Goal: Task Accomplishment & Management: Complete application form

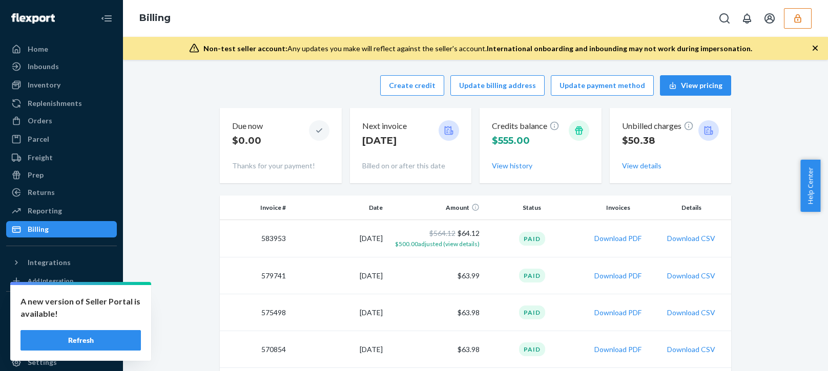
click at [802, 13] on button "button" at bounding box center [797, 18] width 28 height 20
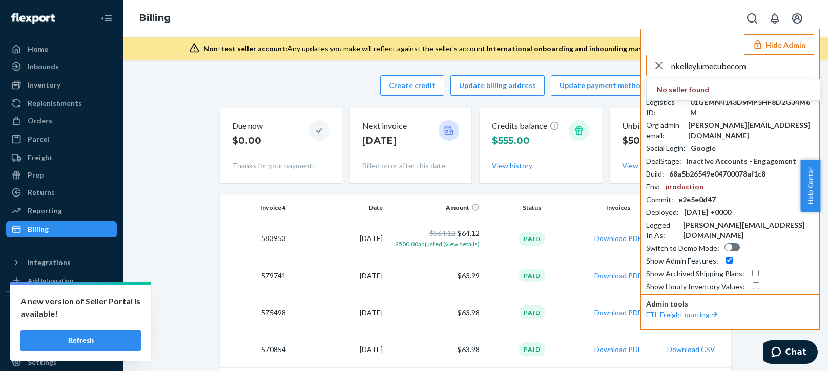
click at [770, 68] on input "nkelleylumecubecom" at bounding box center [742, 65] width 142 height 20
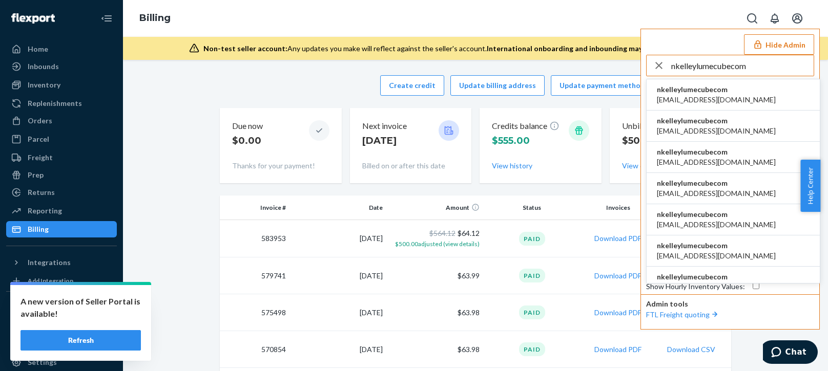
type input "nkelleylumecubecom"
click at [682, 96] on span "[EMAIL_ADDRESS][DOMAIN_NAME]" at bounding box center [715, 100] width 119 height 10
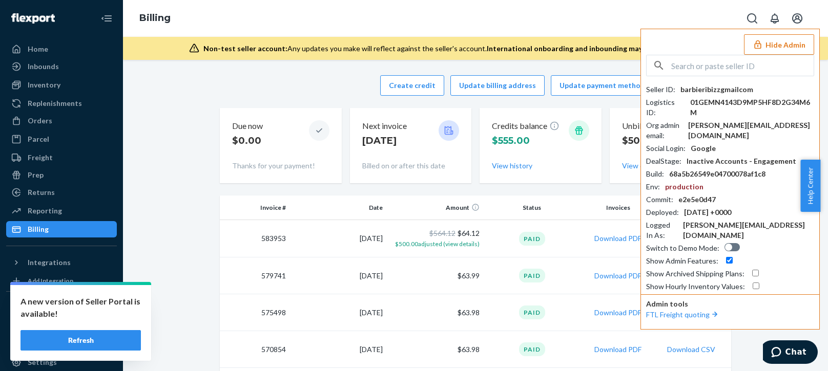
click at [106, 333] on button "Refresh" at bounding box center [80, 340] width 120 height 20
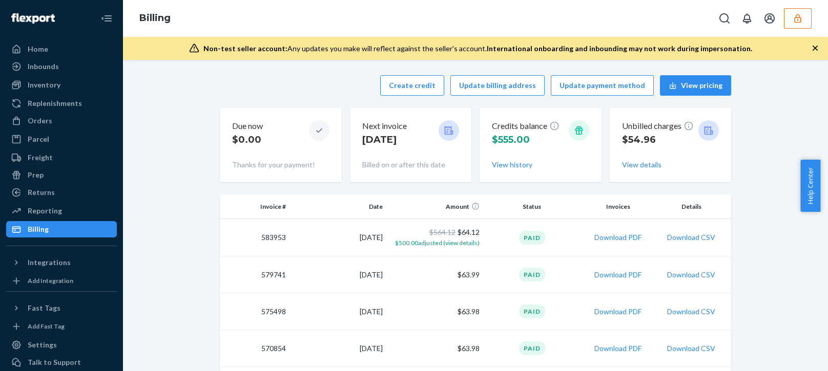
click at [807, 15] on button "button" at bounding box center [797, 18] width 28 height 20
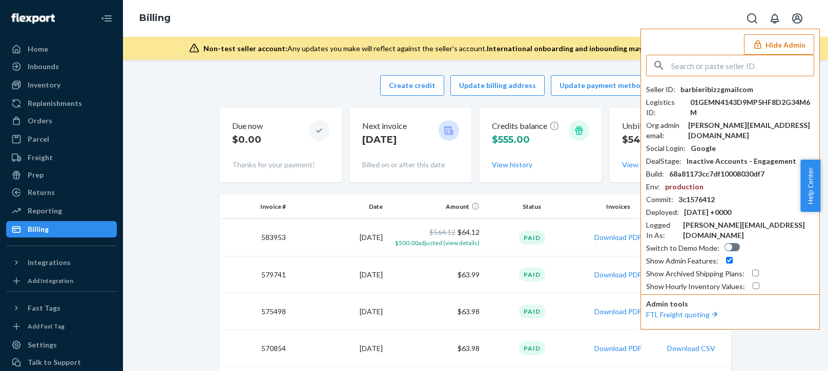
click at [707, 61] on input "text" at bounding box center [742, 65] width 142 height 20
click at [717, 68] on input "nkelleylumecubecom" at bounding box center [742, 65] width 142 height 20
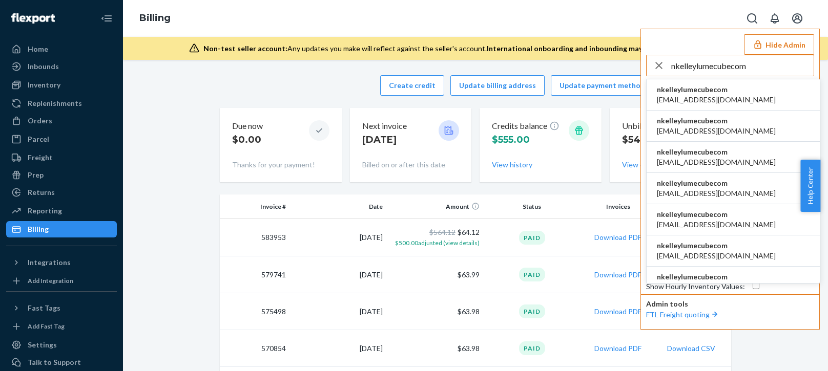
type input "nkelleylumecubecom"
click at [691, 93] on span "nkelleylumecubecom" at bounding box center [715, 89] width 119 height 10
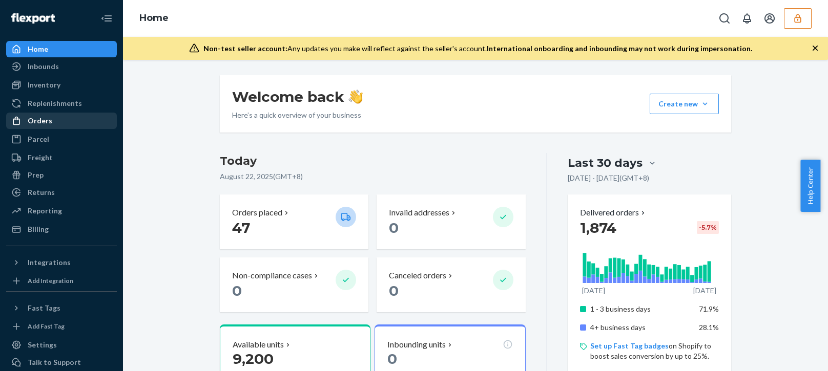
click at [54, 114] on div "Orders" at bounding box center [61, 121] width 109 height 14
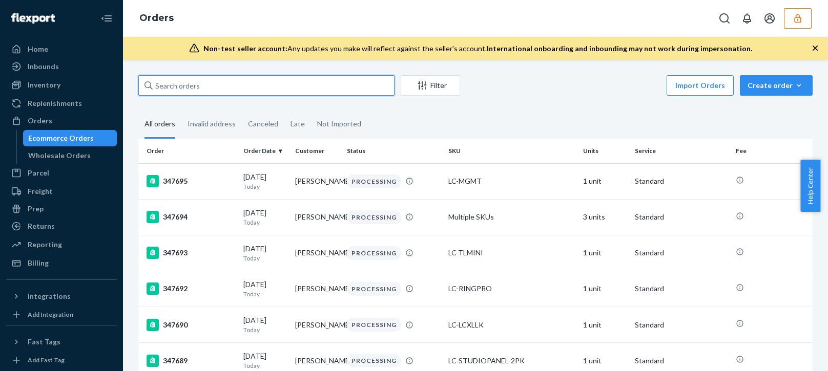
click at [179, 90] on input "text" at bounding box center [266, 85] width 256 height 20
paste input "134481043"
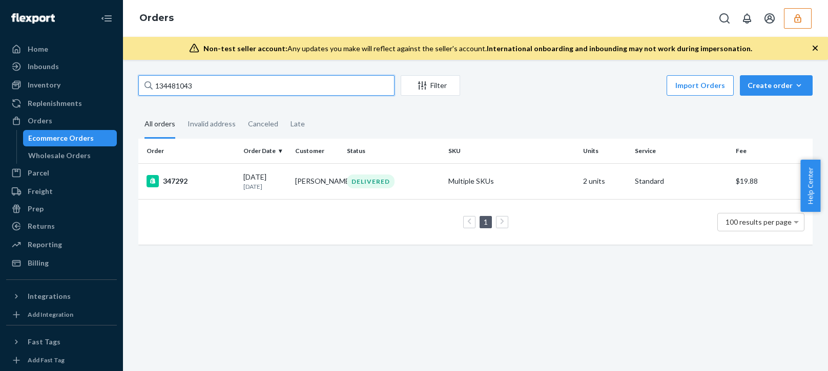
type input "134481043"
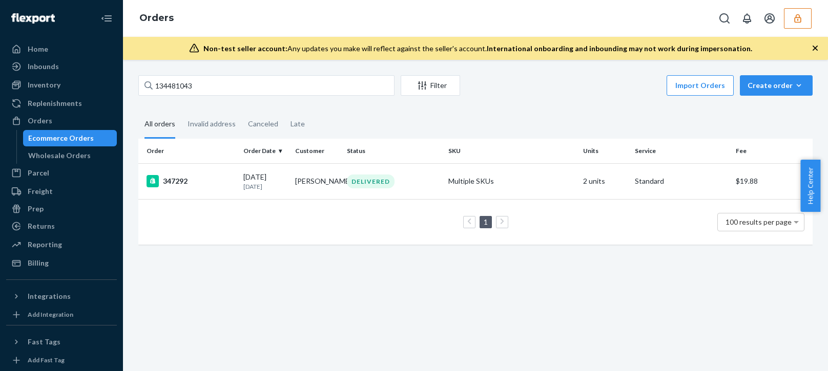
click at [280, 245] on td "1 100 results per page" at bounding box center [475, 222] width 674 height 46
click at [283, 186] on p "6 days ago" at bounding box center [265, 186] width 44 height 9
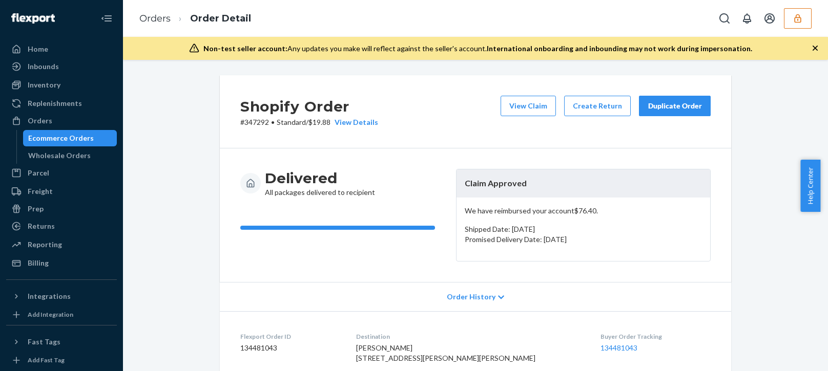
click at [525, 212] on p "We have reimbursed your account $76.40 ." at bounding box center [582, 211] width 237 height 10
click at [529, 214] on p "We have reimbursed your account $76.40 ." at bounding box center [582, 211] width 237 height 10
click at [557, 243] on p "Promised Delivery Date: [DATE]" at bounding box center [582, 240] width 237 height 10
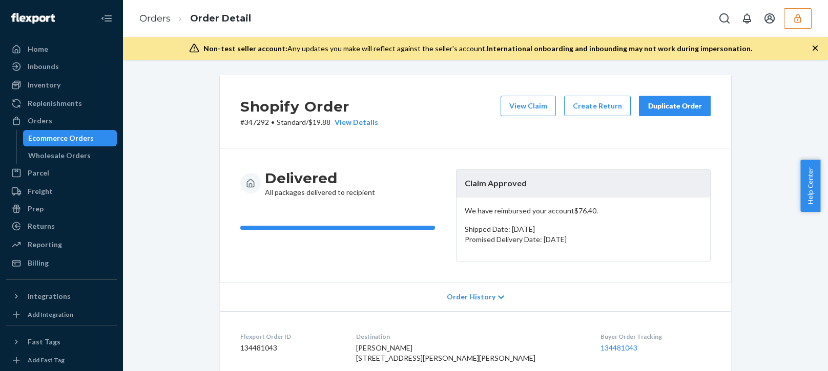
drag, startPoint x: 612, startPoint y: 247, endPoint x: 462, endPoint y: 188, distance: 161.2
click at [462, 188] on article "Claim Approved We have reimbursed your account $76.40 . Shipped Date: August 16…" at bounding box center [583, 215] width 254 height 93
click at [494, 196] on header "Claim Approved" at bounding box center [582, 183] width 253 height 28
click at [515, 211] on p "We have reimbursed your account $76.40 ." at bounding box center [582, 211] width 237 height 10
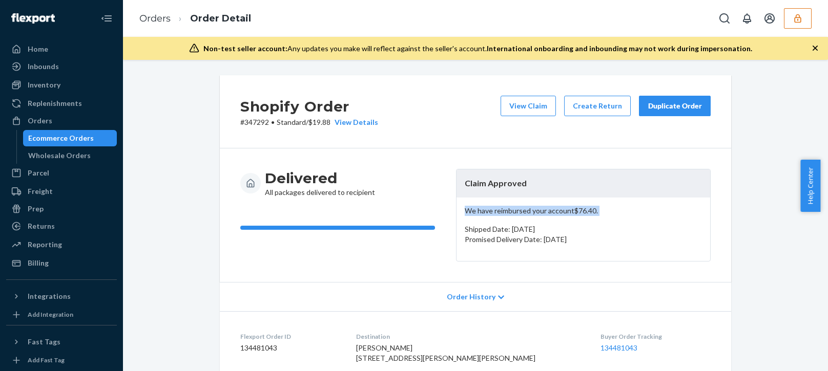
click at [515, 211] on p "We have reimbursed your account $76.40 ." at bounding box center [582, 211] width 237 height 10
click at [527, 110] on button "View Claim" at bounding box center [527, 106] width 55 height 20
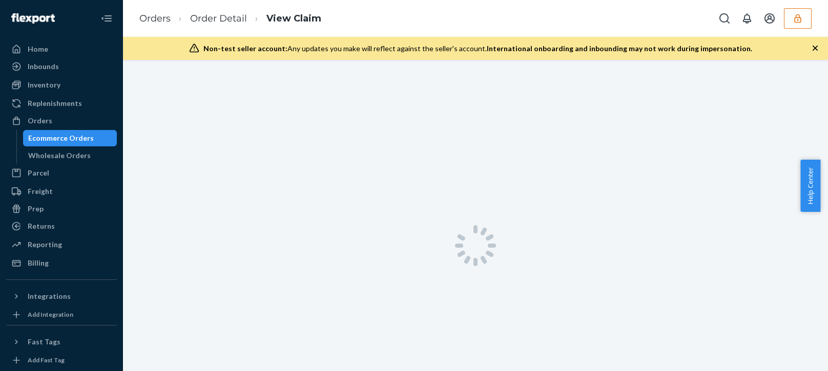
click at [814, 48] on icon "button" at bounding box center [814, 48] width 5 height 5
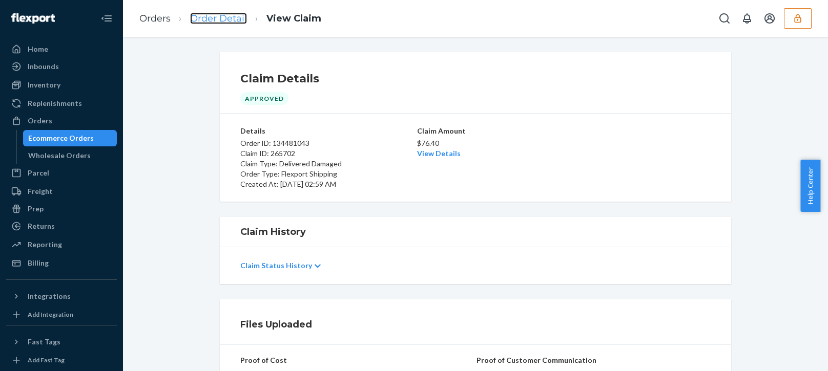
click at [217, 21] on link "Order Detail" at bounding box center [218, 18] width 57 height 11
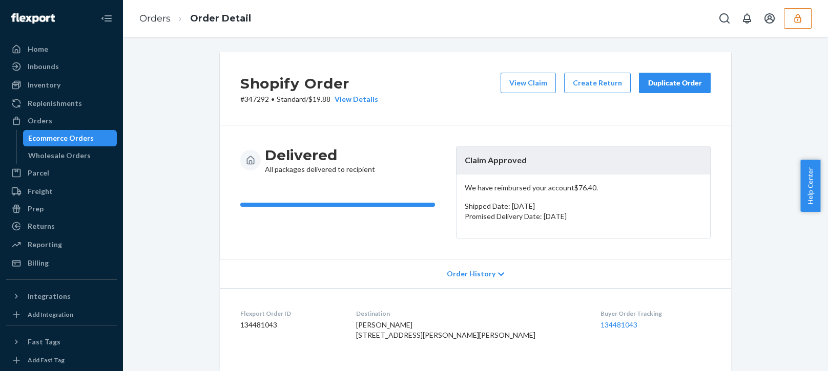
click at [367, 122] on div "Shopify Order # 347292 • Standard / $19.88 View Details View Claim Create Retur…" at bounding box center [475, 88] width 511 height 73
click at [354, 102] on div "View Details" at bounding box center [354, 99] width 48 height 10
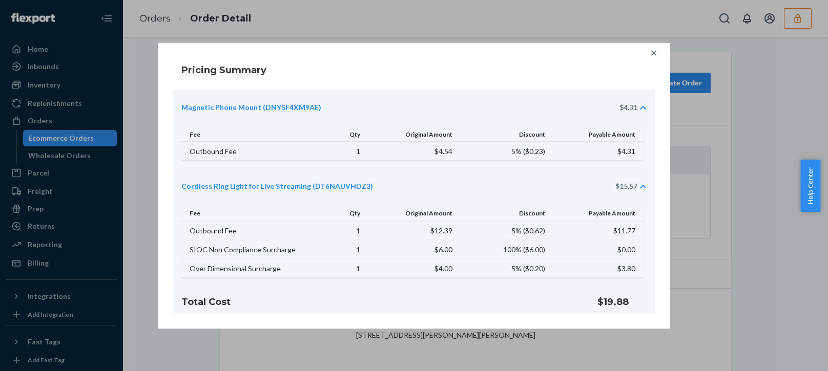
drag, startPoint x: 656, startPoint y: 50, endPoint x: 649, endPoint y: 53, distance: 8.0
click at [655, 50] on icon at bounding box center [653, 53] width 10 height 10
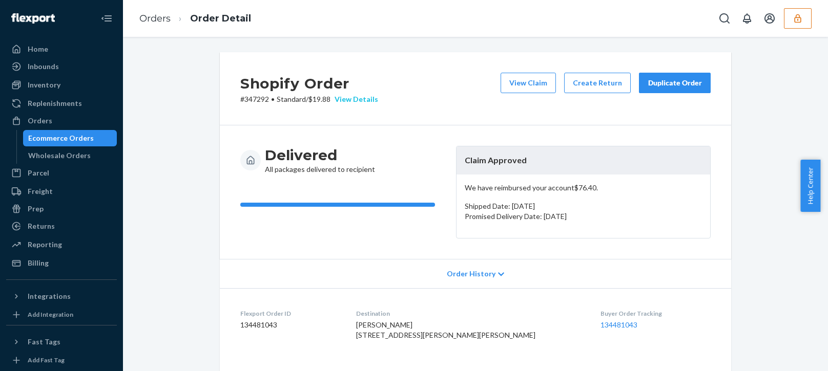
click at [353, 95] on div "View Details" at bounding box center [354, 99] width 48 height 10
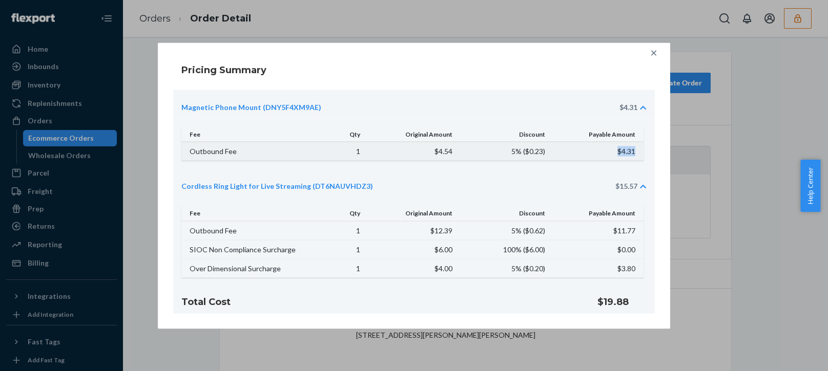
drag, startPoint x: 636, startPoint y: 153, endPoint x: 606, endPoint y: 150, distance: 29.9
click at [607, 149] on td "$4.31" at bounding box center [597, 151] width 92 height 19
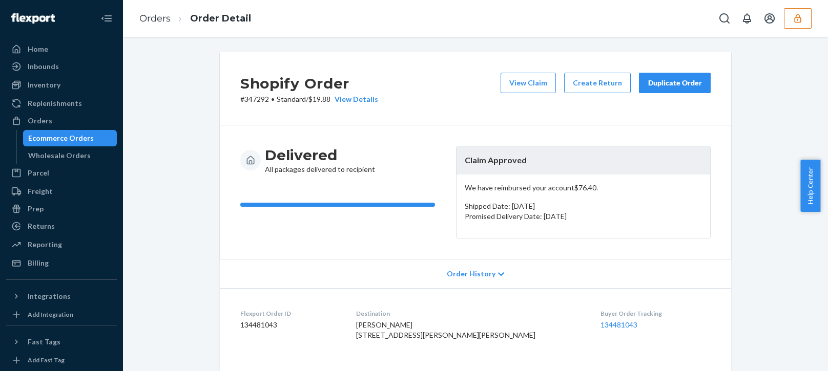
drag, startPoint x: 245, startPoint y: 347, endPoint x: 287, endPoint y: 302, distance: 62.0
click at [245, 347] on div "Home Inbounds Shipping Plans Problems Inventory Products Replenishments Orders …" at bounding box center [414, 185] width 828 height 371
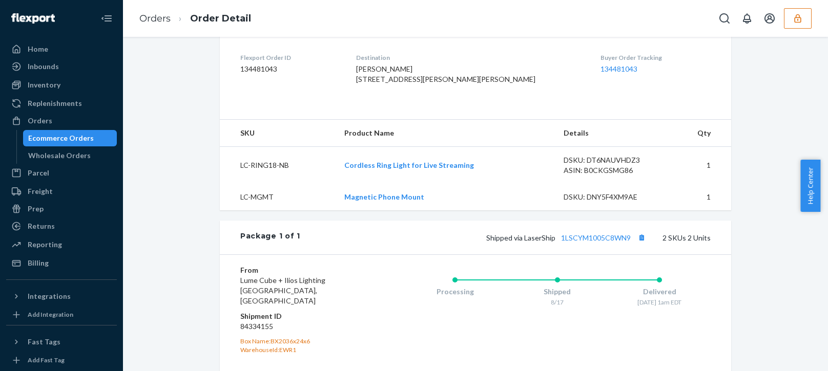
scroll to position [401, 0]
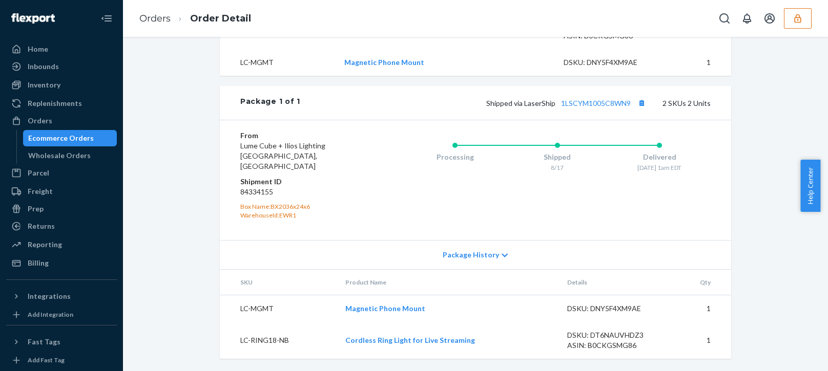
drag, startPoint x: 378, startPoint y: 77, endPoint x: 332, endPoint y: 133, distance: 72.1
click at [332, 134] on div "From Lume Cube + Ilios Lighting Phillipsburg, NJ 08865 Shipment ID 84334155 Box…" at bounding box center [475, 180] width 511 height 120
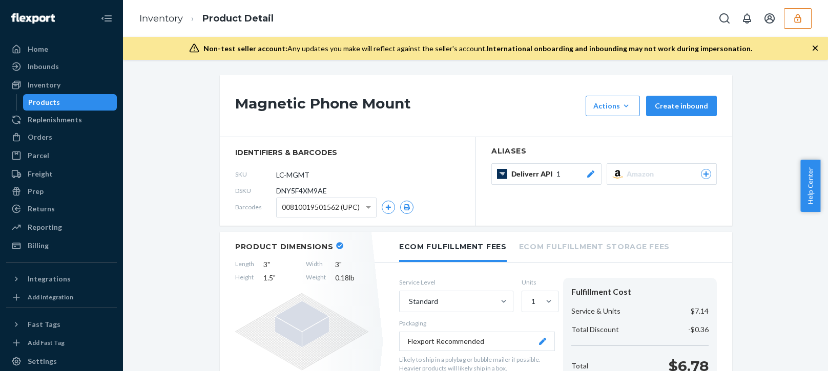
click at [309, 98] on h1 "Magnetic Phone Mount" at bounding box center [407, 106] width 345 height 20
click at [310, 96] on h1 "Magnetic Phone Mount" at bounding box center [407, 106] width 345 height 20
click at [59, 245] on div "Billing" at bounding box center [61, 246] width 109 height 14
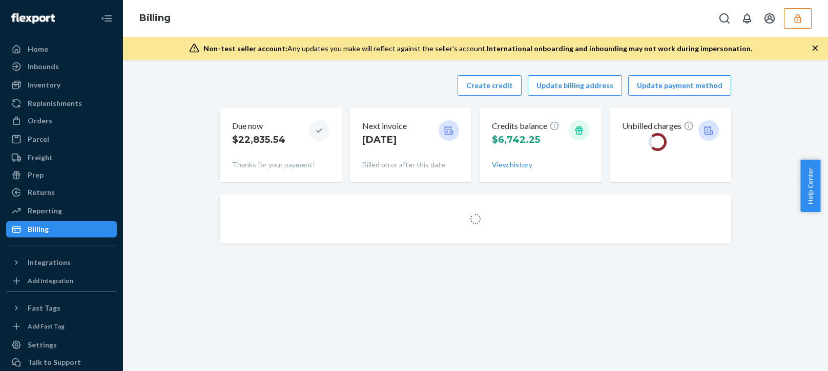
click at [372, 75] on div "Create credit Update billing address Update payment method Due now $22,835.54 T…" at bounding box center [475, 128] width 511 height 119
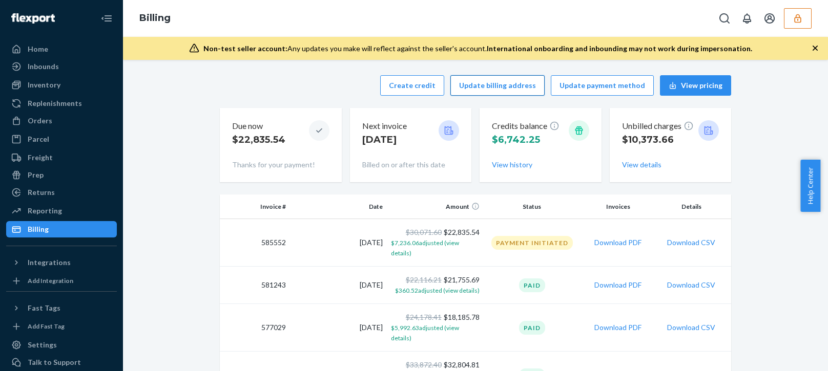
click at [477, 84] on button "Update billing address" at bounding box center [497, 85] width 94 height 20
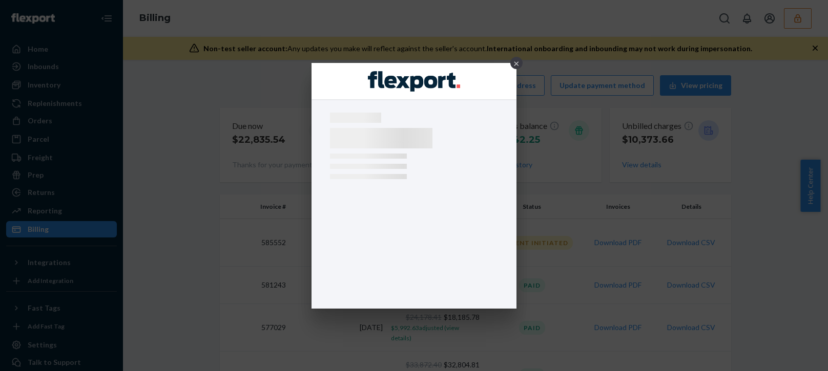
click at [517, 63] on div "×" at bounding box center [516, 63] width 12 height 12
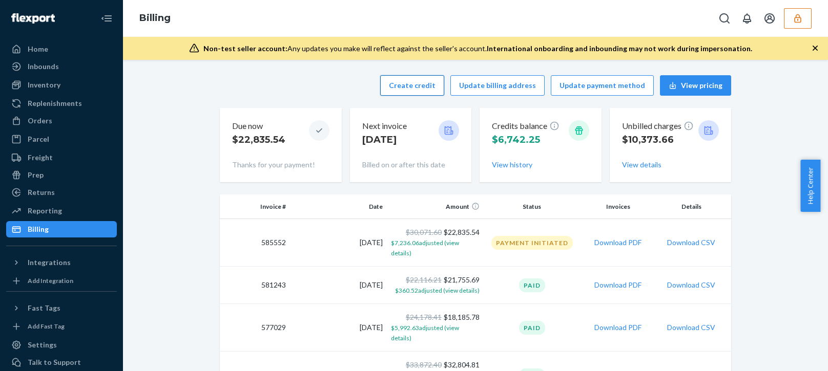
click at [415, 85] on button "Create credit" at bounding box center [412, 85] width 64 height 20
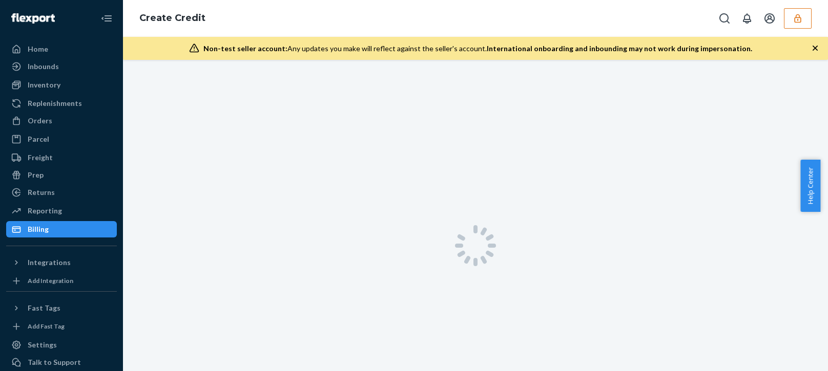
click at [816, 49] on icon "button" at bounding box center [814, 48] width 5 height 5
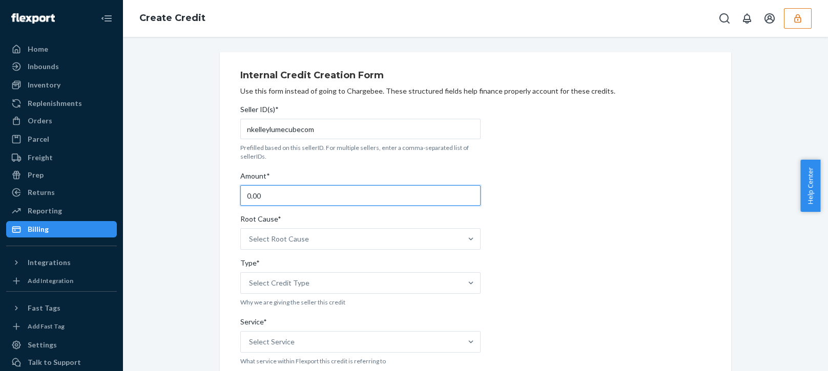
click at [291, 192] on input "0.00" at bounding box center [360, 195] width 240 height 20
type input "18.77"
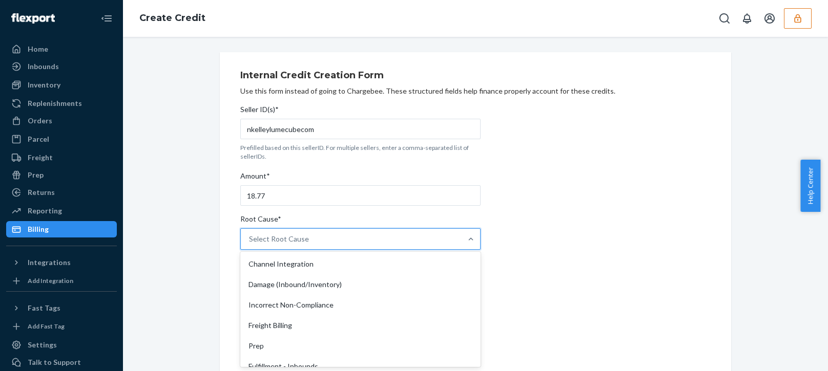
click at [324, 239] on div "Select Root Cause" at bounding box center [351, 239] width 221 height 20
click at [250, 239] on input "Root Cause* option Channel Integration focused, 1 of 29. 29 results available. …" at bounding box center [249, 239] width 1 height 10
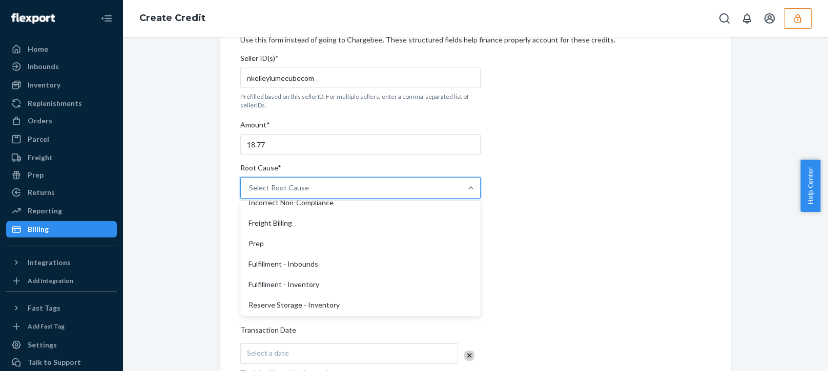
scroll to position [256, 0]
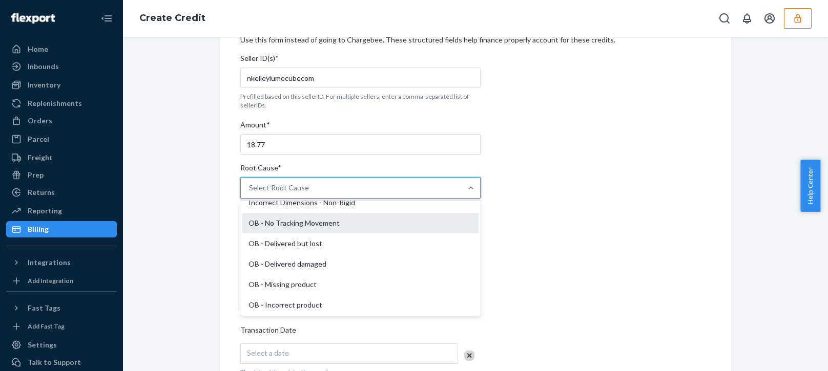
click at [288, 227] on div "OB - No Tracking Movement" at bounding box center [360, 223] width 236 height 20
click at [250, 193] on input "Root Cause* option OB - No Tracking Movement focused, 14 of 29. 29 results avai…" at bounding box center [249, 188] width 1 height 10
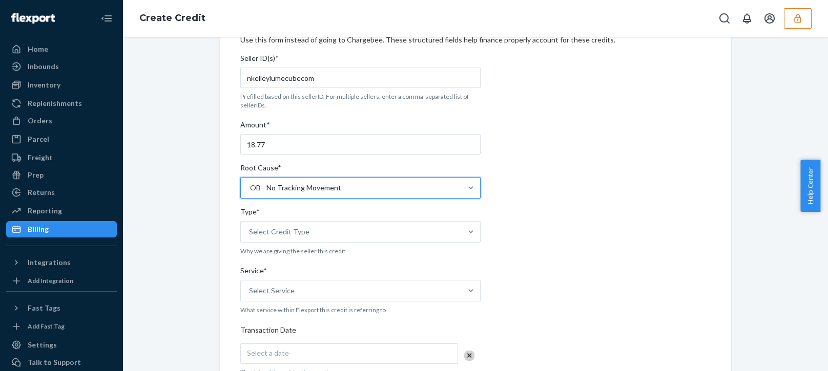
click at [162, 296] on div "Internal Credit Creation Form Use this form instead of going to Chargebee. Thes…" at bounding box center [475, 328] width 689 height 654
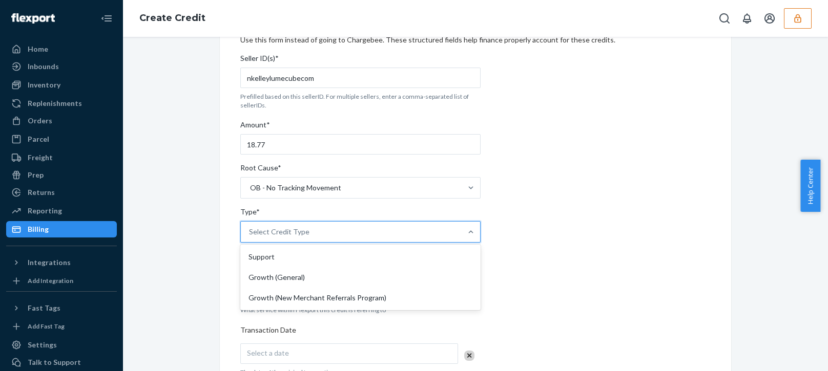
click at [309, 238] on div "Select Credit Type" at bounding box center [351, 232] width 221 height 20
click at [250, 237] on input "Type* option Support focused, 1 of 3. 3 results available. Use Up and Down to c…" at bounding box center [249, 232] width 1 height 10
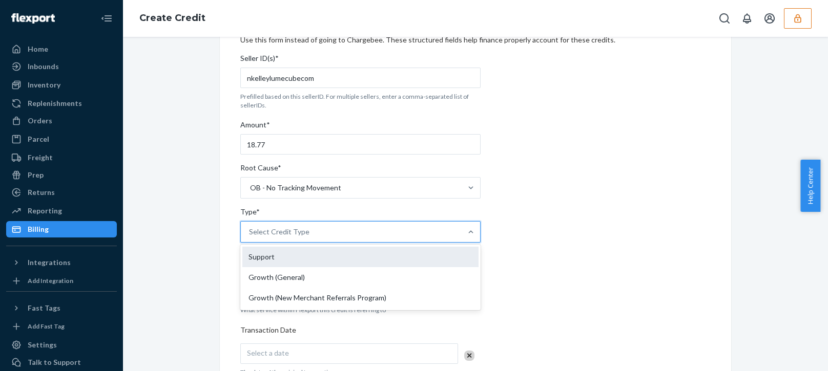
click at [340, 262] on div "Support" at bounding box center [360, 257] width 236 height 20
click at [250, 237] on input "Type* option Support focused, 1 of 3. 3 results available. Use Up and Down to c…" at bounding box center [249, 232] width 1 height 10
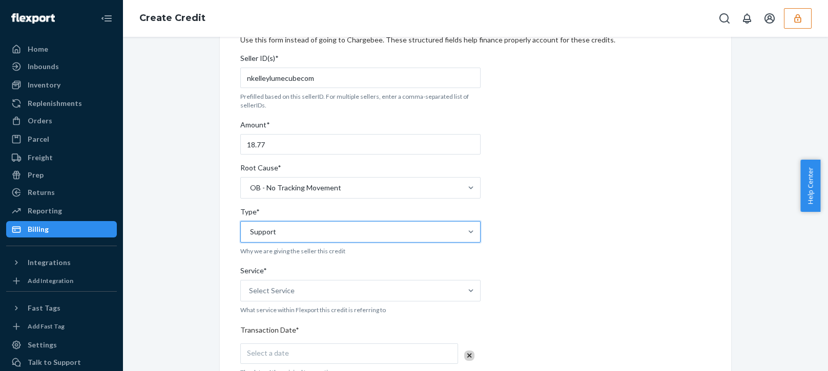
click at [202, 280] on div "Internal Credit Creation Form Use this form instead of going to Chargebee. Thes…" at bounding box center [475, 328] width 689 height 654
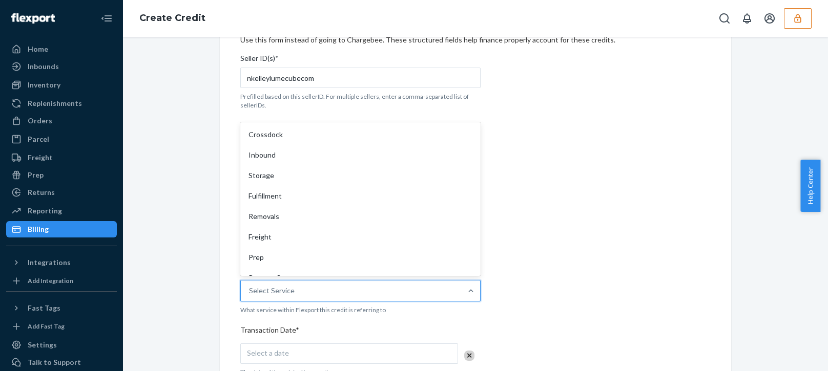
click at [325, 289] on div "Select Service" at bounding box center [351, 291] width 221 height 20
click at [250, 289] on input "Service* option Crossdock focused, 1 of 10. 10 results available. Use Up and Do…" at bounding box center [249, 291] width 1 height 10
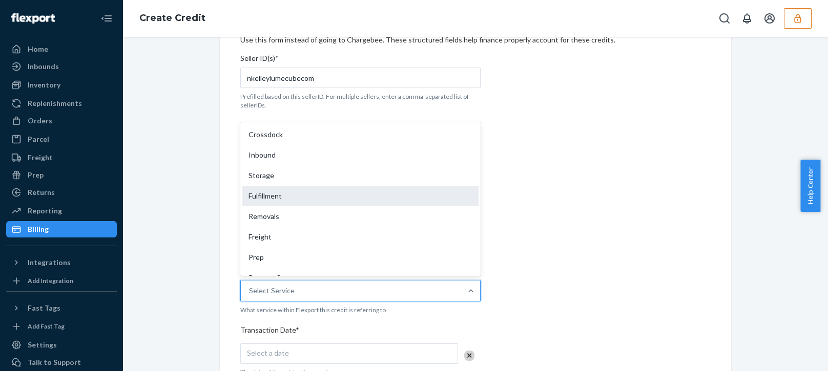
click at [267, 198] on div "Fulfillment" at bounding box center [360, 196] width 236 height 20
click at [250, 286] on input "Service* option Fulfillment focused, 4 of 10. 10 results available. Use Up and …" at bounding box center [249, 291] width 1 height 10
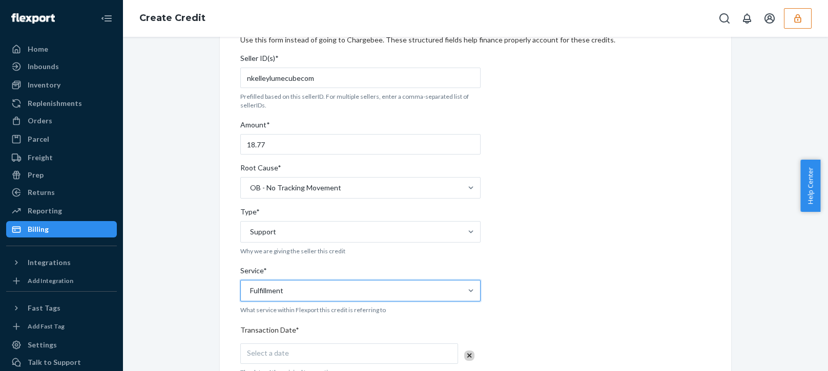
click at [212, 251] on div "Internal Credit Creation Form Use this form instead of going to Chargebee. Thes…" at bounding box center [475, 328] width 526 height 654
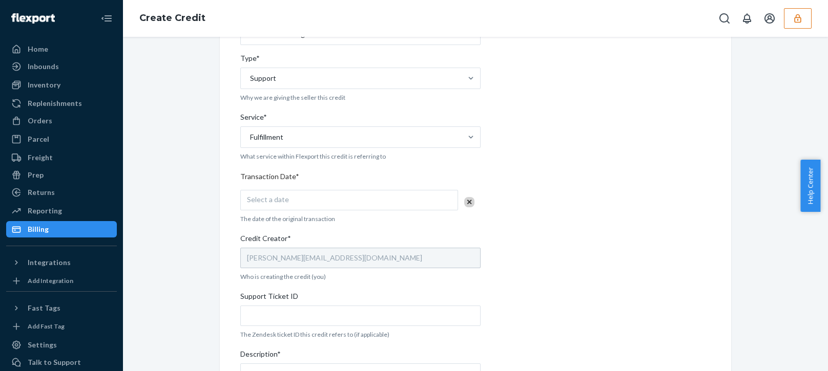
click at [286, 202] on div "Select a date" at bounding box center [349, 200] width 218 height 20
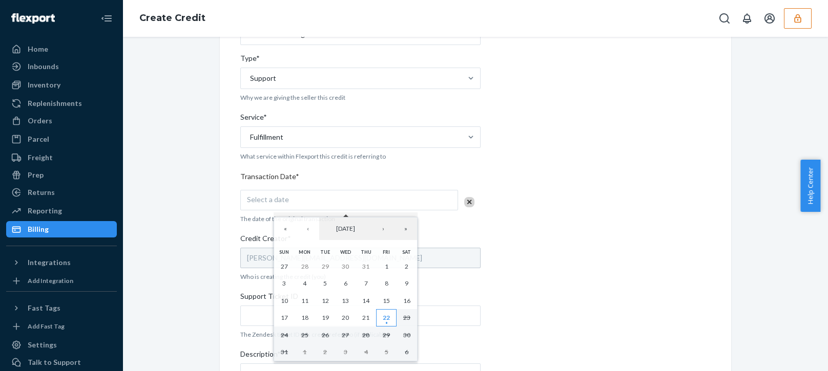
click at [384, 316] on abbr "22" at bounding box center [386, 318] width 7 height 8
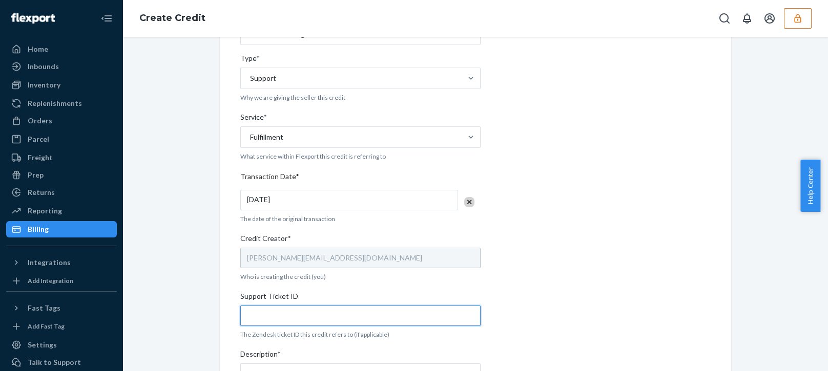
click at [280, 320] on input "Support Ticket ID" at bounding box center [360, 316] width 240 height 20
paste input "803905"
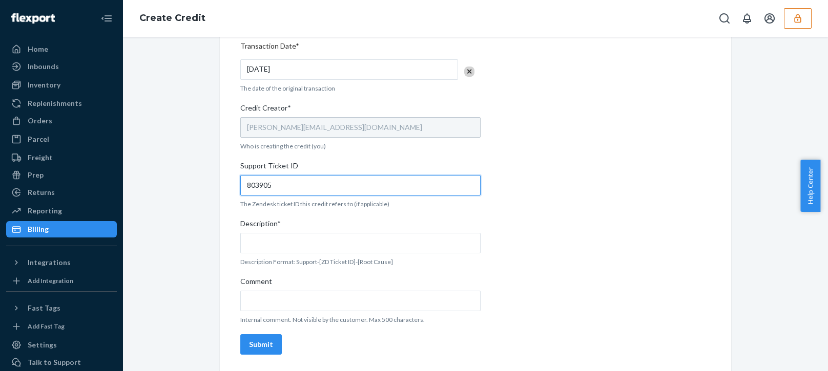
type input "803905"
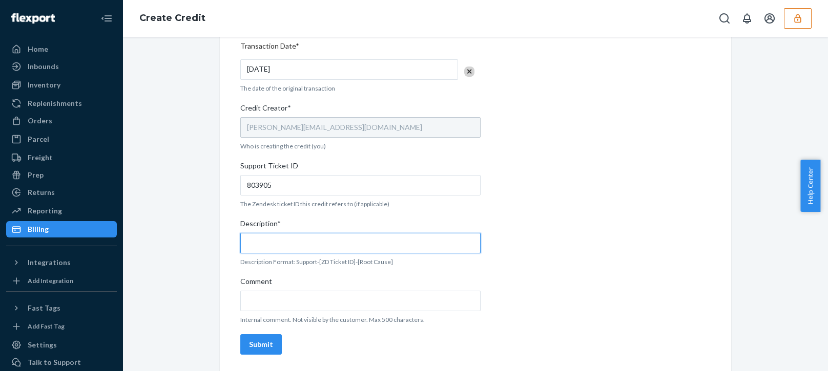
click at [271, 249] on input "Description*" at bounding box center [360, 243] width 240 height 20
paste input "803905"
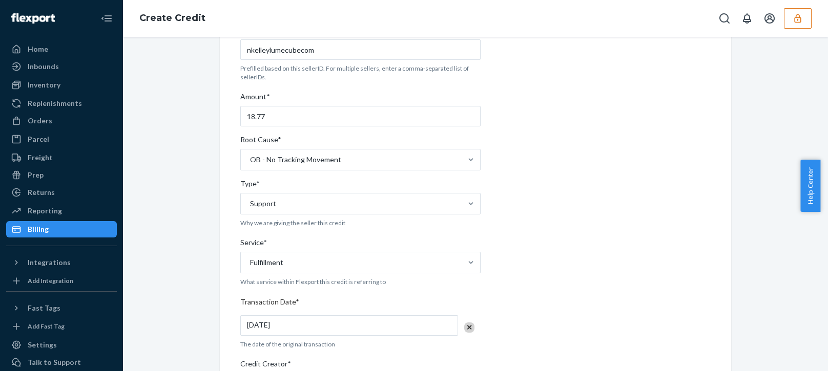
scroll to position [0, 0]
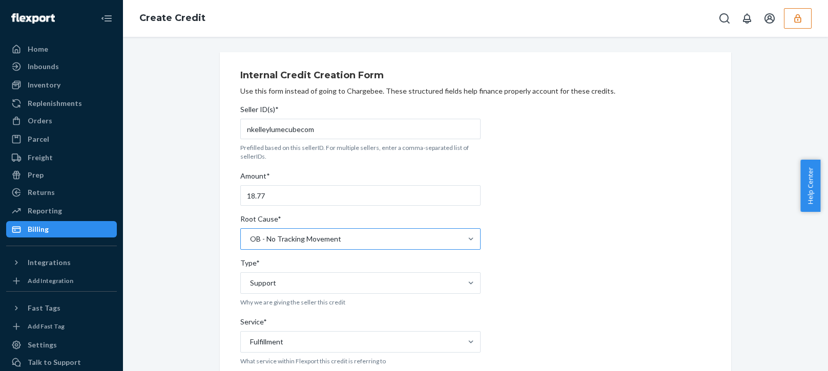
type input "Support 803905 / OB - Missing product"
click at [321, 232] on div "OB - No Tracking Movement" at bounding box center [351, 239] width 221 height 20
click at [250, 234] on input "Root Cause* OB - No Tracking Movement" at bounding box center [249, 239] width 1 height 10
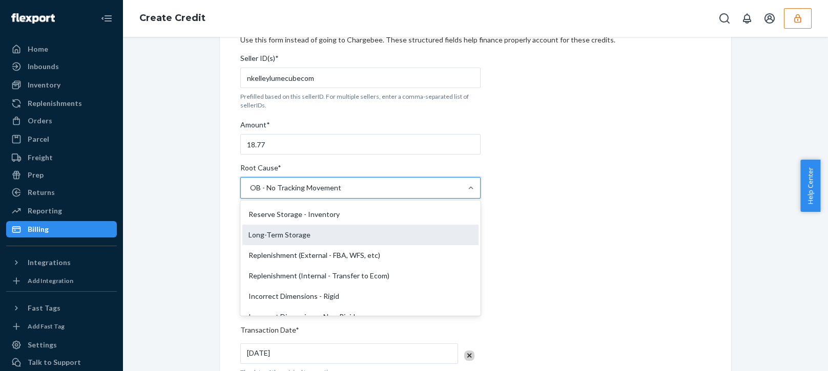
scroll to position [295, 0]
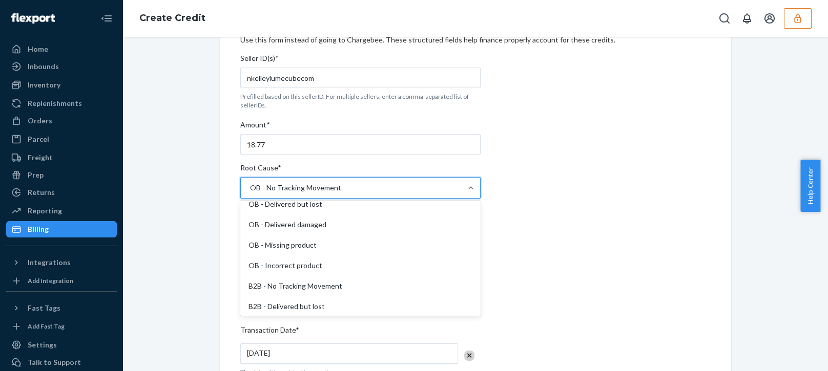
drag, startPoint x: 290, startPoint y: 245, endPoint x: 240, endPoint y: 268, distance: 54.8
click at [290, 246] on div "OB - Missing product" at bounding box center [360, 245] width 236 height 20
click at [250, 193] on input "Root Cause* option OB - No Tracking Movement, selected. option OB - Missing pro…" at bounding box center [249, 188] width 1 height 10
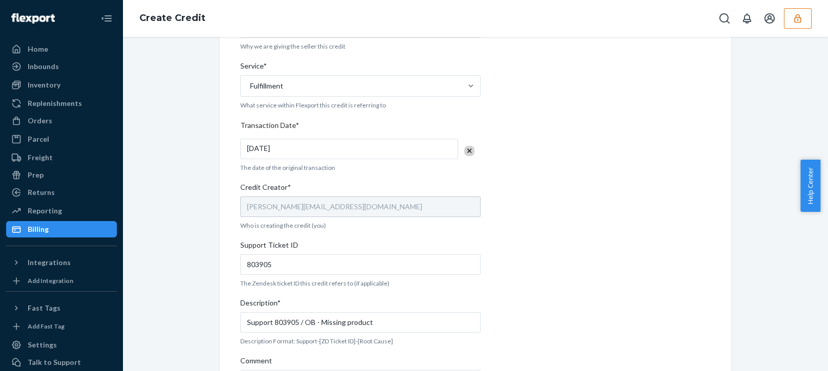
scroll to position [335, 0]
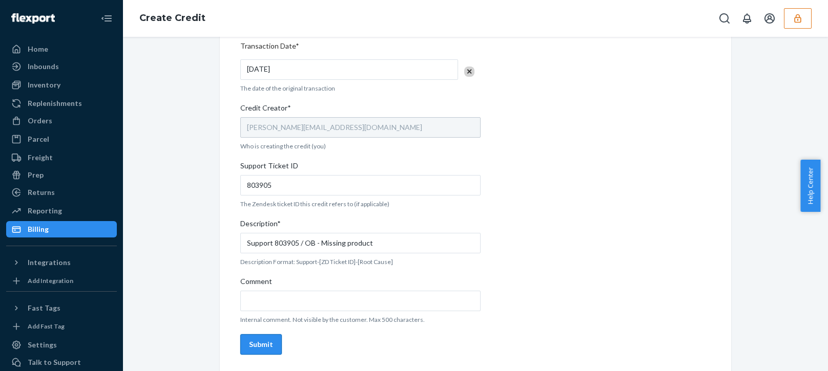
click at [255, 343] on div "Submit" at bounding box center [261, 345] width 24 height 10
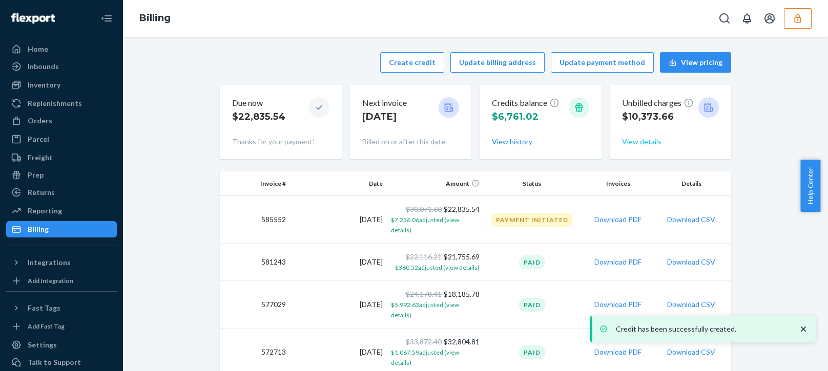
drag, startPoint x: 628, startPoint y: 141, endPoint x: 665, endPoint y: 146, distance: 37.7
click at [628, 141] on button "View details" at bounding box center [641, 142] width 39 height 10
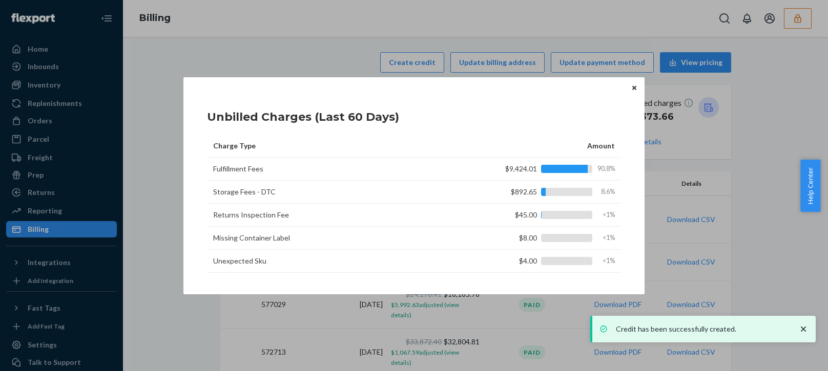
click at [635, 87] on icon "Close" at bounding box center [634, 88] width 4 height 4
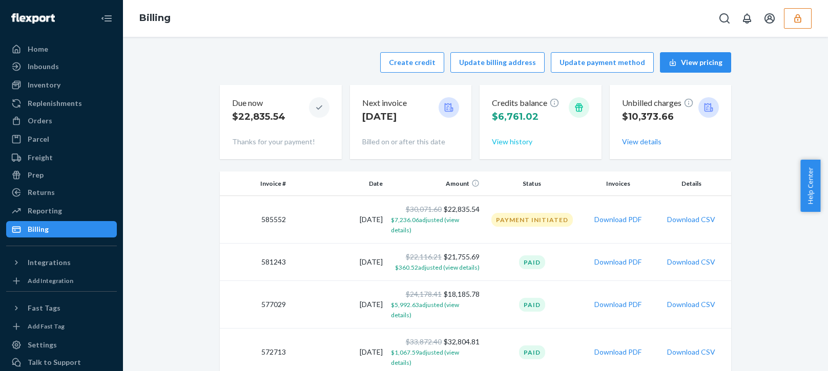
click at [503, 144] on button "View history" at bounding box center [512, 142] width 40 height 10
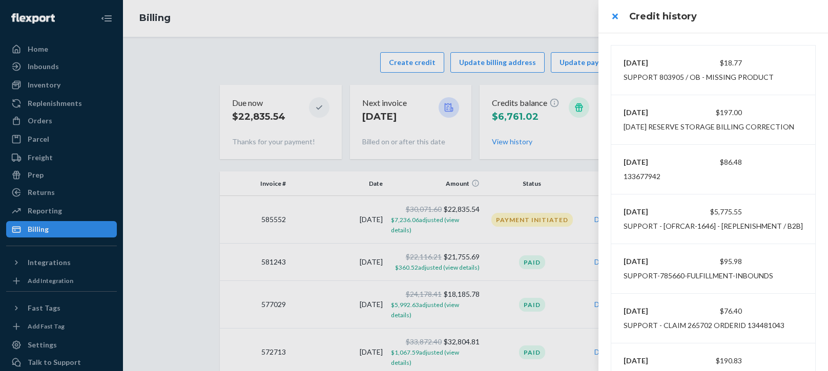
click at [442, 30] on div at bounding box center [414, 185] width 828 height 371
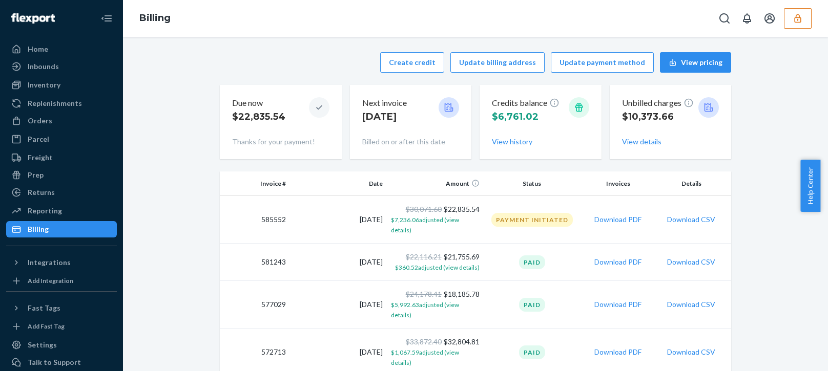
click at [800, 18] on icon "button" at bounding box center [797, 18] width 7 height 9
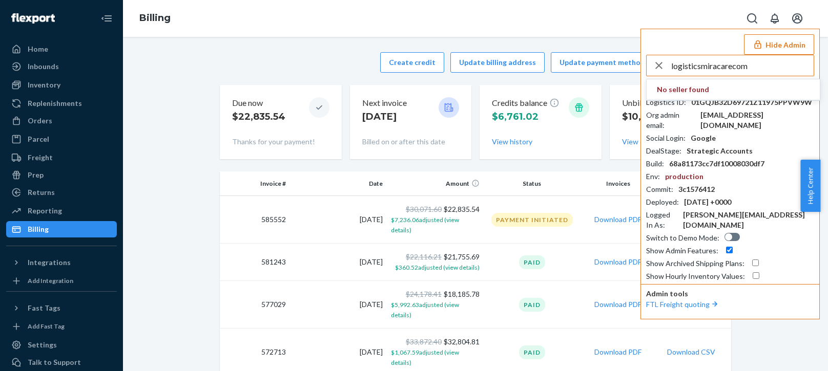
click at [763, 63] on input "logisticsmiracarecom" at bounding box center [742, 65] width 142 height 20
click at [783, 74] on input "logisticsmiracarecom" at bounding box center [742, 65] width 142 height 20
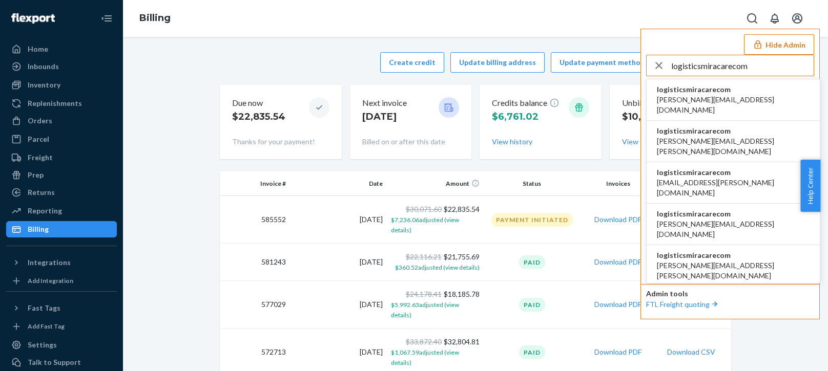
click at [710, 66] on input "logisticsmiracarecom" at bounding box center [742, 65] width 142 height 20
type input "logisticsmiracarecom"
click at [684, 93] on span "logisticsmiracarecom" at bounding box center [732, 89] width 153 height 10
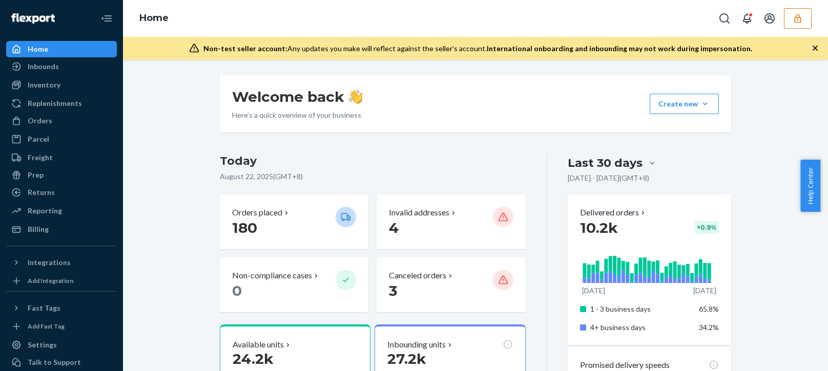
click at [819, 45] on div "Non-test seller account: Any updates you make will reflect against the seller's…" at bounding box center [475, 48] width 705 height 23
click at [817, 51] on icon "button" at bounding box center [815, 48] width 10 height 10
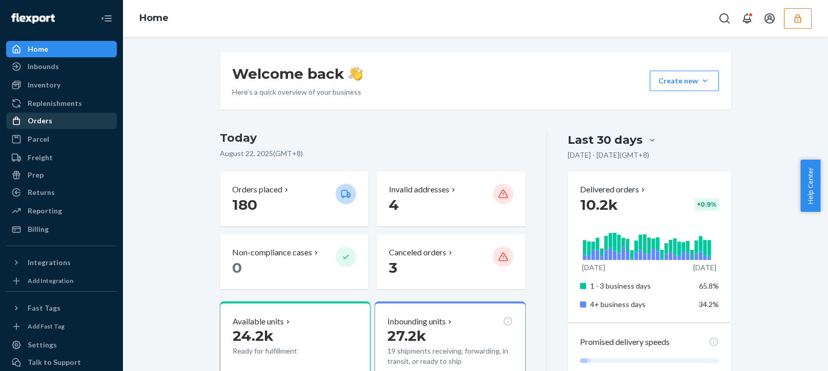
click at [63, 121] on div "Orders" at bounding box center [61, 121] width 109 height 14
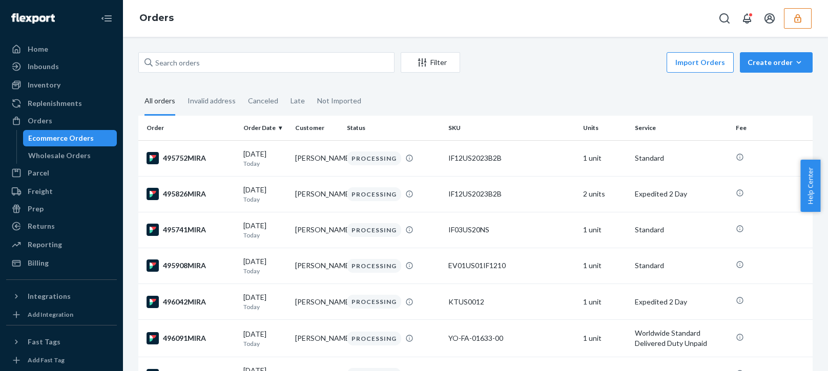
drag, startPoint x: 202, startPoint y: 73, endPoint x: 207, endPoint y: 71, distance: 5.5
click at [203, 72] on div "Filter Import Orders Create order Ecommerce order Removal order" at bounding box center [475, 63] width 674 height 23
click at [220, 65] on input "text" at bounding box center [266, 62] width 256 height 20
click at [226, 66] on input "text" at bounding box center [266, 62] width 256 height 20
click at [245, 56] on input "text" at bounding box center [266, 62] width 256 height 20
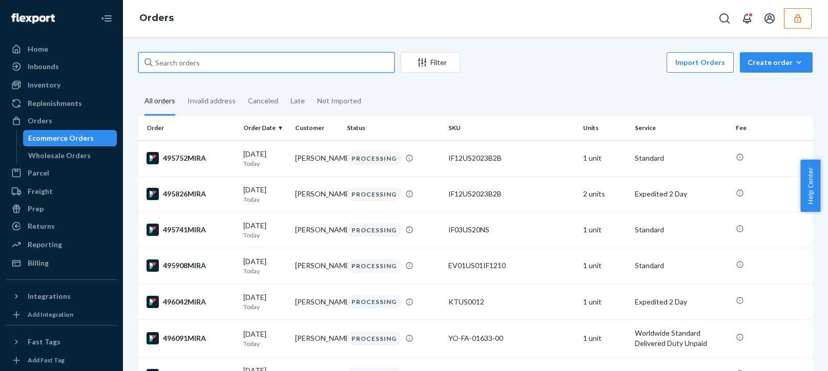
paste input "491933"
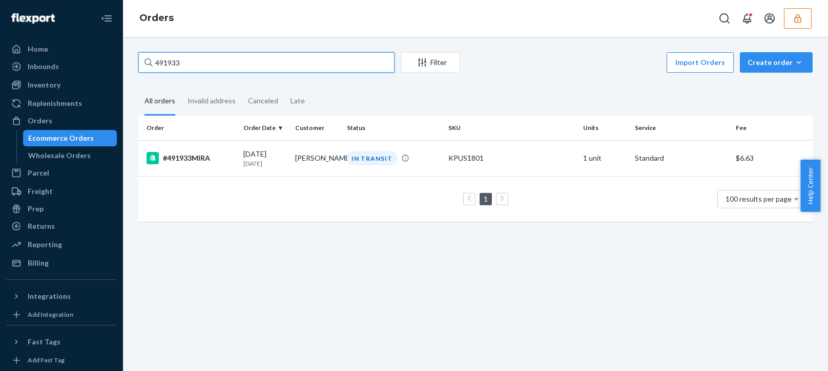
type input "491933"
click at [251, 260] on div "491933 Filter Import Orders Create order Ecommerce order Removal order All orde…" at bounding box center [475, 204] width 705 height 334
click at [235, 174] on td "#491933MIRA" at bounding box center [188, 158] width 101 height 36
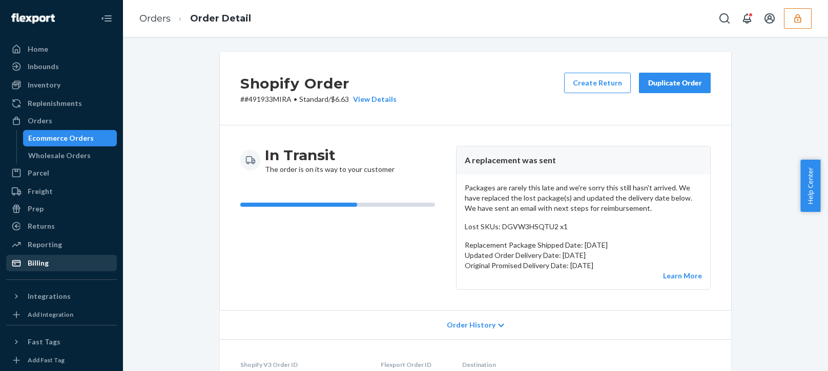
drag, startPoint x: 50, startPoint y: 260, endPoint x: 58, endPoint y: 262, distance: 8.6
click at [50, 260] on div "Billing" at bounding box center [61, 263] width 109 height 14
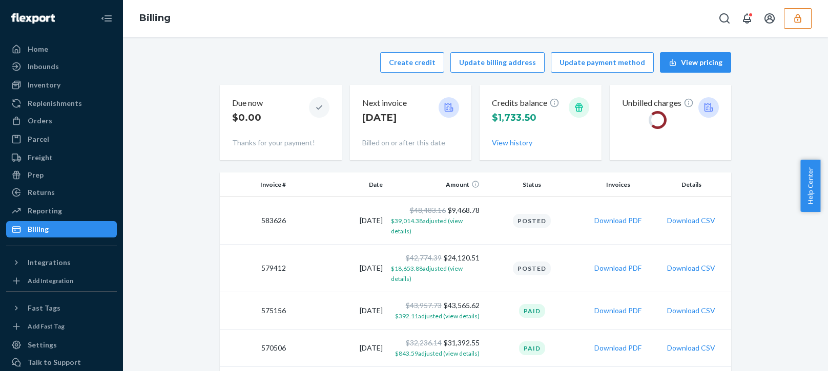
click at [286, 54] on div "Create credit Update billing address Update payment method View pricing" at bounding box center [475, 62] width 511 height 20
click at [405, 63] on button "Create credit" at bounding box center [412, 62] width 64 height 20
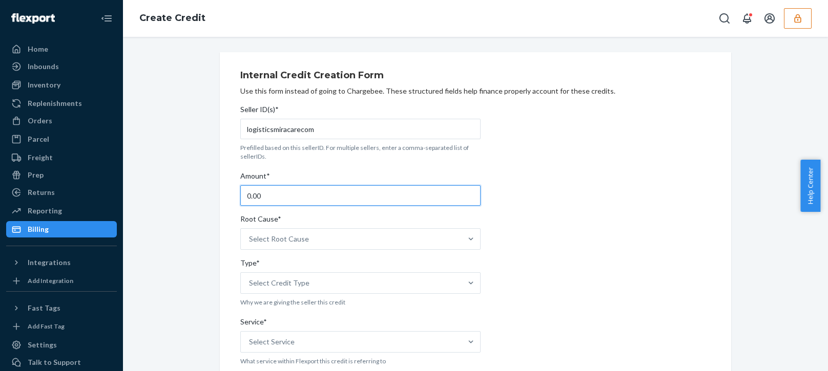
click at [282, 196] on input "0.00" at bounding box center [360, 195] width 240 height 20
drag, startPoint x: 282, startPoint y: 196, endPoint x: 288, endPoint y: 198, distance: 6.0
click at [283, 196] on input "0.00" at bounding box center [360, 195] width 240 height 20
type input "14.00"
click at [297, 238] on div "Select Root Cause" at bounding box center [279, 239] width 60 height 10
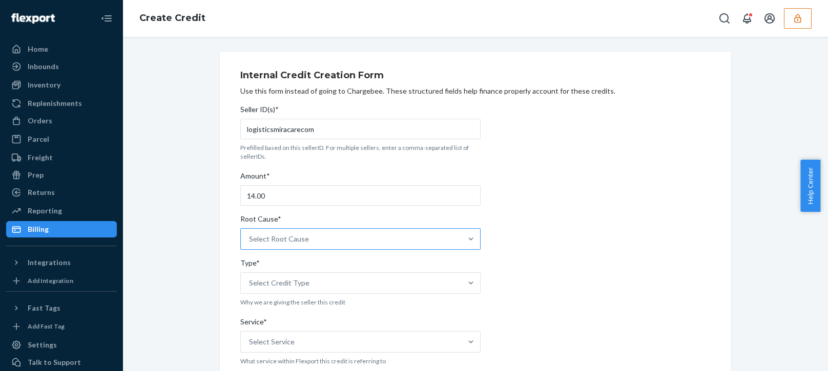
click at [250, 238] on input "Root Cause* Select Root Cause" at bounding box center [249, 239] width 1 height 10
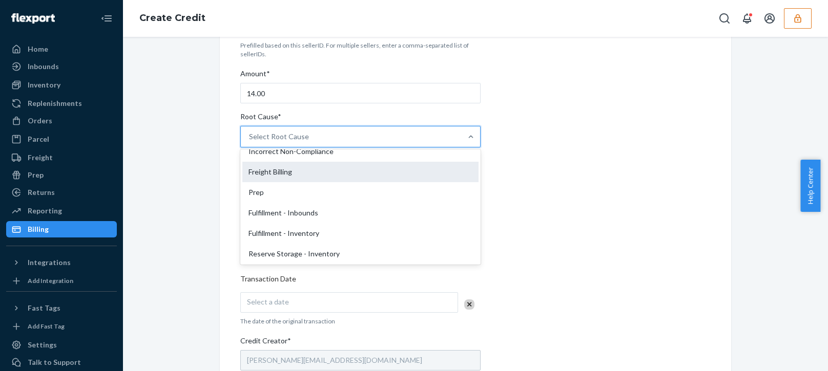
scroll to position [205, 0]
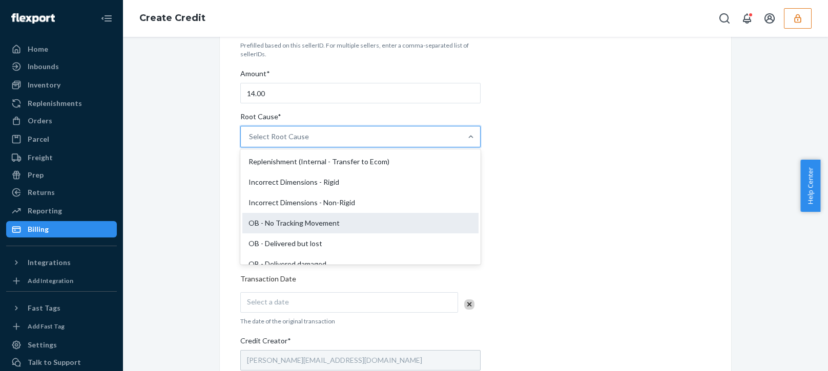
click at [277, 221] on div "OB - No Tracking Movement" at bounding box center [360, 223] width 236 height 20
click at [250, 142] on input "Root Cause* option OB - No Tracking Movement focused, 14 of 29. 29 results avai…" at bounding box center [249, 137] width 1 height 10
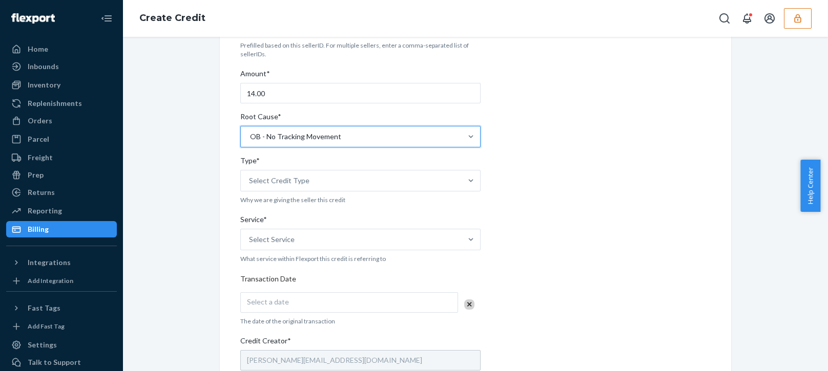
click at [175, 268] on div "Internal Credit Creation Form Use this form instead of going to Chargebee. Thes…" at bounding box center [475, 277] width 689 height 654
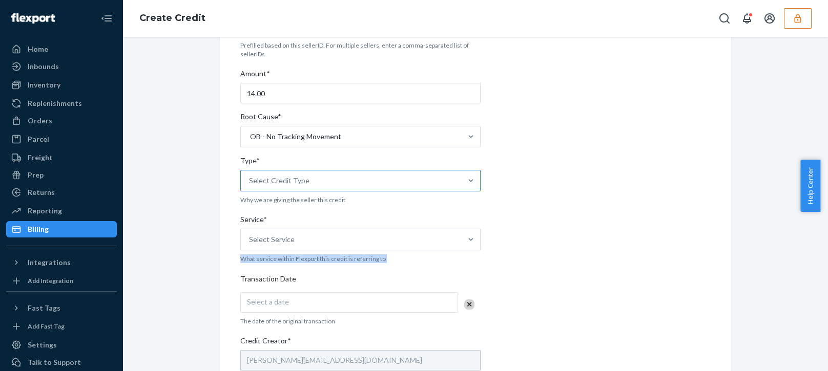
click at [307, 179] on div "Select Credit Type" at bounding box center [351, 181] width 221 height 20
click at [250, 179] on input "Type* Select Credit Type" at bounding box center [249, 181] width 1 height 10
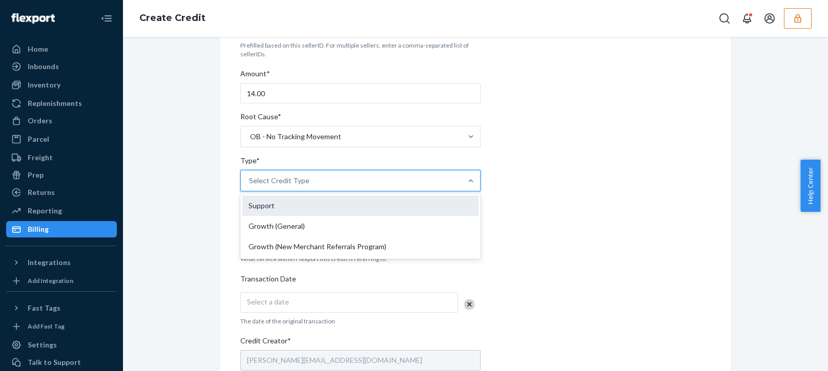
click at [272, 201] on div "Support" at bounding box center [360, 206] width 236 height 20
click at [250, 186] on input "Type* option Support focused, 1 of 3. 3 results available. Use Up and Down to c…" at bounding box center [249, 181] width 1 height 10
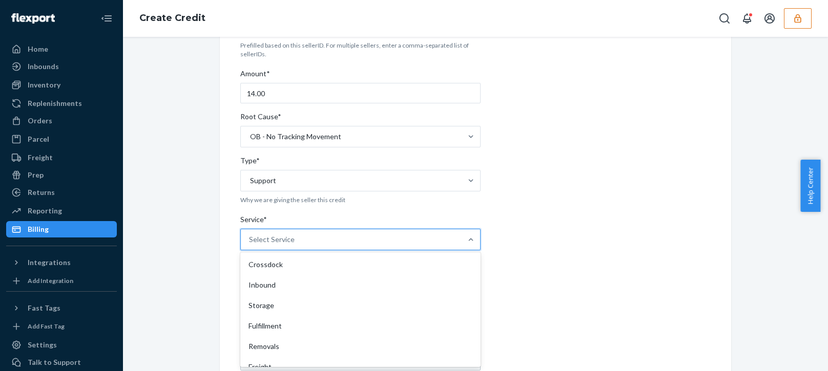
click at [262, 233] on div "Select Service" at bounding box center [351, 239] width 221 height 20
click at [250, 235] on input "Service* option Crossdock focused, 1 of 10. 10 results available. Use Up and Do…" at bounding box center [249, 240] width 1 height 10
click at [255, 330] on div "Fulfillment" at bounding box center [360, 326] width 236 height 20
click at [250, 245] on input "Service* option Fulfillment focused, 4 of 10. 10 results available. Use Up and …" at bounding box center [249, 240] width 1 height 10
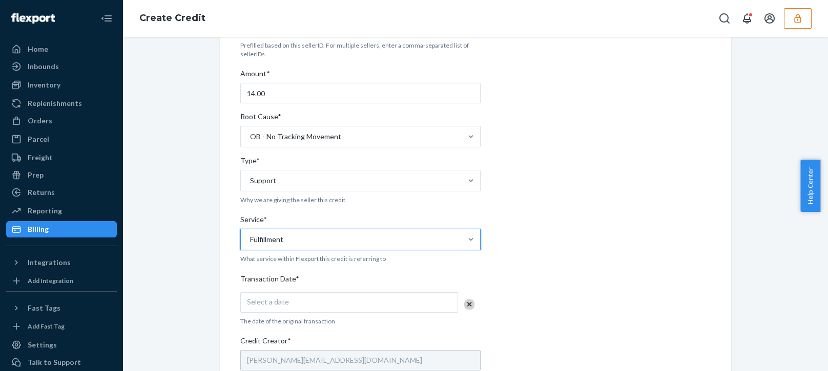
click at [212, 343] on div "Internal Credit Creation Form Use this form instead of going to Chargebee. Thes…" at bounding box center [475, 277] width 526 height 654
click at [320, 298] on div "Select a date" at bounding box center [349, 302] width 218 height 20
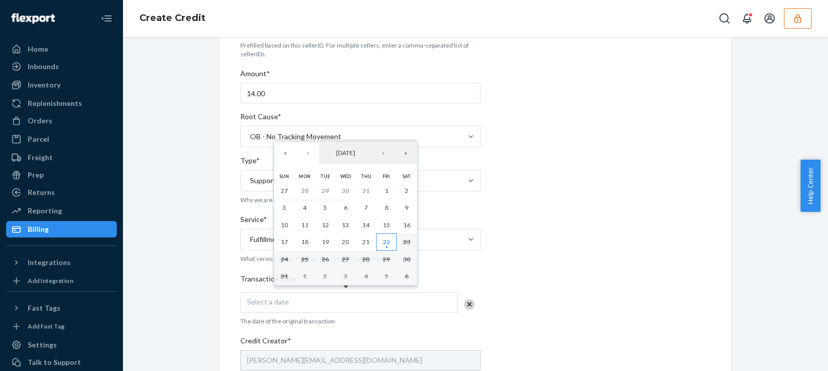
click at [390, 240] on button "22" at bounding box center [386, 242] width 20 height 17
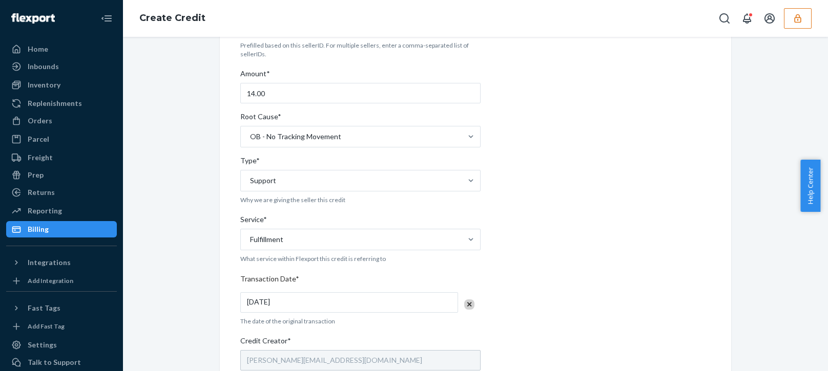
scroll to position [307, 0]
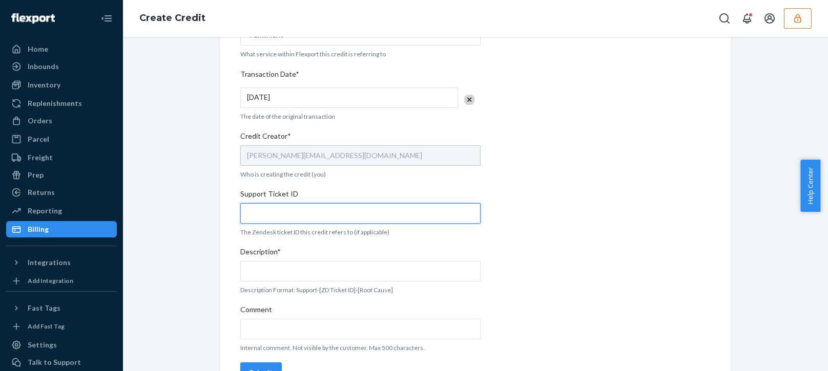
click at [309, 207] on input "Support Ticket ID" at bounding box center [360, 213] width 240 height 20
paste input "803985"
type input "803985"
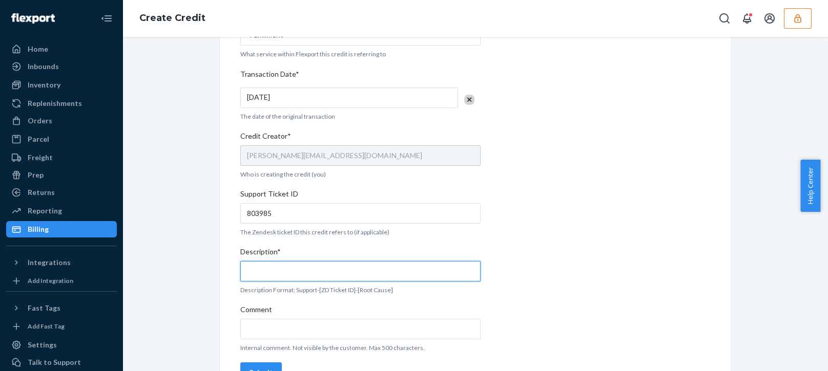
click at [296, 266] on input "Description*" at bounding box center [360, 271] width 240 height 20
paste input "803985"
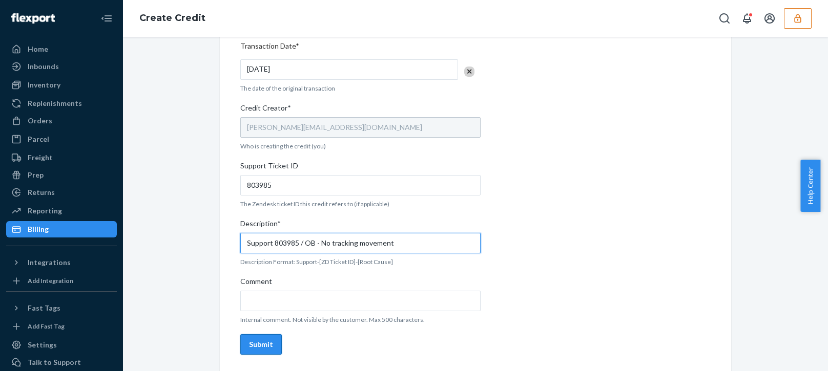
type input "Support 803985 / OB - No tracking movement"
click at [259, 334] on div "Seller ID(s)* logisticsmiracarecom Prefilled based on this sellerID. For multip…" at bounding box center [360, 62] width 240 height 594
click at [256, 344] on div "Submit" at bounding box center [261, 345] width 24 height 10
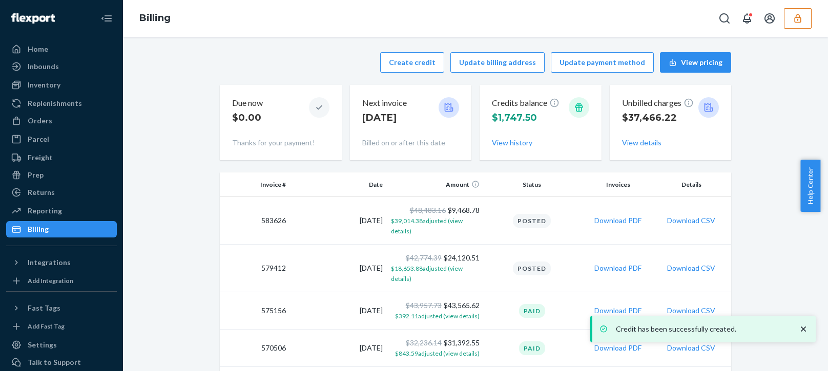
click at [511, 149] on div "Credits balance $1,747.50 View history" at bounding box center [540, 122] width 97 height 59
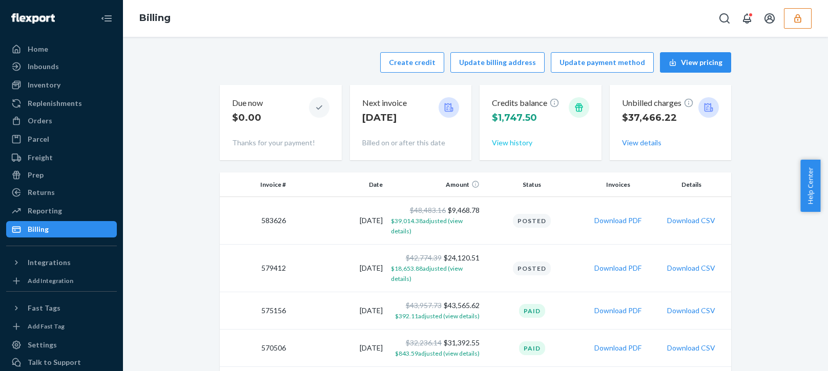
click at [505, 140] on button "View history" at bounding box center [512, 143] width 40 height 10
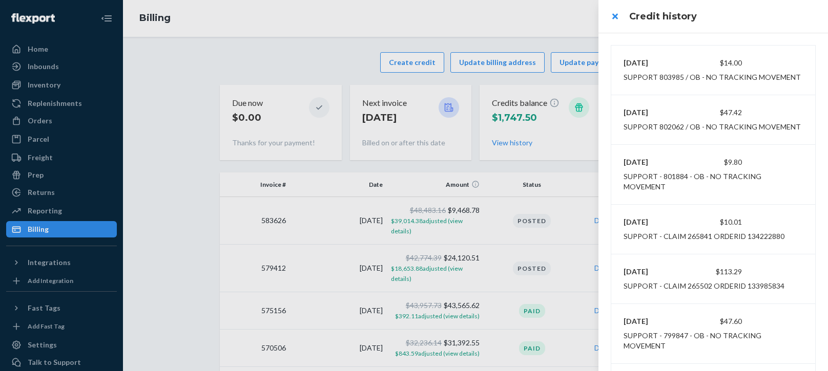
click at [481, 38] on div at bounding box center [414, 185] width 828 height 371
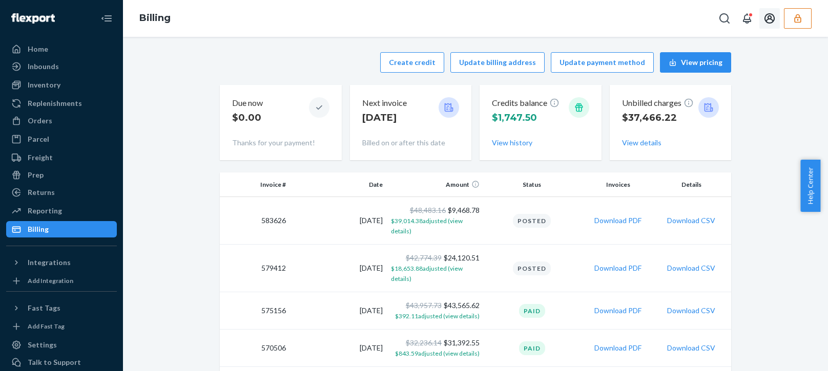
click at [800, 20] on icon "button" at bounding box center [797, 18] width 7 height 9
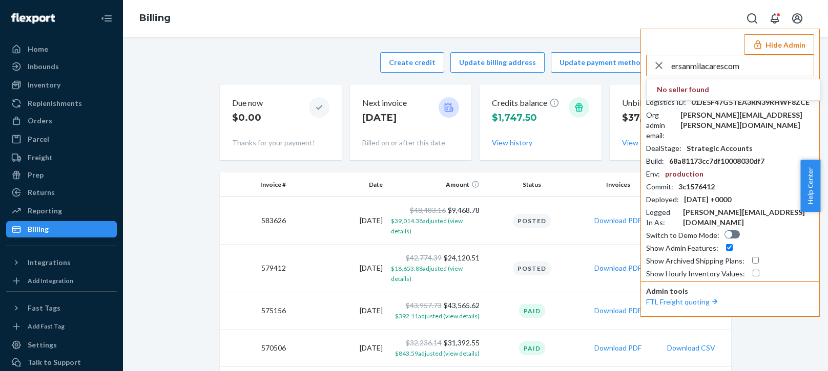
click at [751, 63] on input "ersanmilacarescom" at bounding box center [742, 65] width 142 height 20
click at [763, 70] on input "ersanmilacarescom" at bounding box center [742, 65] width 142 height 20
click at [786, 60] on input "ersanmilacarescom" at bounding box center [742, 65] width 142 height 20
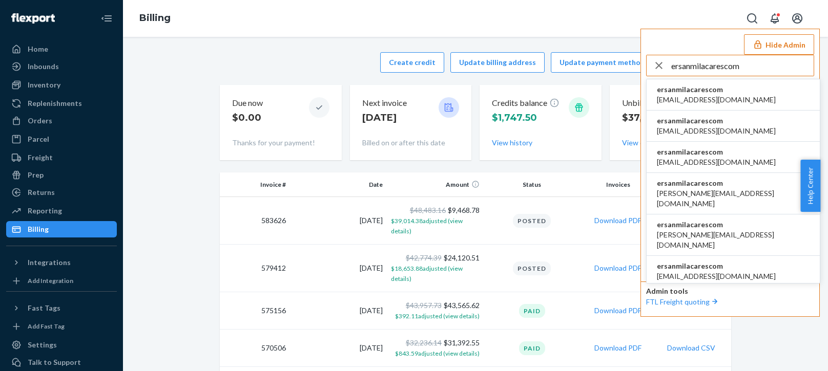
type input "ersanmilacarescom"
click at [705, 89] on span "ersanmilacarescom" at bounding box center [715, 89] width 119 height 10
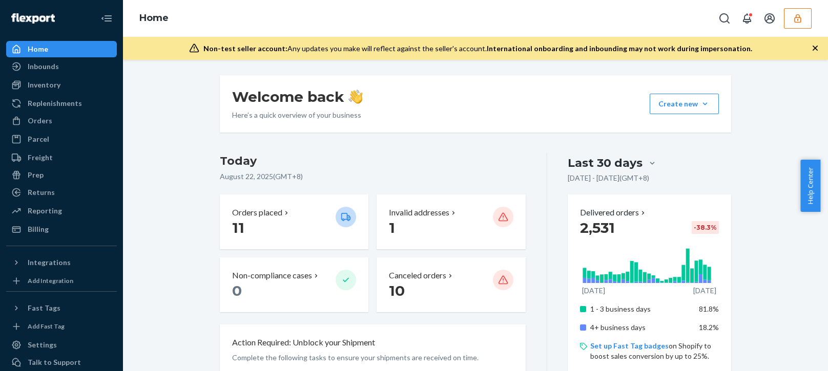
click at [81, 124] on div "Orders" at bounding box center [61, 121] width 109 height 14
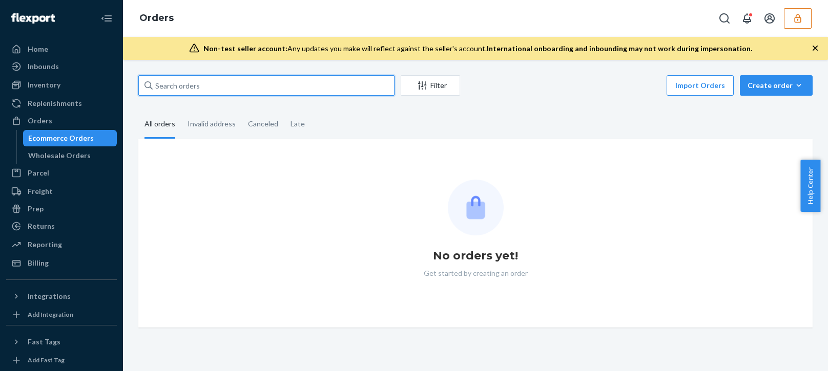
click at [224, 85] on input "text" at bounding box center [266, 85] width 256 height 20
paste input "S144245"
type input "S144245"
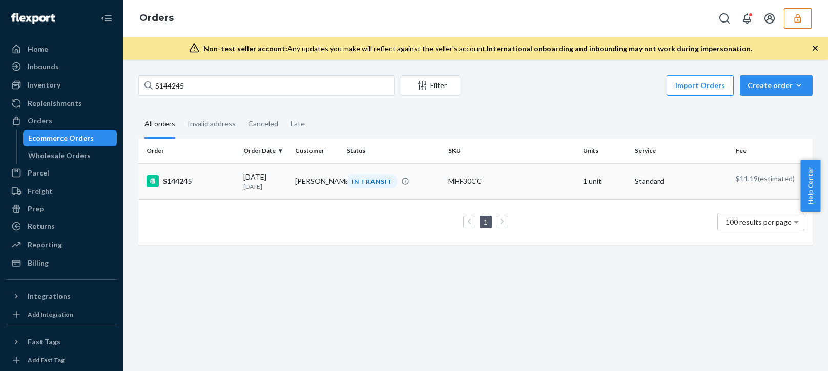
click at [272, 184] on p "[DATE]" at bounding box center [265, 186] width 44 height 9
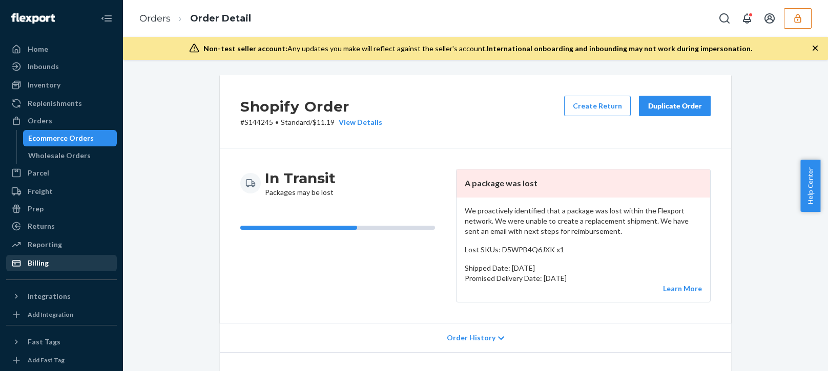
click at [27, 268] on div at bounding box center [19, 263] width 16 height 10
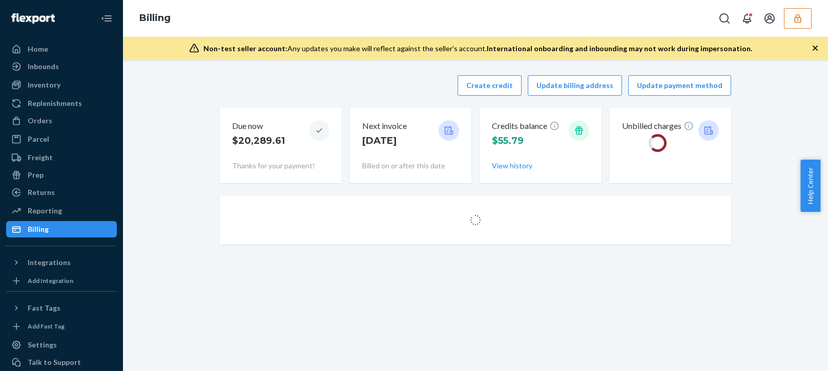
click at [245, 95] on div "Create credit Update billing address Update payment method" at bounding box center [475, 85] width 511 height 20
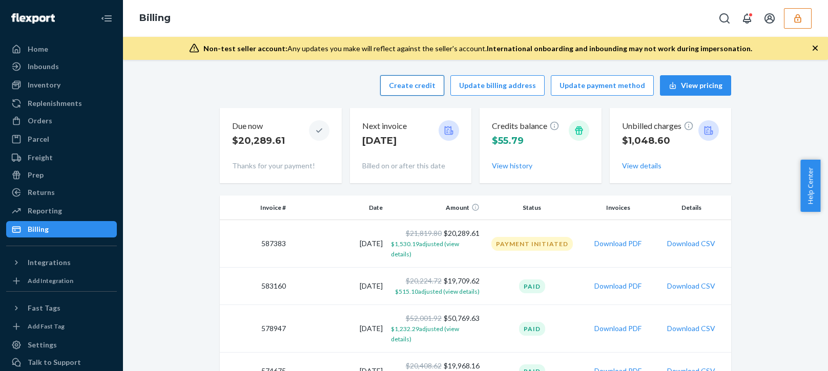
click at [294, 83] on div "Create credit Update billing address Update payment method View pricing" at bounding box center [475, 85] width 511 height 20
click at [410, 87] on button "Create credit" at bounding box center [412, 85] width 64 height 20
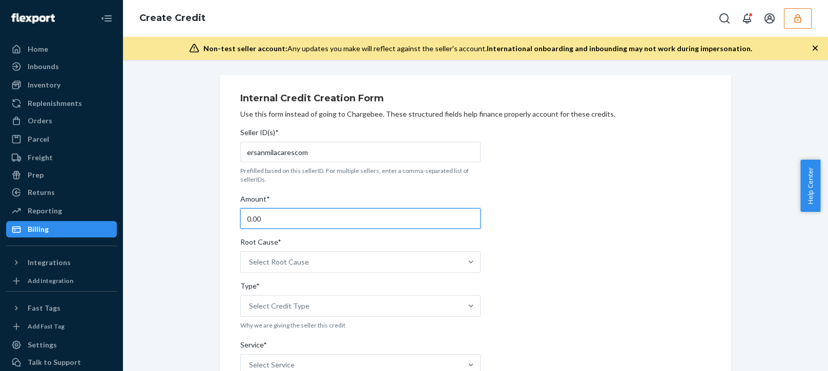
click at [282, 218] on input "0.00" at bounding box center [360, 218] width 240 height 20
click at [281, 218] on input "0.00" at bounding box center [360, 218] width 240 height 20
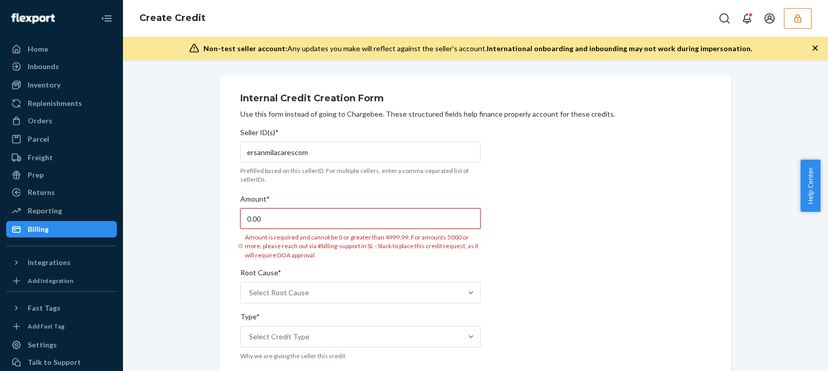
click at [286, 218] on input "0.00" at bounding box center [360, 218] width 240 height 20
click at [287, 218] on input "0.00" at bounding box center [360, 218] width 240 height 20
type input "42.79"
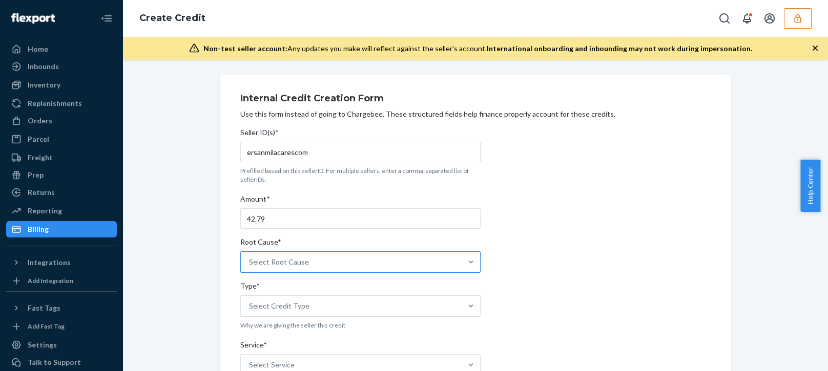
click at [267, 264] on div "Select Root Cause" at bounding box center [279, 262] width 60 height 10
click at [250, 264] on input "Root Cause* Select Root Cause" at bounding box center [249, 262] width 1 height 10
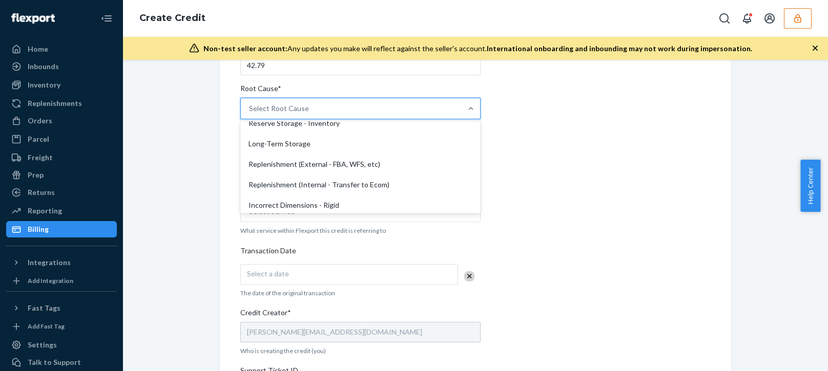
scroll to position [205, 0]
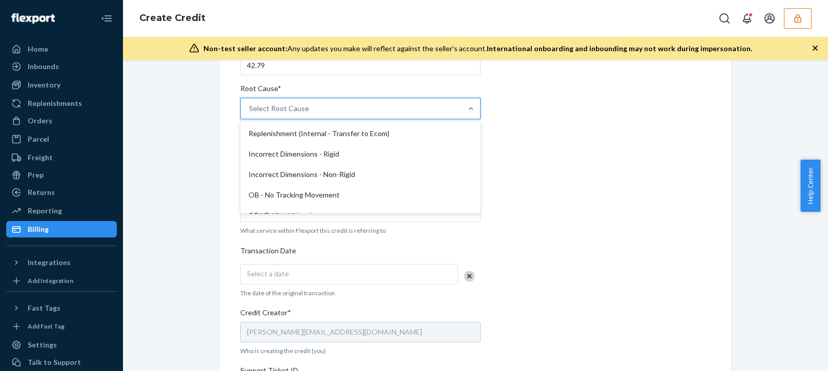
click at [264, 196] on div "OB - No Tracking Movement" at bounding box center [360, 195] width 236 height 20
click at [250, 114] on input "Root Cause* option OB - No Tracking Movement focused, 14 of 29. 29 results avai…" at bounding box center [249, 108] width 1 height 10
click at [212, 222] on div "Internal Credit Creation Form Use this form instead of going to Chargebee. Thes…" at bounding box center [475, 249] width 526 height 654
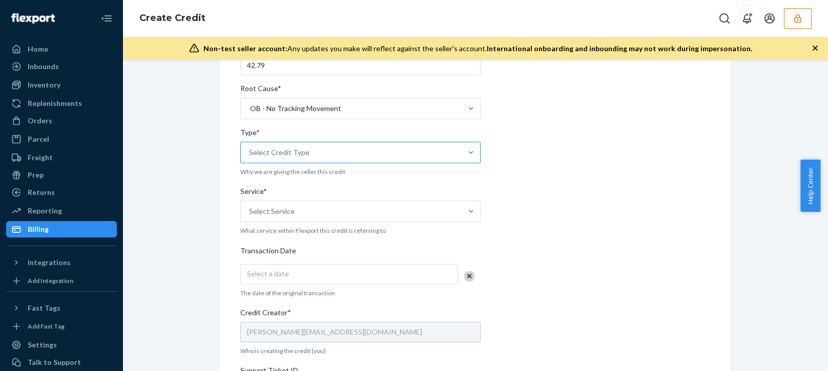
click at [304, 147] on div "Select Credit Type" at bounding box center [351, 152] width 221 height 20
click at [250, 147] on input "Type* Select Credit Type" at bounding box center [249, 152] width 1 height 10
drag, startPoint x: 269, startPoint y: 185, endPoint x: 265, endPoint y: 190, distance: 6.6
click at [268, 185] on div "Support" at bounding box center [360, 177] width 236 height 20
click at [250, 158] on input "Type* option Support focused, 1 of 3. 3 results available. Use Up and Down to c…" at bounding box center [249, 152] width 1 height 10
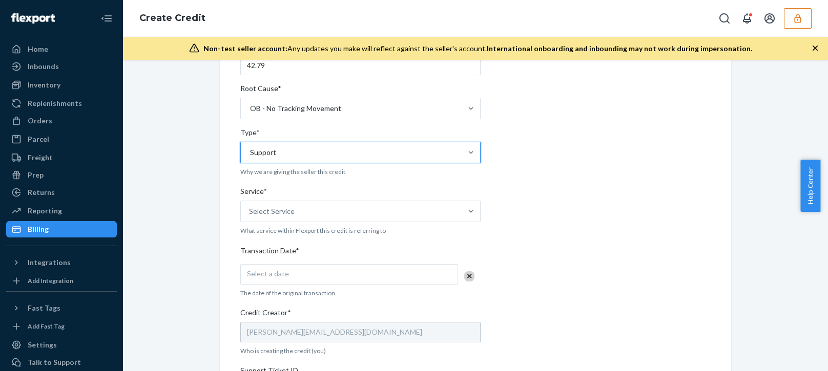
click at [212, 225] on div "Internal Credit Creation Form Use this form instead of going to Chargebee. Thes…" at bounding box center [475, 249] width 526 height 654
click at [323, 195] on div "Service*" at bounding box center [360, 193] width 240 height 14
click at [250, 206] on input "Service* Select Service" at bounding box center [249, 211] width 1 height 10
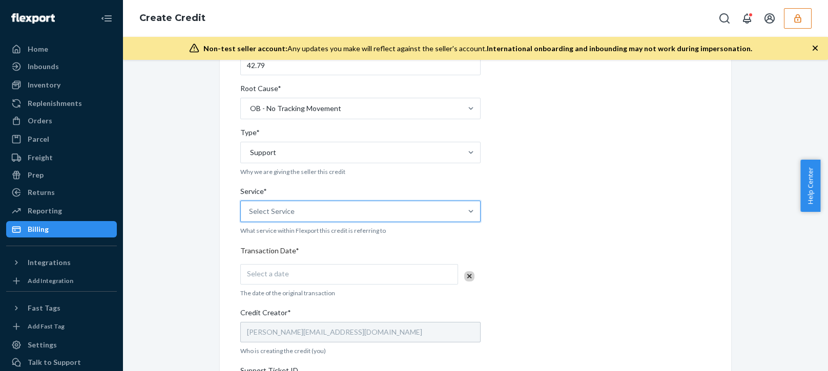
click at [323, 202] on div "Select Service" at bounding box center [351, 211] width 221 height 20
click at [250, 206] on input "Service* 0 results available. Select is focused ,type to refine list, press Dow…" at bounding box center [249, 211] width 1 height 10
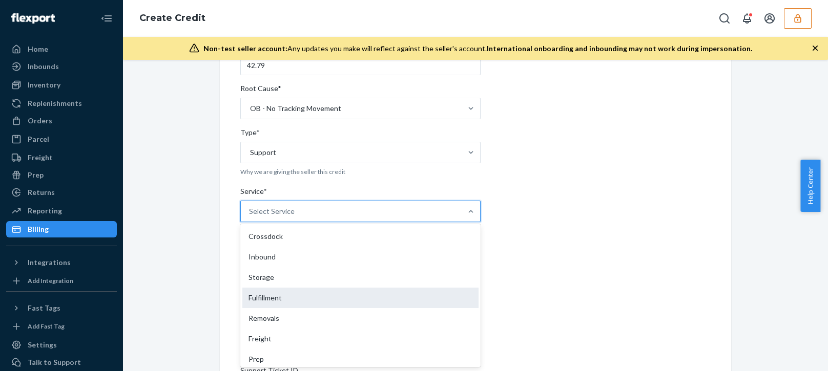
click at [277, 305] on div "Fulfillment" at bounding box center [360, 298] width 236 height 20
click at [250, 217] on input "Service* option Fulfillment focused, 4 of 10. 10 results available. Use Up and …" at bounding box center [249, 211] width 1 height 10
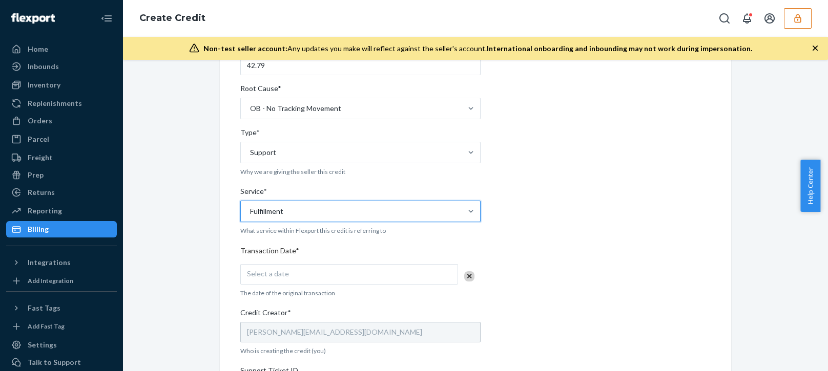
click at [204, 316] on div "Internal Credit Creation Form Use this form instead of going to Chargebee. Thes…" at bounding box center [475, 249] width 689 height 654
click at [337, 271] on div "Select a date" at bounding box center [349, 274] width 218 height 20
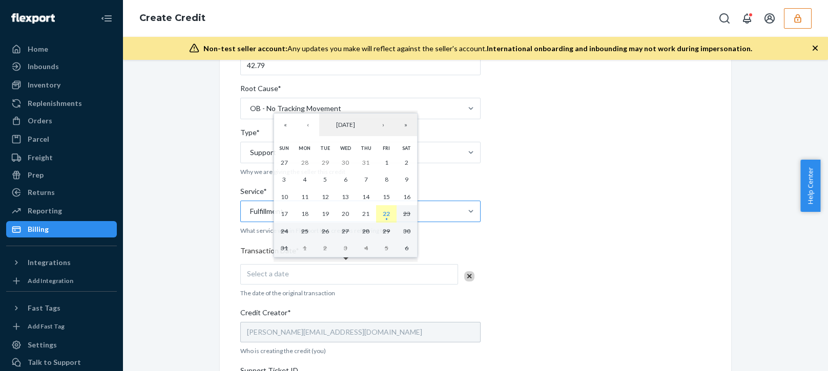
click at [385, 213] on abbr "22" at bounding box center [386, 214] width 7 height 8
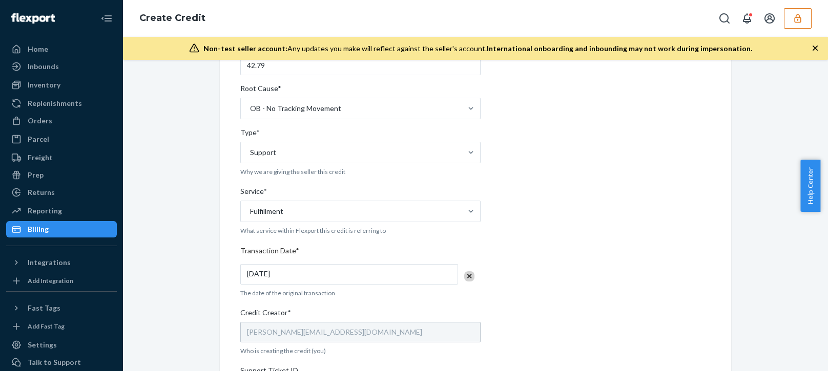
scroll to position [358, 0]
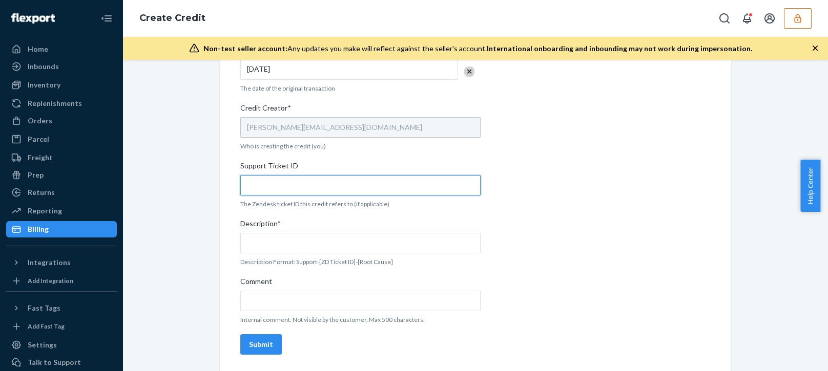
click at [303, 191] on input "Support Ticket ID" at bounding box center [360, 185] width 240 height 20
paste input "804088"
type input "804088"
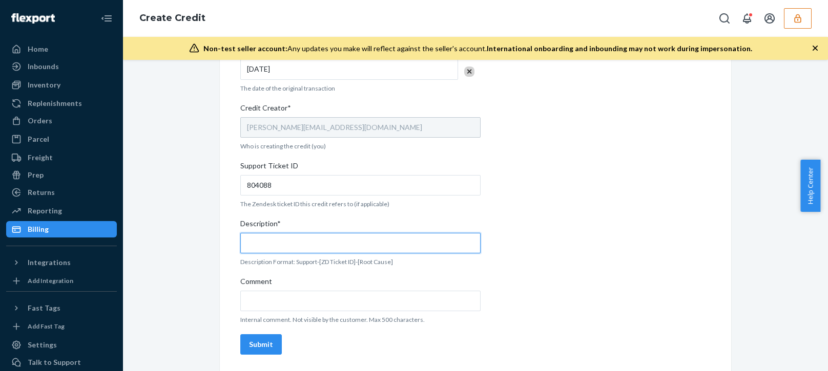
click at [306, 235] on input "Description*" at bounding box center [360, 243] width 240 height 20
paste input "804088"
type input "Support 804088 / OB - No tracking movement"
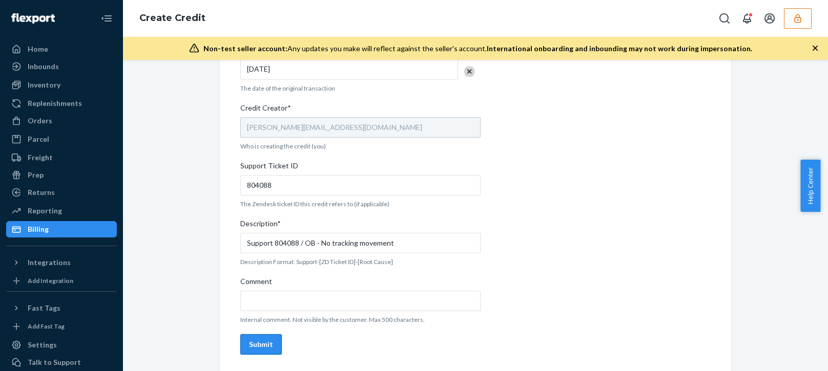
click at [258, 347] on div "Submit" at bounding box center [261, 345] width 24 height 10
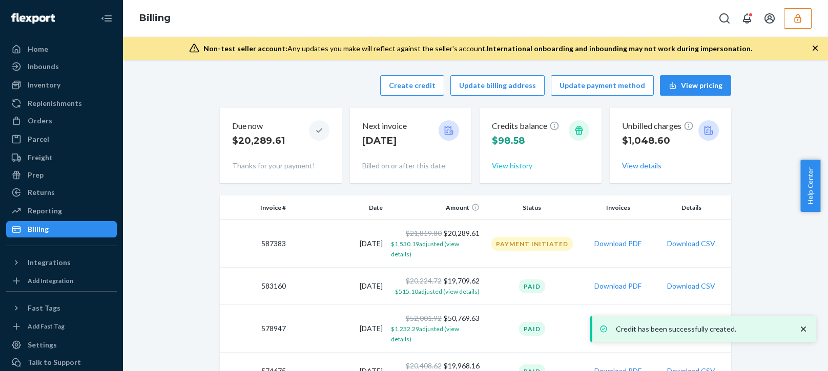
click at [511, 166] on button "View history" at bounding box center [512, 166] width 40 height 10
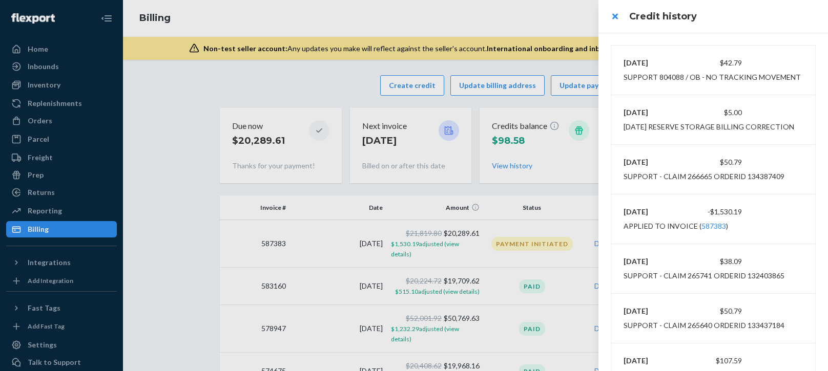
click at [45, 118] on div at bounding box center [414, 185] width 828 height 371
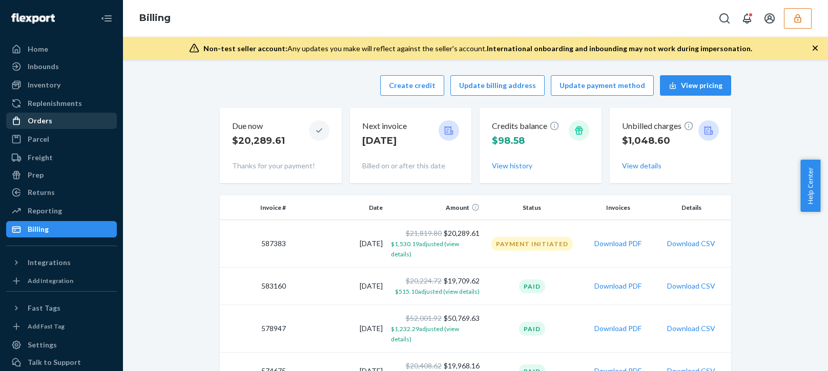
click at [46, 119] on div "Orders" at bounding box center [40, 121] width 25 height 10
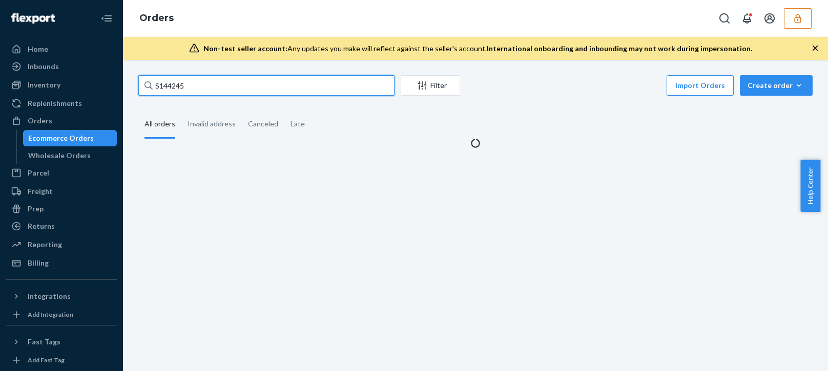
click at [171, 85] on input "S144245" at bounding box center [266, 85] width 256 height 20
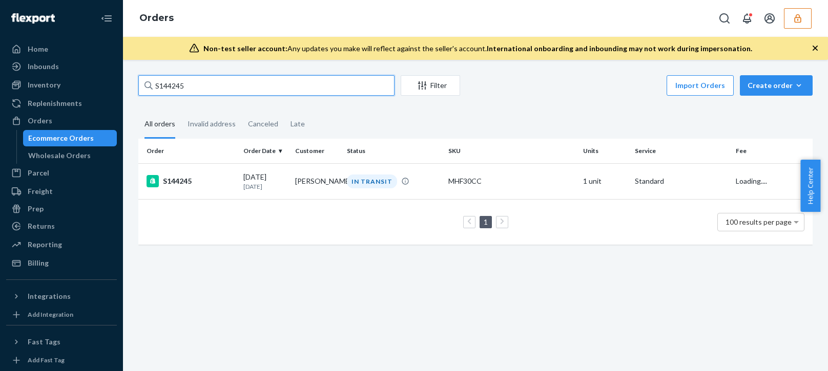
click at [171, 85] on input "S144245" at bounding box center [266, 85] width 256 height 20
paste input "3010"
type input "S143010"
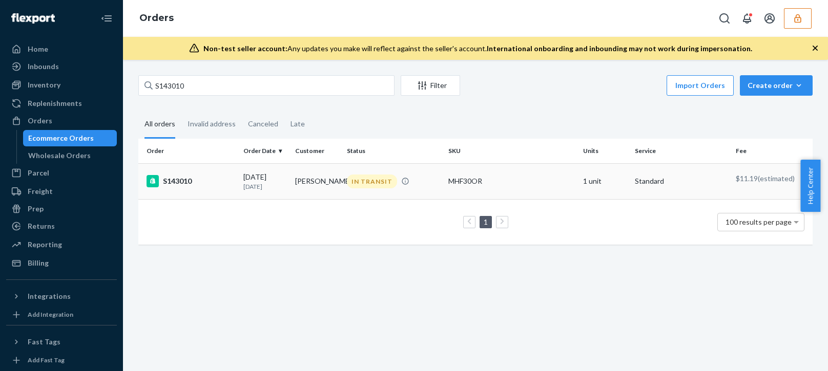
click at [272, 187] on p "8 days ago" at bounding box center [265, 186] width 44 height 9
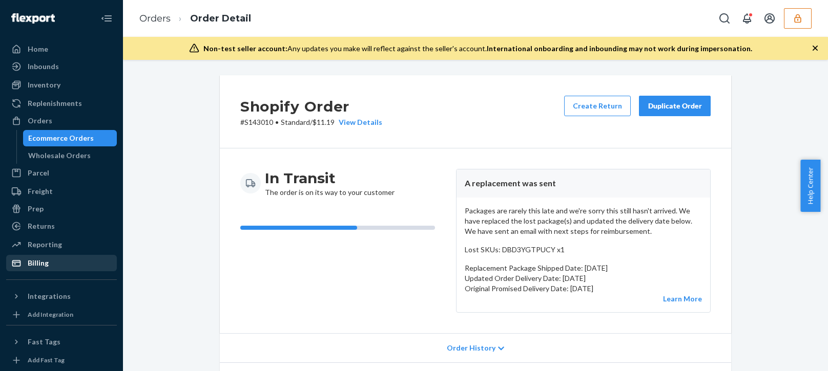
click at [33, 258] on div "Billing" at bounding box center [61, 263] width 109 height 14
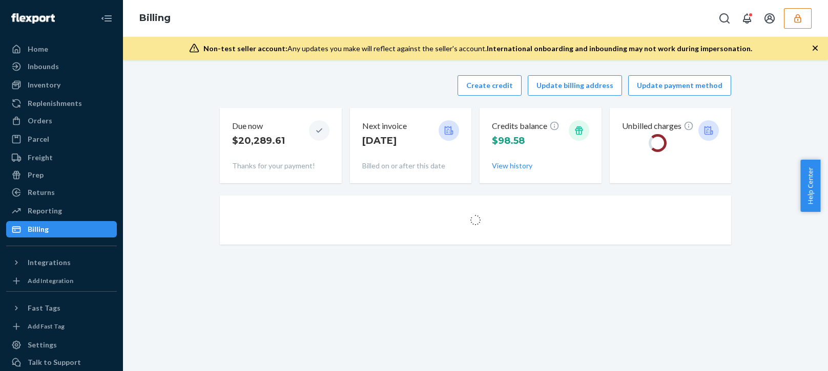
click at [286, 81] on div "Create credit Update billing address Update payment method" at bounding box center [475, 85] width 511 height 20
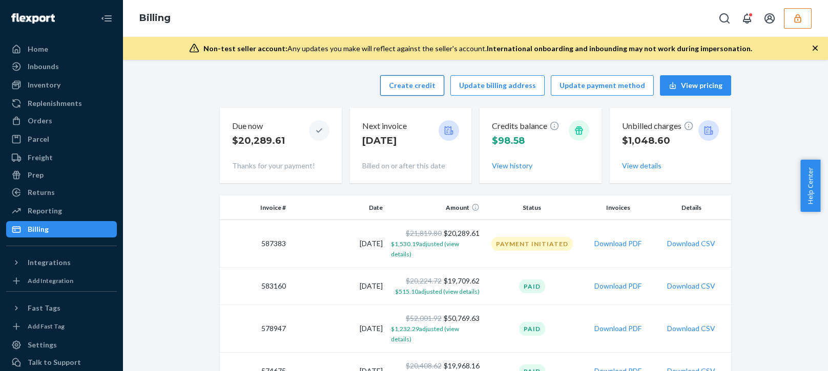
click at [417, 91] on button "Create credit" at bounding box center [412, 85] width 64 height 20
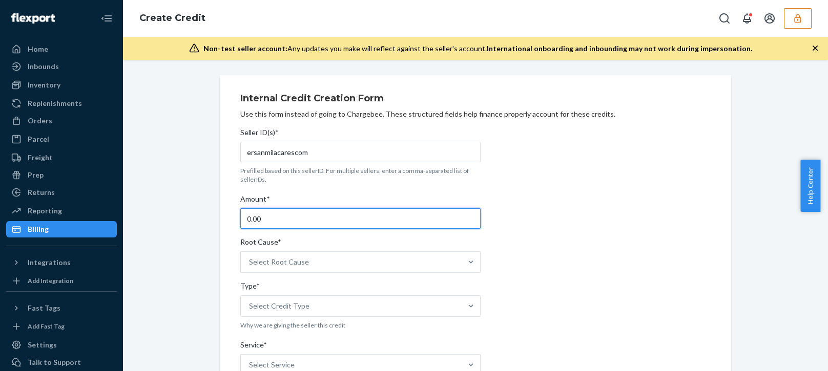
click at [285, 221] on input "0.00" at bounding box center [360, 218] width 240 height 20
type input "39.60"
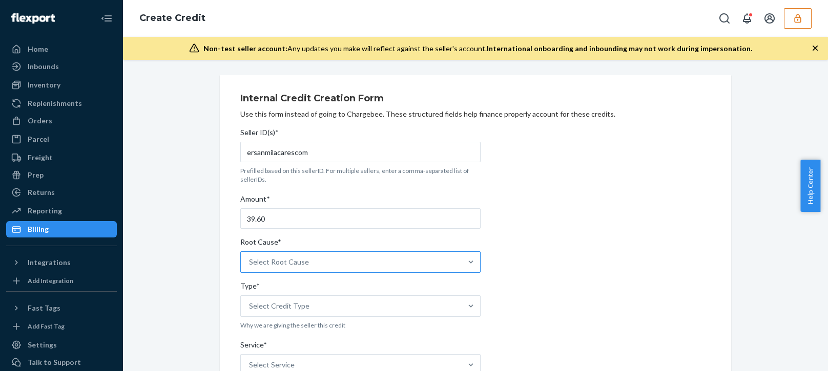
click at [289, 262] on div "Select Root Cause" at bounding box center [279, 262] width 60 height 10
click at [250, 262] on input "Root Cause* Select Root Cause" at bounding box center [249, 262] width 1 height 10
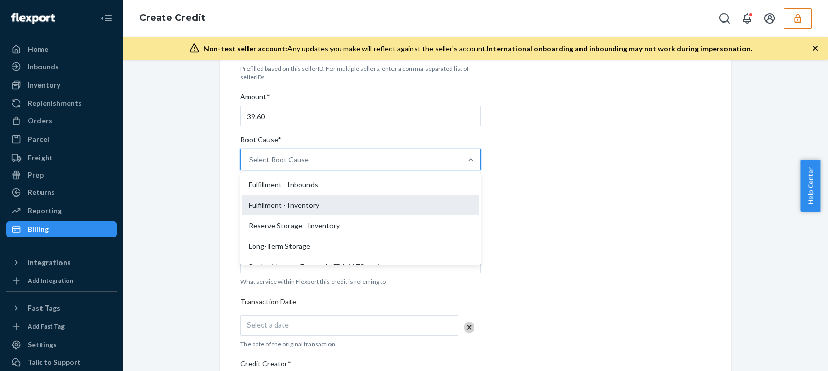
scroll to position [205, 0]
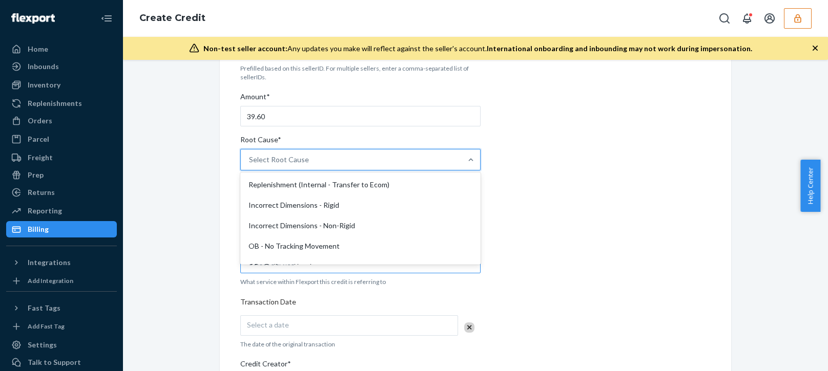
click at [262, 244] on div "OB - No Tracking Movement" at bounding box center [360, 246] width 236 height 20
click at [250, 165] on input "Root Cause* option OB - No Tracking Movement focused, 14 of 29. 29 results avai…" at bounding box center [249, 160] width 1 height 10
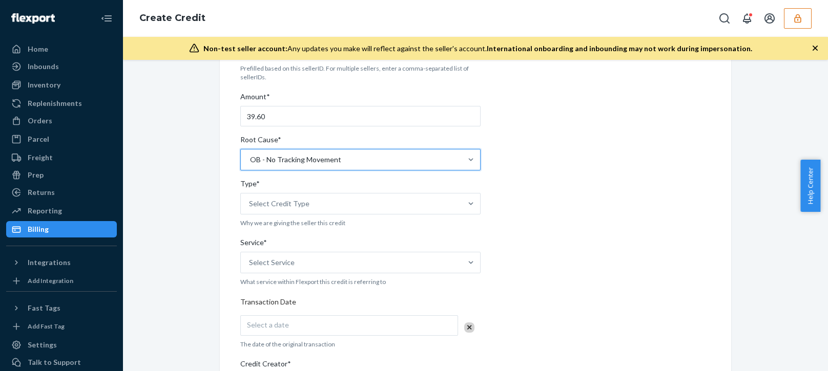
click at [214, 253] on div "Internal Credit Creation Form Use this form instead of going to Chargebee. Thes…" at bounding box center [475, 300] width 526 height 654
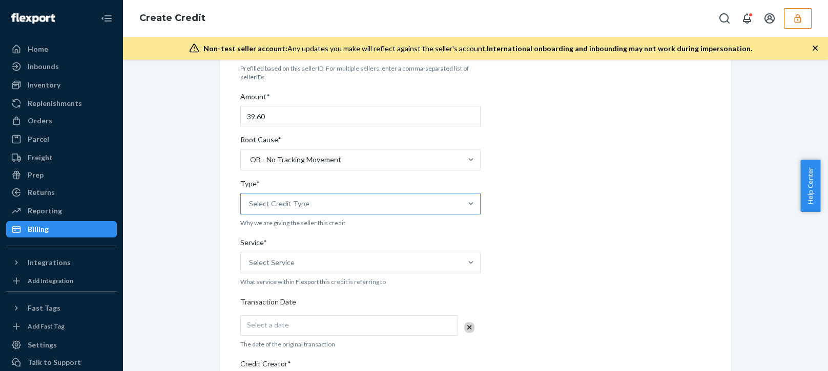
click at [298, 204] on div "Select Credit Type" at bounding box center [279, 204] width 60 height 10
click at [250, 204] on input "Type* Select Credit Type" at bounding box center [249, 204] width 1 height 10
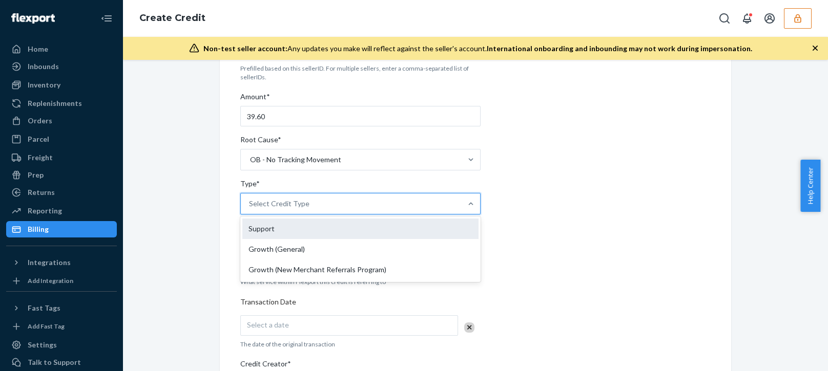
click at [253, 231] on div "Support" at bounding box center [360, 229] width 236 height 20
click at [250, 209] on input "Type* option Support focused, 1 of 3. 3 results available. Use Up and Down to c…" at bounding box center [249, 204] width 1 height 10
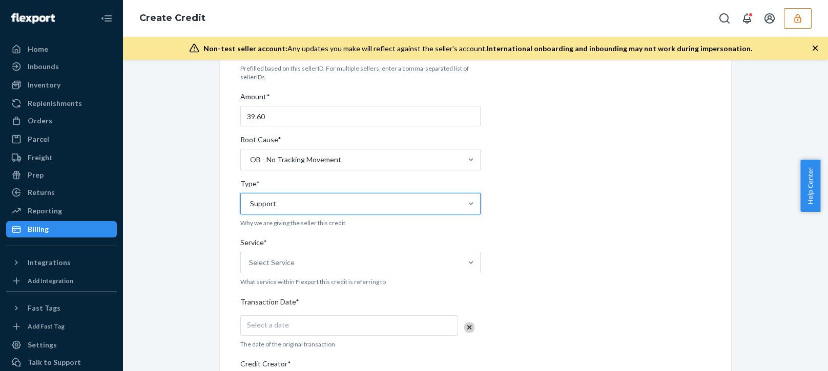
click at [185, 280] on div "Internal Credit Creation Form Use this form instead of going to Chargebee. Thes…" at bounding box center [475, 300] width 689 height 654
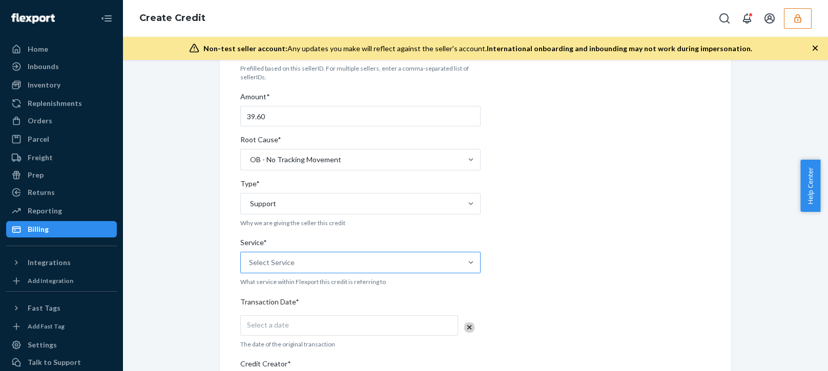
click at [316, 270] on div "Select Service" at bounding box center [351, 262] width 221 height 20
click at [250, 268] on input "Service* Select Service" at bounding box center [249, 263] width 1 height 10
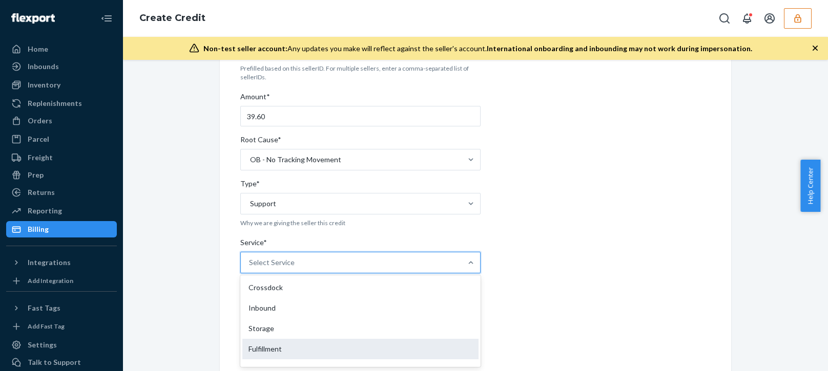
click at [264, 348] on div "Fulfillment" at bounding box center [360, 349] width 236 height 20
click at [250, 268] on input "Service* option Fulfillment focused, 4 of 10. 10 results available. Use Up and …" at bounding box center [249, 263] width 1 height 10
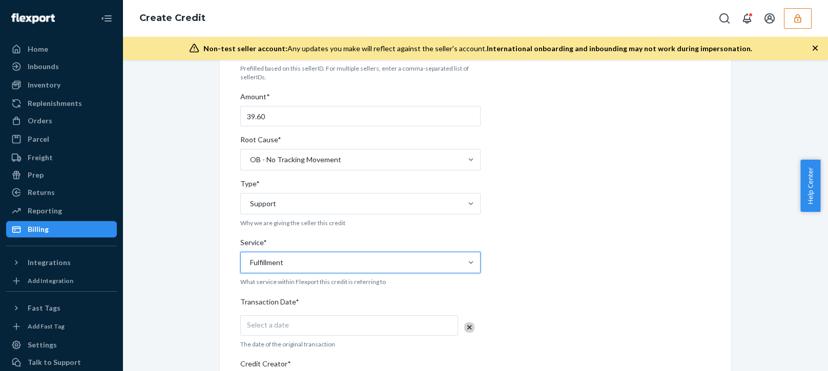
click at [228, 332] on div "Internal Credit Creation Form Use this form instead of going to Chargebee. Thes…" at bounding box center [475, 300] width 511 height 654
click at [271, 317] on div "Select a date" at bounding box center [349, 325] width 218 height 20
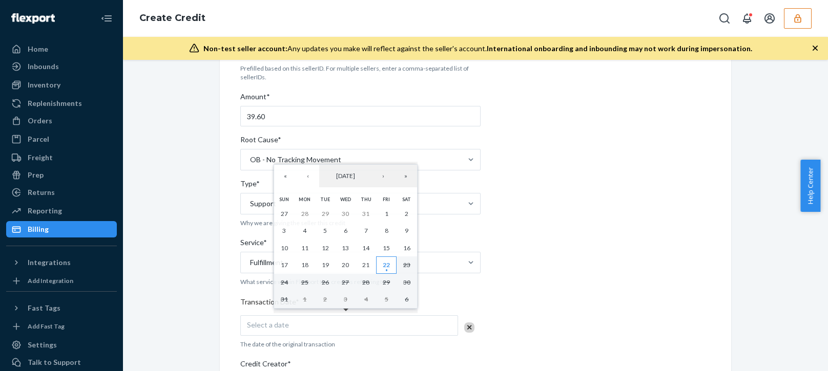
click at [384, 267] on abbr "22" at bounding box center [386, 265] width 7 height 8
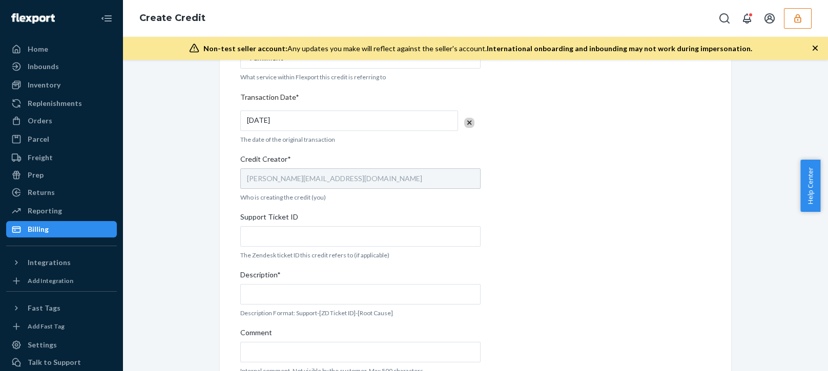
scroll to position [358, 0]
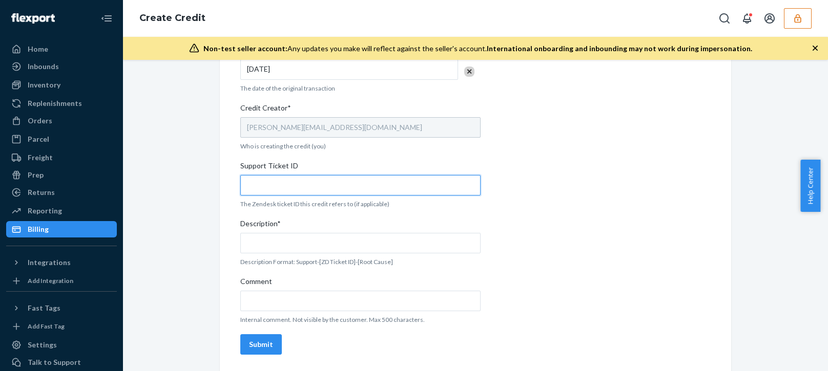
click at [294, 179] on input "Support Ticket ID" at bounding box center [360, 185] width 240 height 20
paste input "804090"
type input "804090"
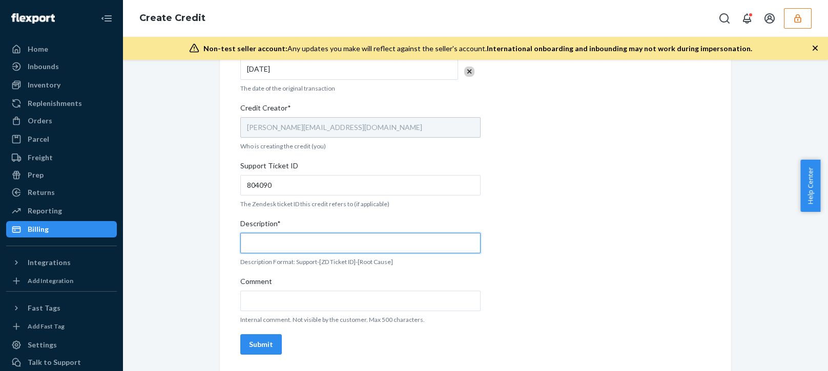
drag, startPoint x: 288, startPoint y: 243, endPoint x: 308, endPoint y: 234, distance: 22.5
click at [288, 242] on input "Description*" at bounding box center [360, 243] width 240 height 20
paste input "804090"
type input "Support 804090 / OB - No tracking movement"
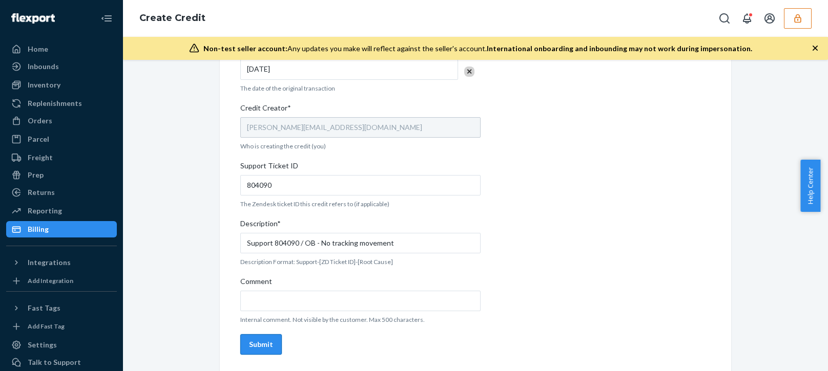
click at [253, 344] on div "Submit" at bounding box center [261, 345] width 24 height 10
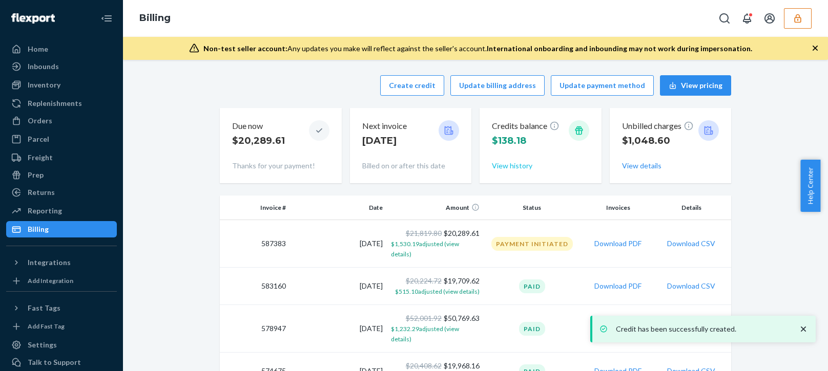
click at [507, 163] on button "View history" at bounding box center [512, 166] width 40 height 10
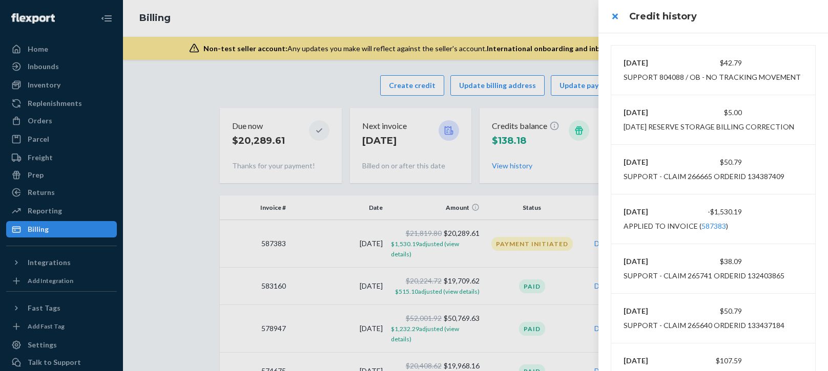
click at [483, 16] on div at bounding box center [414, 185] width 828 height 371
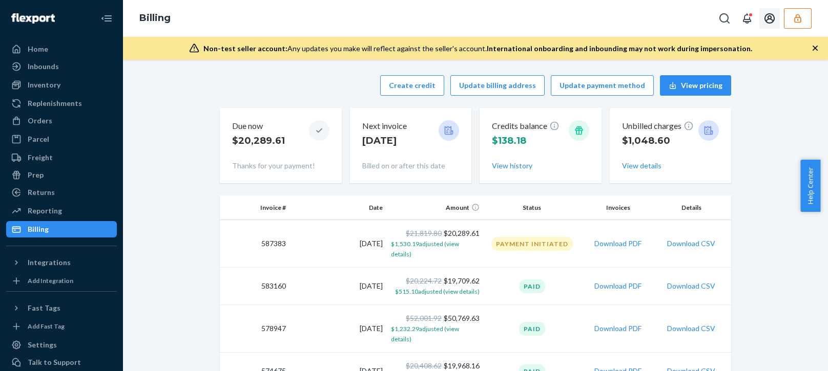
click at [801, 20] on icon "button" at bounding box center [797, 18] width 10 height 10
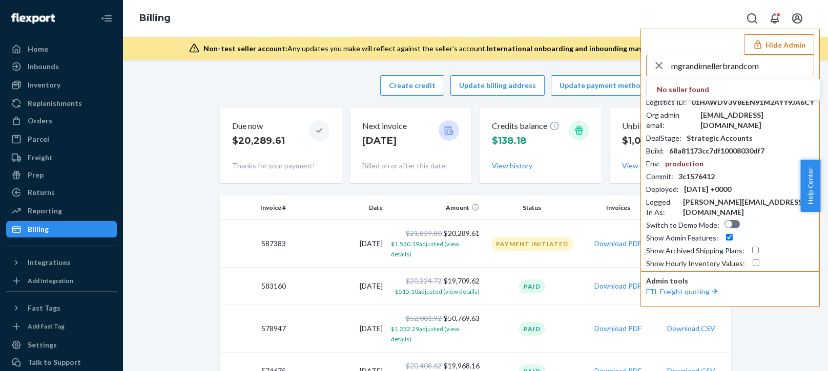
click at [685, 74] on input "mgrandimellerbrandcom" at bounding box center [742, 65] width 142 height 20
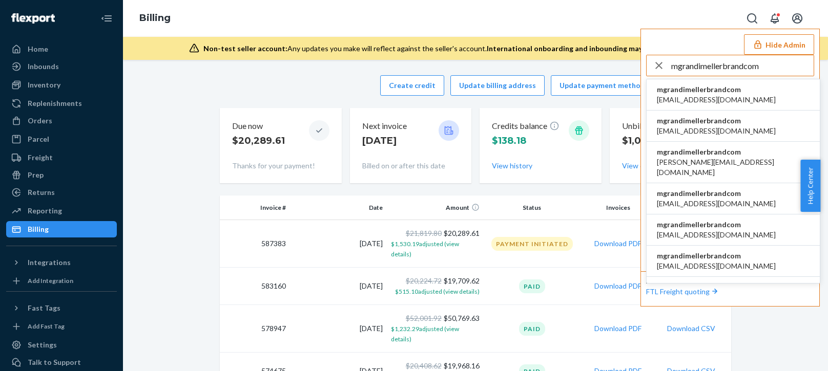
click at [697, 68] on input "mgrandimellerbrandcom" at bounding box center [742, 65] width 142 height 20
type input "mgrandimellerbrandcom"
click at [682, 92] on span "mgrandimellerbrandcom" at bounding box center [715, 89] width 119 height 10
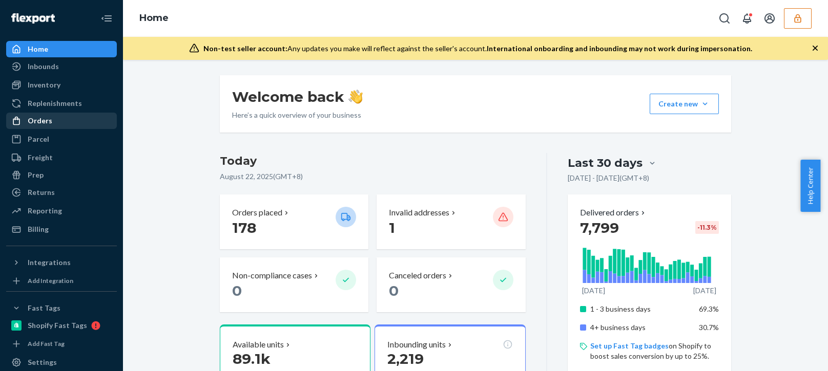
click at [49, 117] on div "Orders" at bounding box center [40, 121] width 25 height 10
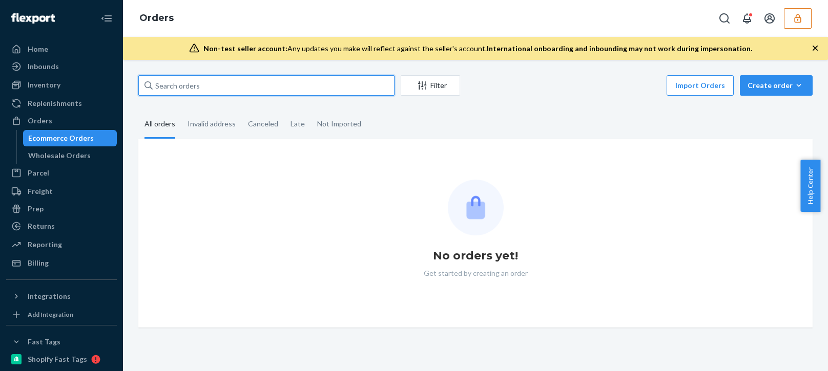
click at [220, 75] on input "text" at bounding box center [266, 85] width 256 height 20
paste input "EU2325641"
type input "EU2325641"
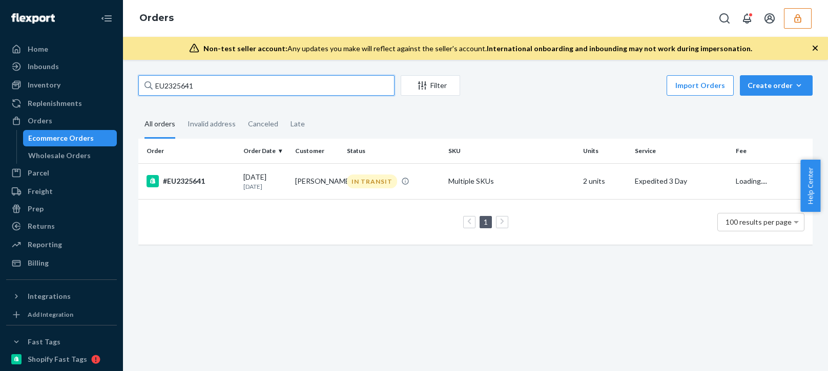
click at [253, 86] on input "EU2325641" at bounding box center [266, 85] width 256 height 20
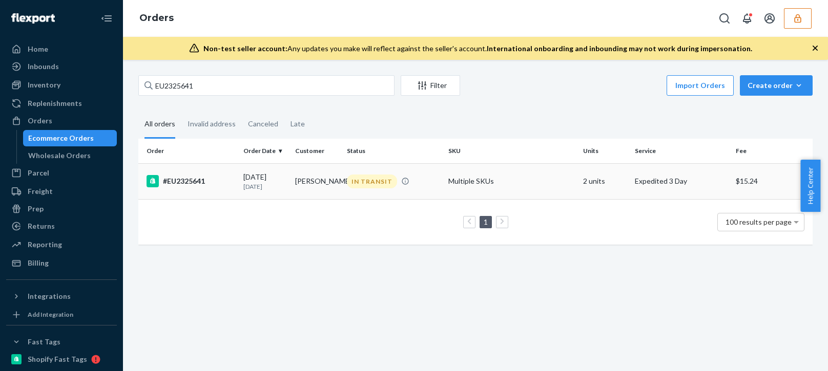
click at [244, 190] on p "[DATE]" at bounding box center [265, 186] width 44 height 9
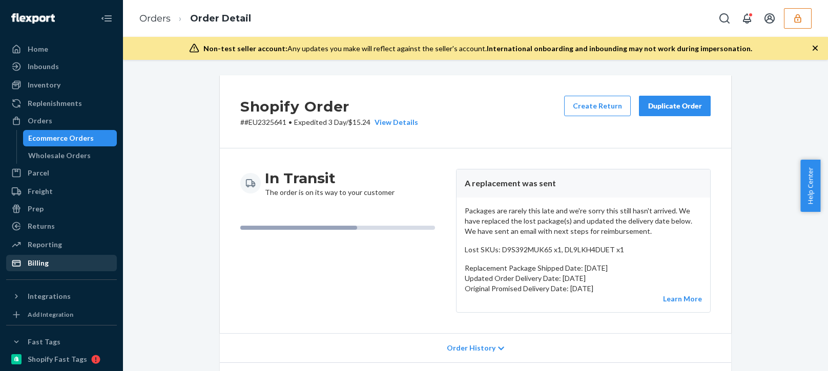
click at [45, 266] on div "Billing" at bounding box center [38, 263] width 21 height 10
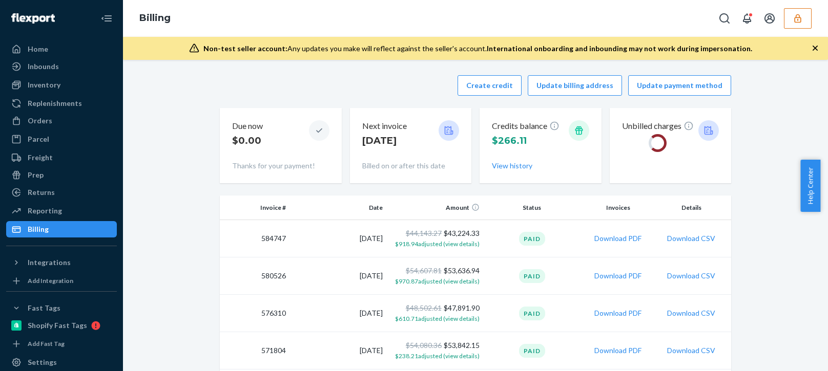
click at [319, 93] on div "Create credit Update billing address Update payment method" at bounding box center [475, 85] width 511 height 20
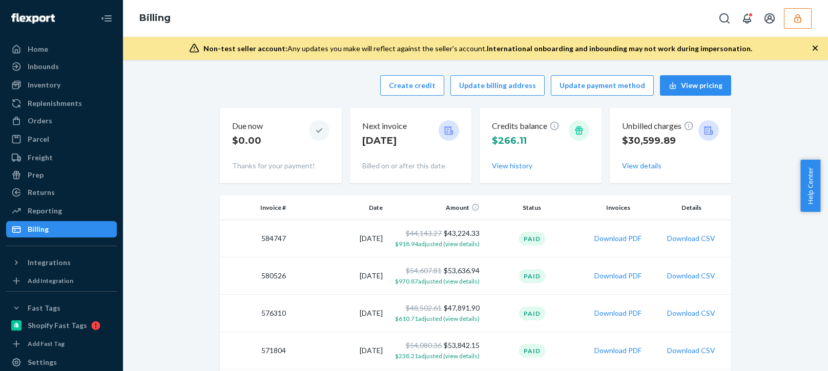
drag, startPoint x: 248, startPoint y: 90, endPoint x: 265, endPoint y: 90, distance: 16.9
click at [257, 90] on div "Create credit Update billing address Update payment method View pricing" at bounding box center [475, 85] width 511 height 20
click at [433, 94] on button "Create credit" at bounding box center [412, 85] width 64 height 20
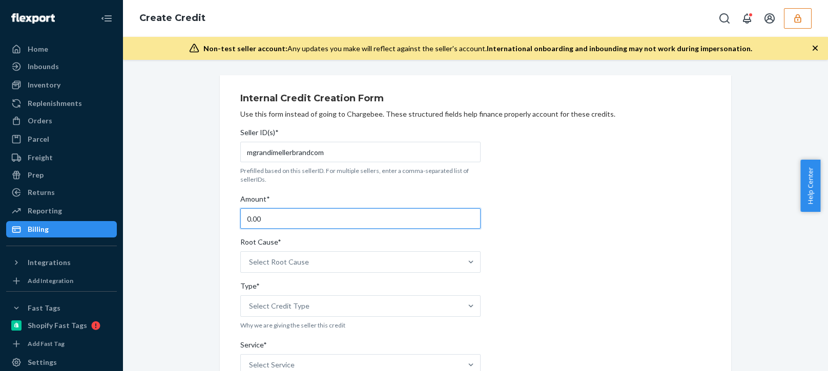
click at [283, 222] on input "0.00" at bounding box center [360, 218] width 240 height 20
type input "52.00"
click at [338, 247] on div "Root Cause*" at bounding box center [360, 244] width 240 height 14
click at [250, 257] on input "Root Cause* Select Root Cause" at bounding box center [249, 262] width 1 height 10
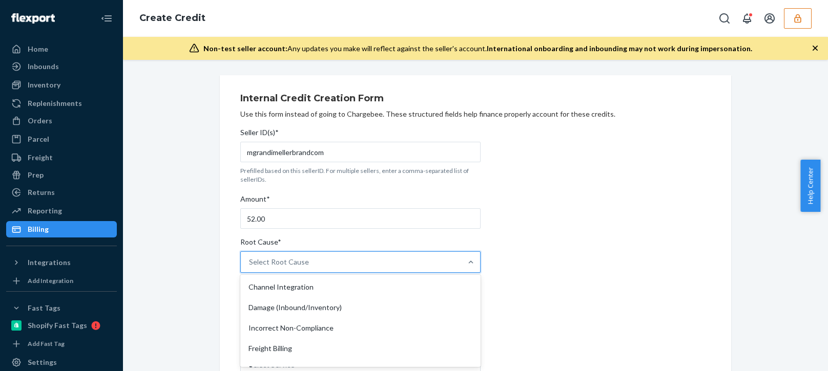
click at [308, 272] on div "Select Root Cause" at bounding box center [351, 262] width 221 height 20
click at [250, 267] on input "Root Cause* option Channel Integration focused, 1 of 29. 29 results available. …" at bounding box center [249, 262] width 1 height 10
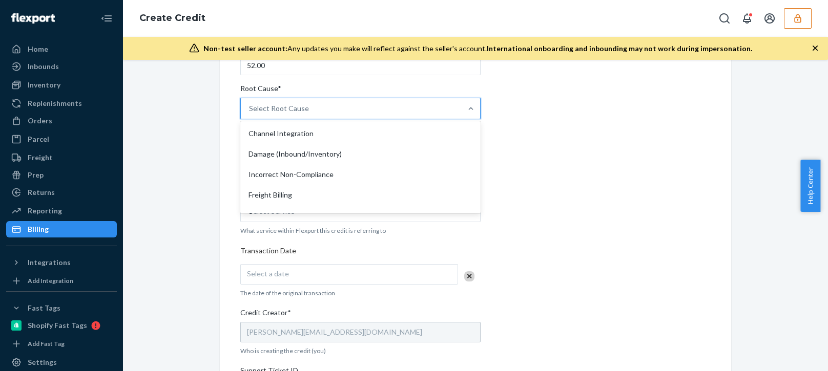
scroll to position [256, 0]
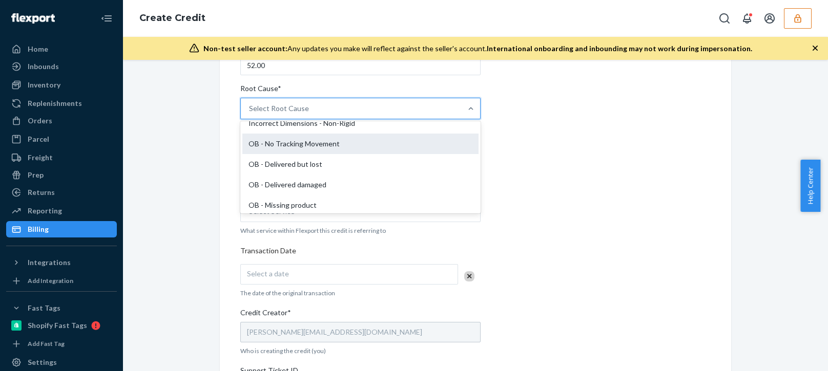
click at [291, 148] on div "OB - No Tracking Movement" at bounding box center [360, 144] width 236 height 20
click at [250, 114] on input "Root Cause* option OB - No Tracking Movement focused, 14 of 29. 29 results avai…" at bounding box center [249, 108] width 1 height 10
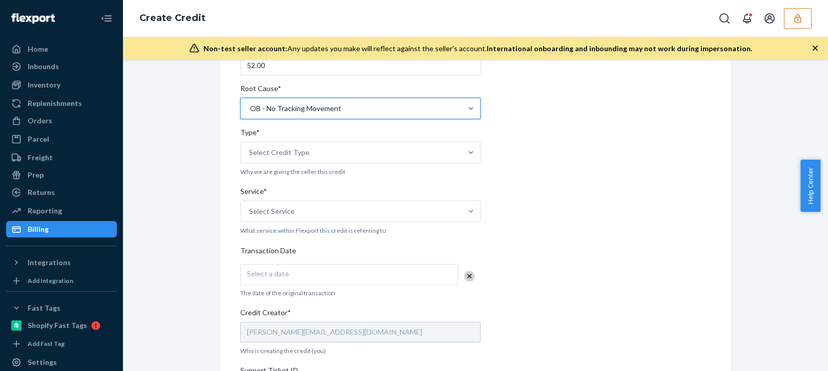
click at [193, 208] on div "Internal Credit Creation Form Use this form instead of going to Chargebee. Thes…" at bounding box center [475, 249] width 689 height 654
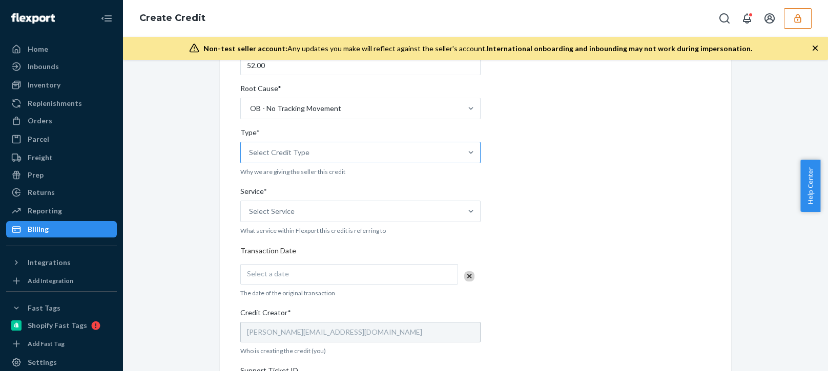
click at [295, 152] on div "Select Credit Type" at bounding box center [279, 152] width 60 height 10
click at [250, 152] on input "Type* Select Credit Type" at bounding box center [249, 152] width 1 height 10
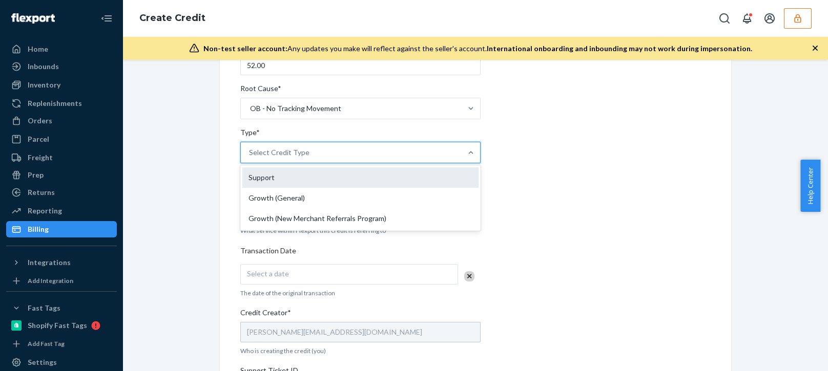
click at [273, 178] on div "Support" at bounding box center [360, 177] width 236 height 20
click at [250, 158] on input "Type* option Support focused, 1 of 3. 3 results available. Use Up and Down to c…" at bounding box center [249, 152] width 1 height 10
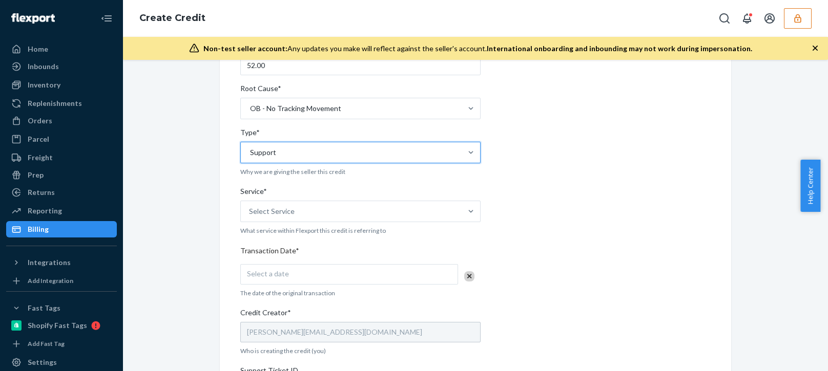
click at [270, 197] on div "Service*" at bounding box center [360, 193] width 240 height 14
click at [250, 206] on input "Service* Select Service" at bounding box center [249, 211] width 1 height 10
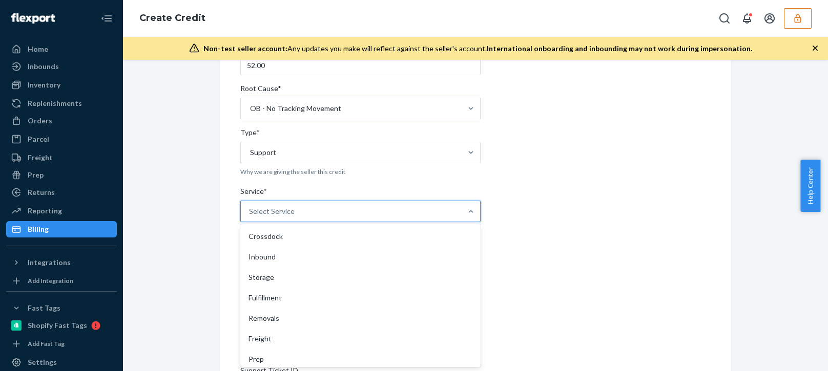
drag, startPoint x: 304, startPoint y: 205, endPoint x: 325, endPoint y: 208, distance: 20.7
click at [305, 205] on div "Select Service" at bounding box center [351, 211] width 221 height 20
click at [250, 206] on input "Service* option Crossdock focused, 1 of 10. 10 results available. Use Up and Do…" at bounding box center [249, 211] width 1 height 10
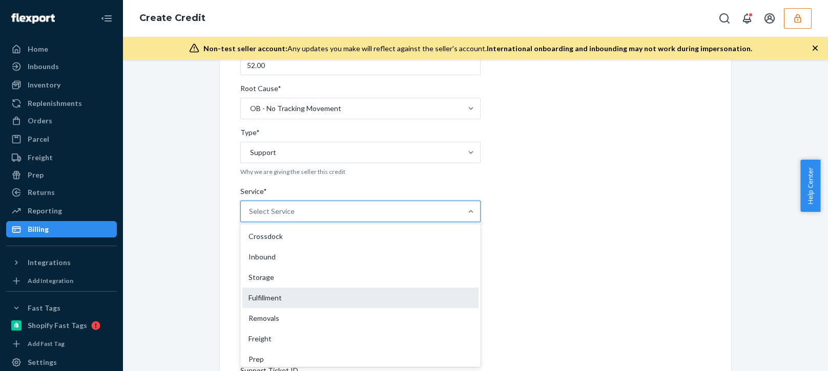
click at [259, 297] on div "Fulfillment" at bounding box center [360, 298] width 236 height 20
click at [250, 217] on input "Service* option Fulfillment focused, 4 of 10. 10 results available. Use Up and …" at bounding box center [249, 211] width 1 height 10
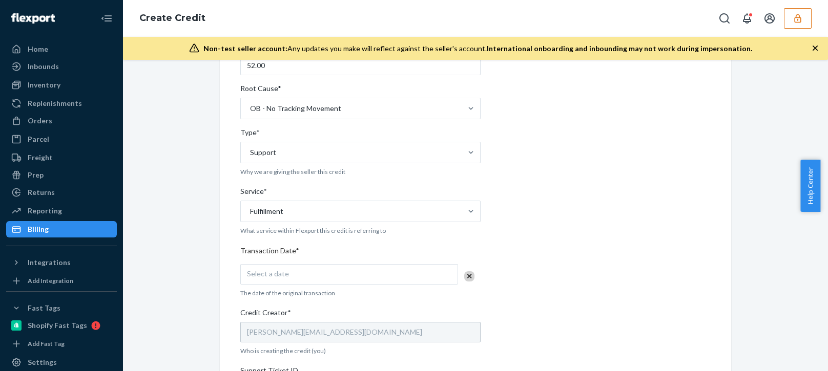
drag, startPoint x: 194, startPoint y: 313, endPoint x: 253, endPoint y: 274, distance: 70.6
click at [195, 312] on div "Internal Credit Creation Form Use this form instead of going to Chargebee. Thes…" at bounding box center [475, 249] width 689 height 654
click at [267, 271] on span "Select a date" at bounding box center [268, 273] width 42 height 9
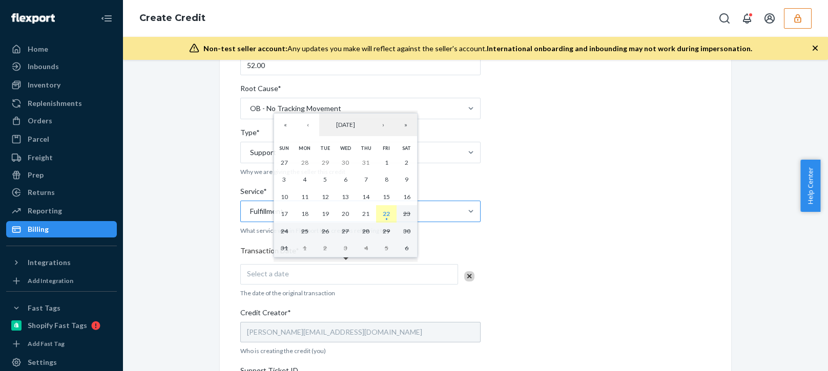
click at [383, 213] on abbr "22" at bounding box center [386, 214] width 7 height 8
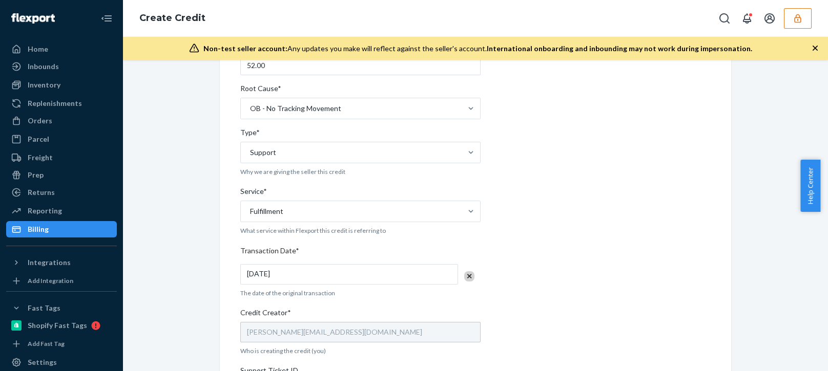
scroll to position [358, 0]
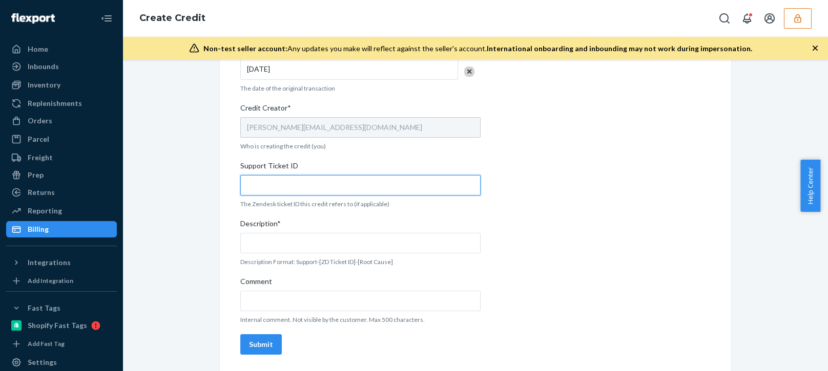
click at [286, 183] on input "Support Ticket ID" at bounding box center [360, 185] width 240 height 20
paste input "803150"
type input "803150"
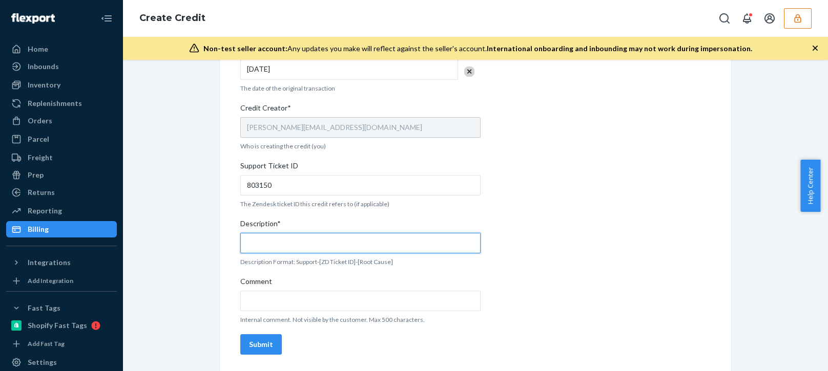
click at [293, 242] on input "Description*" at bounding box center [360, 243] width 240 height 20
paste input "803150"
type input "Support 803150 / OB - No tracking movement"
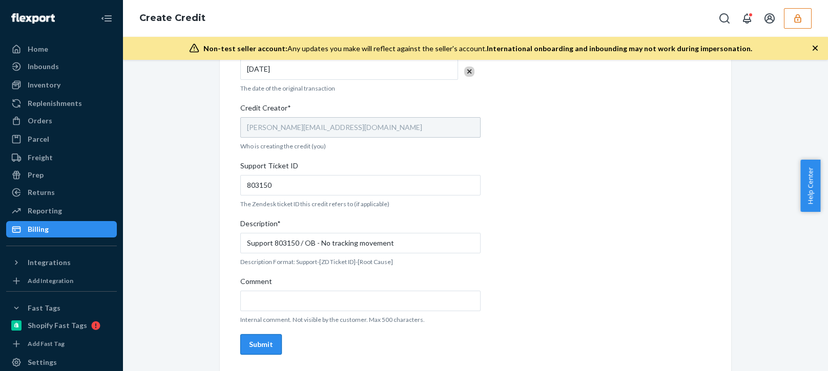
click at [259, 349] on div "Submit" at bounding box center [261, 345] width 24 height 10
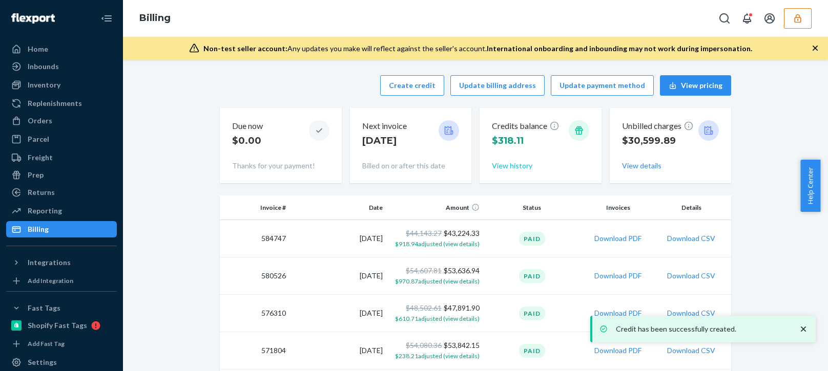
click at [503, 162] on button "View history" at bounding box center [512, 166] width 40 height 10
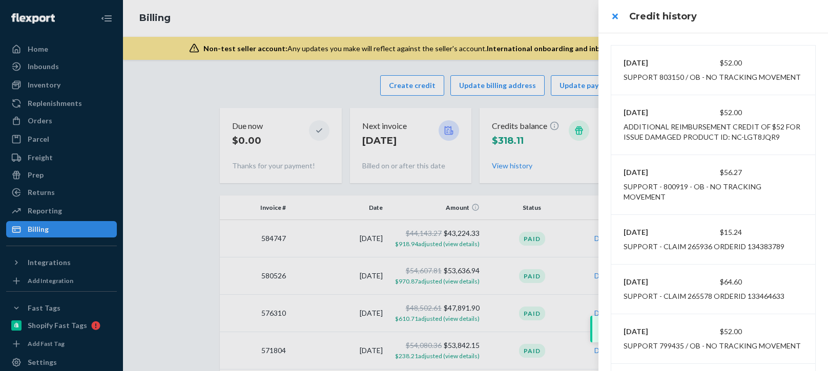
click at [525, 19] on div at bounding box center [414, 185] width 828 height 371
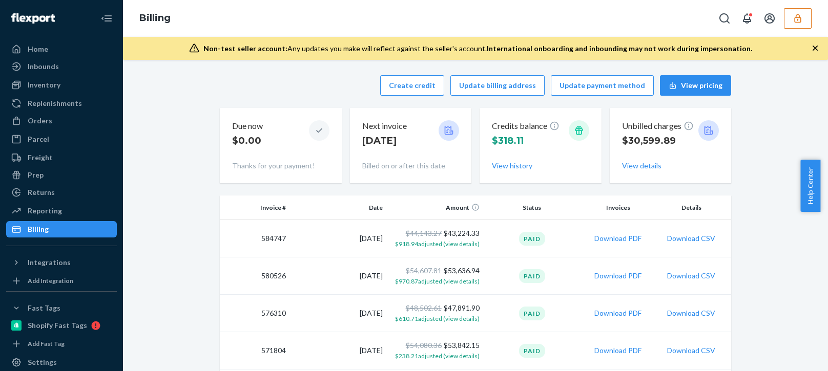
click at [799, 18] on icon "button" at bounding box center [797, 18] width 10 height 10
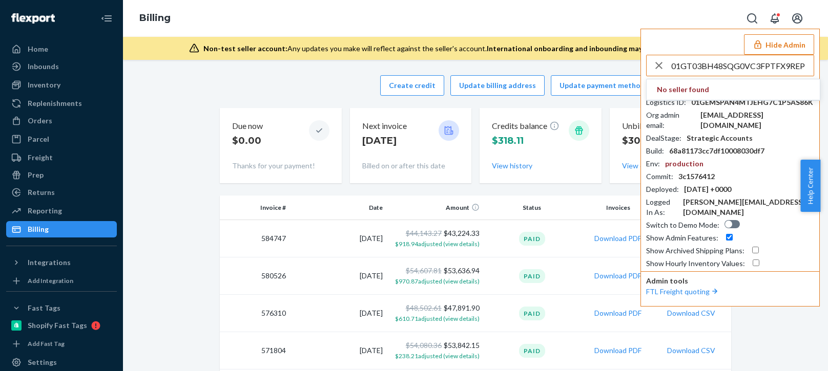
type input "01GT03BH48SQG0VC3FPTFX9REP"
click at [771, 78] on div "01GT03BH48SQG0VC3FPTFX9REP No seller found Seller ID : mgrandimellerbrandcom Lo…" at bounding box center [730, 162] width 168 height 214
click at [775, 76] on div "01GT03BH48SQG0VC3FPTFX9REP No seller found Seller ID : mgrandimellerbrandcom Lo…" at bounding box center [730, 162] width 168 height 214
click at [778, 71] on input "01GT03BH48SQG0VC3FPTFX9REP" at bounding box center [742, 65] width 142 height 20
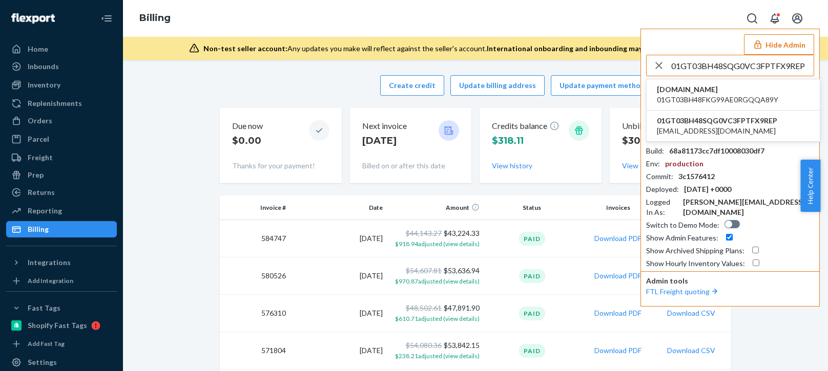
click at [717, 93] on span "dual-band-chin-strap.myshopify.com" at bounding box center [716, 89] width 121 height 10
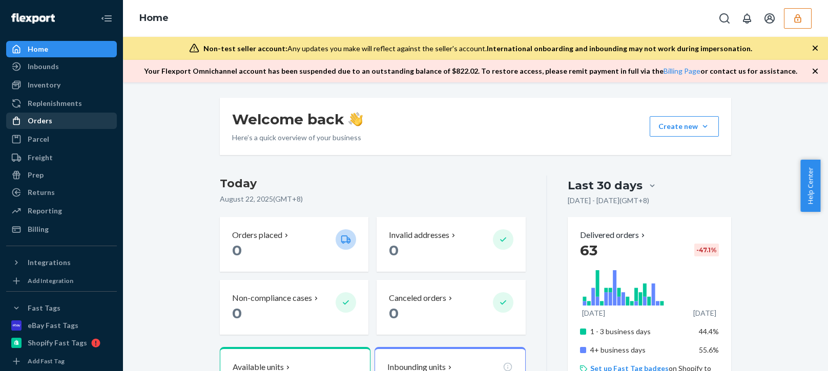
click at [57, 122] on div "Orders" at bounding box center [61, 121] width 109 height 14
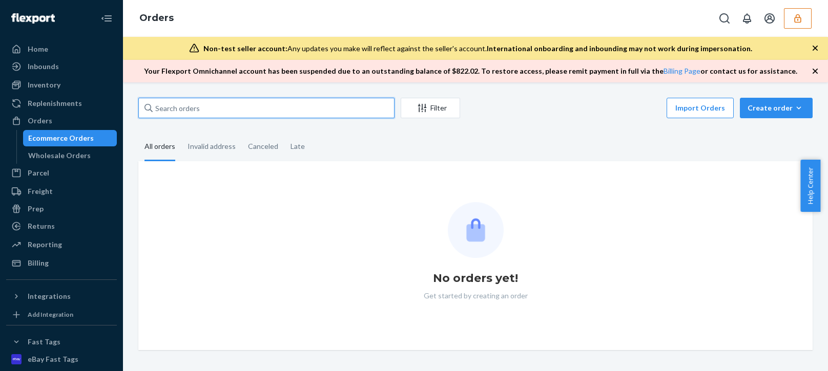
click at [209, 109] on input "text" at bounding box center [266, 108] width 256 height 20
paste input "133760399"
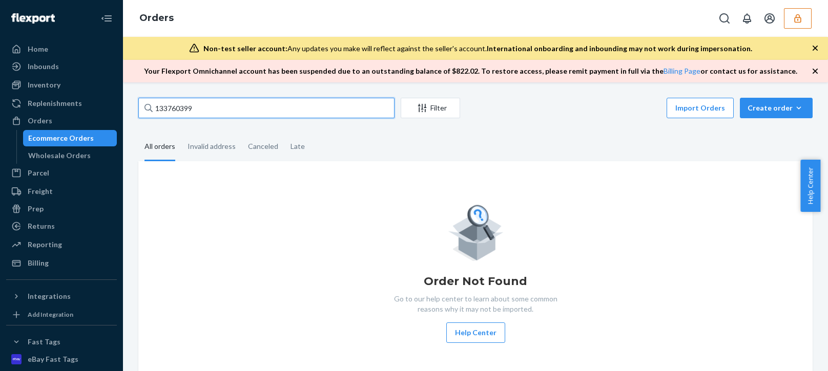
click at [230, 110] on input "133760399" at bounding box center [266, 108] width 256 height 20
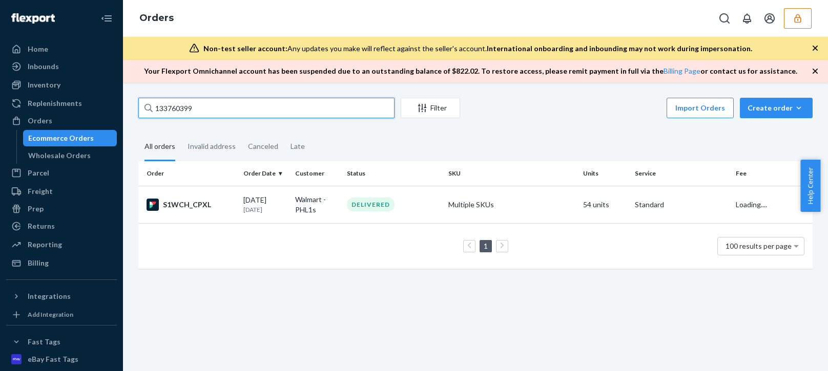
click at [234, 109] on input "133760399" at bounding box center [266, 108] width 256 height 20
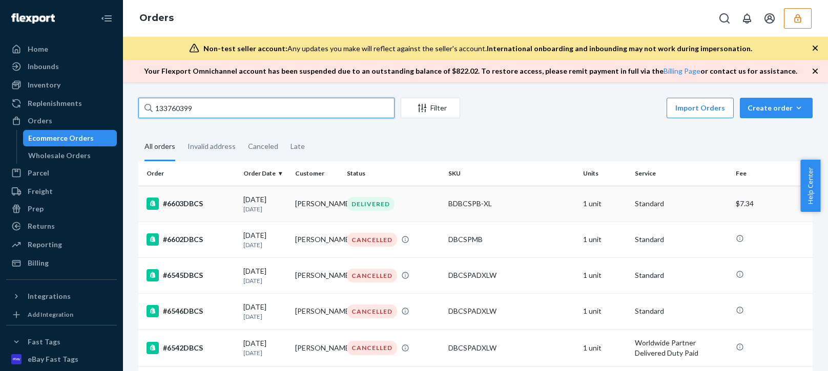
type input "133760399"
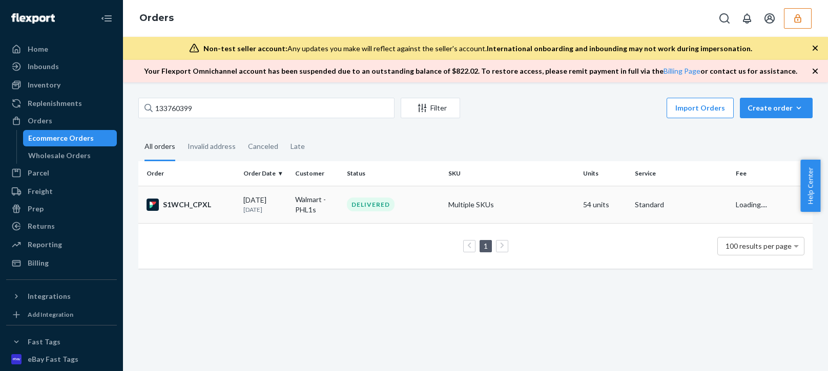
click at [275, 216] on td "08/05/2025 17 days ago" at bounding box center [265, 204] width 52 height 37
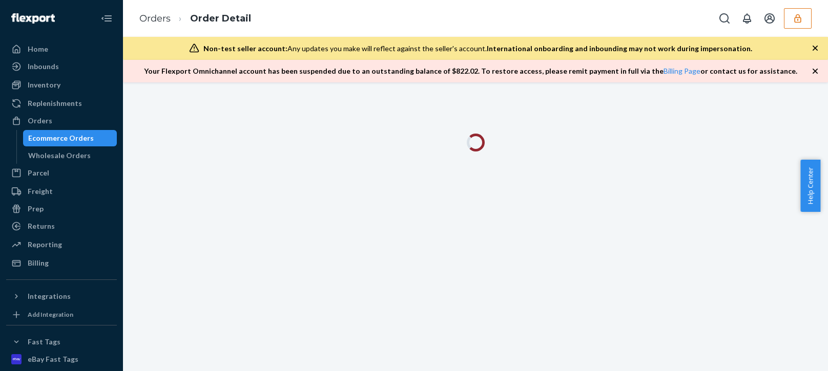
click at [815, 74] on icon "button" at bounding box center [815, 71] width 10 height 10
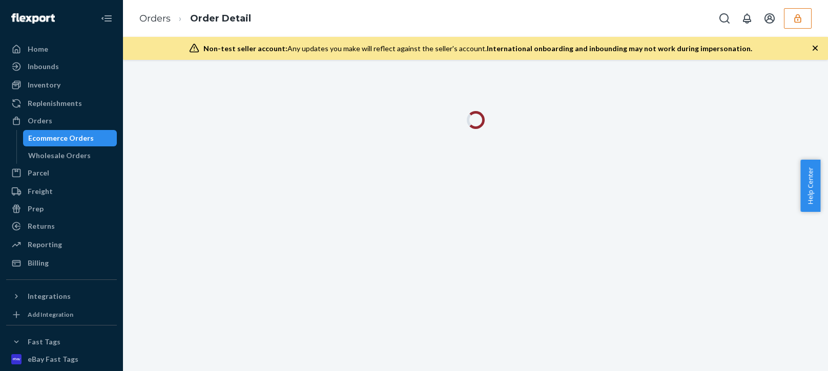
click at [819, 46] on icon "button" at bounding box center [815, 48] width 10 height 10
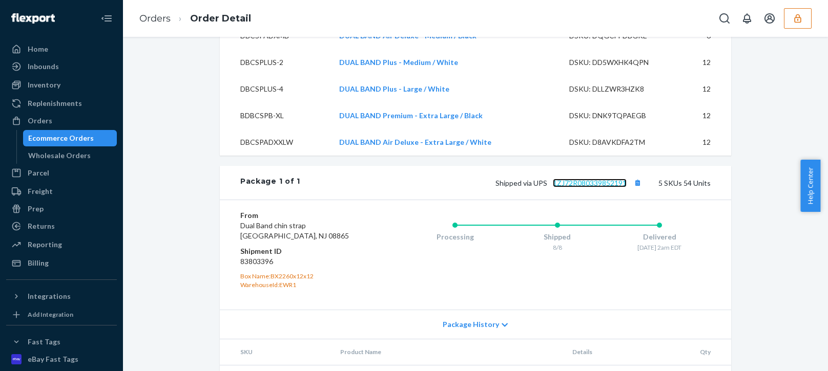
click at [593, 187] on link "1ZJ72R080339852191" at bounding box center [590, 183] width 74 height 9
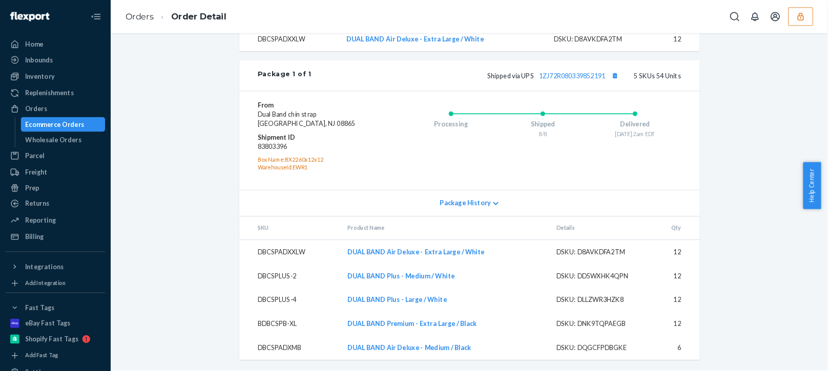
scroll to position [507, 0]
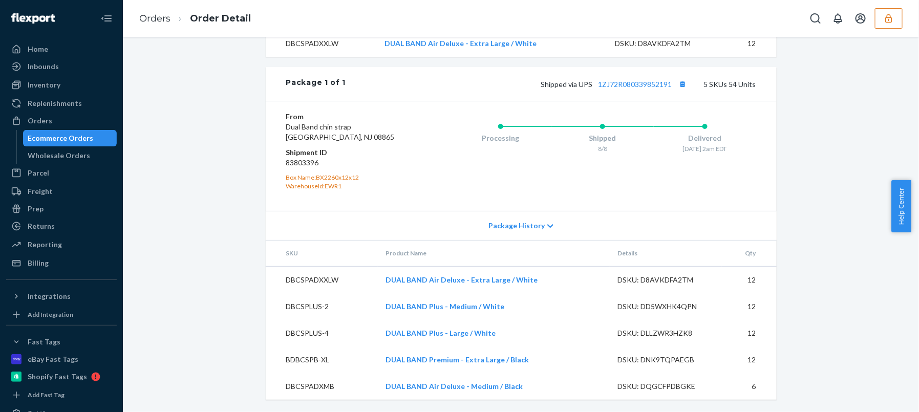
click at [685, 166] on div "Processing Shipped 8/8 Delivered 8/9 - 2am EDT" at bounding box center [583, 156] width 348 height 89
click at [728, 156] on div "Delivered 8/9 - 2am EDT" at bounding box center [705, 136] width 102 height 41
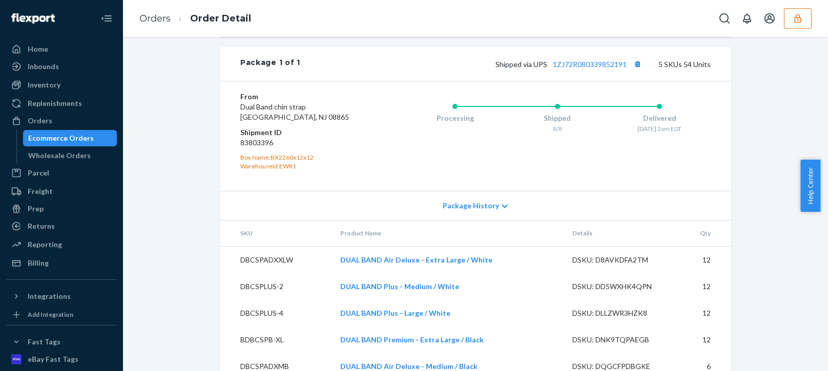
scroll to position [354, 0]
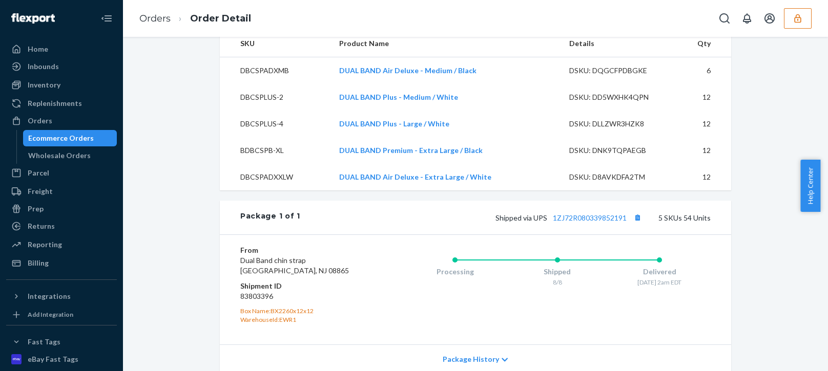
click at [799, 16] on icon "button" at bounding box center [797, 18] width 7 height 9
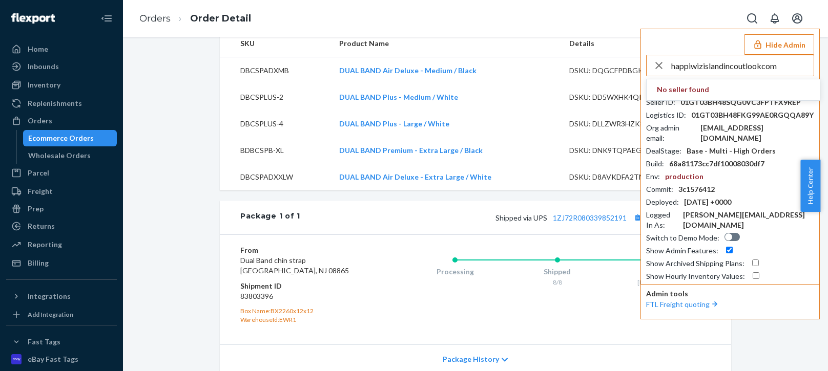
click at [778, 63] on input "happiwizislandincoutlookcom" at bounding box center [742, 65] width 142 height 20
click at [782, 67] on input "happiwizislandincoutlookcom" at bounding box center [742, 65] width 142 height 20
click at [785, 67] on input "happiwizislandincoutlookcom" at bounding box center [742, 65] width 142 height 20
click at [786, 67] on input "happiwizislandincoutlookcom" at bounding box center [742, 65] width 142 height 20
type input "happiwizislandincoutlookcom"
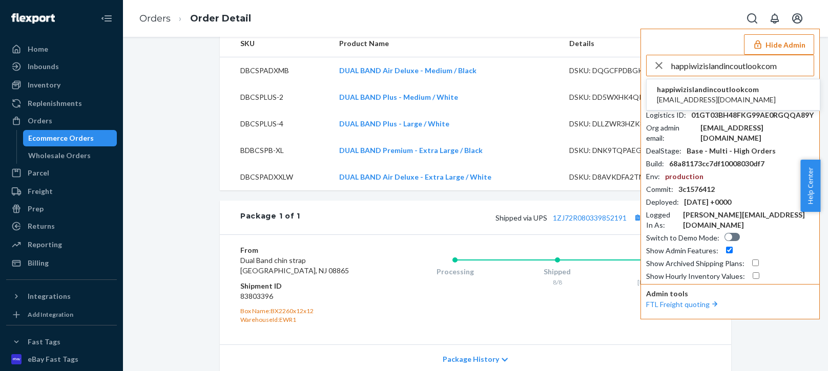
click at [709, 102] on span "happiwizislandinc@outlook.com" at bounding box center [715, 100] width 119 height 10
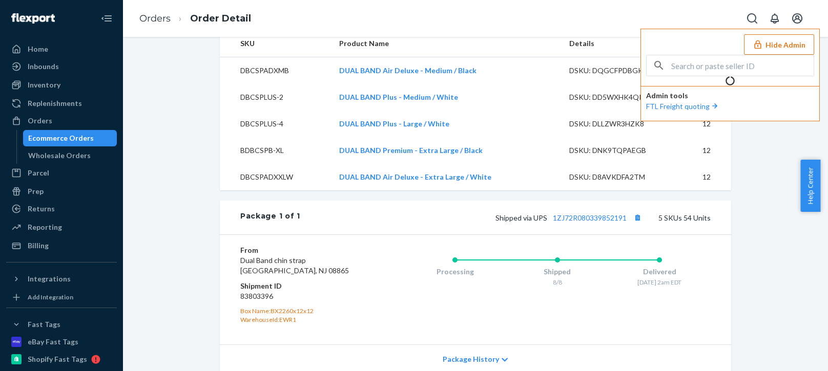
scroll to position [0, 0]
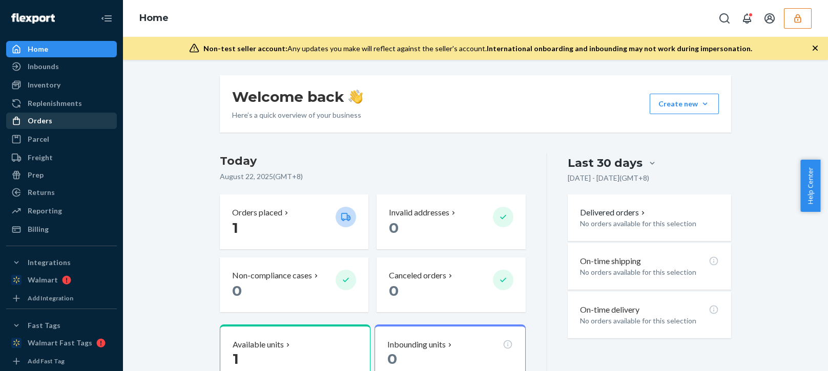
click at [31, 118] on div "Orders" at bounding box center [40, 121] width 25 height 10
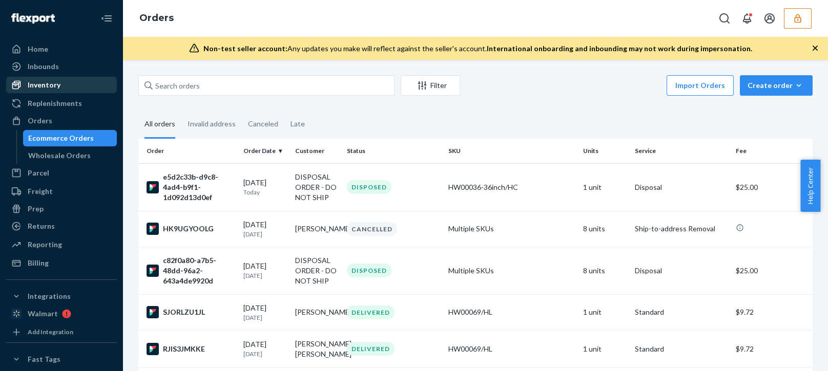
click at [66, 78] on div "Inventory" at bounding box center [61, 85] width 109 height 14
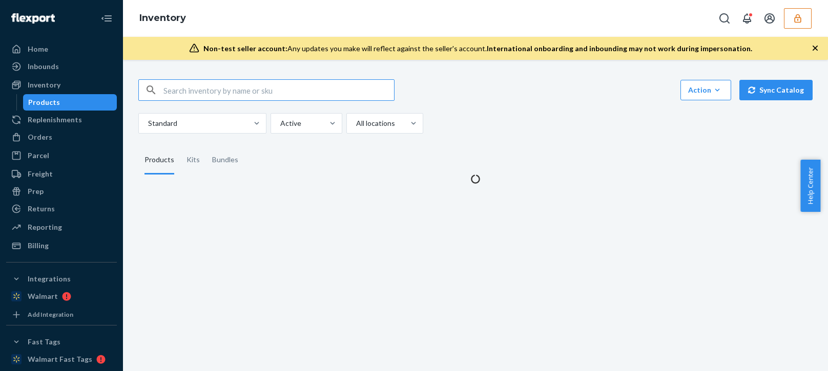
click at [628, 107] on div "Action Create product Create kit or bundle Bulk create products Bulk update pro…" at bounding box center [475, 106] width 674 height 54
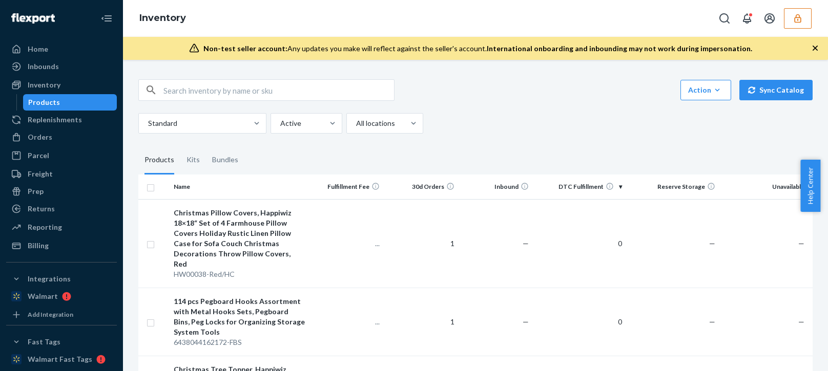
click at [556, 125] on div "Standard Active All locations" at bounding box center [471, 123] width 666 height 20
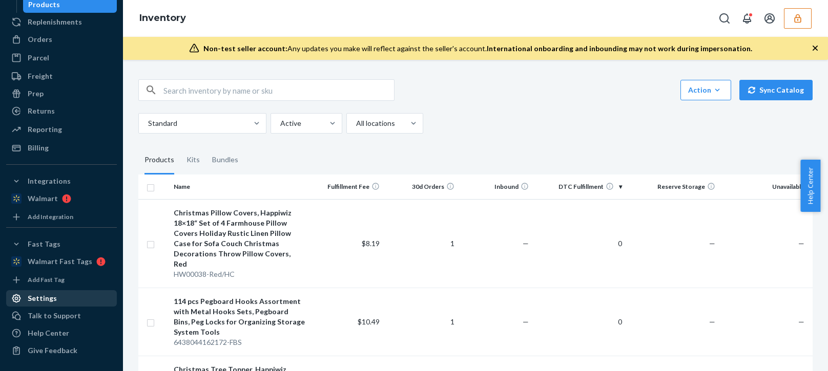
click at [44, 294] on div "Settings" at bounding box center [42, 298] width 29 height 10
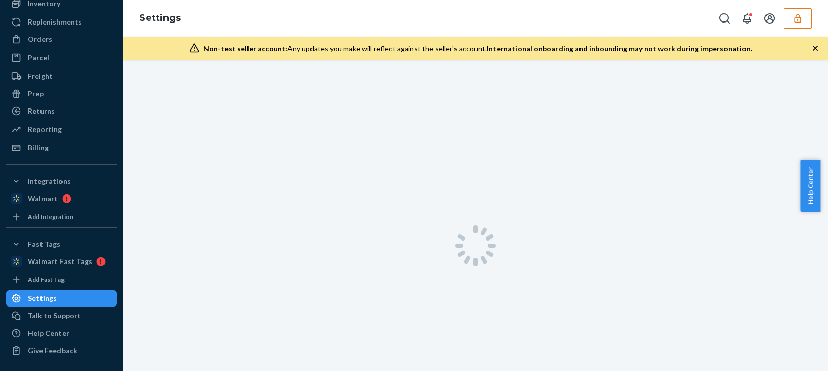
scroll to position [81, 0]
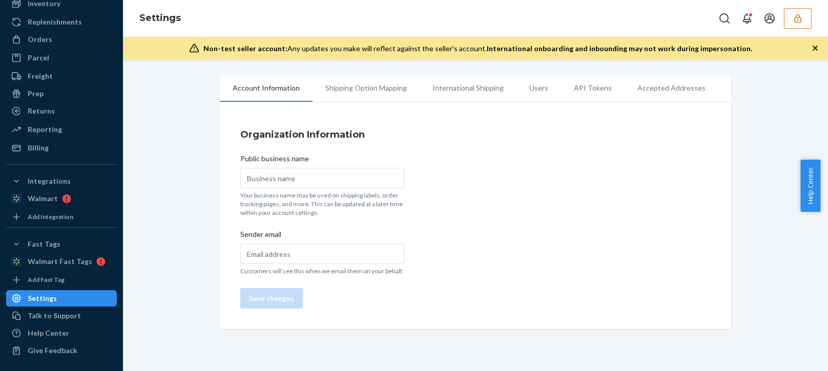
click at [536, 84] on li "Users" at bounding box center [538, 88] width 45 height 26
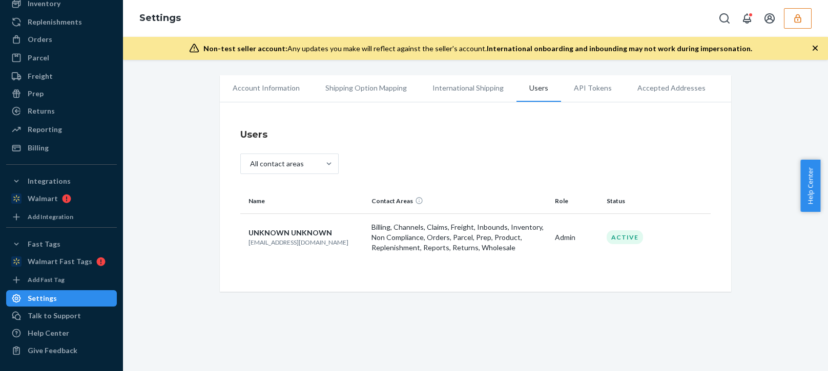
click at [301, 270] on div "Name Contact Areas Role Status UNKNOWN UNKNOWN happiwizislandinc@outlook.com Bi…" at bounding box center [475, 230] width 470 height 82
click at [287, 244] on p "[EMAIL_ADDRESS][DOMAIN_NAME]" at bounding box center [305, 242] width 115 height 9
copy p "[EMAIL_ADDRESS][DOMAIN_NAME]"
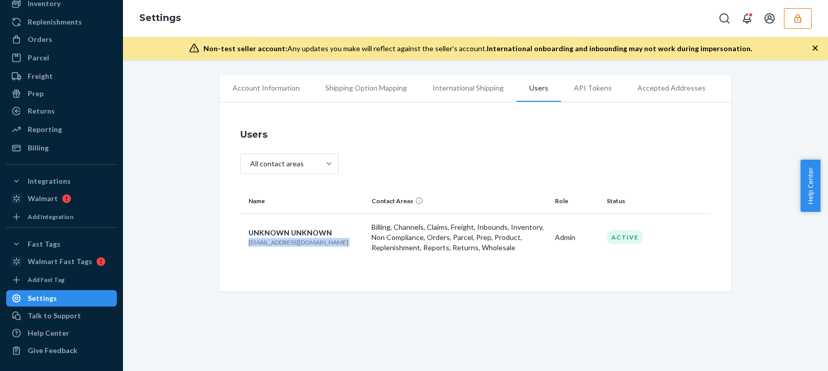
click at [780, 14] on div at bounding box center [762, 18] width 97 height 20
click at [791, 14] on button "button" at bounding box center [797, 18] width 28 height 20
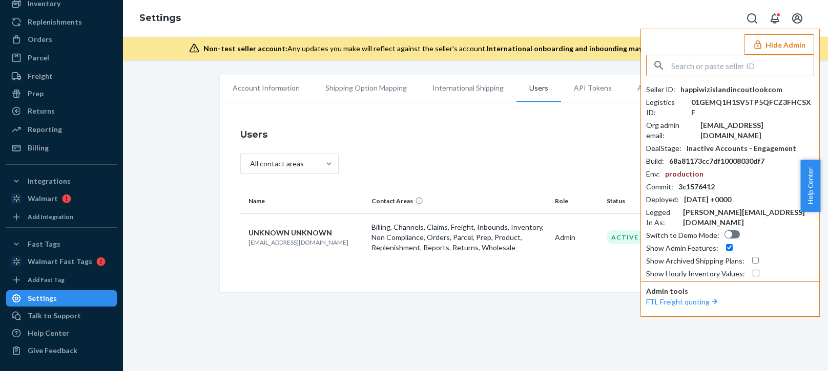
click at [731, 120] on div "[EMAIL_ADDRESS][DOMAIN_NAME]" at bounding box center [757, 130] width 114 height 20
click at [736, 80] on div "Seller ID : happiwizislandincoutlookcom Logistics ID : 01GEMQ1H1SV5TP5QFCZ3FHCS…" at bounding box center [730, 167] width 168 height 224
click at [735, 91] on div "happiwizislandincoutlookcom" at bounding box center [731, 89] width 102 height 10
copy div "happiwizislandincoutlookcom"
click at [729, 120] on div "happiwizislandinc@outlook.com" at bounding box center [757, 130] width 114 height 20
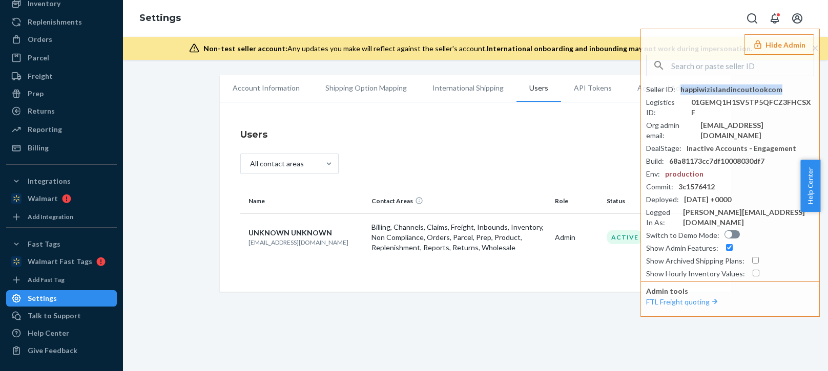
copy div "happiwizislandinc@outlook.com"
click at [177, 314] on div "Account Information Shipping Option Mapping International Shipping Users API To…" at bounding box center [475, 215] width 705 height 311
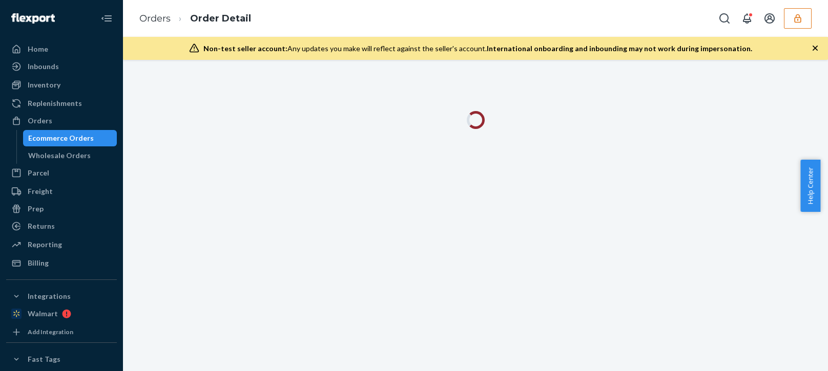
click at [816, 50] on icon "button" at bounding box center [814, 48] width 5 height 5
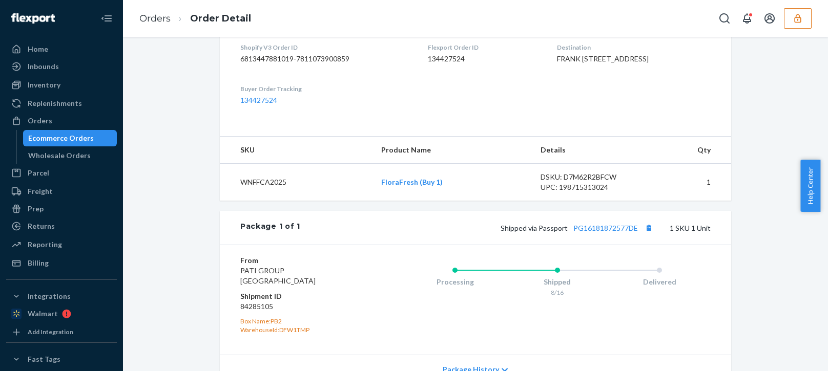
scroll to position [358, 0]
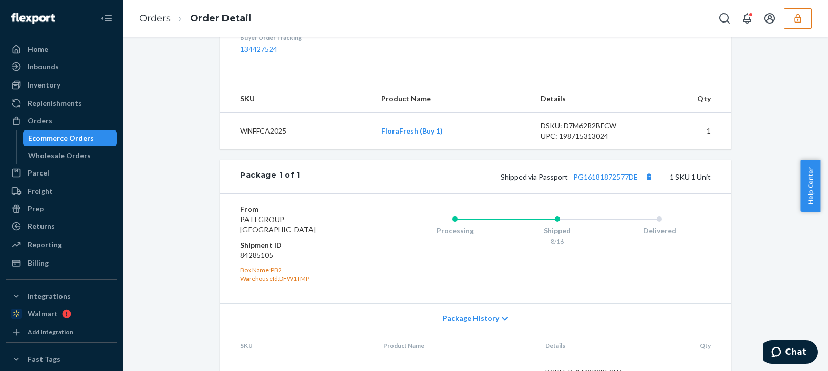
click at [800, 20] on icon "button" at bounding box center [797, 18] width 7 height 9
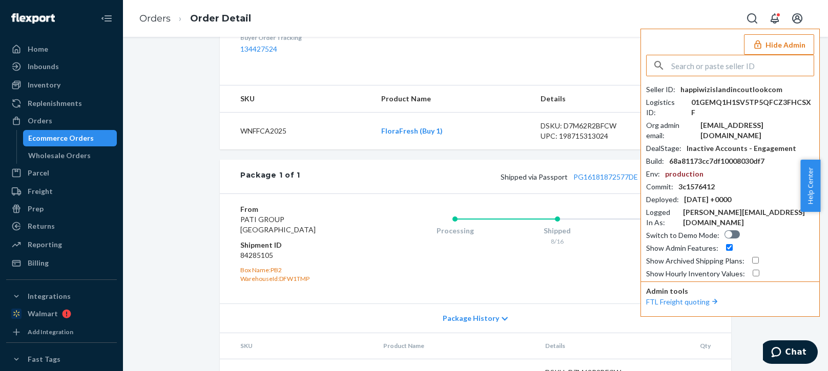
click at [741, 65] on input "text" at bounding box center [742, 65] width 142 height 20
click at [738, 63] on input "bicotwoutlookcom" at bounding box center [742, 65] width 142 height 20
click at [752, 71] on input "bicotwoutlookcom" at bounding box center [742, 65] width 142 height 20
type input "bicotwoutlookcom"
click at [705, 90] on span "bicotwoutlookcom" at bounding box center [715, 89] width 119 height 10
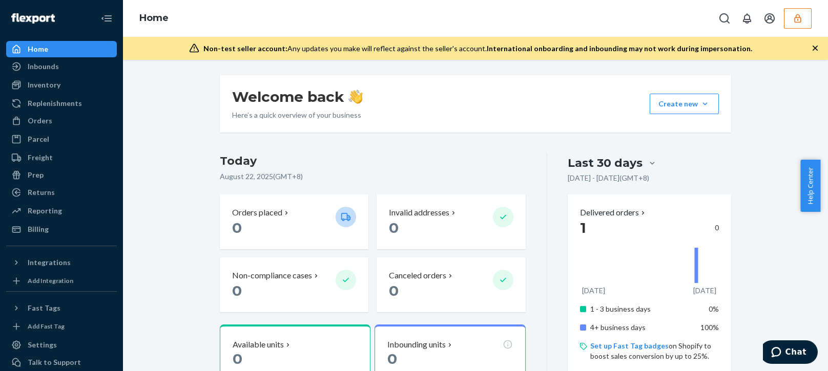
drag, startPoint x: 765, startPoint y: 180, endPoint x: 697, endPoint y: 194, distance: 69.5
click at [558, 113] on div "Welcome back Here’s a quick overview of your business Create new Create new inb…" at bounding box center [475, 103] width 511 height 57
click at [797, 23] on icon "button" at bounding box center [797, 18] width 10 height 10
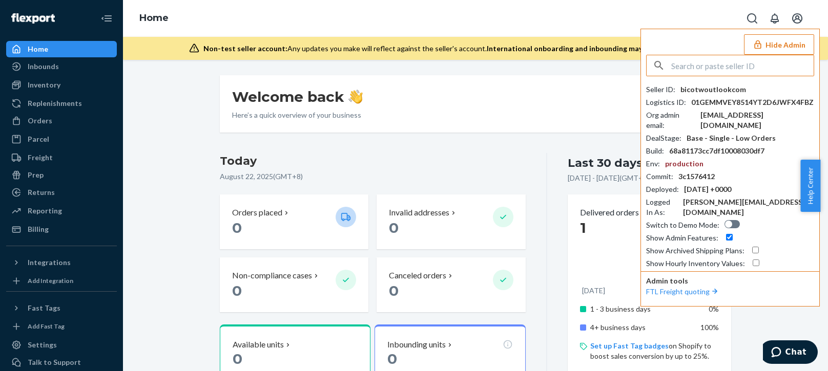
click at [792, 47] on button "Hide Admin" at bounding box center [779, 44] width 70 height 20
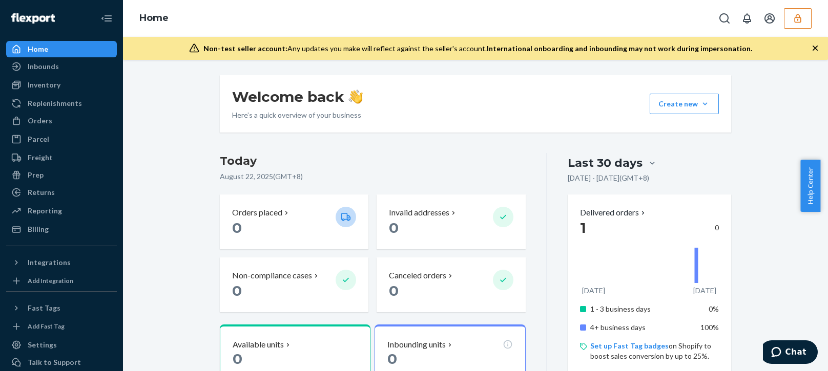
click at [72, 84] on div "Inventory" at bounding box center [61, 85] width 109 height 14
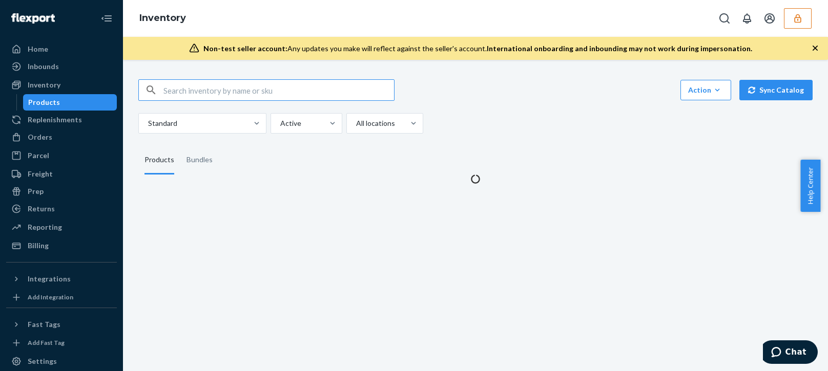
click at [817, 43] on icon "button" at bounding box center [815, 48] width 10 height 10
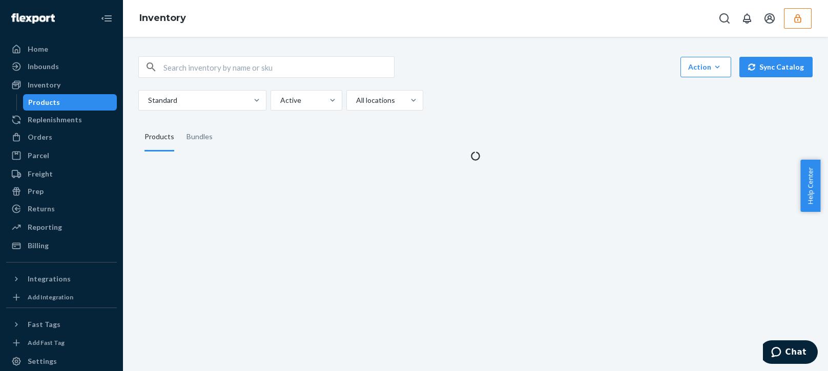
click at [575, 117] on div "Action Create product Create bundle Bulk create products Bulk update products B…" at bounding box center [475, 102] width 689 height 117
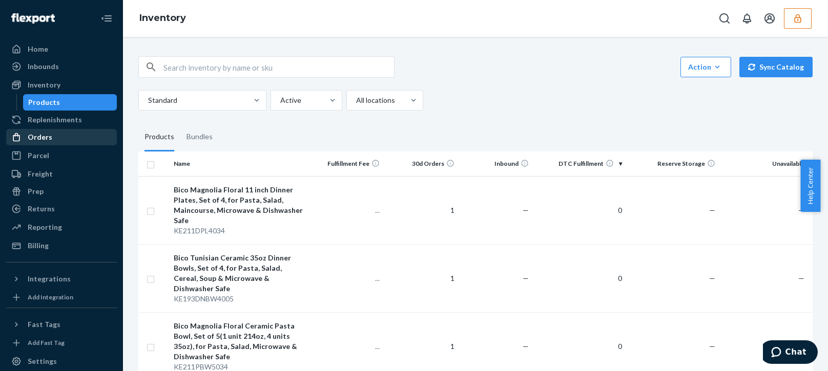
click at [62, 131] on div "Orders" at bounding box center [61, 137] width 109 height 14
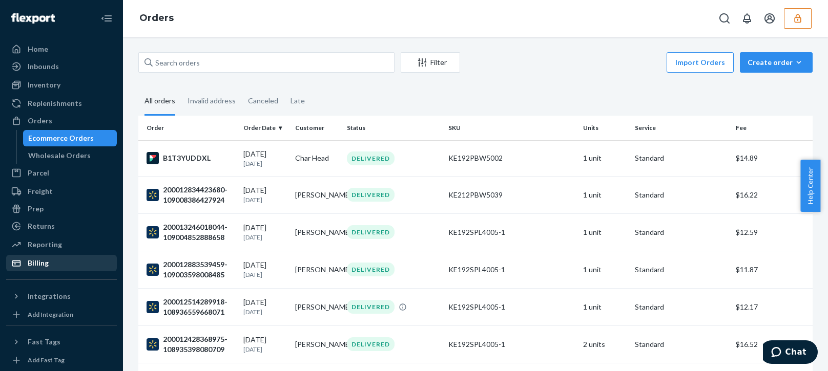
click at [60, 266] on div "Billing" at bounding box center [61, 263] width 109 height 14
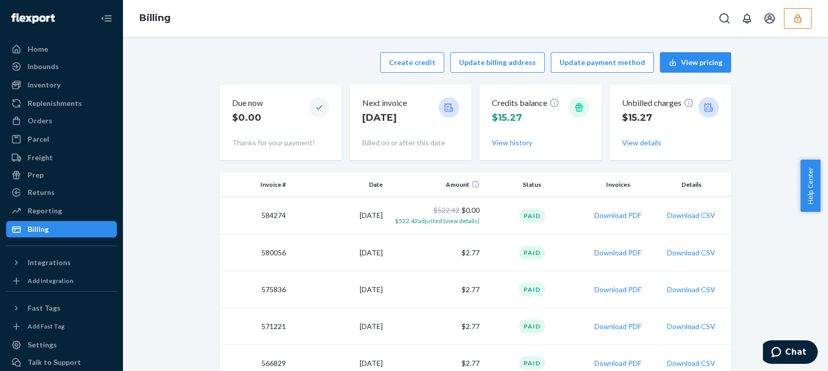
click at [803, 15] on button "button" at bounding box center [797, 18] width 28 height 20
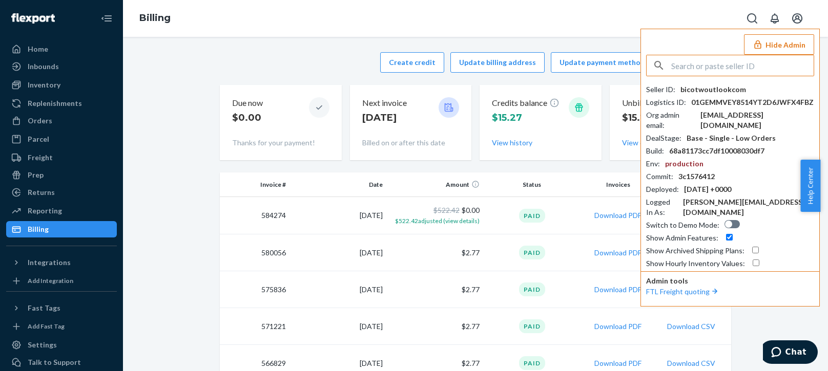
click at [723, 88] on div "bicotwoutlookcom" at bounding box center [713, 89] width 66 height 10
copy div "bicotwoutlookcom"
click at [790, 116] on div "Org admin email : bicotw@outlook.com" at bounding box center [730, 120] width 168 height 20
click at [746, 116] on div "bicotw@outlook.com" at bounding box center [757, 120] width 114 height 20
copy div "bicotw@outlook.com"
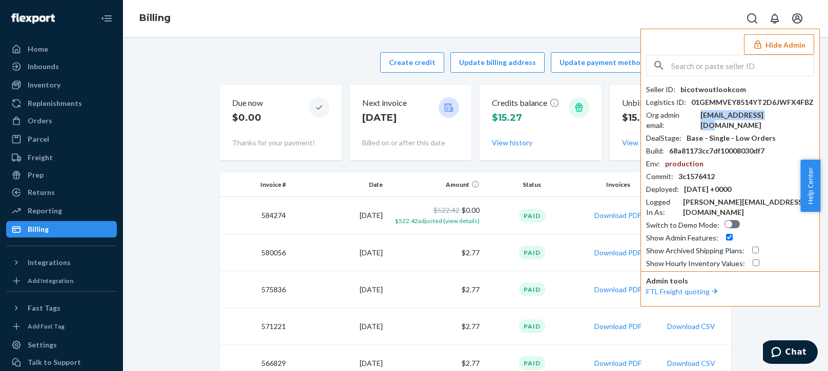
click at [709, 72] on input "text" at bounding box center [742, 65] width 142 height 20
paste input "jadewalmart2021gmailcom"
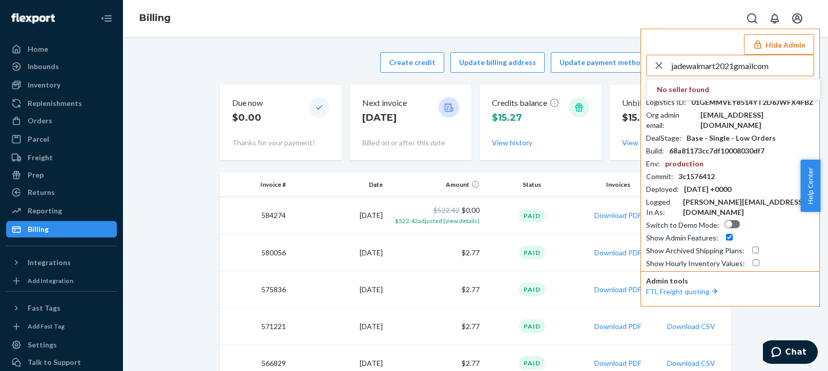
click at [768, 70] on input "jadewalmart2021gmailcom" at bounding box center [742, 65] width 142 height 20
click at [786, 71] on input "jadewalmart2021gmailcom" at bounding box center [742, 65] width 142 height 20
click at [782, 69] on input "jadewalmart2021gmailcom" at bounding box center [742, 65] width 142 height 20
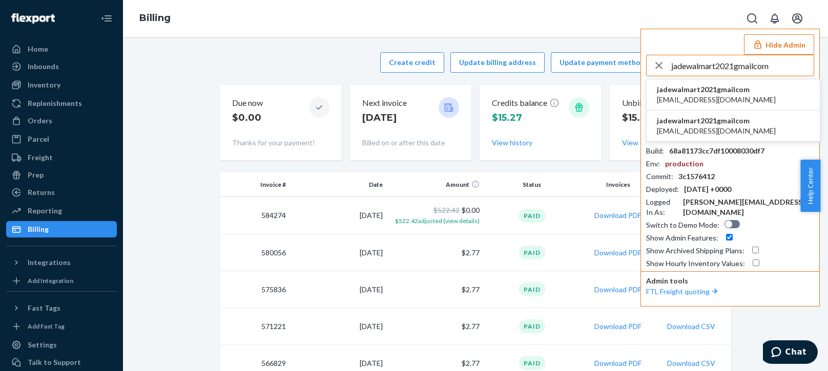
type input "jadewalmart2021gmailcom"
click at [705, 91] on span "jadewalmart2021gmailcom" at bounding box center [715, 89] width 119 height 10
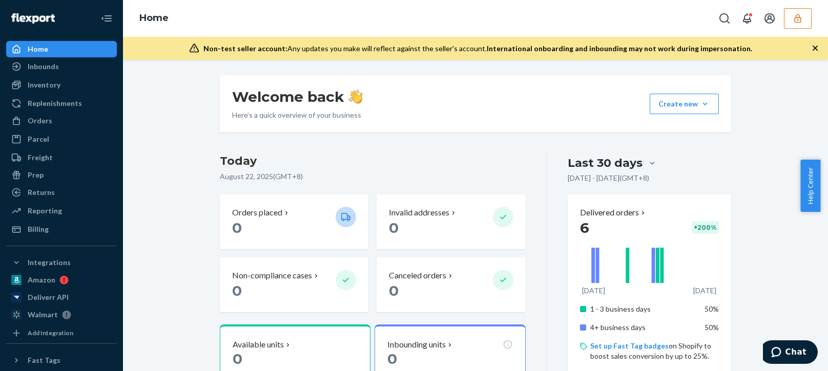
drag, startPoint x: 749, startPoint y: 135, endPoint x: 797, endPoint y: 49, distance: 99.0
click at [804, 18] on button "button" at bounding box center [797, 18] width 28 height 20
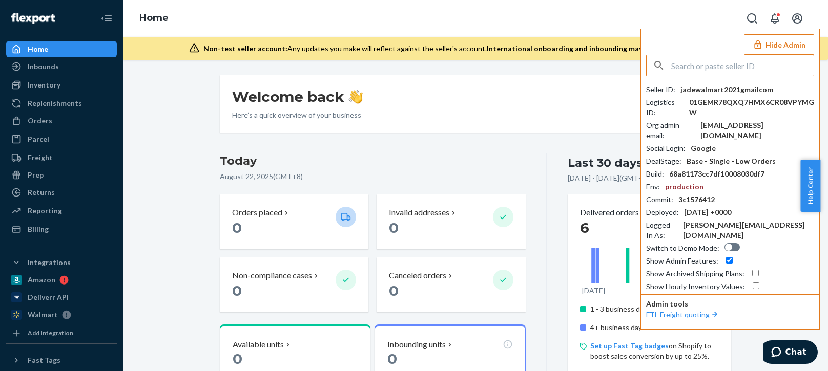
click at [714, 93] on div "jadewalmart2021gmailcom" at bounding box center [726, 89] width 93 height 10
copy div "jadewalmart2021gmailcom"
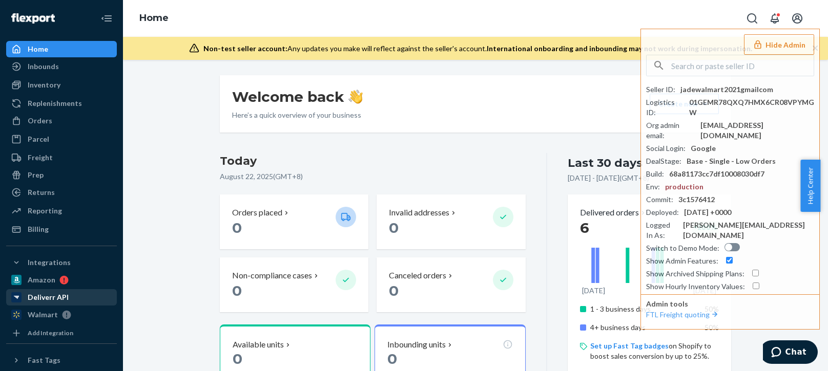
click at [45, 302] on div "Deliverr API" at bounding box center [48, 297] width 41 height 10
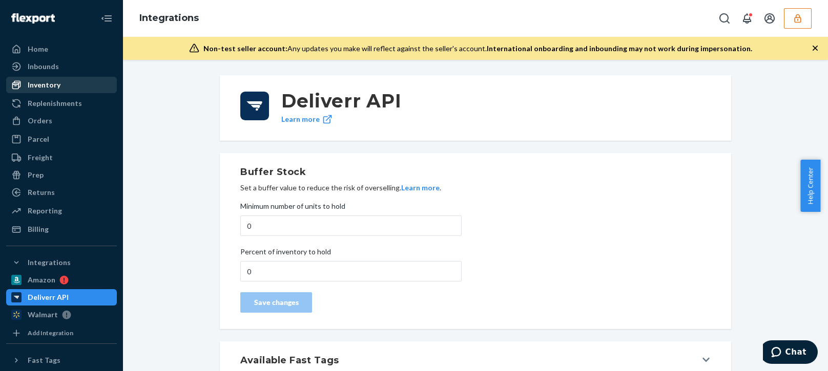
click at [55, 86] on div "Inventory" at bounding box center [44, 85] width 33 height 10
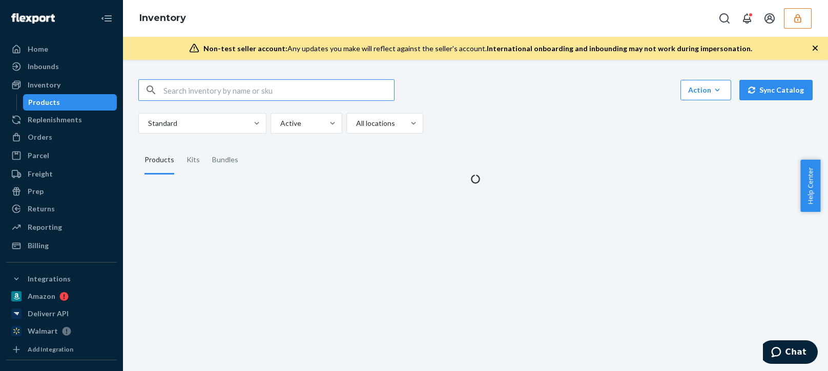
click at [564, 109] on div "Action Create product Create kit or bundle Bulk create products Bulk update pro…" at bounding box center [475, 106] width 674 height 54
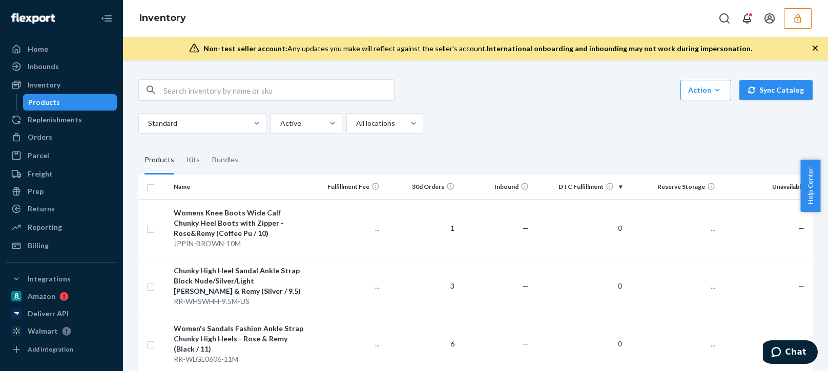
click at [790, 21] on button "button" at bounding box center [797, 18] width 28 height 20
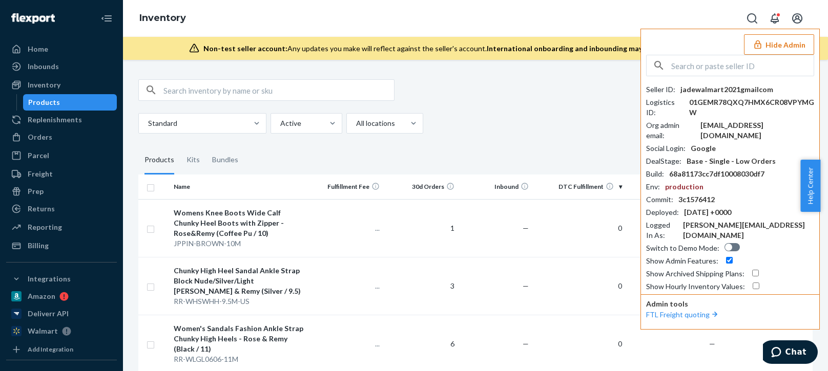
click at [735, 88] on div "jadewalmart2021gmailcom" at bounding box center [726, 89] width 93 height 10
copy div "jadewalmart2021gmailcom"
drag, startPoint x: 746, startPoint y: 124, endPoint x: 758, endPoint y: 132, distance: 14.2
click at [746, 124] on div "jadewalmart2021@gmail.com" at bounding box center [757, 130] width 114 height 20
copy div "jadewalmart2021@gmail.com"
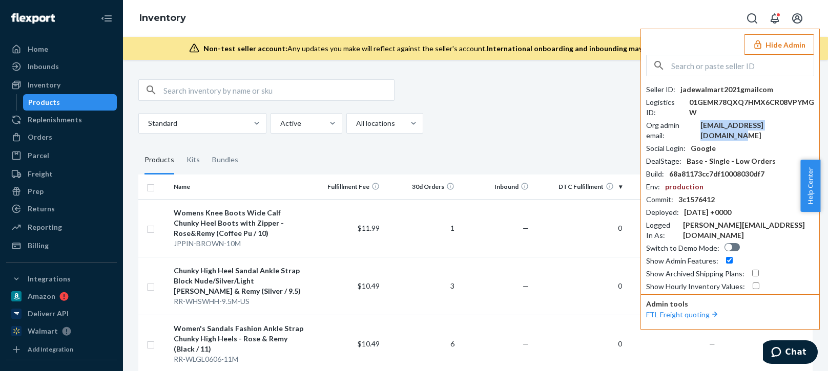
click at [755, 63] on input "text" at bounding box center [742, 65] width 142 height 20
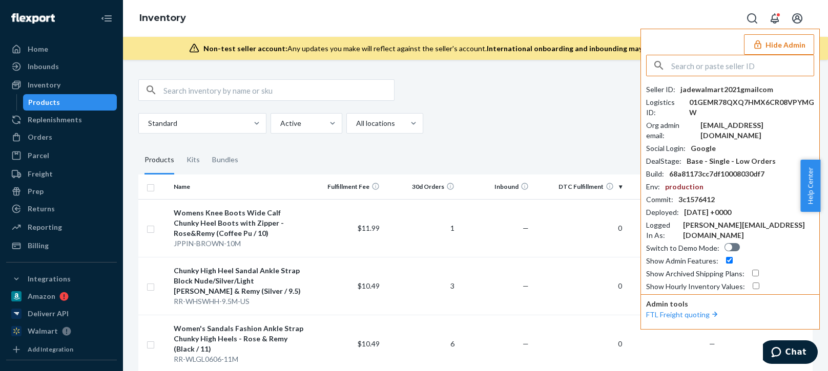
paste input "puredddgmailcom"
click at [755, 67] on input "puredddgmailcom" at bounding box center [742, 65] width 142 height 20
click at [744, 70] on input "puredddgmailcom" at bounding box center [742, 65] width 142 height 20
type input "puredddgmailcom"
click at [686, 108] on li "puredddgmailcom pureddd@gmail.com" at bounding box center [732, 94] width 173 height 31
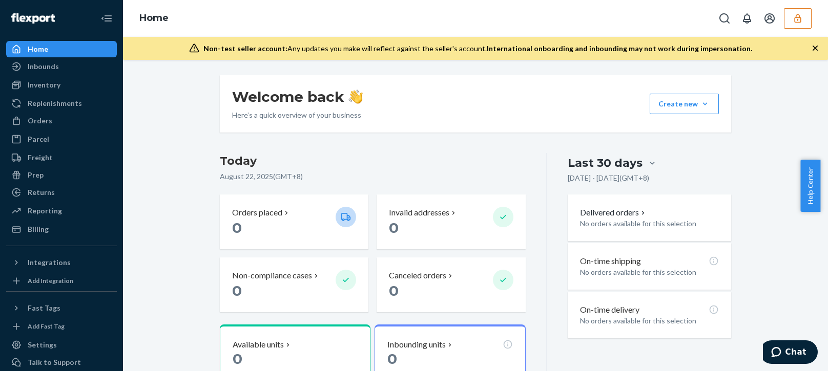
click at [176, 315] on div "Welcome back Here’s a quick overview of your business Create new Create new inb…" at bounding box center [475, 348] width 689 height 547
drag, startPoint x: 61, startPoint y: 83, endPoint x: 198, endPoint y: 55, distance: 139.6
click at [61, 84] on div "Inventory" at bounding box center [61, 85] width 109 height 14
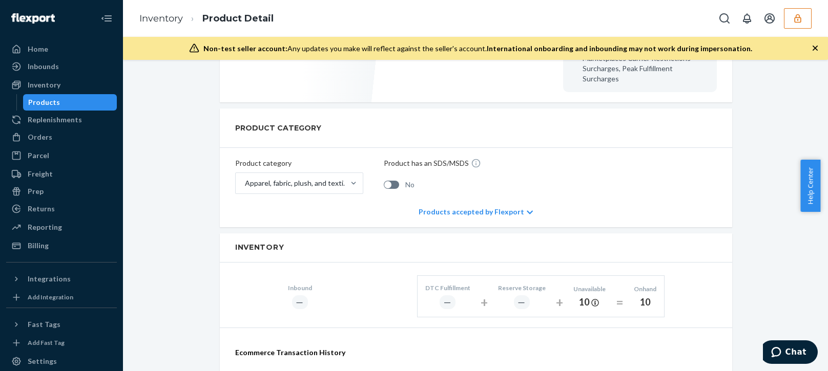
scroll to position [410, 0]
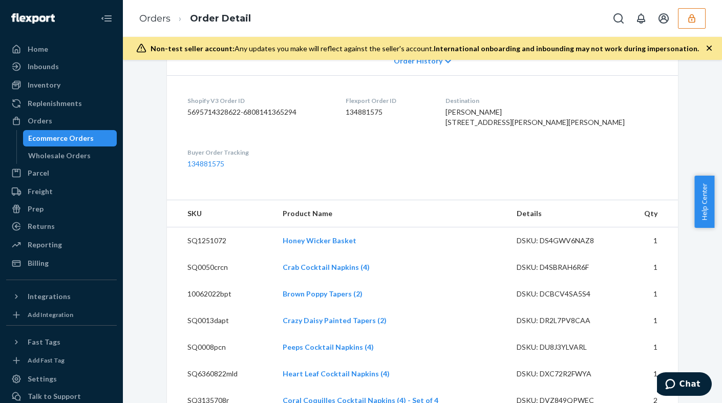
scroll to position [275, 0]
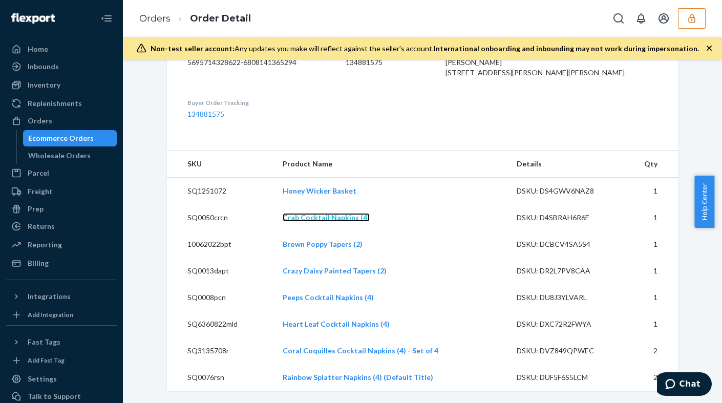
drag, startPoint x: 308, startPoint y: 213, endPoint x: 308, endPoint y: 220, distance: 7.2
click at [557, 376] on div "DSKU: DUF5F6S5LCM" at bounding box center [565, 377] width 96 height 10
copy div "DUF5F6S5LCM"
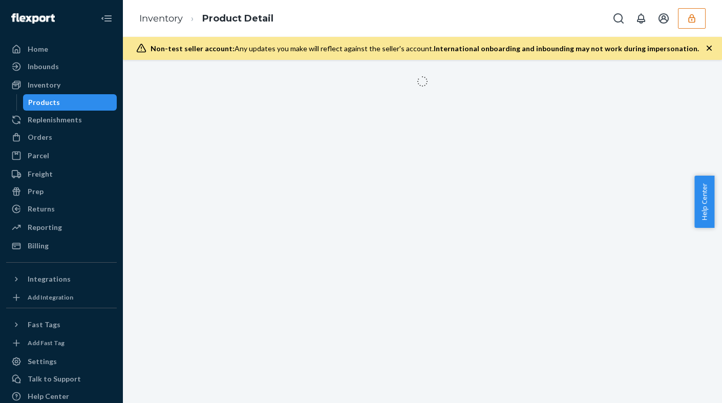
click at [708, 49] on icon "button" at bounding box center [709, 48] width 10 height 10
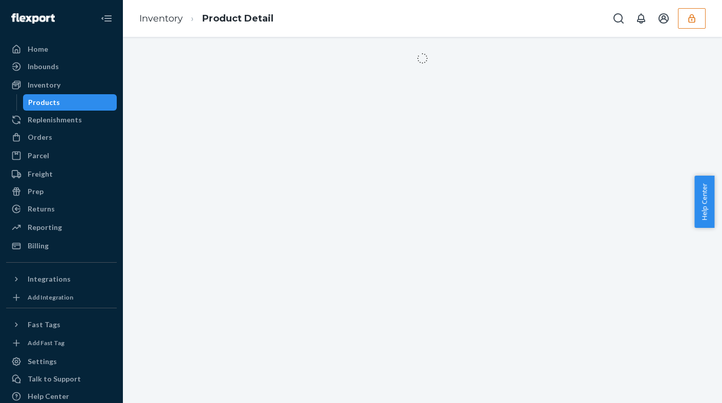
click at [328, 265] on div at bounding box center [422, 220] width 599 height 366
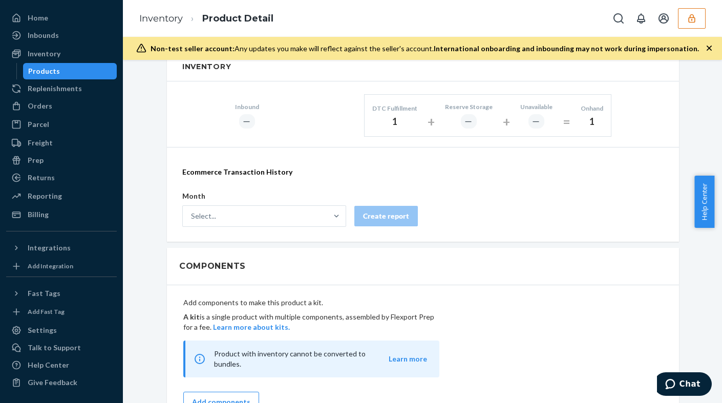
scroll to position [256, 0]
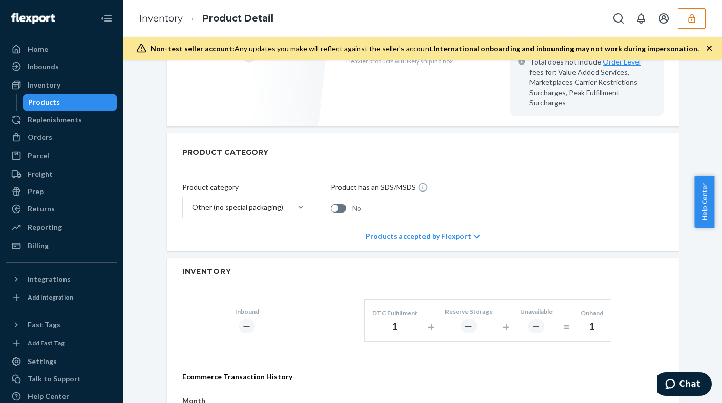
scroll to position [410, 0]
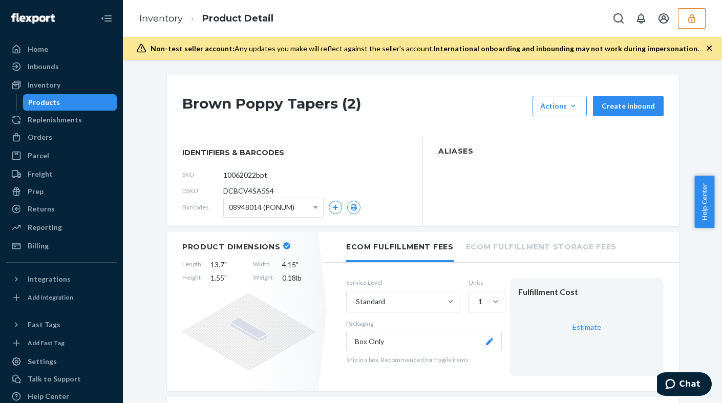
click at [707, 49] on icon "button" at bounding box center [709, 48] width 10 height 10
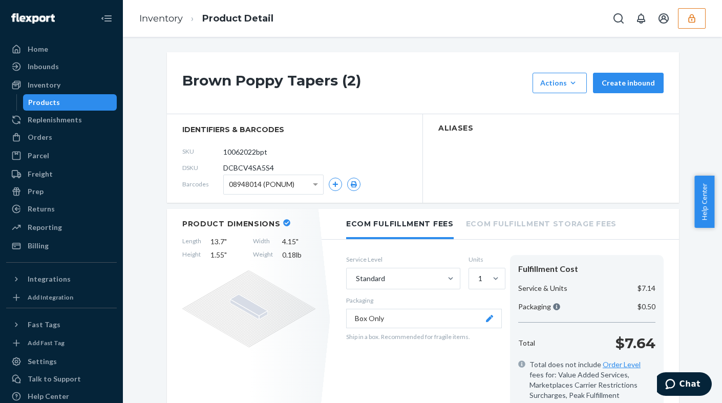
scroll to position [307, 0]
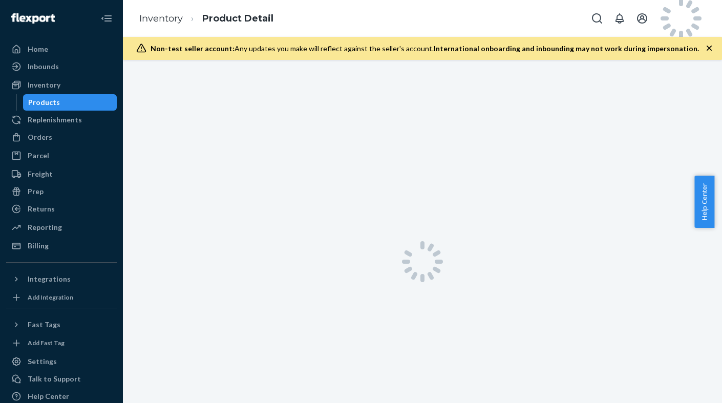
click at [711, 50] on icon "button" at bounding box center [709, 48] width 5 height 5
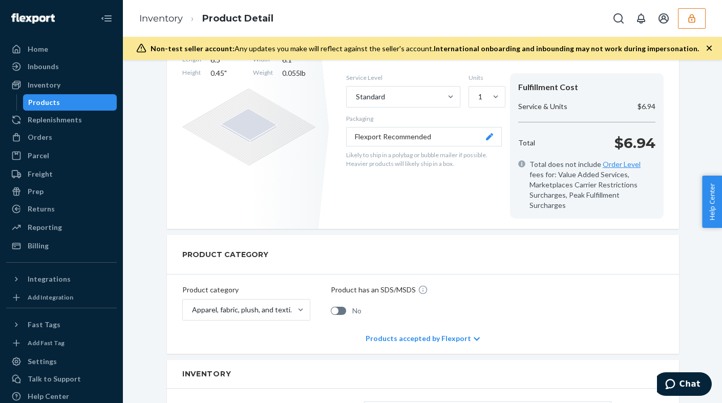
scroll to position [358, 0]
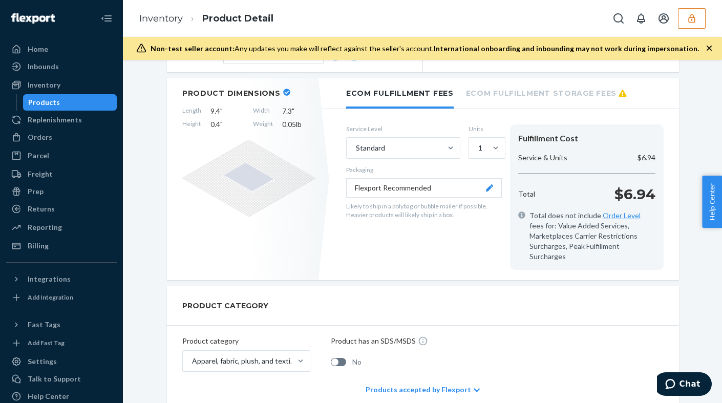
scroll to position [307, 0]
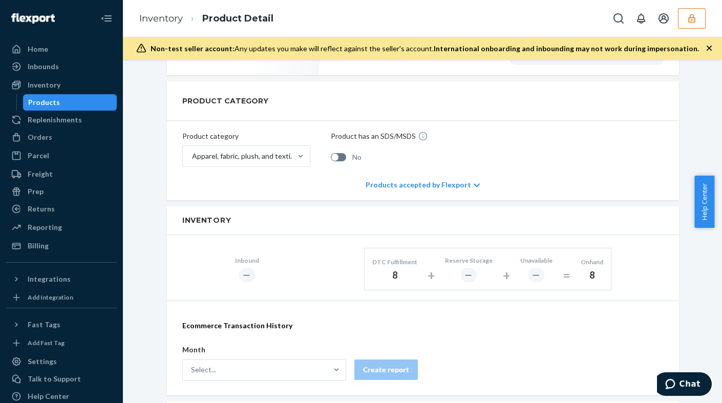
scroll to position [512, 0]
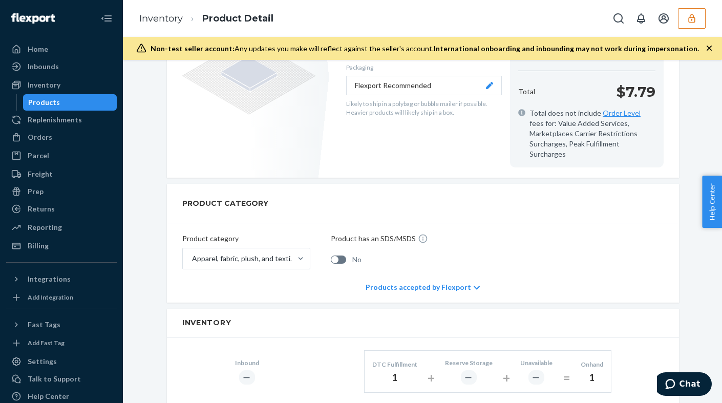
scroll to position [410, 0]
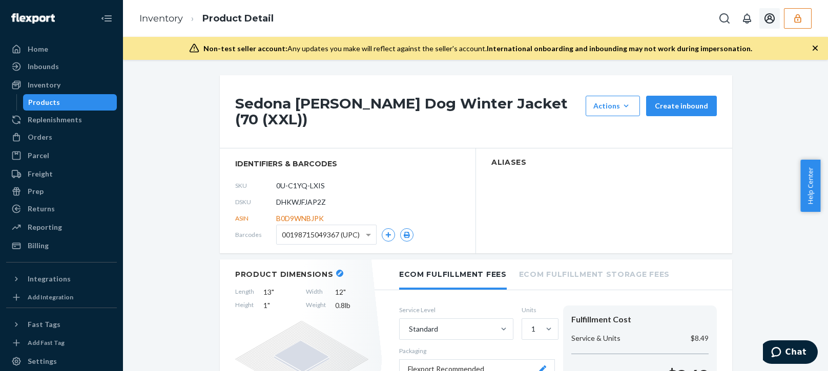
click at [801, 19] on icon "button" at bounding box center [797, 18] width 10 height 10
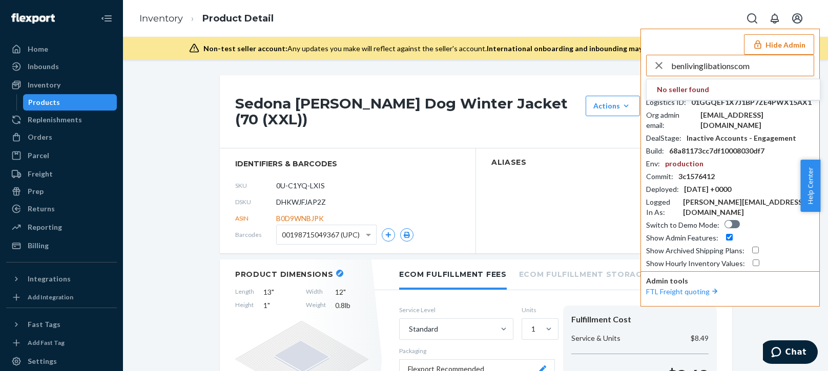
click at [765, 66] on input "benlivinglibationscom" at bounding box center [742, 65] width 142 height 20
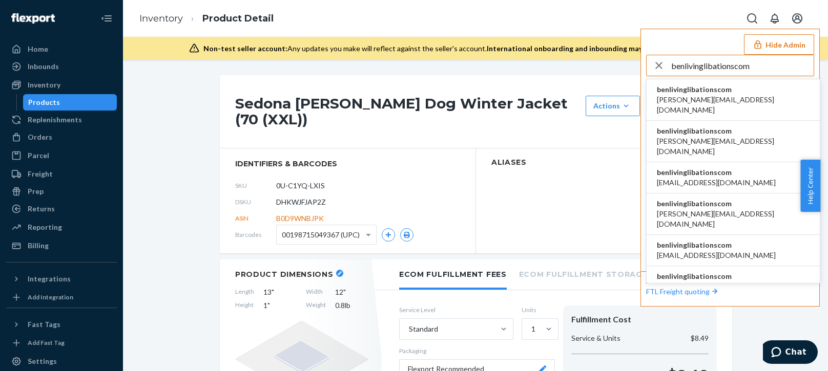
click at [772, 64] on input "benlivinglibationscom" at bounding box center [742, 65] width 142 height 20
type input "benlivinglibationscom"
click at [707, 93] on span "benlivinglibationscom" at bounding box center [732, 89] width 153 height 10
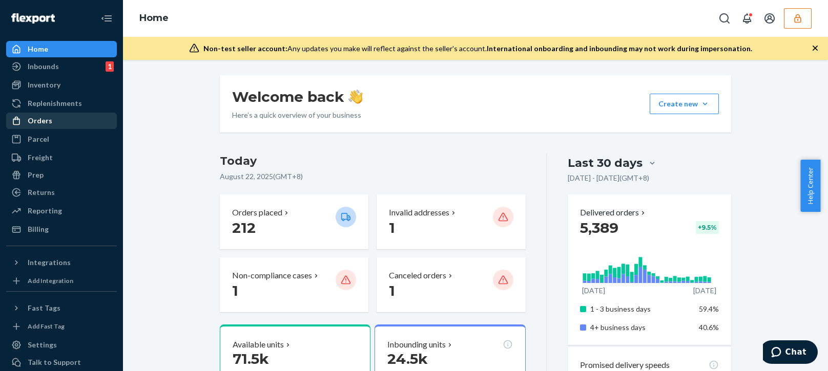
click at [36, 117] on div "Orders" at bounding box center [40, 121] width 25 height 10
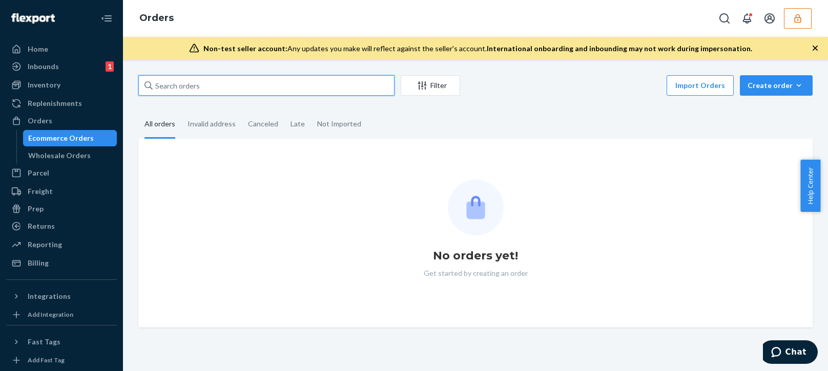
click at [209, 88] on input "text" at bounding box center [266, 85] width 256 height 20
paste input "I504263"
type input "I504263"
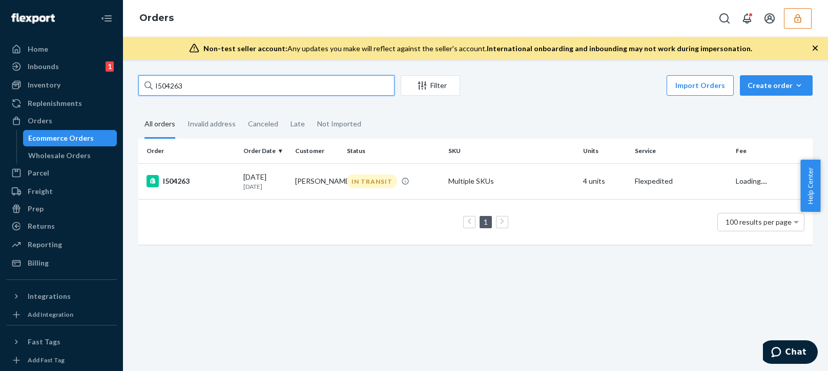
click at [220, 83] on input "I504263" at bounding box center [266, 85] width 256 height 20
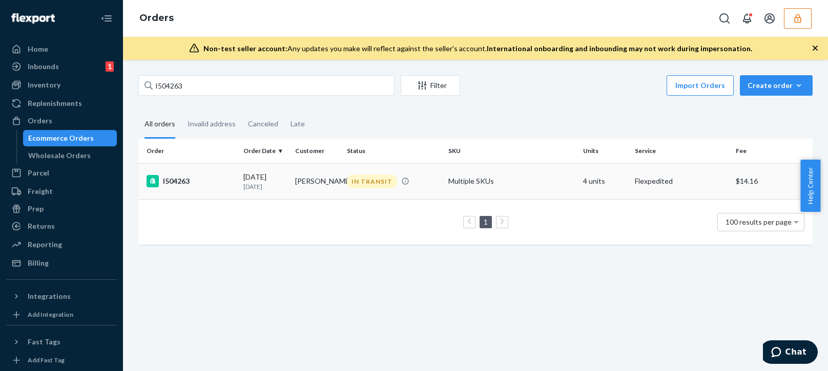
click at [230, 171] on td "I504263" at bounding box center [188, 181] width 101 height 36
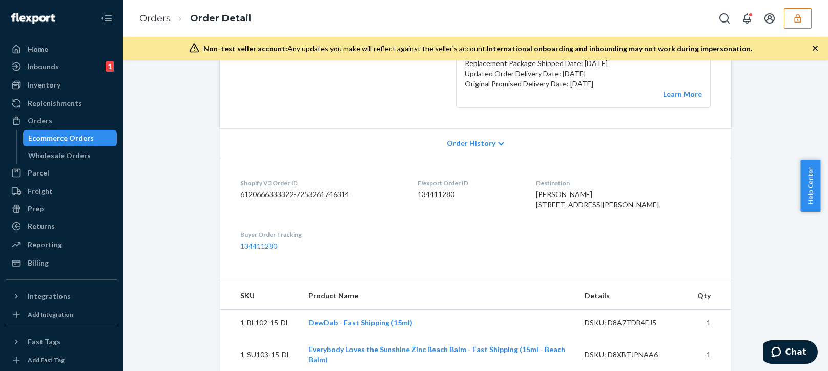
scroll to position [51, 0]
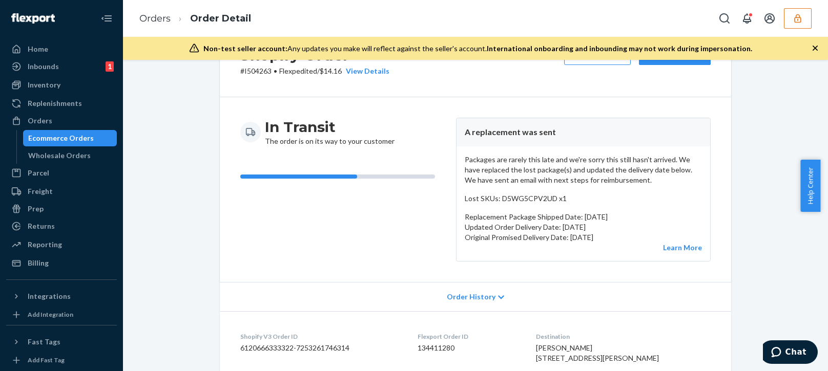
click at [528, 199] on p "Lost SKUs: D5WG5CPV2UD x1" at bounding box center [582, 199] width 237 height 10
copy p "D5WG5CPV2UD"
click at [374, 242] on div "In Transit The order is on its way to your customer" at bounding box center [343, 190] width 207 height 144
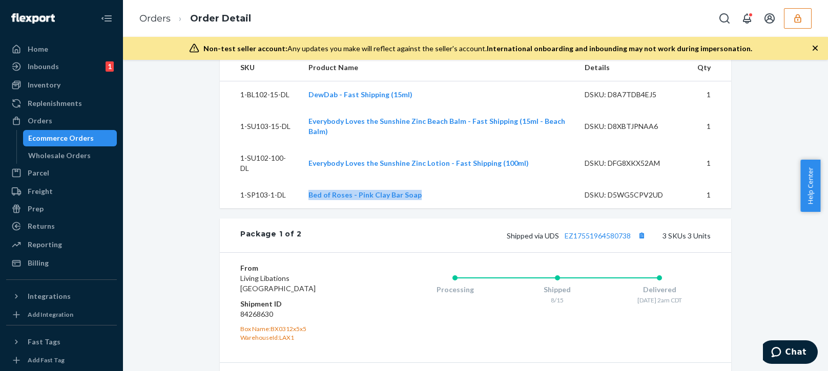
drag, startPoint x: 296, startPoint y: 216, endPoint x: 349, endPoint y: 234, distance: 55.5
click at [429, 208] on tr "1-SP103-1-DL Bed of Roses - Pink Clay Bar Soap DSKU: D5WG5CPV2UD 1" at bounding box center [475, 195] width 511 height 27
click at [795, 15] on icon "button" at bounding box center [797, 18] width 10 height 10
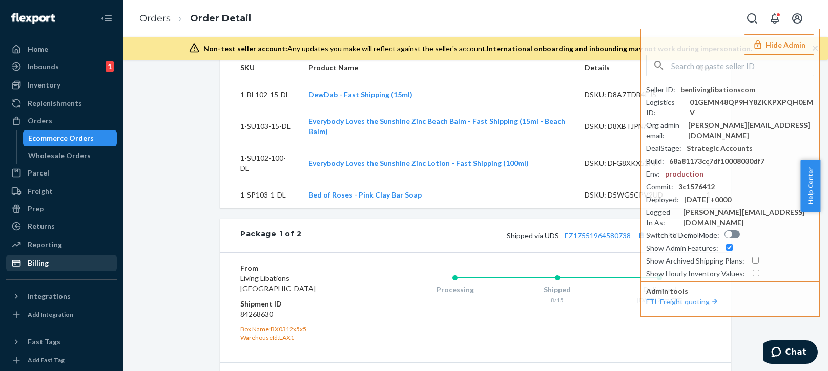
click at [41, 263] on div "Billing" at bounding box center [38, 263] width 21 height 10
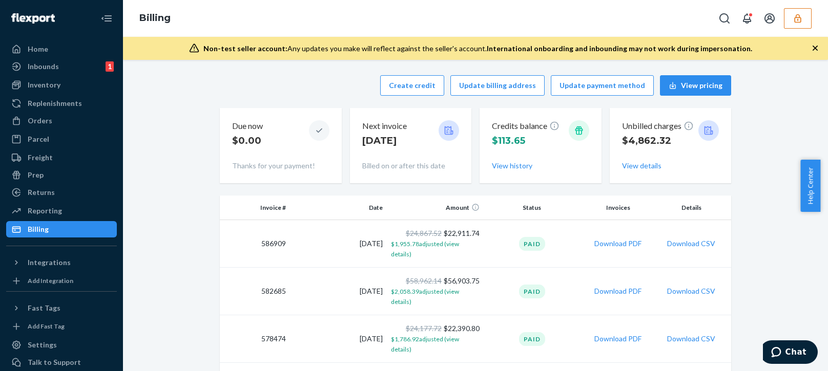
click at [313, 90] on div "Create credit Update billing address Update payment method View pricing" at bounding box center [475, 85] width 511 height 20
click at [405, 88] on button "Create credit" at bounding box center [412, 85] width 64 height 20
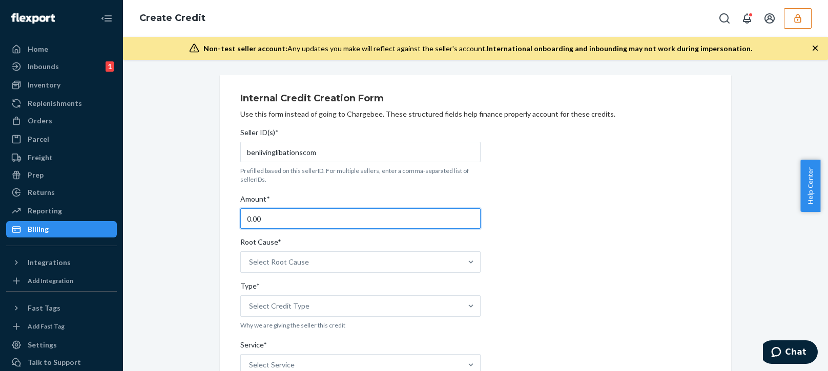
click at [282, 217] on input "0.00" at bounding box center [360, 218] width 240 height 20
type input "4.80"
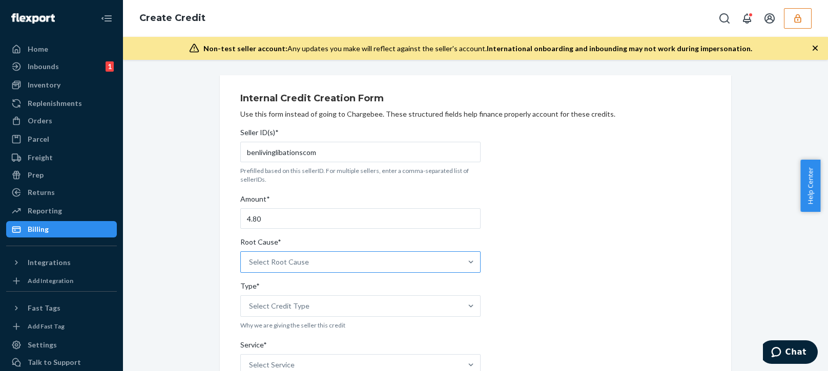
click at [282, 270] on div "Select Root Cause" at bounding box center [351, 262] width 221 height 20
click at [250, 267] on input "Root Cause* Select Root Cause" at bounding box center [249, 262] width 1 height 10
click at [290, 262] on div "Select Root Cause" at bounding box center [279, 262] width 60 height 10
click at [250, 262] on input "Root Cause* option Channel Integration focused, 1 of 29. 29 results available. …" at bounding box center [249, 262] width 1 height 10
click at [299, 263] on div "Select Root Cause" at bounding box center [279, 262] width 60 height 10
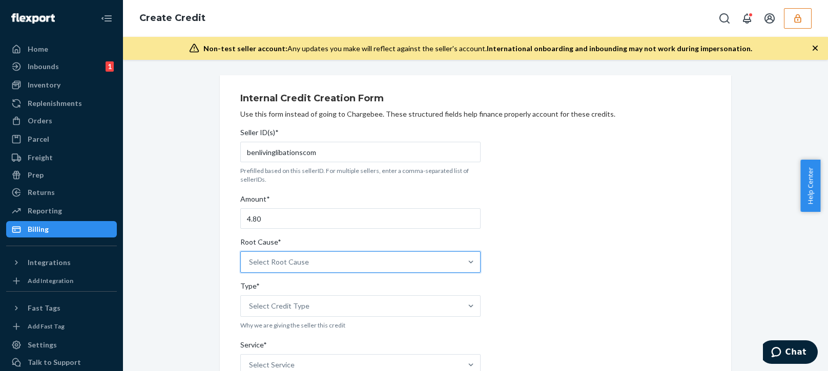
click at [250, 263] on input "Root Cause* 0 results available. Select is focused ,type to refine list, press …" at bounding box center [249, 262] width 1 height 10
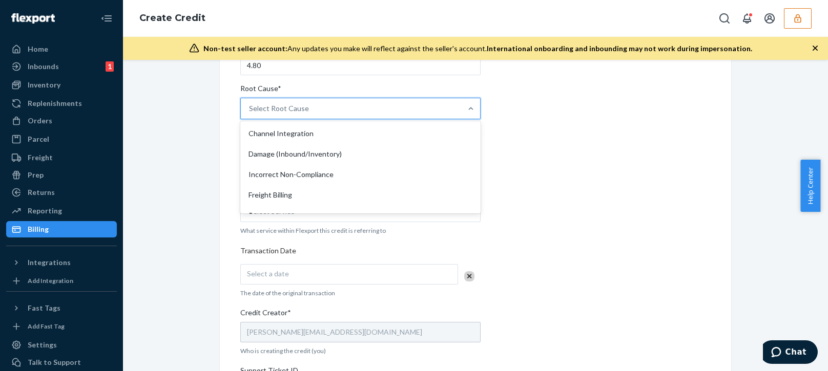
scroll to position [205, 0]
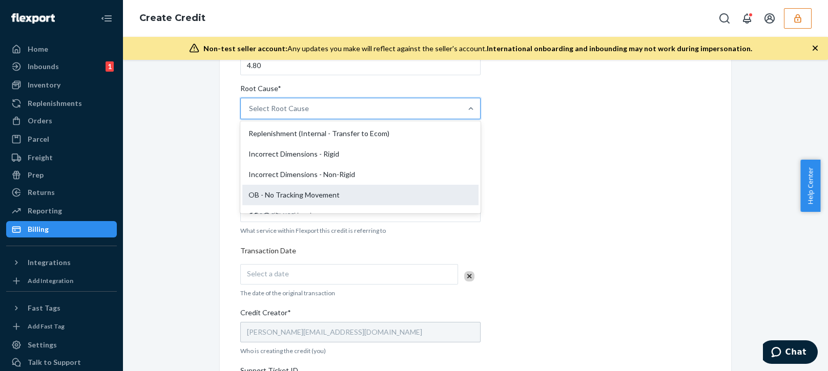
click at [274, 192] on div "OB - No Tracking Movement" at bounding box center [360, 195] width 236 height 20
click at [250, 114] on input "Root Cause* option OB - No Tracking Movement focused, 14 of 29. 29 results avai…" at bounding box center [249, 108] width 1 height 10
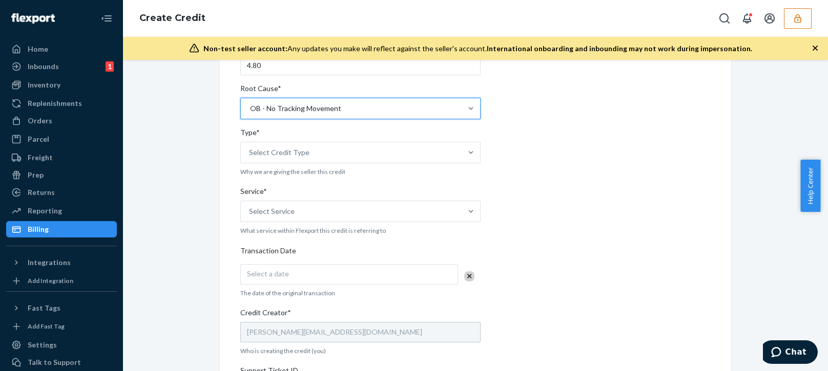
click at [205, 228] on div "Internal Credit Creation Form Use this form instead of going to Chargebee. Thes…" at bounding box center [475, 249] width 689 height 654
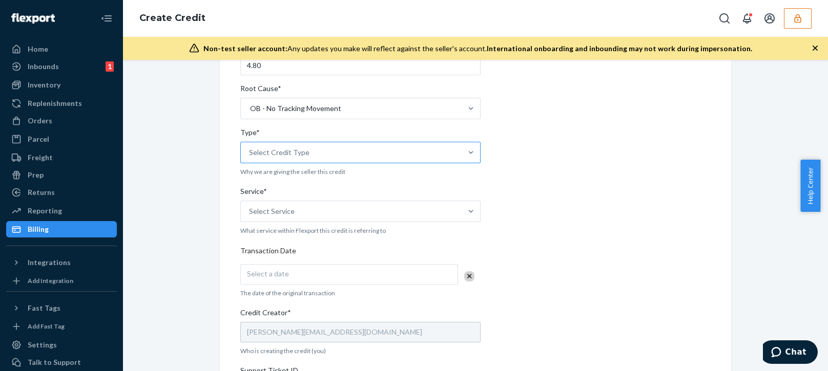
click at [280, 152] on div "Select Credit Type" at bounding box center [279, 152] width 60 height 10
click at [250, 152] on input "Type* Select Credit Type" at bounding box center [249, 152] width 1 height 10
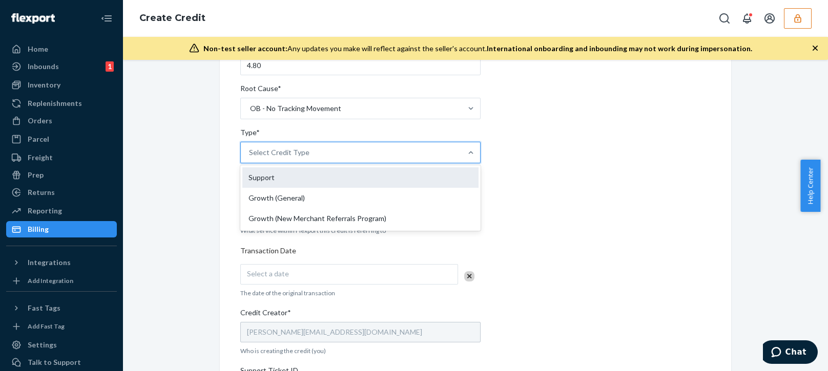
click at [287, 181] on div "Support" at bounding box center [360, 177] width 236 height 20
click at [250, 158] on input "Type* option Support focused, 1 of 3. 3 results available. Use Up and Down to c…" at bounding box center [249, 152] width 1 height 10
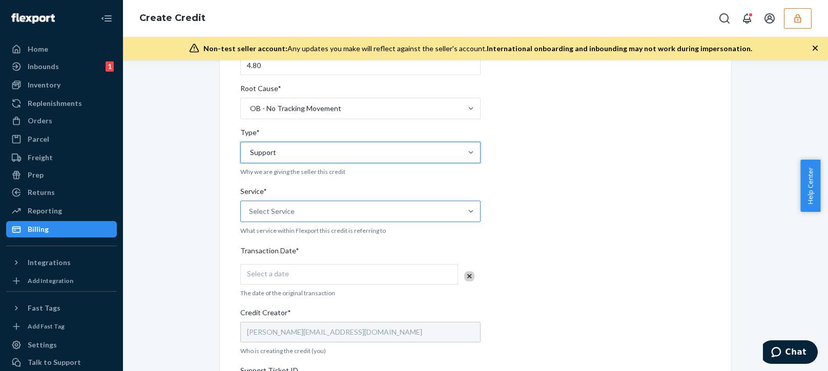
click at [277, 220] on div "Select Service" at bounding box center [351, 211] width 221 height 20
click at [250, 217] on input "Service* Select Service" at bounding box center [249, 211] width 1 height 10
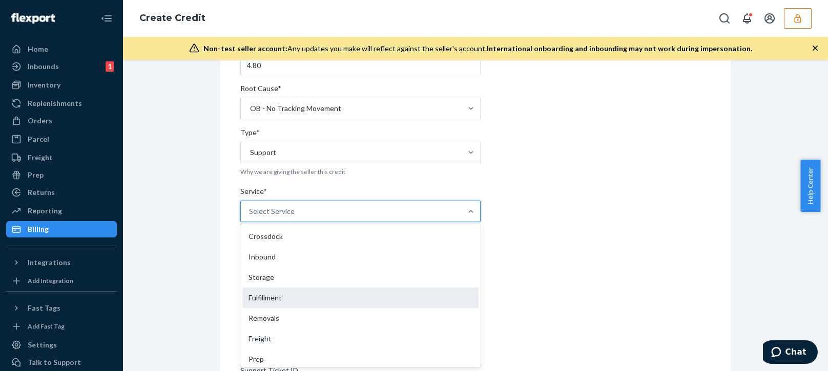
click at [256, 296] on div "Fulfillment" at bounding box center [360, 298] width 236 height 20
click at [250, 217] on input "Service* option Fulfillment focused, 4 of 10. 10 results available. Use Up and …" at bounding box center [249, 211] width 1 height 10
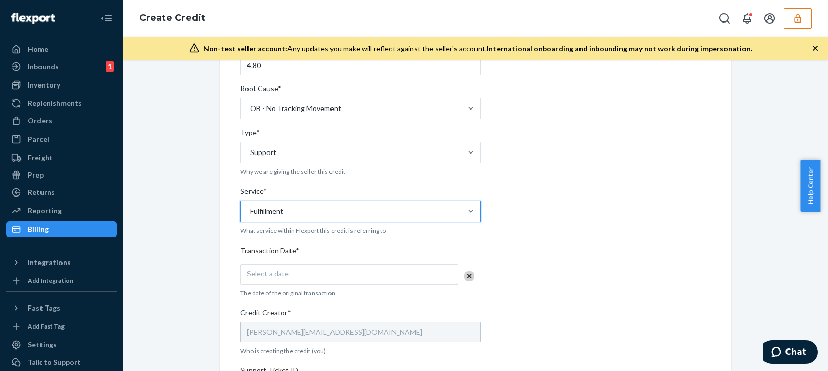
click at [205, 307] on div "Internal Credit Creation Form Use this form instead of going to Chargebee. Thes…" at bounding box center [475, 249] width 689 height 654
click at [346, 280] on div "Select a date" at bounding box center [349, 274] width 218 height 20
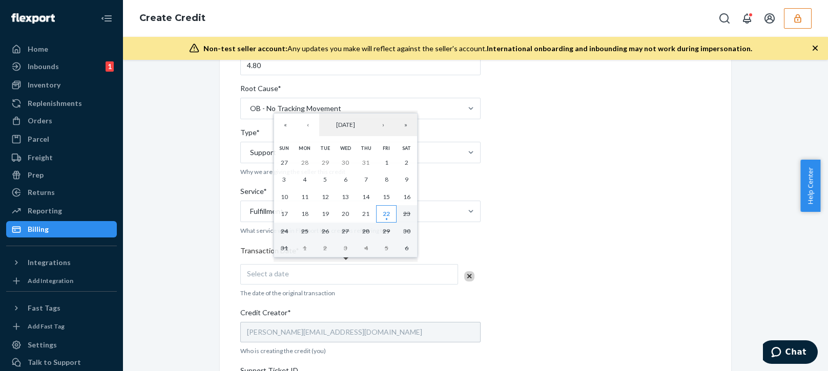
click at [390, 209] on button "22" at bounding box center [386, 213] width 20 height 17
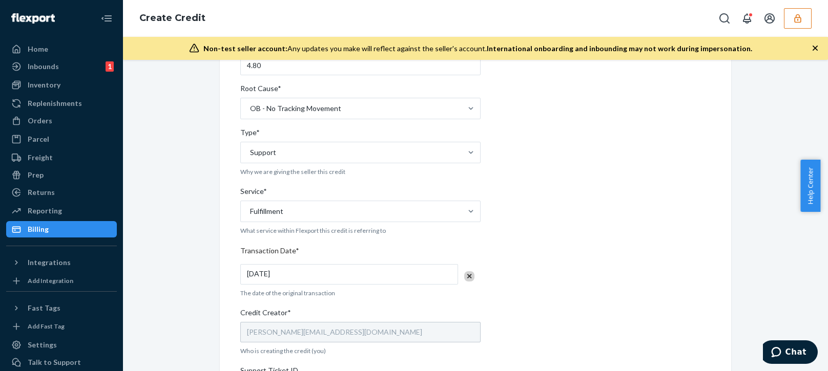
scroll to position [358, 0]
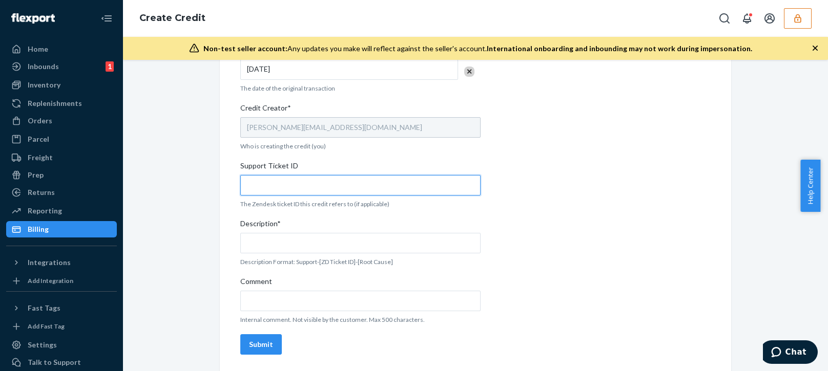
click at [335, 182] on input "Support Ticket ID" at bounding box center [360, 185] width 240 height 20
paste input "804124"
type input "804124"
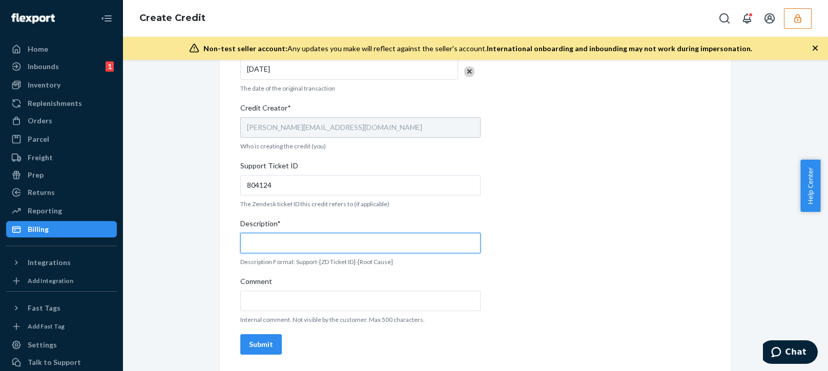
click at [321, 243] on input "Description*" at bounding box center [360, 243] width 240 height 20
paste input "804124"
type input "Support 804124 / OB - No tracking movement"
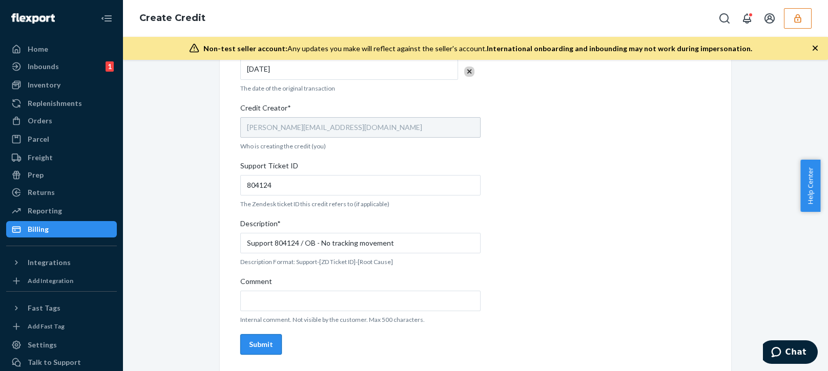
click at [252, 343] on div "Submit" at bounding box center [261, 345] width 24 height 10
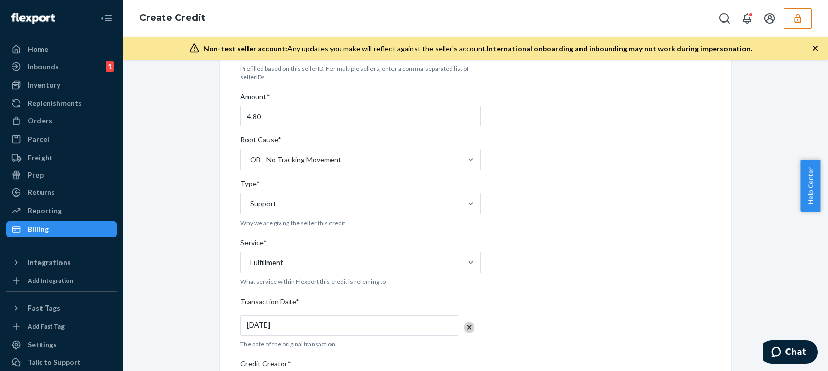
scroll to position [0, 0]
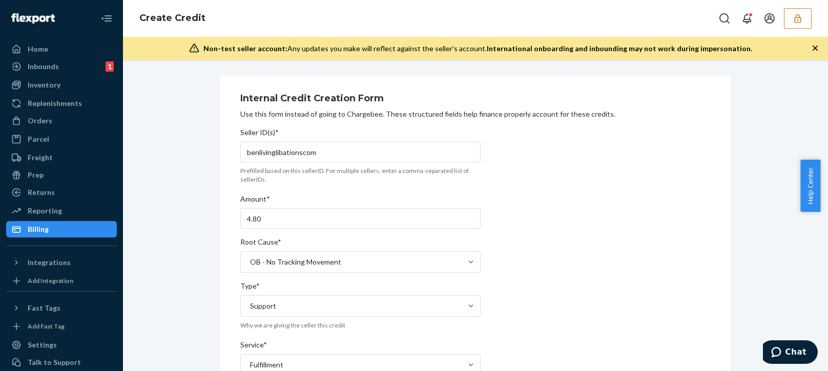
drag, startPoint x: 671, startPoint y: 203, endPoint x: 728, endPoint y: 134, distance: 89.1
drag, startPoint x: 814, startPoint y: 46, endPoint x: 814, endPoint y: 66, distance: 19.5
click at [814, 47] on icon "button" at bounding box center [815, 48] width 10 height 10
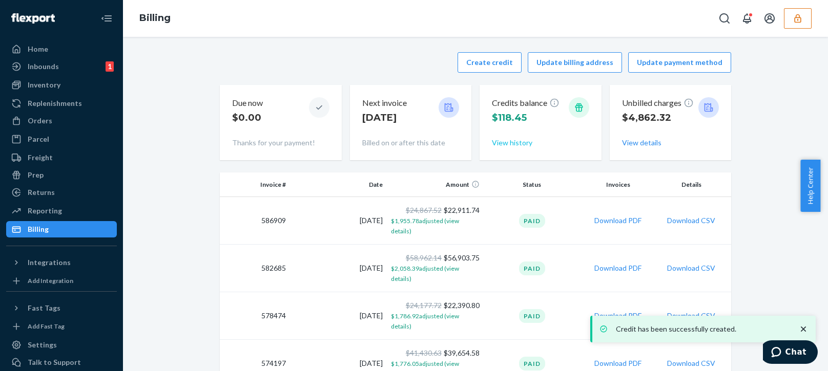
click at [510, 139] on button "View history" at bounding box center [512, 143] width 40 height 10
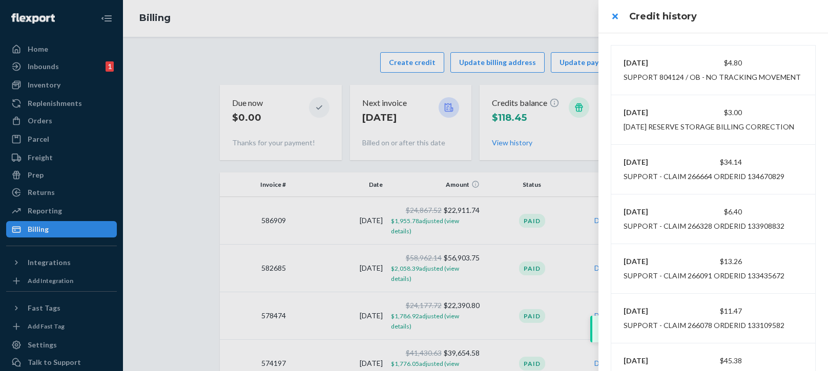
click at [58, 117] on div at bounding box center [414, 185] width 828 height 371
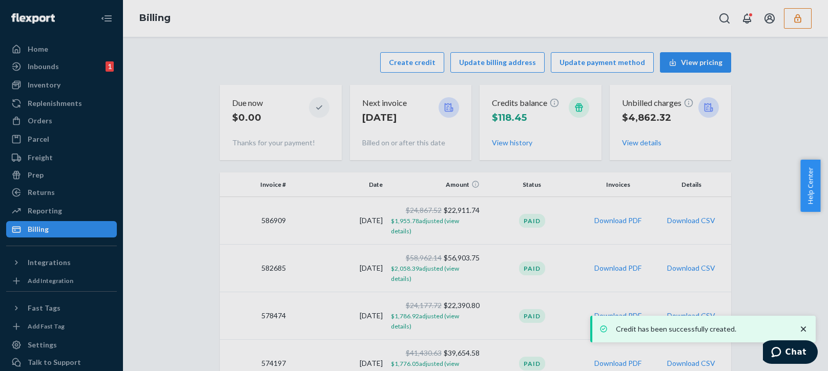
click at [58, 117] on div at bounding box center [414, 185] width 828 height 371
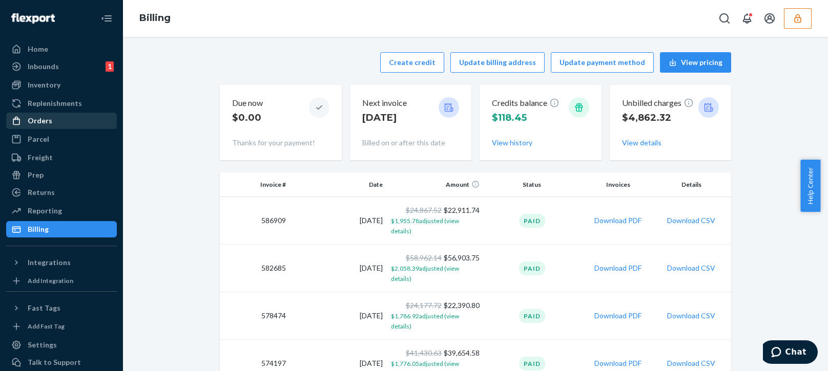
click at [57, 117] on div "Orders" at bounding box center [61, 121] width 109 height 14
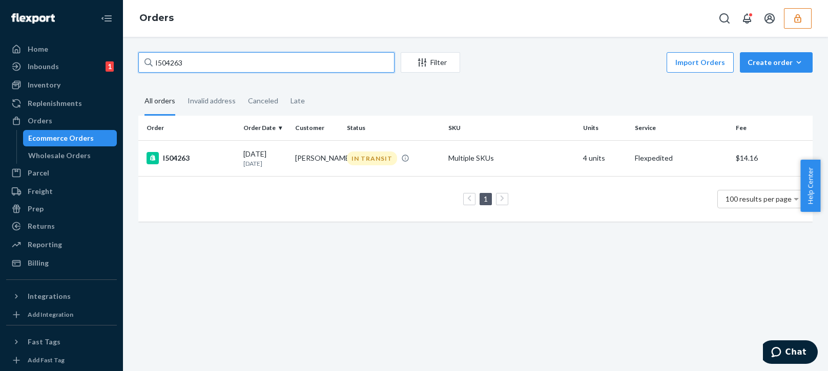
click at [217, 60] on input "I504263" at bounding box center [266, 62] width 256 height 20
click at [210, 153] on div "I504263" at bounding box center [190, 158] width 89 height 12
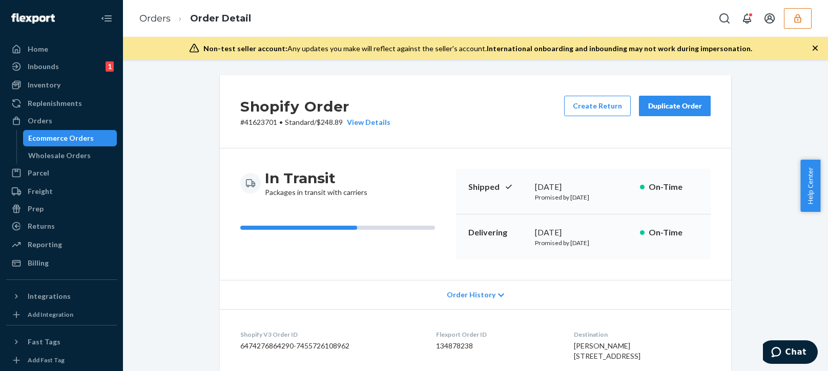
scroll to position [205, 0]
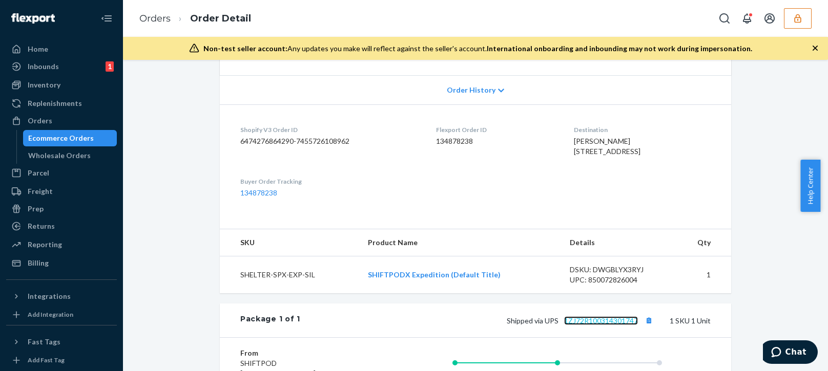
click at [594, 325] on link "1ZJ72R100314301747" at bounding box center [601, 320] width 74 height 9
click at [808, 8] on div "Orders Order Detail" at bounding box center [475, 18] width 705 height 37
click at [803, 19] on button "button" at bounding box center [797, 18] width 28 height 20
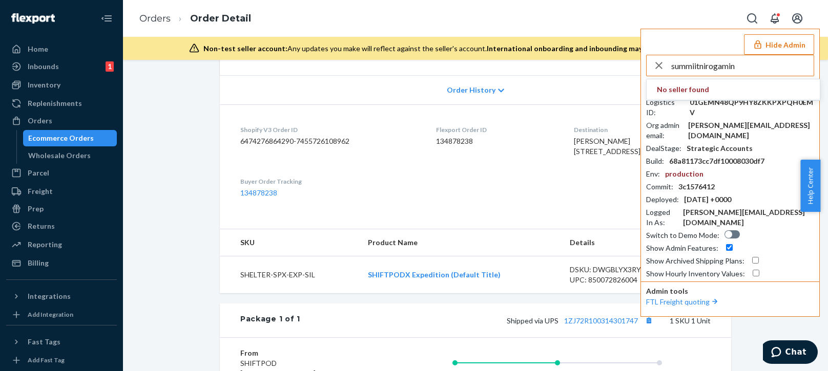
click at [763, 63] on input "summiitnirogamin" at bounding box center [742, 65] width 142 height 20
click at [763, 64] on input "summiitnirogamin" at bounding box center [742, 65] width 142 height 20
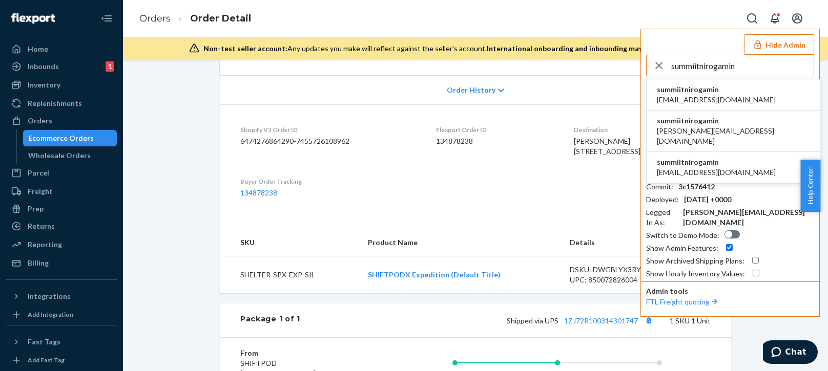
click at [763, 64] on input "summiitnirogamin" at bounding box center [742, 65] width 142 height 20
type input "summiitnirogamin"
click at [696, 94] on span "summiitnirogamin" at bounding box center [715, 89] width 119 height 10
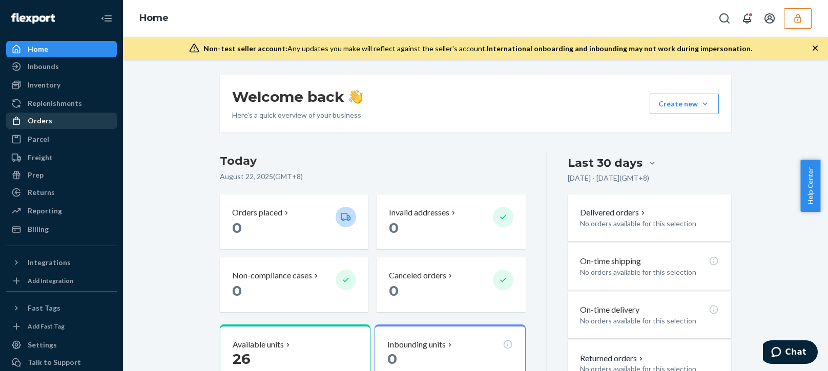
click at [59, 119] on div "Orders" at bounding box center [61, 121] width 109 height 14
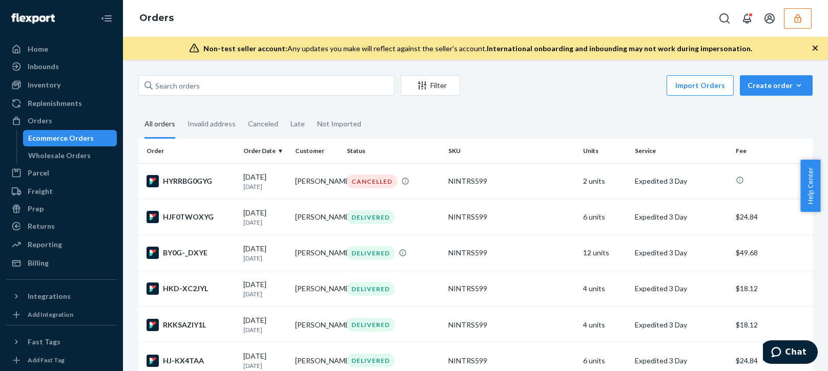
click at [57, 75] on div "Inbounds Shipping Plans Problems" at bounding box center [61, 66] width 111 height 17
click at [52, 84] on div "Inventory" at bounding box center [44, 85] width 33 height 10
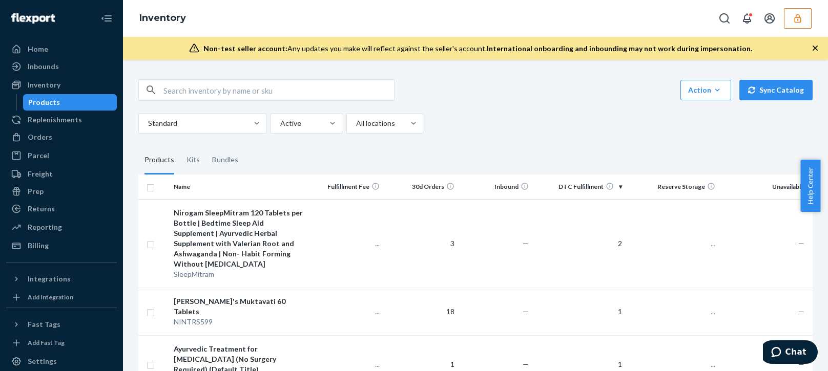
click at [813, 46] on icon "button" at bounding box center [814, 48] width 5 height 5
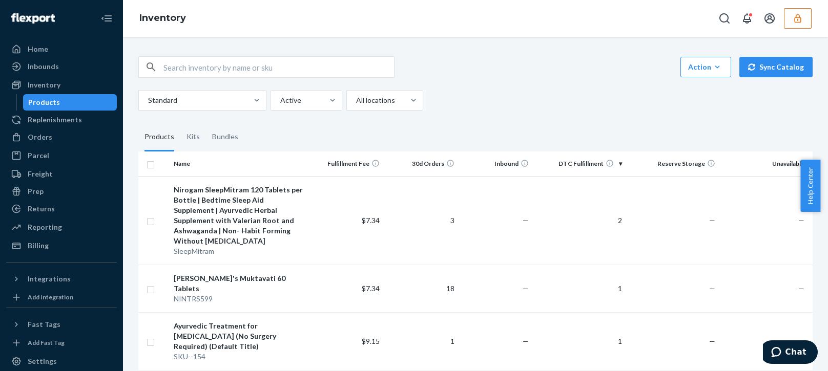
scroll to position [205, 0]
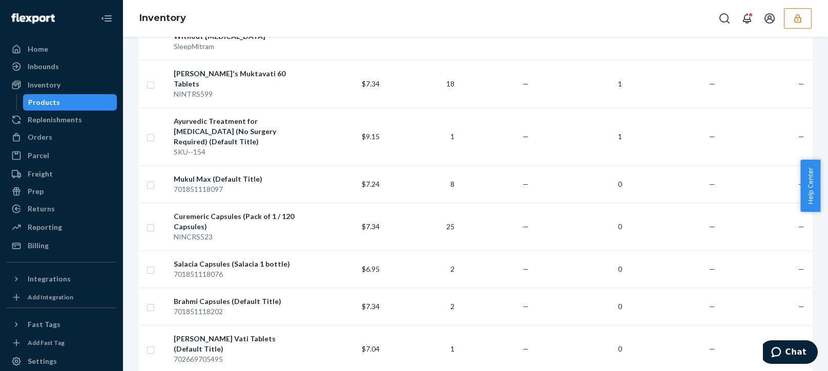
click at [798, 19] on icon "button" at bounding box center [797, 18] width 7 height 9
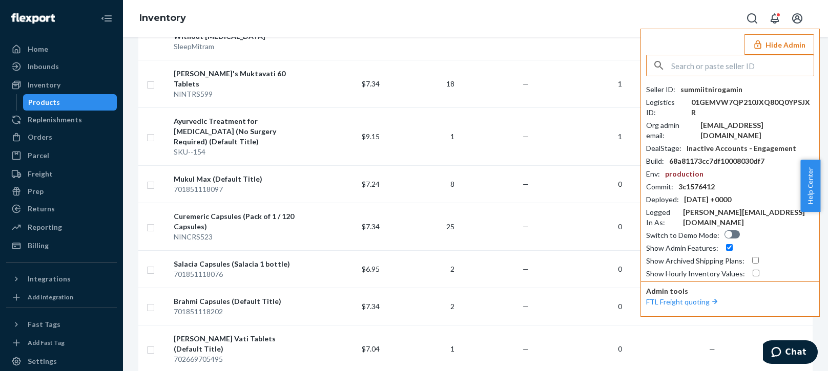
click at [733, 71] on input "text" at bounding box center [742, 65] width 142 height 20
click at [768, 68] on input "mnaorredallegorycom" at bounding box center [742, 65] width 142 height 20
type input "mnaorredallegorycom"
click at [699, 97] on span "[EMAIL_ADDRESS][DOMAIN_NAME]" at bounding box center [715, 100] width 119 height 10
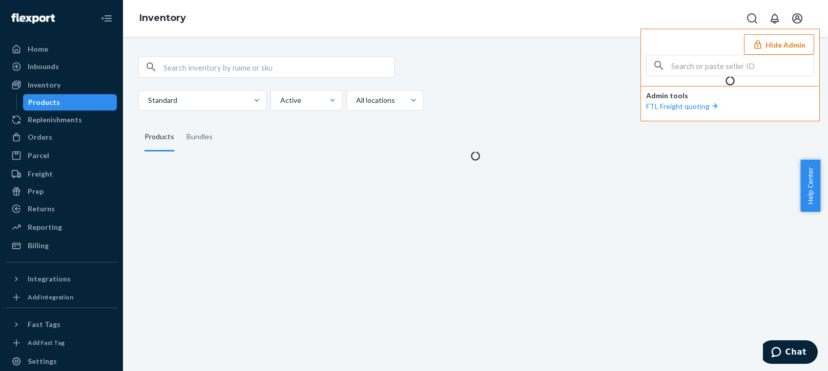
scroll to position [0, 0]
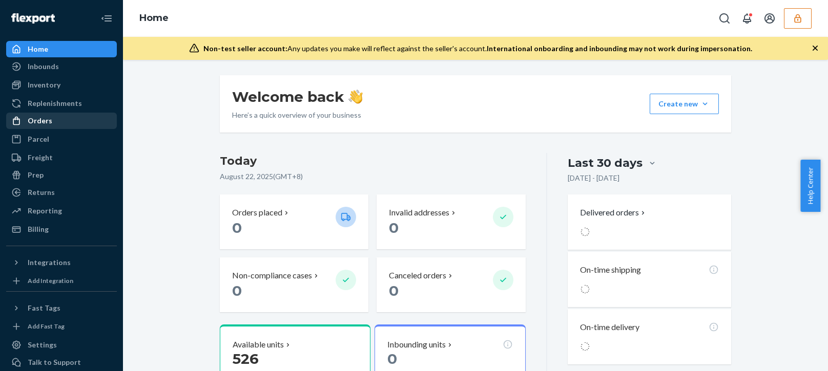
click at [44, 118] on div "Orders" at bounding box center [40, 121] width 25 height 10
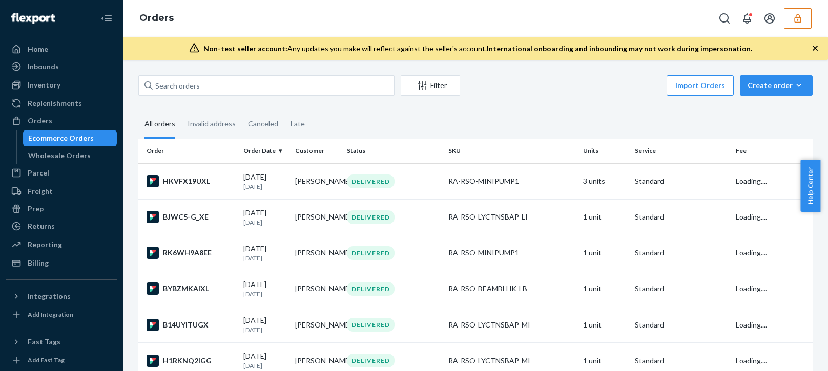
click at [814, 39] on div "Non-test seller account: Any updates you make will reflect against the seller's…" at bounding box center [475, 48] width 705 height 23
click at [770, 87] on div "Create order" at bounding box center [775, 85] width 57 height 10
click at [764, 133] on span "Removal order" at bounding box center [781, 132] width 63 height 7
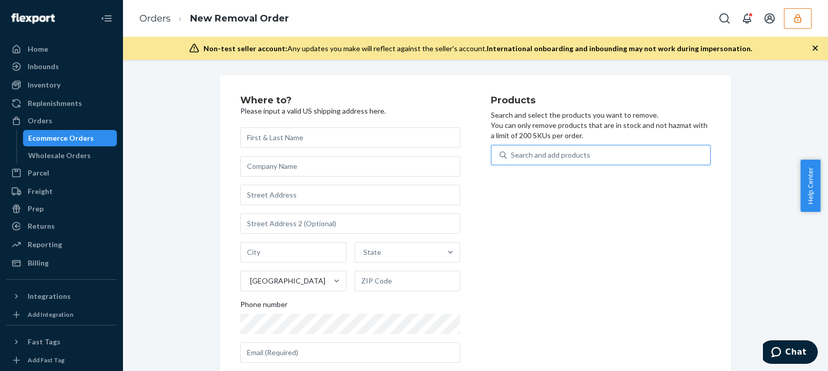
click at [531, 147] on div "Search and add products" at bounding box center [607, 155] width 203 height 18
click at [512, 150] on input "Search and add products" at bounding box center [511, 155] width 1 height 10
paste input "DR3I59XDMOK"
type input "DR3I59XDMOK"
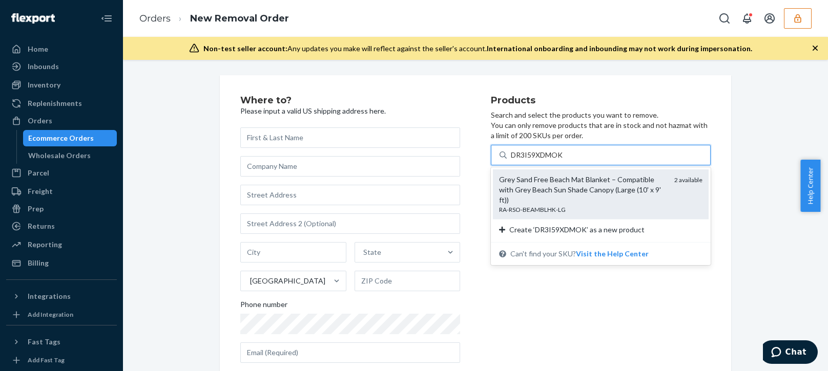
click at [560, 185] on div "Grey Sand Free Beach Mat Blanket – Compatible with Grey Beach Sun Shade Canopy …" at bounding box center [582, 190] width 167 height 31
click at [560, 160] on input "DR3I59XDMOK" at bounding box center [537, 155] width 53 height 10
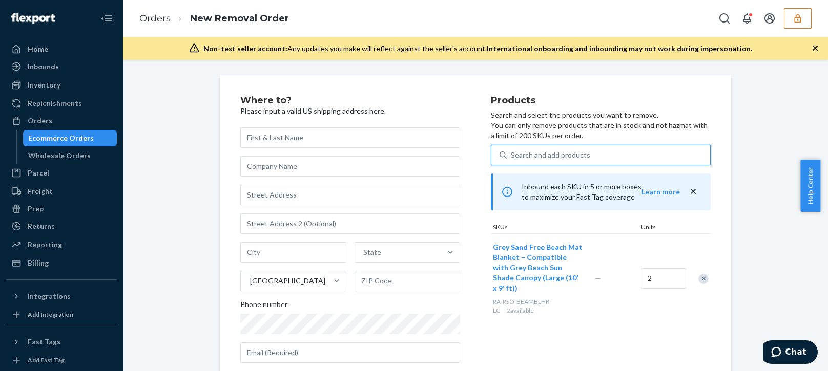
click at [529, 157] on div "Search and add products" at bounding box center [550, 155] width 79 height 10
click at [512, 157] on input "0 results available. Select is focused ,type to refine list, press Down to open…" at bounding box center [511, 155] width 1 height 10
paste input "DEZRIJYJT1B"
type input "DEZRIJYJT1B"
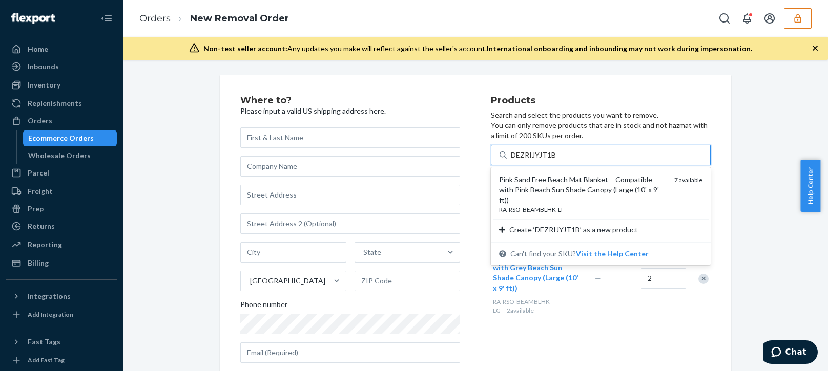
click at [542, 185] on div "Pink Sand Free Beach Mat Blanket – Compatible with Pink Beach Sun Shade Canopy …" at bounding box center [582, 190] width 167 height 31
click at [542, 160] on input "DEZRIJYJT1B" at bounding box center [533, 155] width 45 height 10
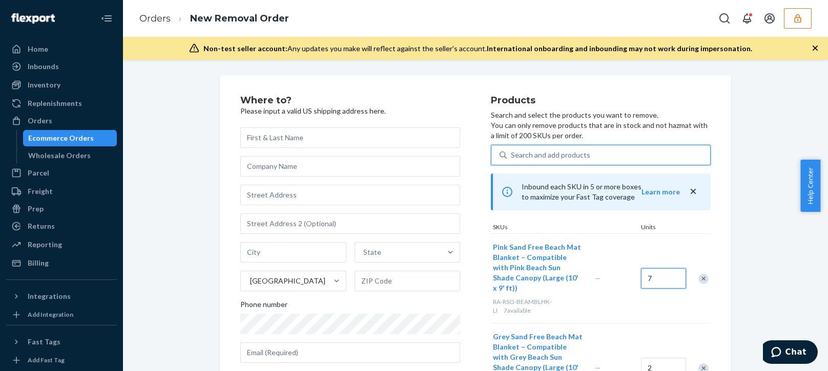
click at [659, 278] on input "7" at bounding box center [663, 278] width 45 height 20
type input "6"
click at [563, 159] on div "Search and add products" at bounding box center [550, 155] width 79 height 10
click at [512, 159] on input "Search and add products" at bounding box center [511, 155] width 1 height 10
paste input "DMYXBWJ897G"
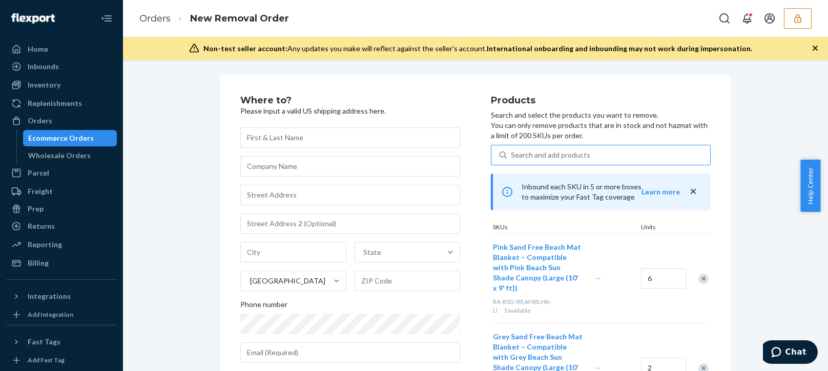
type input "DMYXBWJ897G"
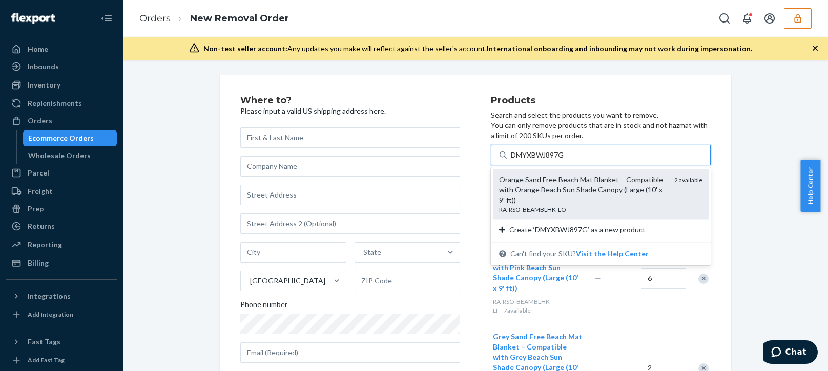
click at [589, 199] on div "Orange Sand Free Beach Mat Blanket – Compatible with Orange Beach Sun Shade Can…" at bounding box center [582, 190] width 167 height 31
click at [565, 160] on input "DMYXBWJ897G" at bounding box center [538, 155] width 55 height 10
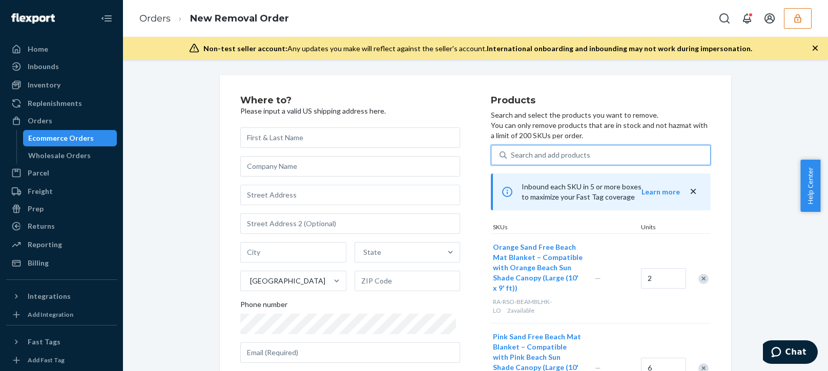
click at [563, 152] on div "Search and add products" at bounding box center [550, 155] width 79 height 10
click at [512, 152] on input "0 results available. Select is focused ,type to refine list, press Down to open…" at bounding box center [511, 155] width 1 height 10
paste input "DB88H5MQ1IV"
type input "DB88H5MQ1IV"
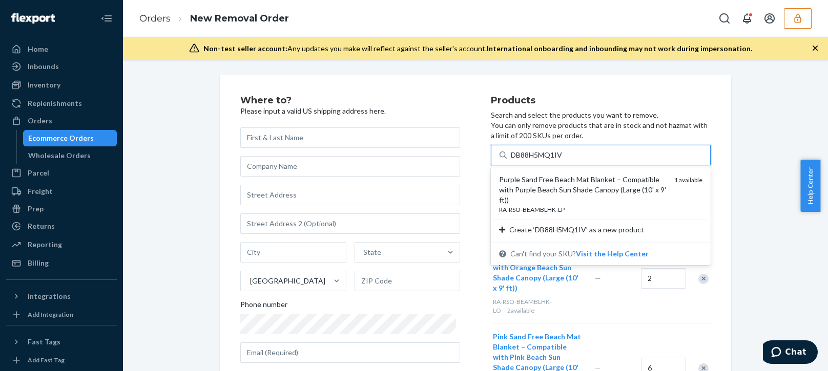
click at [589, 197] on div "Purple Sand Free Beach Mat Blanket – Compatible with Purple Beach Sun Shade Can…" at bounding box center [582, 190] width 167 height 31
click at [563, 160] on input "DB88H5MQ1IV" at bounding box center [537, 155] width 53 height 10
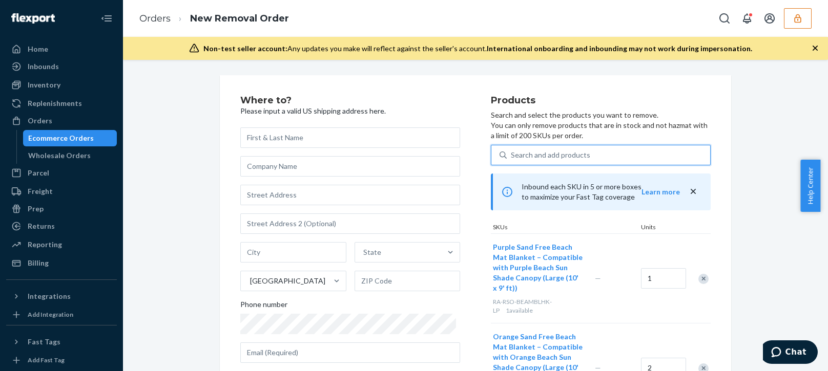
click at [551, 148] on div "Search and add products" at bounding box center [607, 155] width 203 height 18
click at [512, 150] on input "0 results available. Select is focused ,type to refine list, press Down to open…" at bounding box center [511, 155] width 1 height 10
paste input "D5RJHZ5LVLA"
type input "D5RJHZ5LVLA"
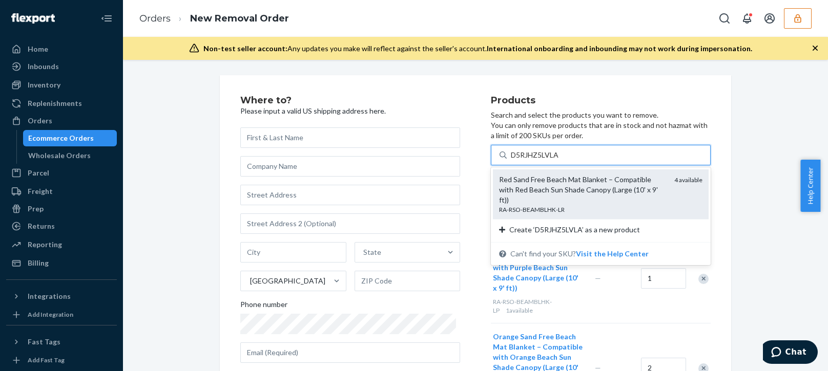
click at [551, 186] on div "Red Sand Free Beach Mat Blanket – Compatible with Red Beach Sun Shade Canopy (L…" at bounding box center [582, 190] width 167 height 31
click at [551, 160] on input "D5RJHZ5LVLA" at bounding box center [535, 155] width 49 height 10
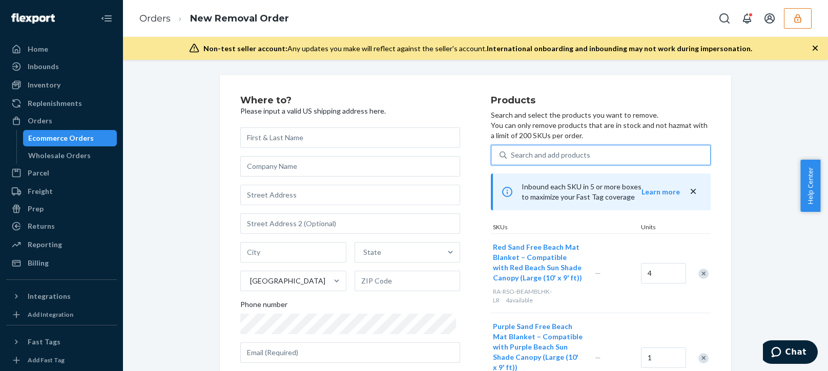
click at [544, 159] on div "Search and add products" at bounding box center [550, 155] width 79 height 10
click at [512, 159] on input "0 results available. Select is focused ,type to refine list, press Down to open…" at bounding box center [511, 155] width 1 height 10
paste input "D7SBKLEZAG1"
type input "D7SBKLEZAG1"
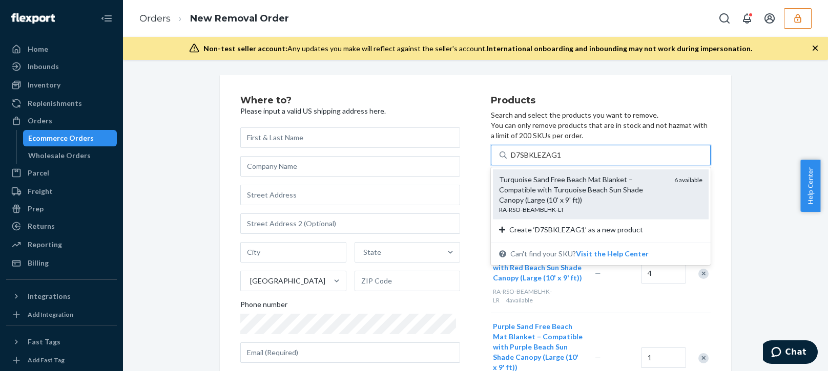
click at [563, 191] on div "Turquoise Sand Free Beach Mat Blanket – Compatible with Turquoise Beach Sun Sha…" at bounding box center [582, 190] width 167 height 31
click at [561, 160] on input "D7SBKLEZAG1" at bounding box center [536, 155] width 50 height 10
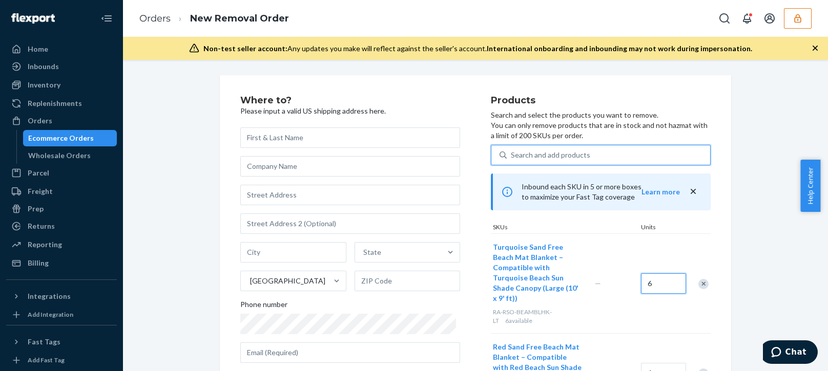
click at [647, 286] on input "6" at bounding box center [663, 283] width 45 height 20
click at [647, 282] on input "6" at bounding box center [663, 283] width 45 height 20
click at [651, 278] on input "6" at bounding box center [663, 283] width 45 height 20
click at [650, 277] on input "6" at bounding box center [663, 283] width 45 height 20
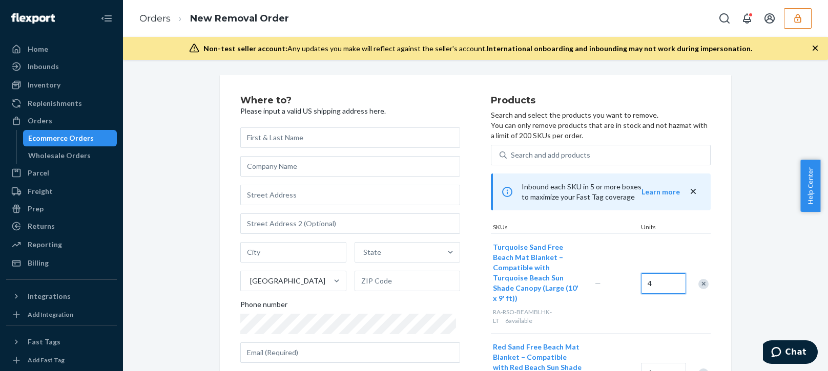
type input "4"
drag, startPoint x: 539, startPoint y: 141, endPoint x: 534, endPoint y: 149, distance: 9.2
click at [539, 141] on div "Products Search and select the products you want to remove. You can only remove…" at bounding box center [601, 268] width 220 height 345
click at [533, 149] on div "Search and add products" at bounding box center [607, 155] width 203 height 18
click at [512, 150] on input "Search and add products" at bounding box center [511, 155] width 1 height 10
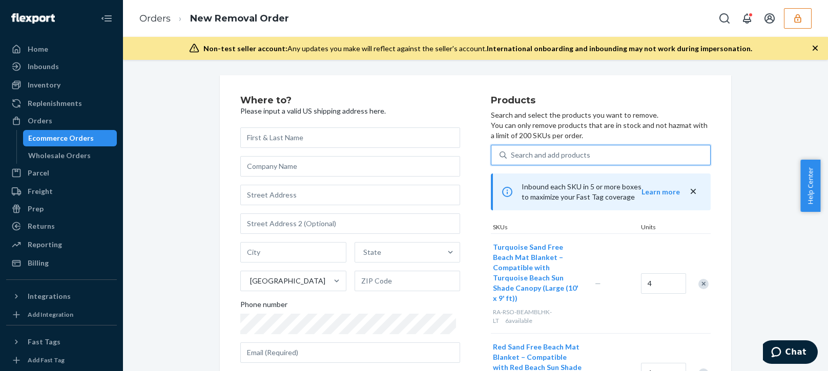
paste input "DOMR3G4AMDR"
type input "DOMR3G4AMDR"
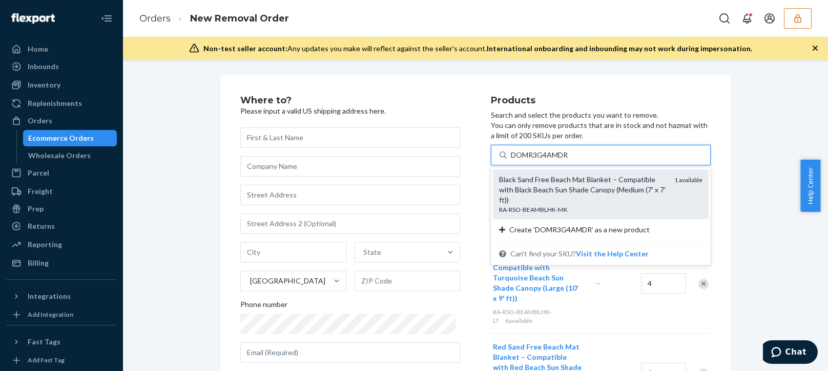
click at [581, 184] on div "Black Sand Free Beach Mat Blanket – Compatible with Black Beach Sun Shade Canop…" at bounding box center [582, 190] width 167 height 31
click at [569, 160] on input "DOMR3G4AMDR" at bounding box center [540, 155] width 58 height 10
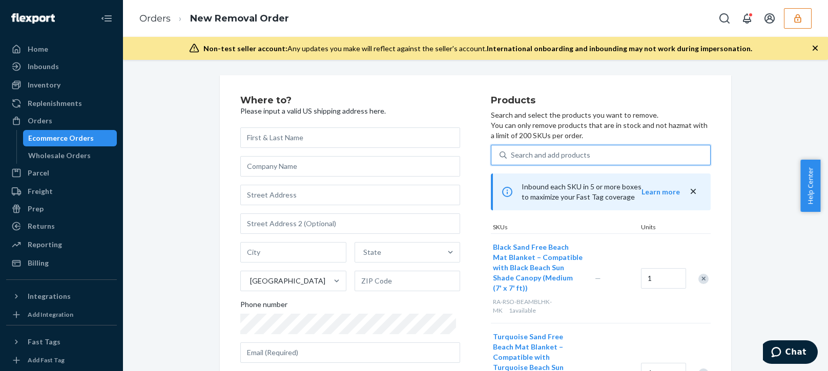
click at [558, 152] on div "Search and add products" at bounding box center [550, 155] width 79 height 10
click at [512, 152] on input "0 results available. Select is focused ,type to refine list, press Down to open…" at bounding box center [511, 155] width 1 height 10
paste input "DXA2R9GBQM8"
type input "DXA2R9GBQM8"
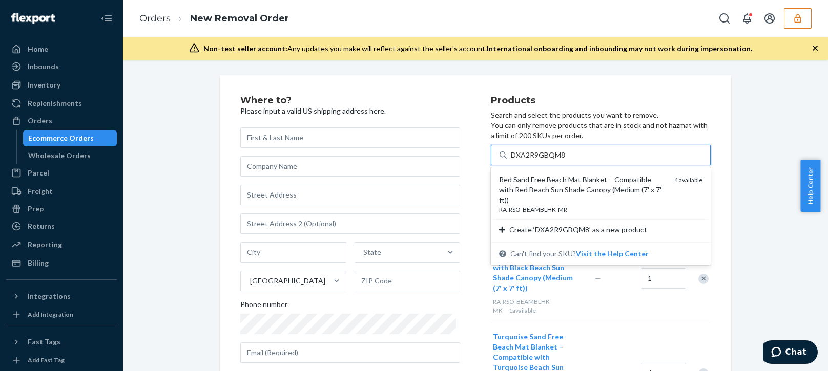
drag, startPoint x: 549, startPoint y: 193, endPoint x: 637, endPoint y: 211, distance: 90.0
click at [550, 193] on div "Red Sand Free Beach Mat Blanket – Compatible with Red Beach Sun Shade Canopy (M…" at bounding box center [582, 190] width 167 height 31
click at [550, 160] on input "DXA2R9GBQM8" at bounding box center [538, 155] width 55 height 10
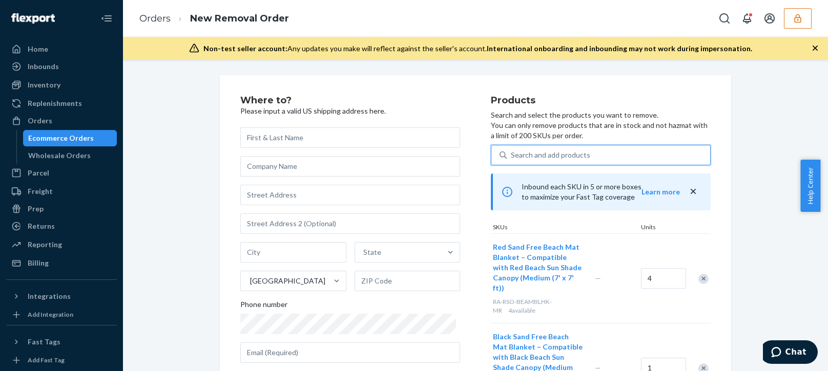
click at [554, 158] on div "Search and add products" at bounding box center [550, 155] width 79 height 10
click at [512, 158] on input "0 results available. Use Up and Down to choose options, press Enter to select t…" at bounding box center [511, 155] width 1 height 10
paste input "D420X38TP70"
type input "D420X38TP70"
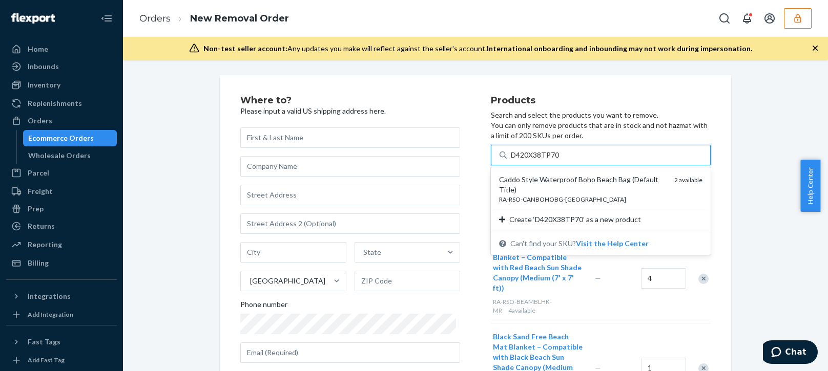
click at [582, 189] on div "Caddo Style Waterproof Boho Beach Bag (Default Title)" at bounding box center [582, 185] width 167 height 20
click at [559, 160] on input "D420X38TP70" at bounding box center [535, 155] width 49 height 10
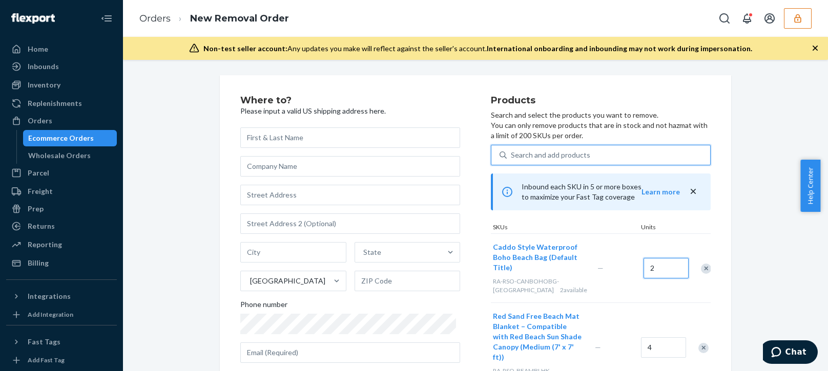
click at [649, 272] on input "2" at bounding box center [665, 268] width 45 height 20
type input "1"
click at [565, 156] on div "Search and add products" at bounding box center [550, 155] width 79 height 10
click at [512, 156] on input "Search and add products" at bounding box center [511, 155] width 1 height 10
paste input "DO7F1MDZXJR"
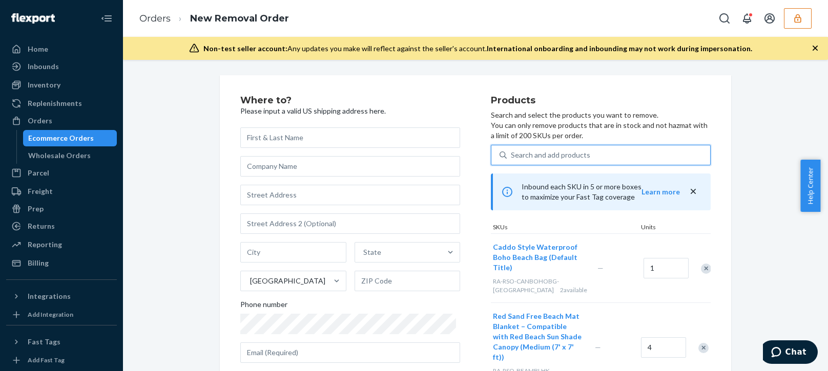
type input "DO7F1MDZXJR"
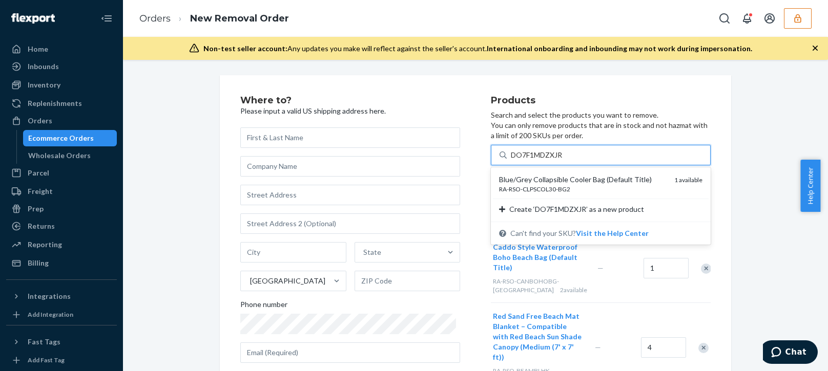
click at [596, 184] on div "Blue/Grey Collapsible Cooler Bag (Default Title) RA-RSO-CLPSCOL30-BG2" at bounding box center [582, 184] width 167 height 19
click at [564, 160] on input "DO7F1MDZXJR" at bounding box center [537, 155] width 53 height 10
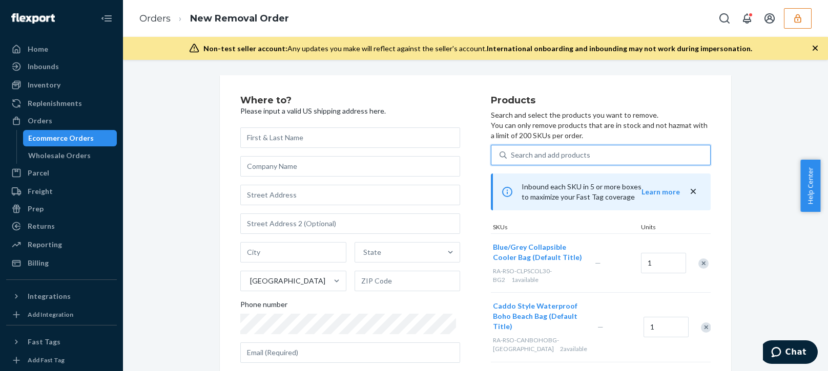
drag, startPoint x: 567, startPoint y: 147, endPoint x: 572, endPoint y: 157, distance: 10.5
click at [567, 149] on div "Search and add products" at bounding box center [607, 155] width 203 height 18
click at [512, 150] on input "0 results available. Select is focused ,type to refine list, press Down to open…" at bounding box center [511, 155] width 1 height 10
click at [572, 162] on div "Search and add products" at bounding box center [607, 155] width 203 height 18
click at [512, 160] on input "0 results available. Use Up and Down to choose options, press Enter to select t…" at bounding box center [511, 155] width 1 height 10
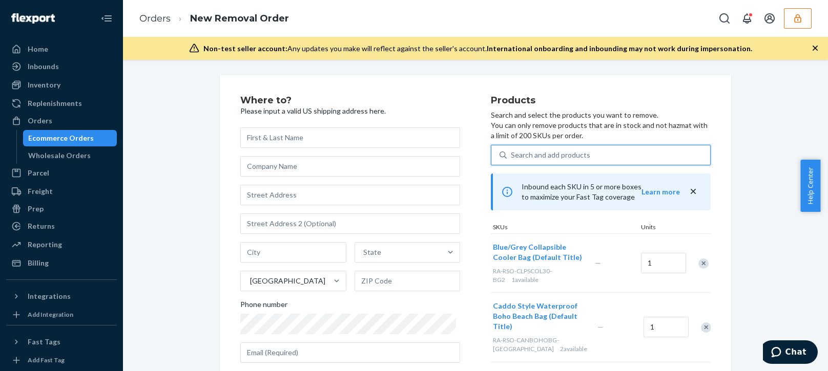
paste input "DCQ83Q7DUDV"
type input "DCQ83Q7DUDV"
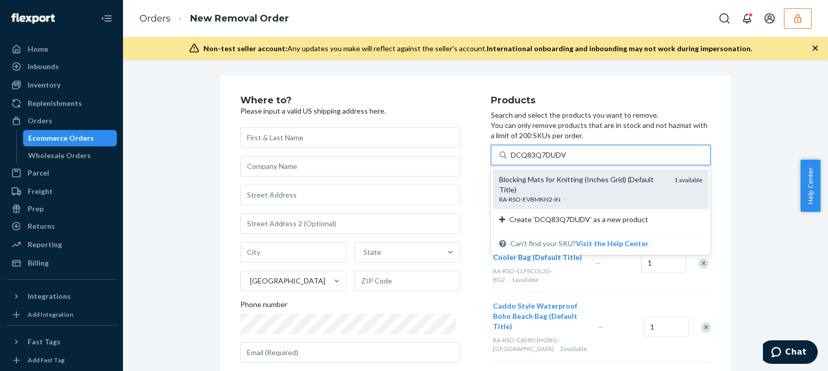
click at [559, 195] on div "RA-RSO-EVBMKN2-IN" at bounding box center [582, 199] width 167 height 9
click at [559, 160] on input "DCQ83Q7DUDV" at bounding box center [539, 155] width 56 height 10
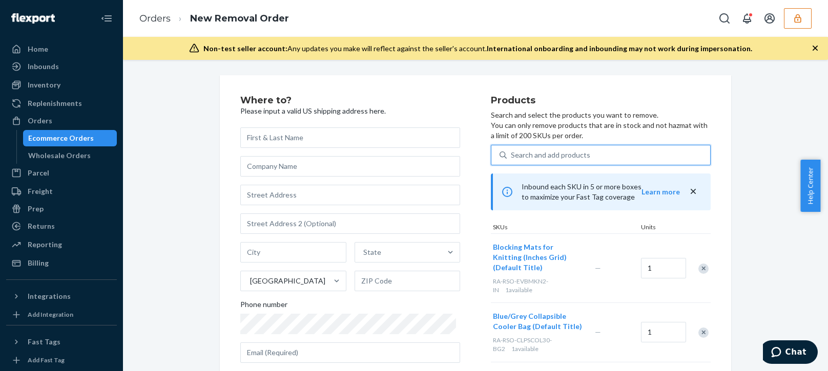
click at [534, 156] on div "Search and add products" at bounding box center [550, 155] width 79 height 10
click at [512, 156] on input "0 results available. Select is focused ,type to refine list, press Down to open…" at bounding box center [511, 155] width 1 height 10
paste input "DACCAU7N87C"
type input "DACCAU7N87C"
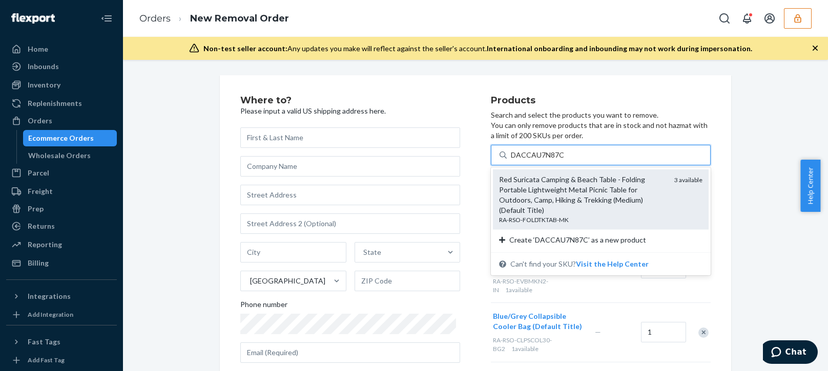
click at [595, 187] on div "Red Suricata Camping & Beach Table - Folding Portable Lightweight Metal Picnic …" at bounding box center [582, 195] width 167 height 41
click at [564, 160] on input "DACCAU7N87C" at bounding box center [538, 155] width 54 height 10
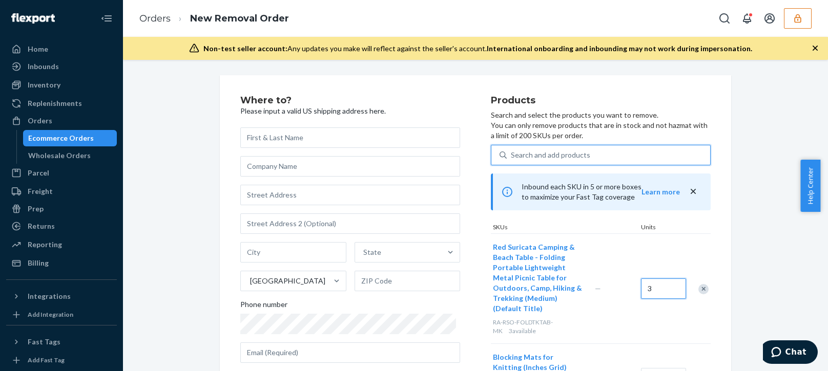
click at [650, 291] on input "3" at bounding box center [663, 289] width 45 height 20
type input "2"
click at [529, 162] on div "Search and add products" at bounding box center [607, 155] width 203 height 18
click at [512, 160] on input "Search and add products" at bounding box center [511, 155] width 1 height 10
paste input "DLPJ39K96FH"
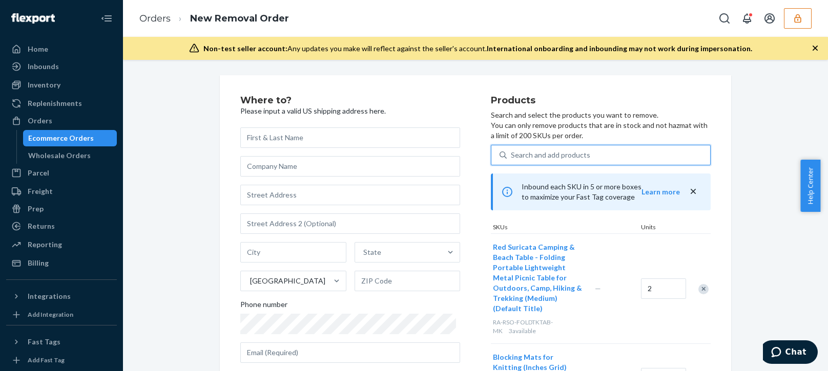
type input "DLPJ39K96FH"
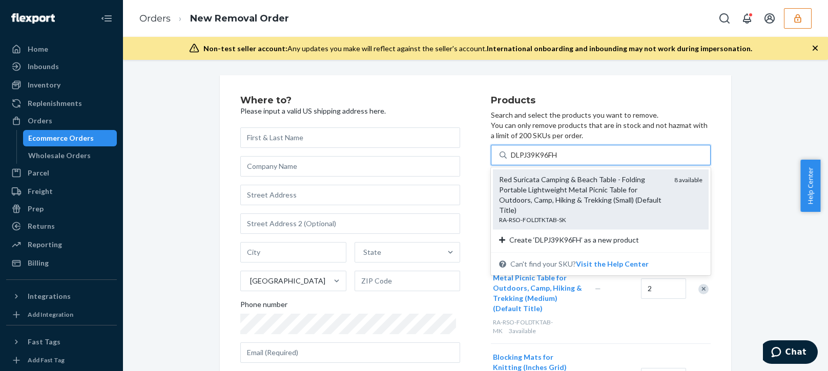
click at [641, 190] on div "Red Suricata Camping & Beach Table - Folding Portable Lightweight Metal Picnic …" at bounding box center [582, 195] width 167 height 41
click at [559, 160] on input "DLPJ39K96FH" at bounding box center [535, 155] width 48 height 10
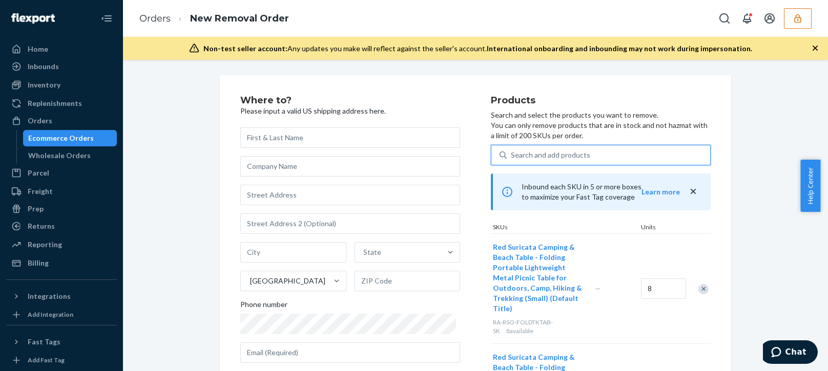
click at [571, 153] on div "Search and add products" at bounding box center [550, 155] width 79 height 10
click at [512, 153] on input "0 results available. Select is focused ,type to refine list, press Down to open…" at bounding box center [511, 155] width 1 height 10
paste input "DN1GY9KBV2E"
type input "DN1GY9KBV2E"
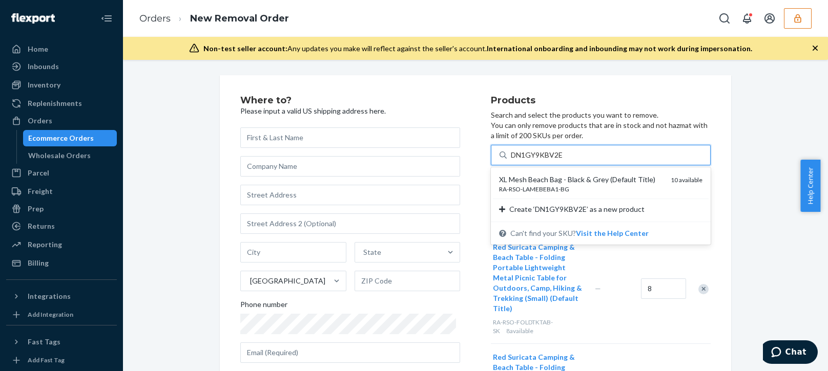
click at [570, 187] on div "RA-RSO-LAMEBEBA1-BG" at bounding box center [580, 189] width 163 height 9
click at [563, 160] on input "DN1GY9KBV2E" at bounding box center [537, 155] width 53 height 10
click at [570, 187] on div "Inbound each SKU in 5 or more boxes to maximize your Fast Tag coverage Learn mo…" at bounding box center [601, 192] width 220 height 37
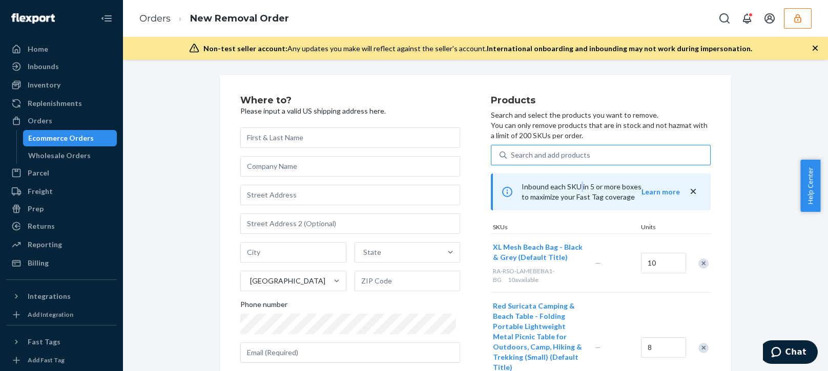
click at [578, 159] on div "Search and add products" at bounding box center [550, 155] width 79 height 10
click at [512, 159] on input "Search and add products" at bounding box center [511, 155] width 1 height 10
paste input "DA5OOYPBVQA"
type input "DA5OOYPBVQA"
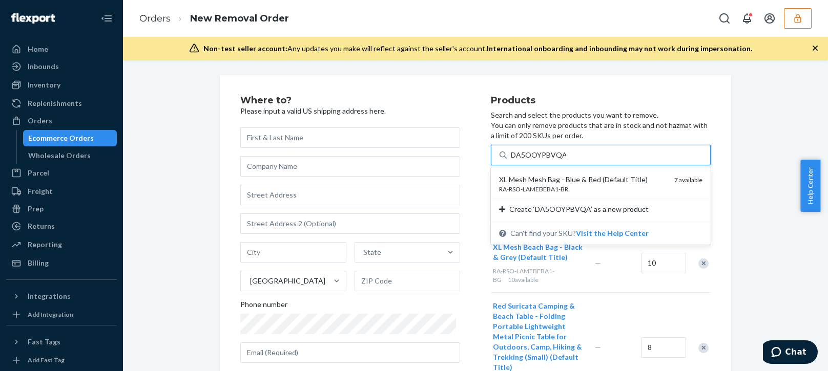
click at [584, 185] on div "RA-RSO-LAMEBEBA1-BR" at bounding box center [582, 189] width 167 height 9
click at [566, 160] on input "DA5OOYPBVQA" at bounding box center [538, 155] width 55 height 10
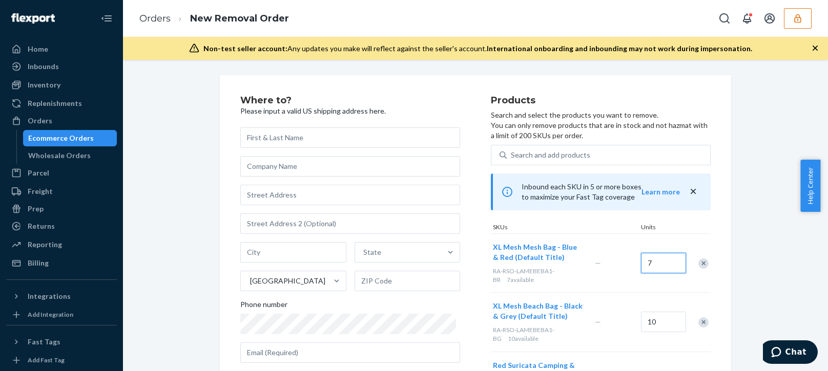
click at [649, 265] on input "7" at bounding box center [663, 263] width 45 height 20
type input "5"
click at [550, 157] on div "Search and add products" at bounding box center [550, 155] width 79 height 10
click at [512, 157] on input "Search and add products" at bounding box center [511, 155] width 1 height 10
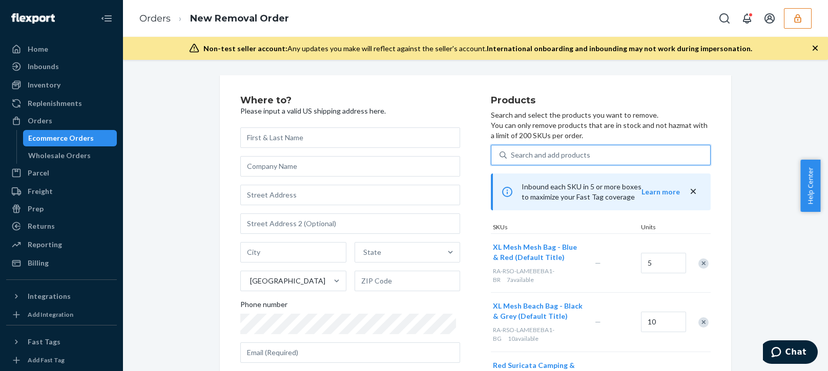
paste input "D9PXFFG2ISM"
type input "D9PXFFG2ISM"
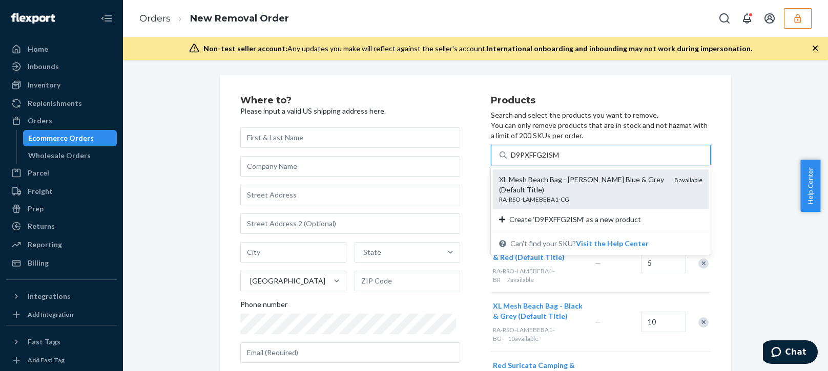
click at [546, 190] on div "XL Mesh Beach Bag - Celeste Blue & Grey (Default Title)" at bounding box center [582, 185] width 167 height 20
click at [546, 160] on input "D9PXFFG2ISM" at bounding box center [536, 155] width 50 height 10
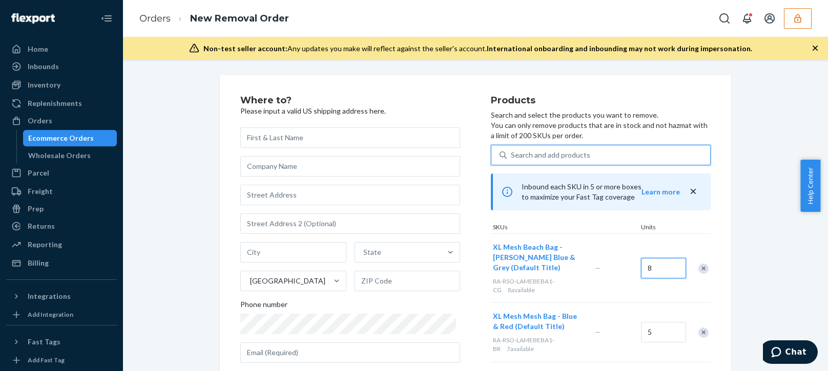
click at [650, 267] on input "8" at bounding box center [663, 268] width 45 height 20
type input "6"
click at [535, 151] on div "Search and add products" at bounding box center [550, 155] width 79 height 10
click at [512, 151] on input "Search and add products" at bounding box center [511, 155] width 1 height 10
paste input "DX0FRY8X5T2"
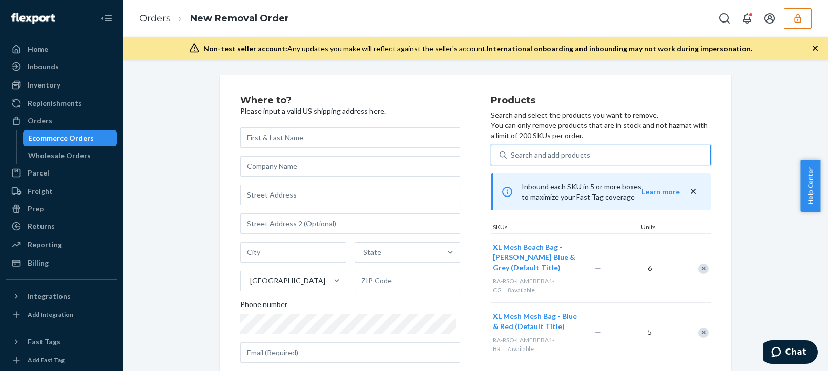
type input "DX0FRY8X5T2"
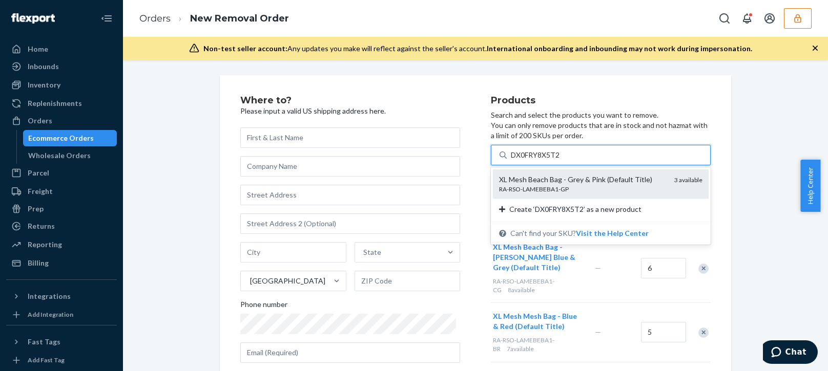
click at [559, 188] on div "RA-RSO-LAMEBEBA1-GP" at bounding box center [582, 189] width 167 height 9
click at [559, 160] on input "DX0FRY8X5T2" at bounding box center [536, 155] width 50 height 10
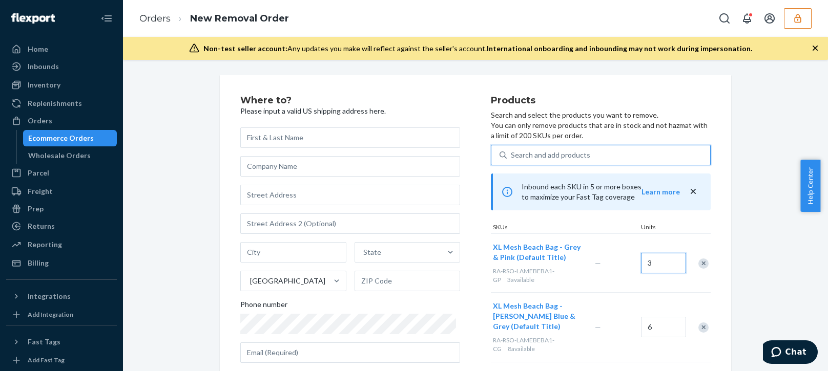
click at [656, 265] on input "3" at bounding box center [663, 263] width 45 height 20
type input "2"
click at [580, 152] on div "Search and add products" at bounding box center [607, 155] width 203 height 18
click at [512, 152] on input "Search and add products" at bounding box center [511, 155] width 1 height 10
paste input "DASPPROOIQ5"
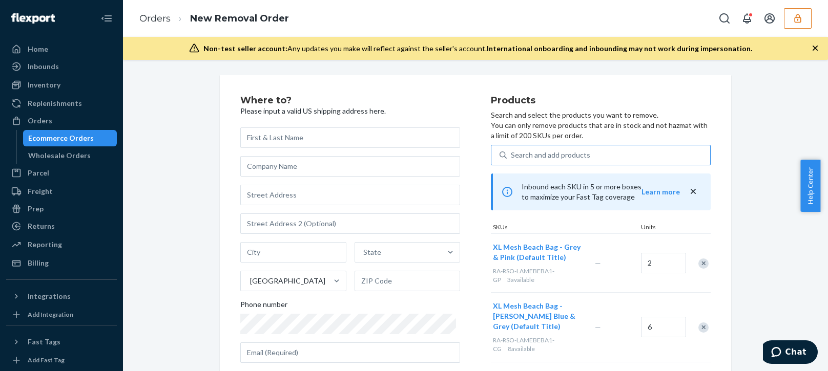
type input "DASPPROOIQ5"
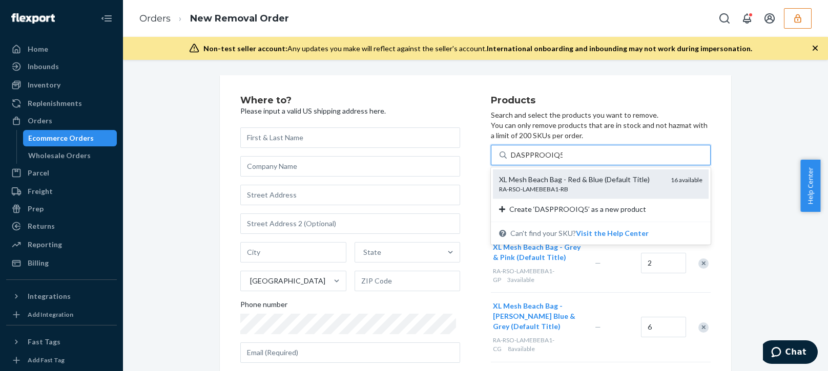
click at [554, 190] on div "RA-RSO-LAMEBEBA1-RB" at bounding box center [580, 189] width 163 height 9
click at [554, 160] on input "DASPPROOIQ5" at bounding box center [537, 155] width 52 height 10
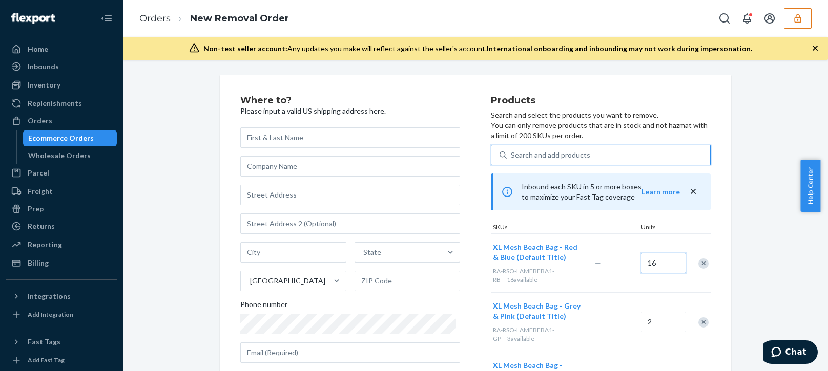
click at [653, 266] on input "16" at bounding box center [663, 263] width 45 height 20
type input "12"
click at [541, 157] on div "Search and add products" at bounding box center [550, 155] width 79 height 10
click at [512, 157] on input "Search and add products" at bounding box center [511, 155] width 1 height 10
paste input "D3KGGMW32A0"
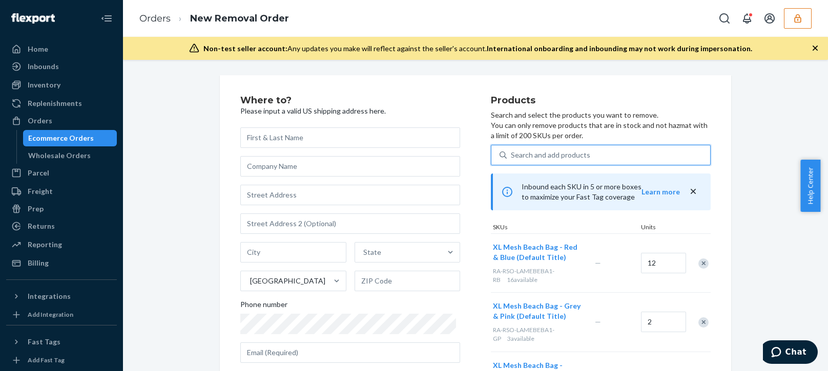
type input "D3KGGMW32A0"
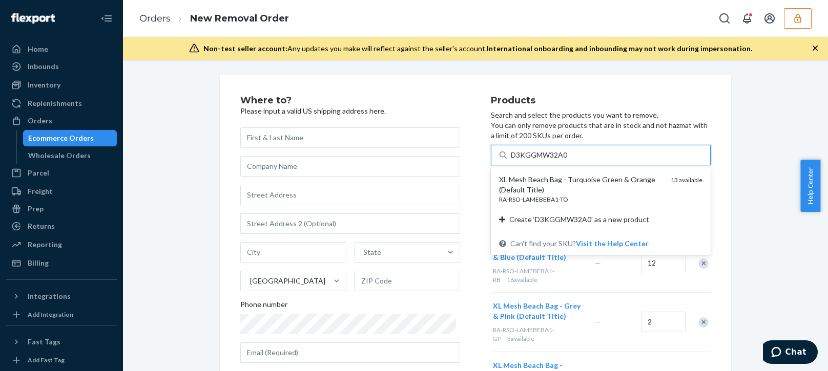
click at [558, 194] on div "XL Mesh Beach Bag - Turquoise Green & Orange (Default Title)" at bounding box center [580, 185] width 163 height 20
click at [558, 160] on input "D3KGGMW32A0" at bounding box center [539, 155] width 57 height 10
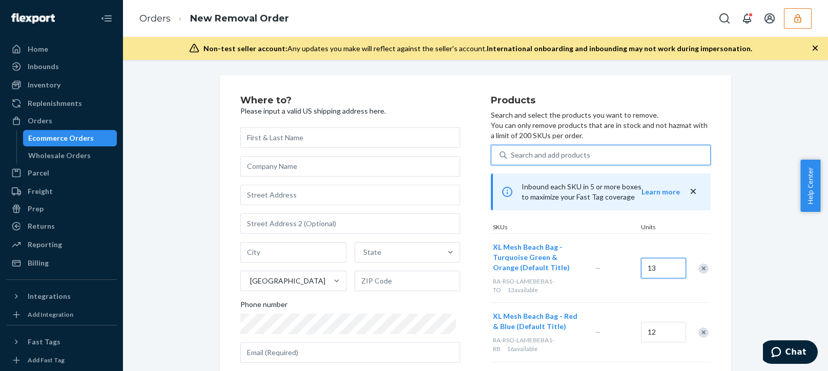
click at [649, 268] on input "13" at bounding box center [663, 268] width 45 height 20
type input "10"
click at [564, 154] on div "Search and add products" at bounding box center [550, 155] width 79 height 10
click at [512, 154] on input "Search and add products" at bounding box center [511, 155] width 1 height 10
paste input "D4ESJGUP4KJ"
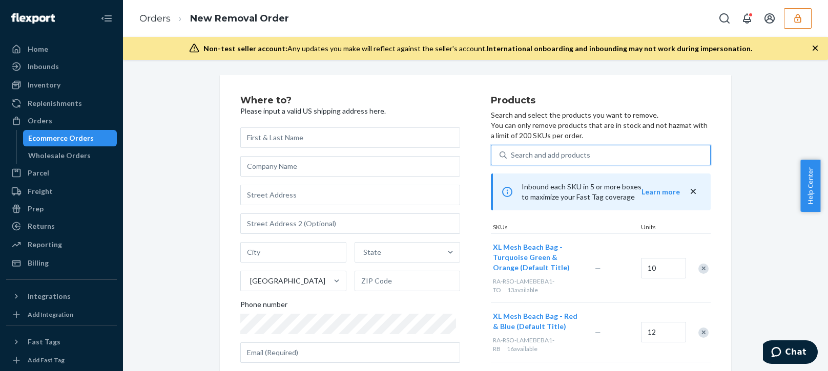
type input "D4ESJGUP4KJ"
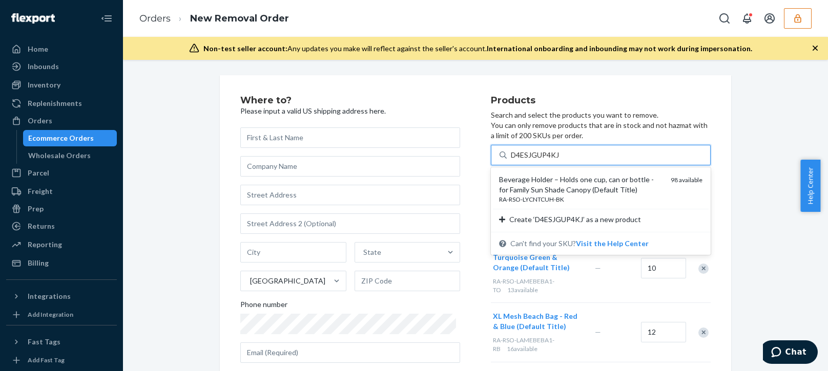
click at [565, 179] on div "Beverage Holder – Holds one cup, can or bottle - for Family Sun Shade Canopy (D…" at bounding box center [580, 185] width 163 height 20
click at [559, 160] on input "D4ESJGUP4KJ" at bounding box center [535, 155] width 49 height 10
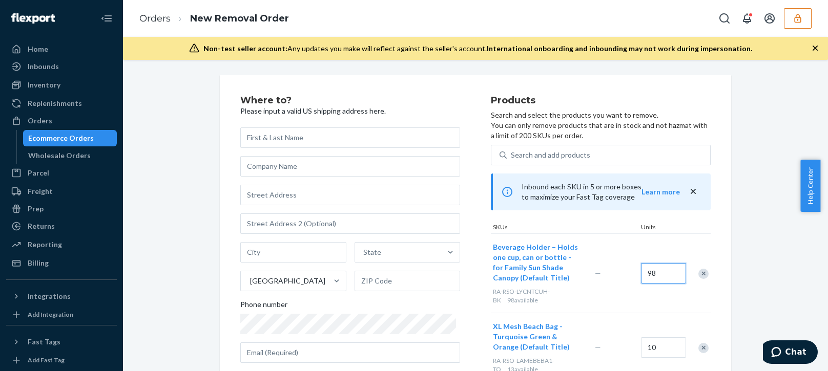
click at [651, 268] on input "98" at bounding box center [663, 273] width 45 height 20
type input "57"
click at [535, 152] on div "Search and add products" at bounding box center [550, 155] width 79 height 10
click at [512, 152] on input "Search and add products" at bounding box center [511, 155] width 1 height 10
paste input "DUZXBXID95V"
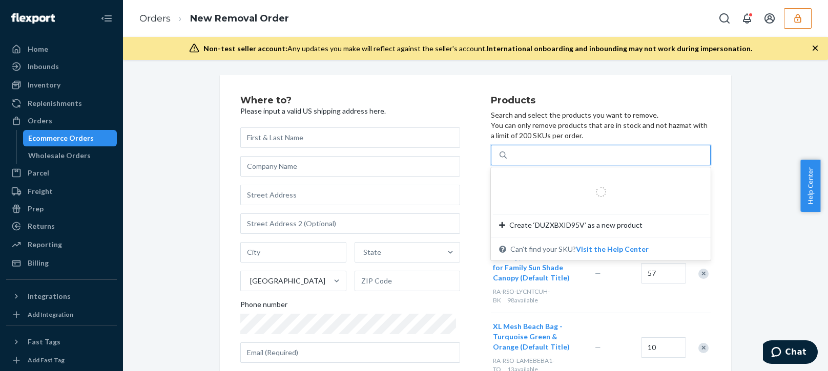
type input "DUZXBXID95V"
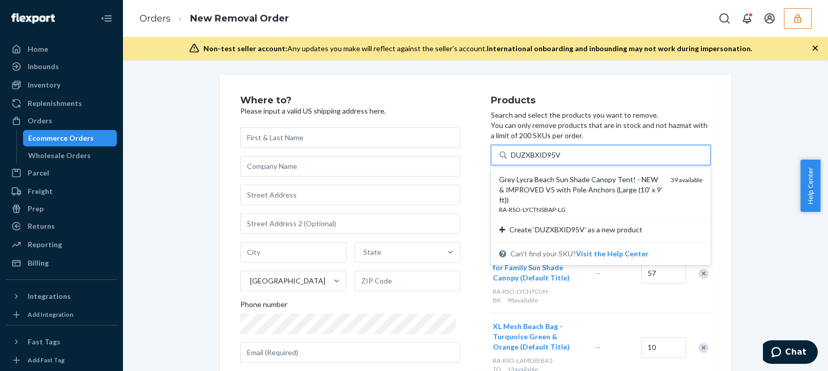
click at [575, 180] on div "Grey Lycra Beach Sun Shade Canopy Tent! - NEW & IMPROVED V5 with Pole Anchors (…" at bounding box center [580, 190] width 163 height 31
click at [561, 160] on input "DUZXBXID95V" at bounding box center [536, 155] width 51 height 10
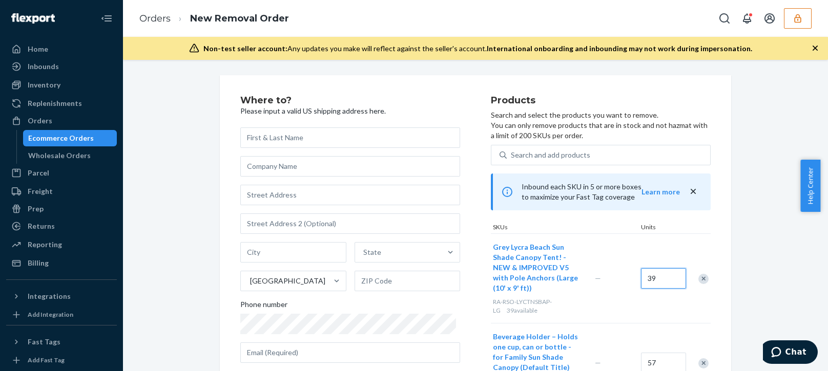
click at [650, 275] on input "39" at bounding box center [663, 278] width 45 height 20
click at [650, 276] on input "39" at bounding box center [663, 278] width 45 height 20
click at [650, 277] on input "39" at bounding box center [663, 278] width 45 height 20
type input "27"
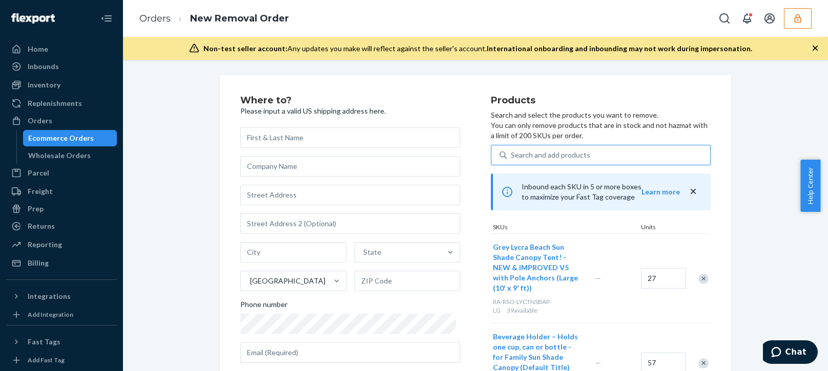
click at [545, 158] on div "Search and add products" at bounding box center [550, 155] width 79 height 10
click at [512, 158] on input "Search and add products" at bounding box center [511, 155] width 1 height 10
paste input "DBPBYAQALD3"
type input "DBPBYAQALD3"
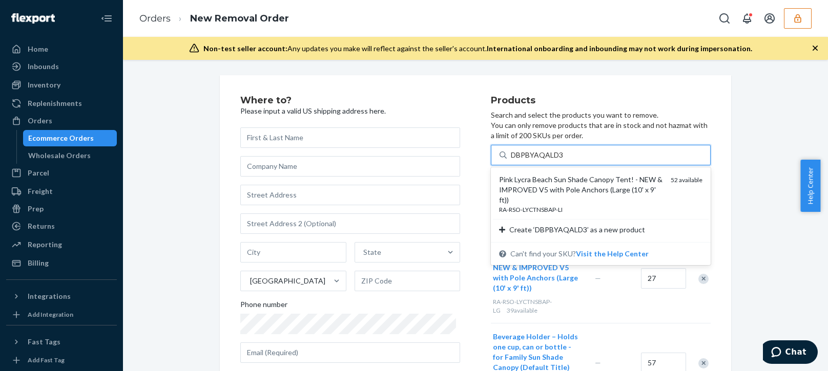
click at [576, 205] on div "RA-RSO-LYCTNSBAP-LI" at bounding box center [580, 209] width 163 height 9
click at [563, 160] on input "DBPBYAQALD3" at bounding box center [537, 155] width 52 height 10
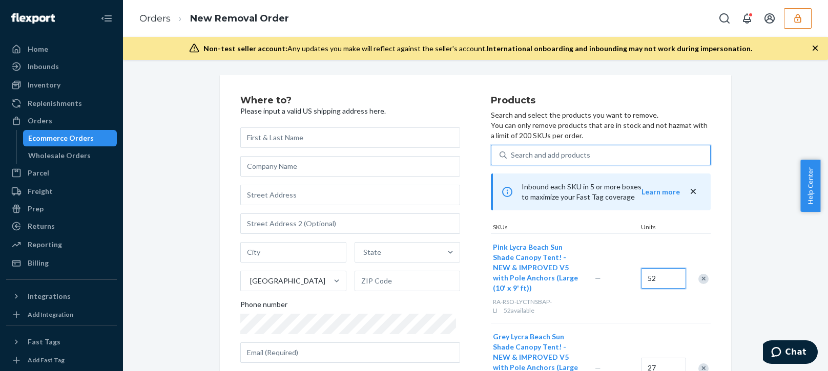
click at [652, 280] on input "52" at bounding box center [663, 278] width 45 height 20
type input "46"
click at [568, 155] on div "Search and add products" at bounding box center [550, 155] width 79 height 10
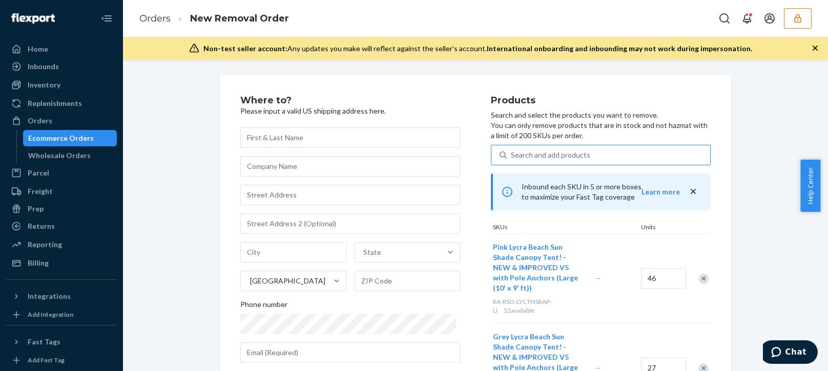
click at [512, 155] on input "Search and add products" at bounding box center [511, 155] width 1 height 10
paste input "DT2Z4ZKGOP2"
type input "DT2Z4ZKGOP2"
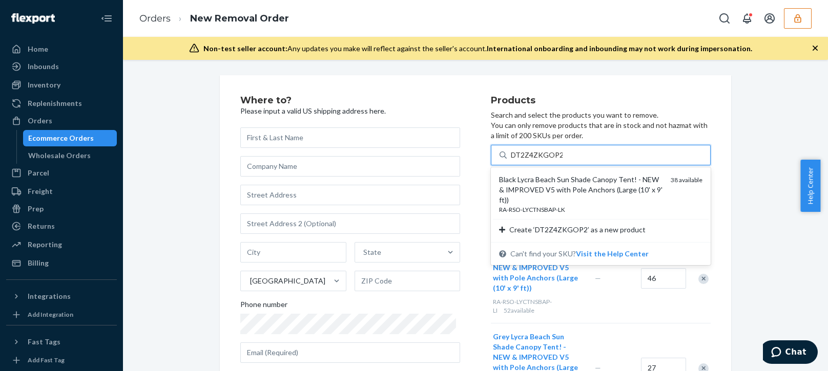
click at [563, 189] on div "Black Lycra Beach Sun Shade Canopy Tent! - NEW & IMPROVED V5 with Pole Anchors …" at bounding box center [580, 190] width 163 height 31
click at [562, 160] on input "DT2Z4ZKGOP2" at bounding box center [537, 155] width 52 height 10
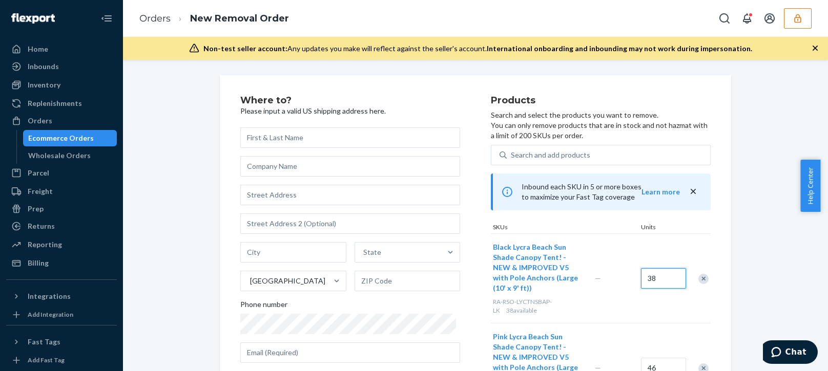
click at [650, 283] on input "38" at bounding box center [663, 278] width 45 height 20
type input "25"
click at [550, 161] on div "Search and add products" at bounding box center [607, 155] width 203 height 18
click at [512, 160] on input "Search and add products" at bounding box center [511, 155] width 1 height 10
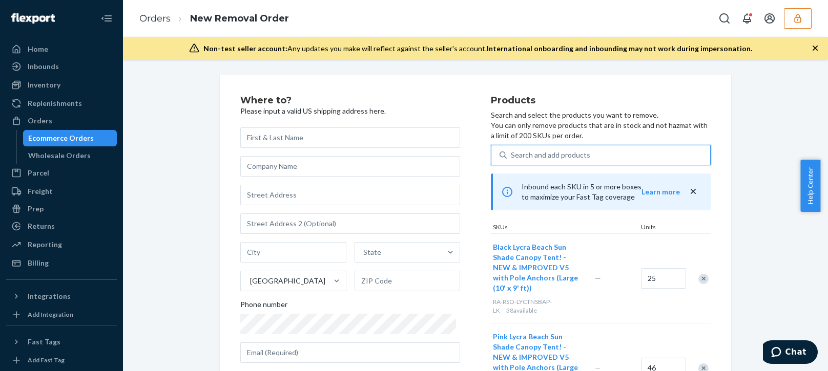
paste input "DSS3XEYL4V7"
type input "DSS3XEYL4V7"
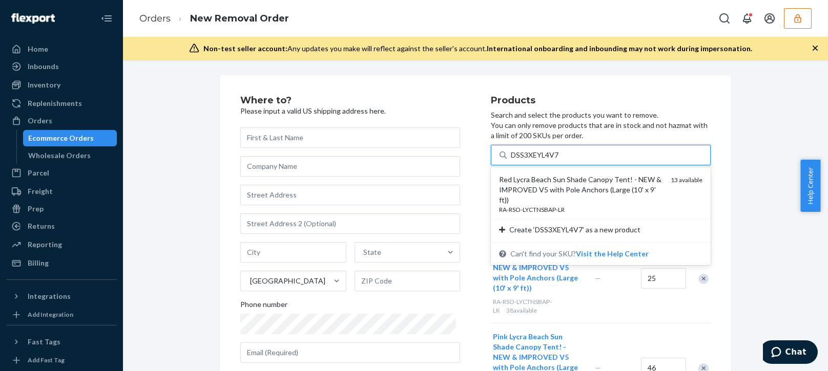
click at [574, 188] on div "Red Lycra Beach Sun Shade Canopy Tent! - NEW & IMPROVED V5 with Pole Anchors (L…" at bounding box center [580, 190] width 163 height 31
click at [559, 160] on input "DSS3XEYL4V7" at bounding box center [535, 155] width 48 height 10
click at [574, 188] on div "Inbound each SKU in 5 or more boxes to maximize your Fast Tag coverage Learn mo…" at bounding box center [601, 192] width 220 height 37
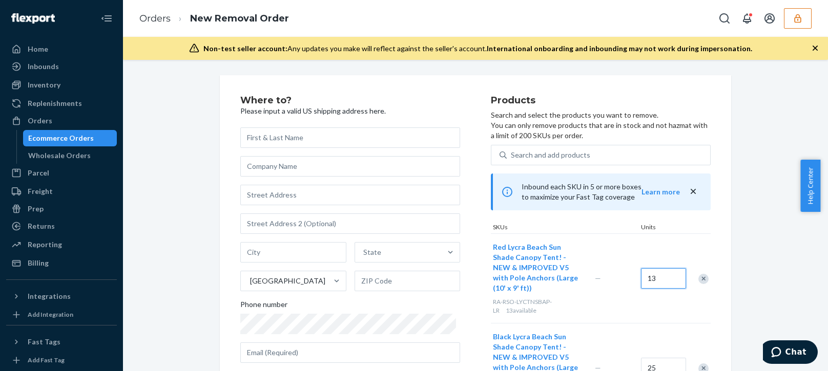
click at [650, 281] on input "13" at bounding box center [663, 278] width 45 height 20
type input "10"
click at [570, 156] on div "Search and add products" at bounding box center [550, 155] width 79 height 10
click at [512, 156] on input "Search and add products" at bounding box center [511, 155] width 1 height 10
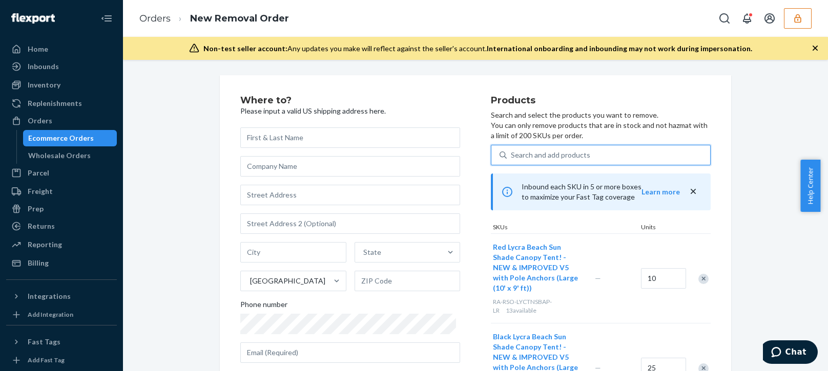
paste input "DIEZZDTDG9F"
type input "DIEZZDTDG9F"
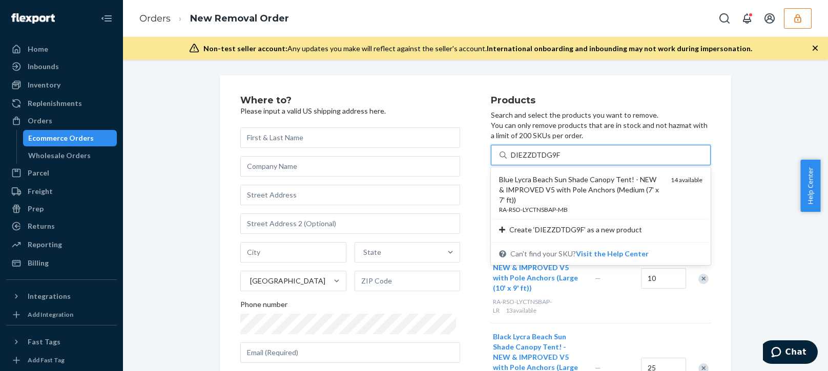
click at [585, 189] on div "Blue Lycra Beach Sun Shade Canopy Tent! - NEW & IMPROVED V5 with Pole Anchors (…" at bounding box center [580, 190] width 163 height 31
click at [560, 160] on input "DIEZZDTDG9F" at bounding box center [536, 155] width 50 height 10
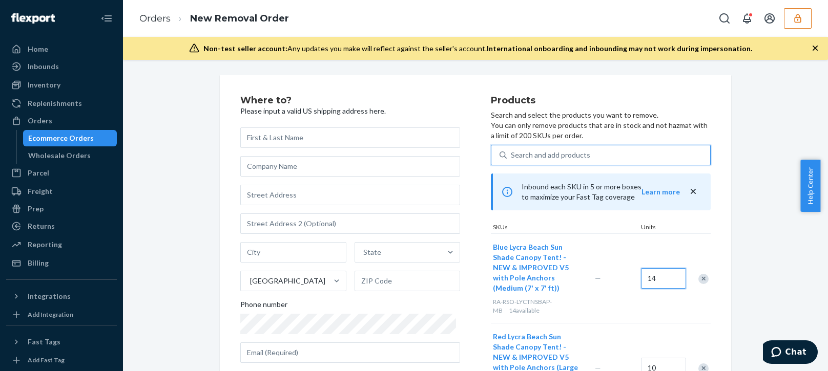
click at [644, 280] on input "14" at bounding box center [663, 278] width 45 height 20
type input "10"
click at [558, 149] on div "Search and add products" at bounding box center [607, 155] width 203 height 18
click at [512, 150] on input "Search and add products" at bounding box center [511, 155] width 1 height 10
paste input "DG84MFRBZBP"
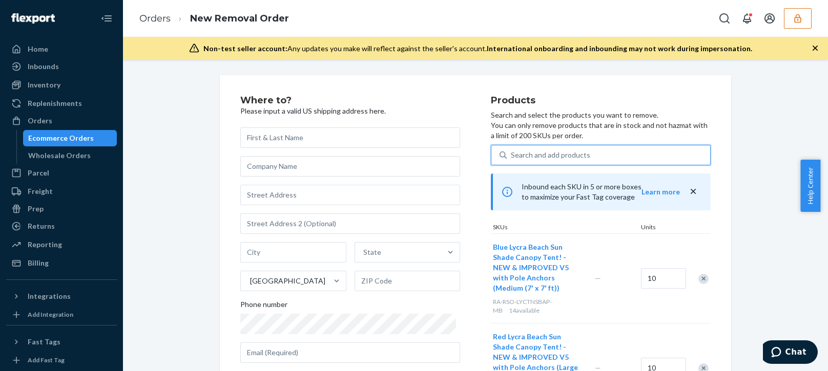
type input "DG84MFRBZBP"
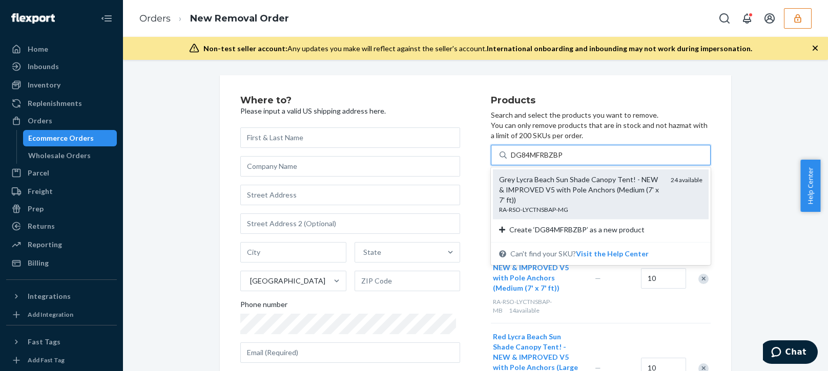
click at [572, 193] on div "Grey Lycra Beach Sun Shade Canopy Tent! - NEW & IMPROVED V5 with Pole Anchors (…" at bounding box center [580, 190] width 163 height 31
click at [564, 160] on input "DG84MFRBZBP" at bounding box center [537, 155] width 53 height 10
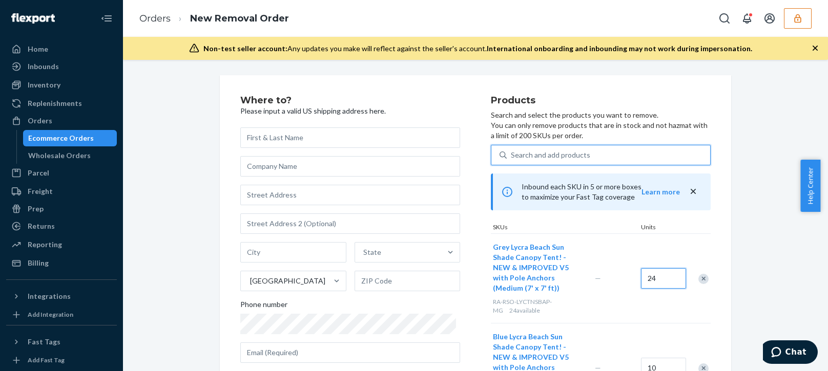
click at [642, 281] on input "24" at bounding box center [663, 278] width 45 height 20
type input "16"
click at [560, 149] on div "Search and add products" at bounding box center [607, 155] width 203 height 18
click at [512, 150] on input "Search and add products" at bounding box center [511, 155] width 1 height 10
paste input "D8UV5D1C9SU"
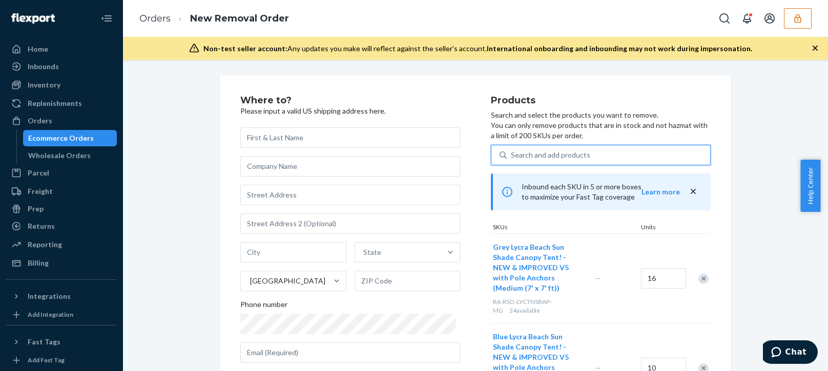
type input "D8UV5D1C9SU"
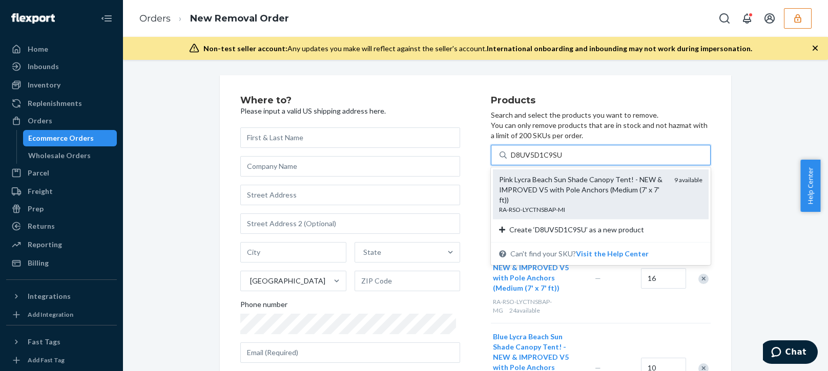
drag, startPoint x: 572, startPoint y: 195, endPoint x: 685, endPoint y: 250, distance: 125.3
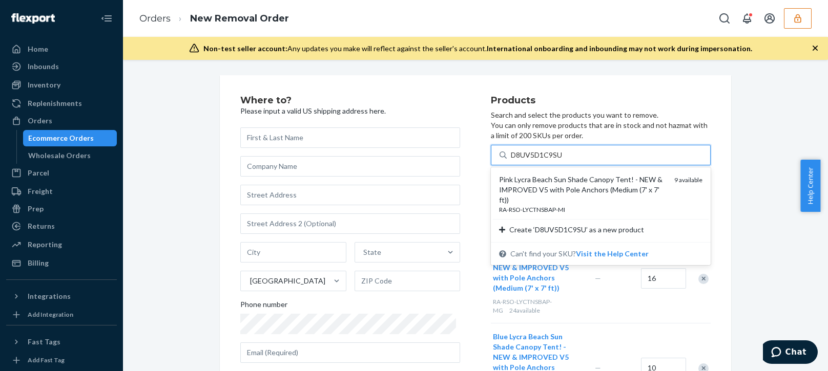
click at [573, 194] on div "Pink Lycra Beach Sun Shade Canopy Tent! - NEW & IMPROVED V5 with Pole Anchors (…" at bounding box center [582, 190] width 167 height 31
click at [563, 160] on input "D8UV5D1C9SU" at bounding box center [537, 155] width 53 height 10
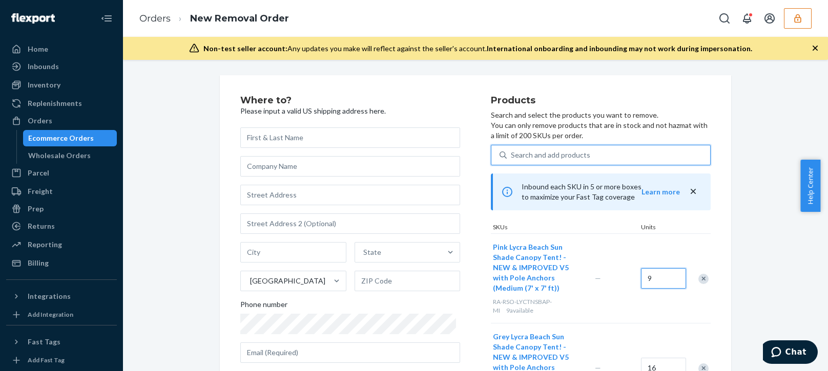
click at [651, 280] on input "9" at bounding box center [663, 278] width 45 height 20
type input "8"
click at [559, 158] on div "Search and add products" at bounding box center [550, 155] width 79 height 10
click at [512, 158] on input "Search and add products" at bounding box center [511, 155] width 1 height 10
paste input "D5CQQW3GN1Y"
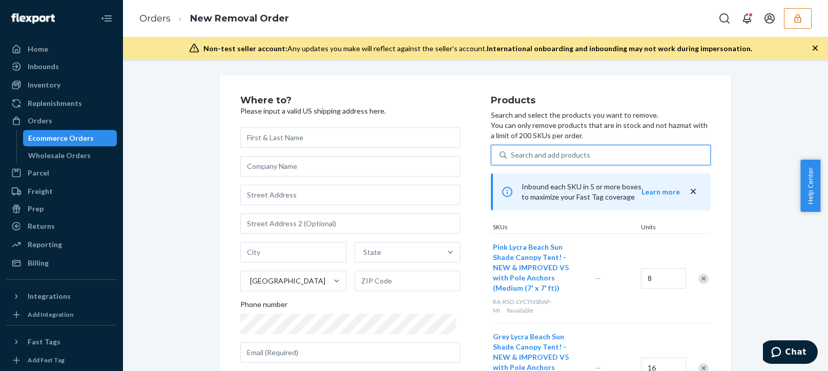
type input "D5CQQW3GN1Y"
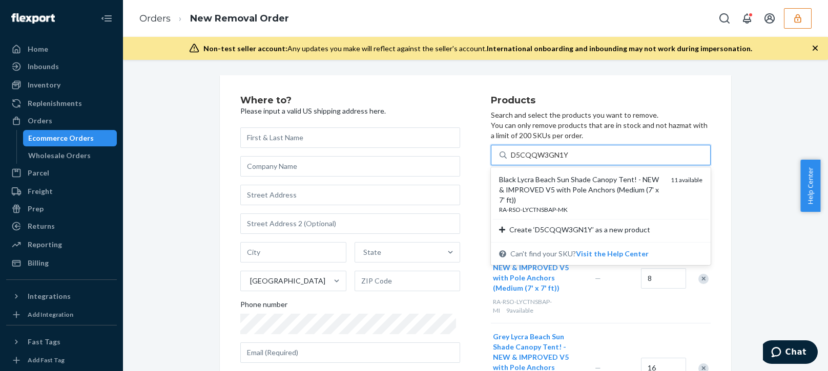
drag, startPoint x: 574, startPoint y: 181, endPoint x: 642, endPoint y: 214, distance: 75.6
click at [575, 181] on div "Black Lycra Beach Sun Shade Canopy Tent! - NEW & IMPROVED V5 with Pole Anchors …" at bounding box center [580, 190] width 163 height 31
click at [568, 160] on input "D5CQQW3GN1Y" at bounding box center [540, 155] width 58 height 10
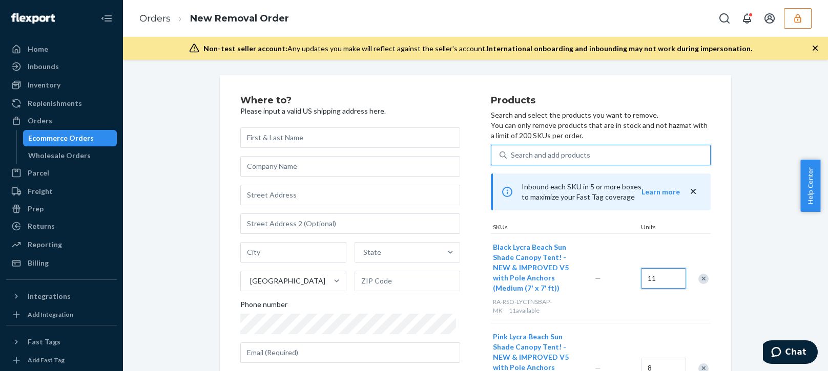
click at [643, 279] on input "11" at bounding box center [663, 278] width 45 height 20
type input "9"
click at [549, 154] on div "Search and add products" at bounding box center [550, 155] width 79 height 10
click at [512, 154] on input "0 results available. Use Up and Down to choose options, press Enter to select t…" at bounding box center [511, 155] width 1 height 10
paste input "DU47PH0DF8A"
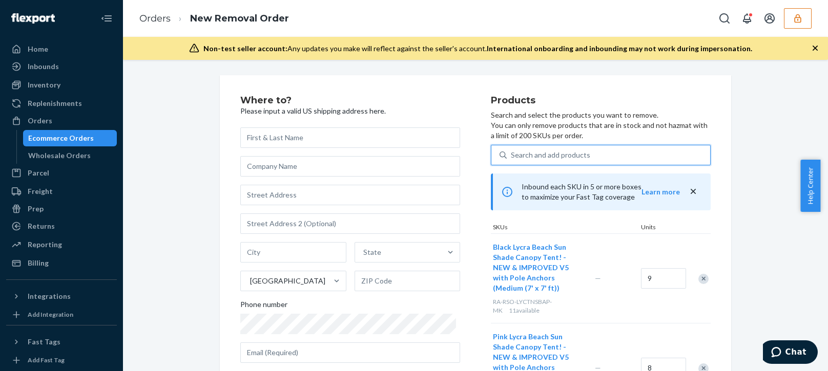
type input "DU47PH0DF8A"
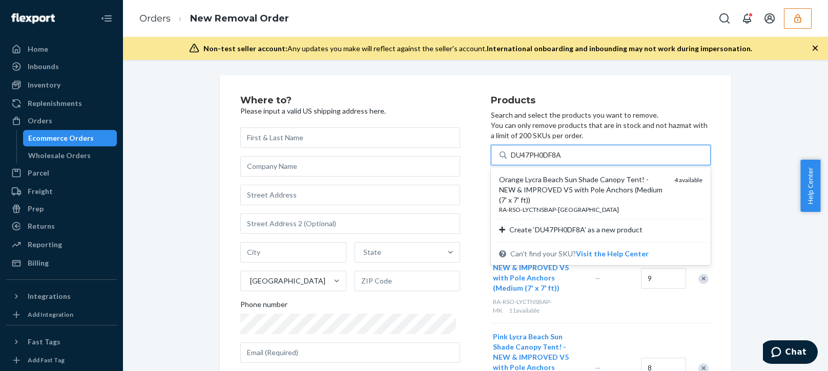
click at [561, 191] on div "Orange Lycra Beach Sun Shade Canopy Tent! - NEW & IMPROVED V5 with Pole Anchors…" at bounding box center [582, 190] width 167 height 31
click at [561, 160] on input "DU47PH0DF8A" at bounding box center [537, 155] width 52 height 10
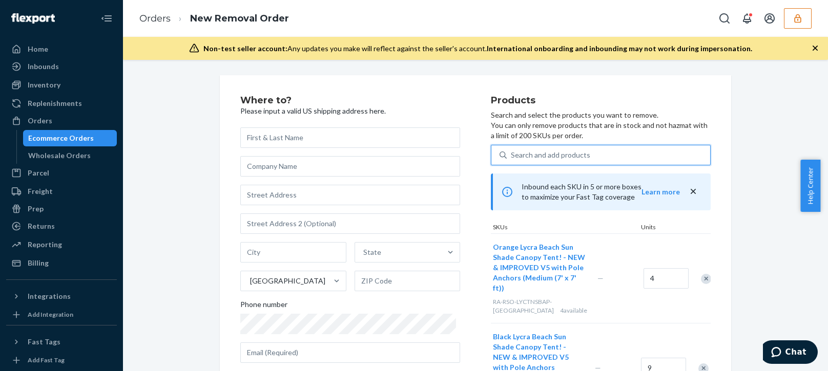
click at [560, 158] on div "Search and add products" at bounding box center [550, 155] width 79 height 10
click at [512, 158] on input "0 results available. Select is focused ,type to refine list, press Down to open…" at bounding box center [511, 155] width 1 height 10
paste input "DGOCDEAEZW3"
type input "DGOCDEAEZW3"
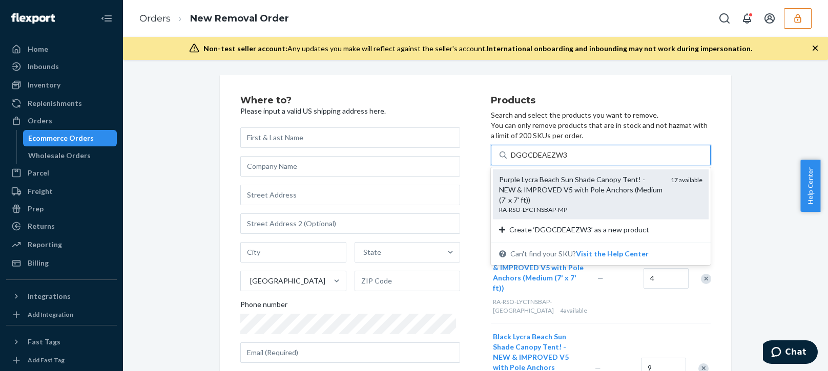
click at [549, 185] on div "Purple Lycra Beach Sun Shade Canopy Tent! - NEW & IMPROVED V5 with Pole Anchors…" at bounding box center [580, 190] width 163 height 31
click at [549, 160] on input "DGOCDEAEZW3" at bounding box center [539, 155] width 57 height 10
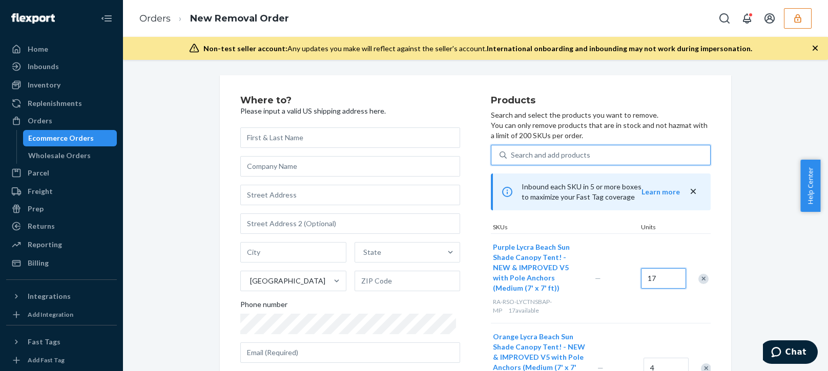
click at [650, 273] on input "17" at bounding box center [663, 278] width 45 height 20
type input "5"
click at [567, 157] on div "Search and add products" at bounding box center [550, 155] width 79 height 10
click at [512, 157] on input "Search and add products" at bounding box center [511, 155] width 1 height 10
paste input "D4I4HDWQ4R5"
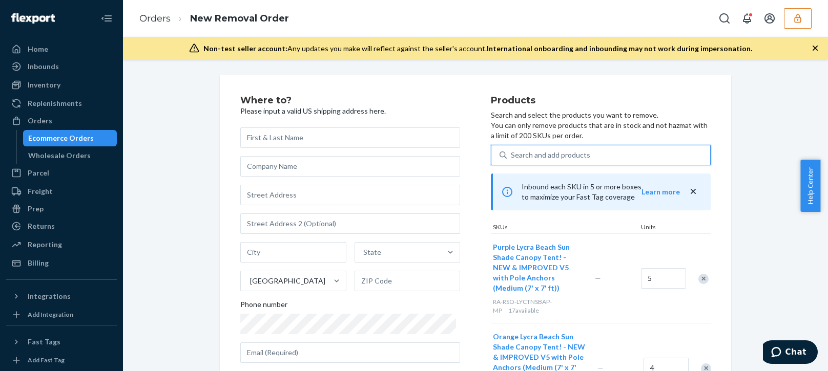
type input "D4I4HDWQ4R5"
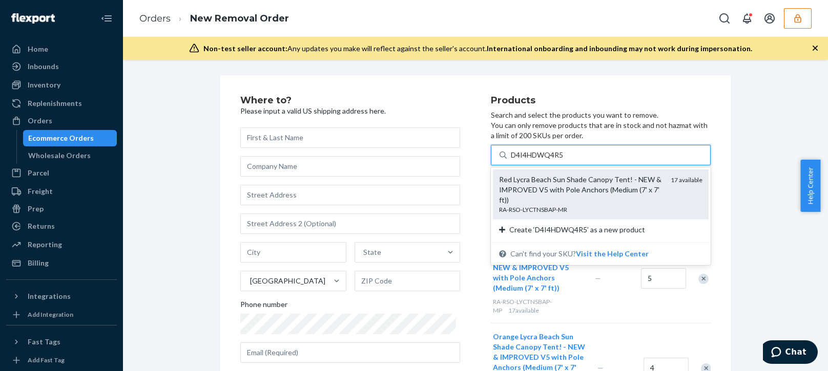
click at [555, 189] on div "Red Lycra Beach Sun Shade Canopy Tent! - NEW & IMPROVED V5 with Pole Anchors (M…" at bounding box center [580, 190] width 163 height 31
click at [555, 160] on input "D4I4HDWQ4R5" at bounding box center [538, 155] width 54 height 10
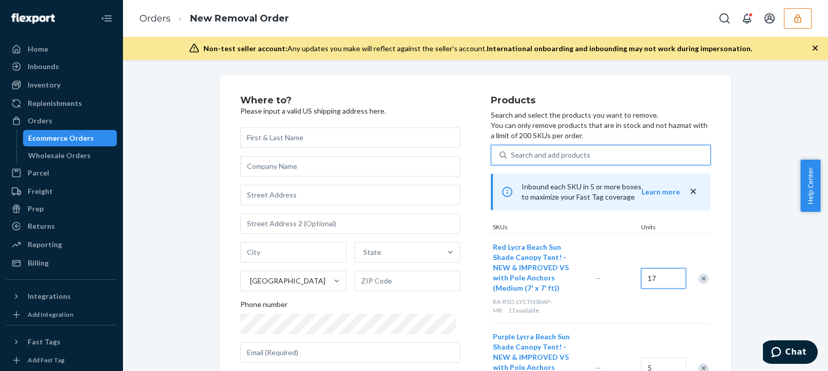
click at [647, 273] on input "17" at bounding box center [663, 278] width 45 height 20
type input "4"
click at [556, 152] on div "Search and add products" at bounding box center [550, 155] width 79 height 10
click at [512, 152] on input "Search and add products" at bounding box center [511, 155] width 1 height 10
paste input "DRRZX2QLVOZ"
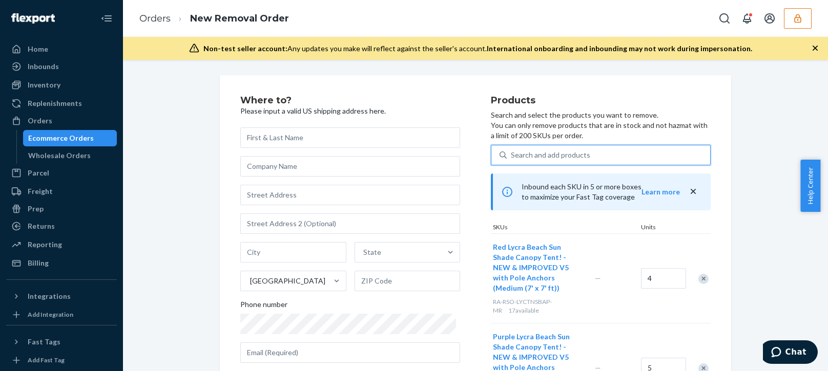
type input "DRRZX2QLVOZ"
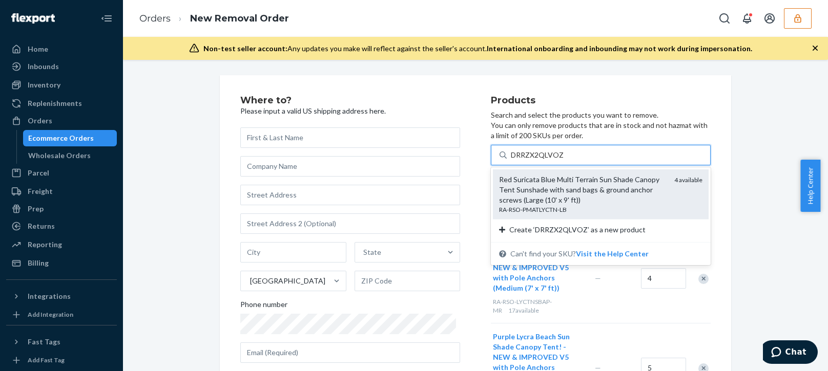
click at [588, 187] on div "Red Suricata Blue Multi Terrain Sun Shade Canopy Tent Sunshade with sand bags &…" at bounding box center [582, 190] width 167 height 31
click at [563, 160] on input "DRRZX2QLVOZ" at bounding box center [537, 155] width 52 height 10
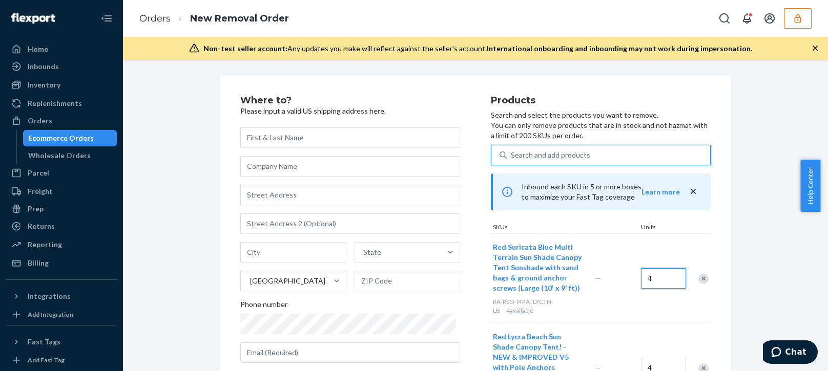
click at [647, 281] on input "4" at bounding box center [663, 278] width 45 height 20
type input "2"
click at [576, 155] on div "Search and add products" at bounding box center [550, 155] width 79 height 10
click at [512, 155] on input "Search and add products" at bounding box center [511, 155] width 1 height 10
paste input "DRMRD9EEG6K"
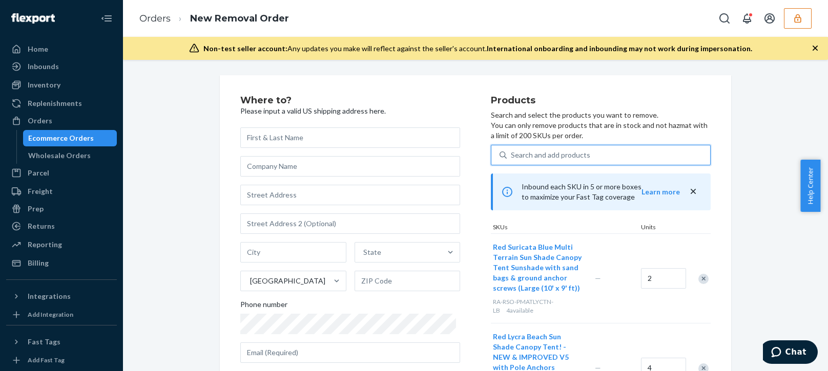
type input "DRMRD9EEG6K"
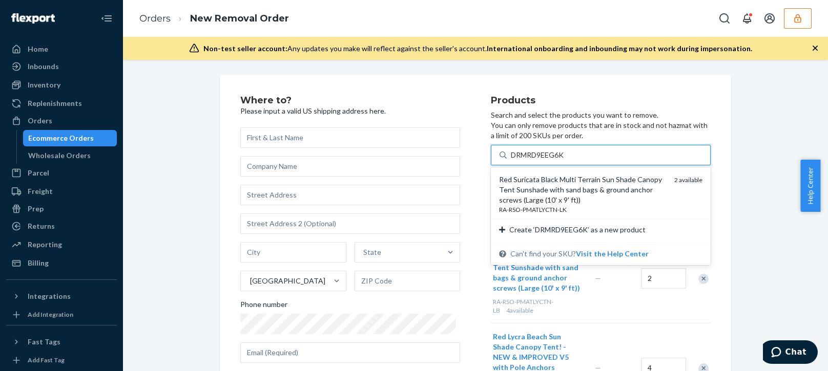
click at [568, 190] on div "Red Suricata Black Multi Terrain Sun Shade Canopy Tent Sunshade with sand bags …" at bounding box center [582, 190] width 167 height 31
click at [565, 160] on input "DRMRD9EEG6K" at bounding box center [538, 155] width 54 height 10
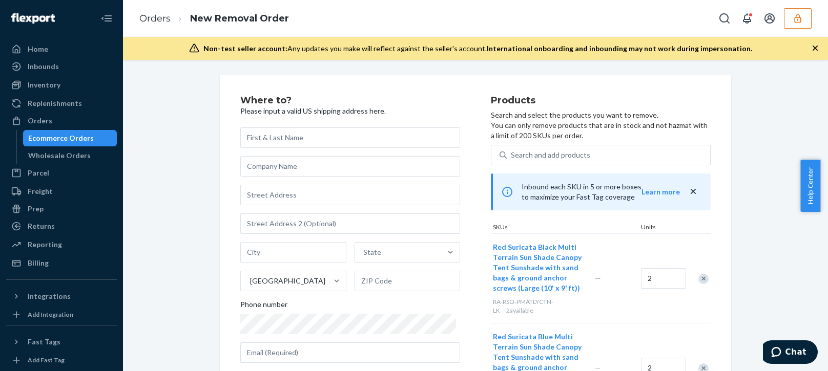
click at [575, 140] on p "Search and select the products you want to remove. You can only remove products…" at bounding box center [601, 125] width 220 height 31
click at [567, 158] on div "Search and add products" at bounding box center [550, 155] width 79 height 10
click at [512, 158] on input "Search and add products" at bounding box center [511, 155] width 1 height 10
paste input "DYOX5PS5I35"
type input "DYOX5PS5I35"
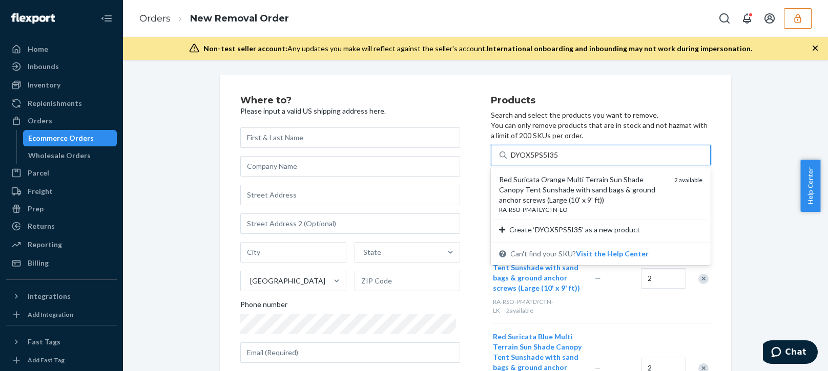
click at [556, 183] on div "Red Suricata Orange Multi Terrain Sun Shade Canopy Tent Sunshade with sand bags…" at bounding box center [582, 190] width 167 height 31
click at [556, 160] on input "DYOX5PS5I35" at bounding box center [535, 155] width 48 height 10
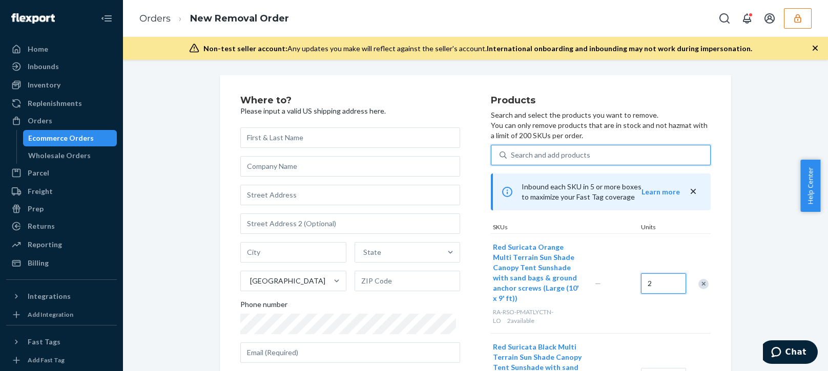
click at [647, 284] on input "2" at bounding box center [663, 283] width 45 height 20
type input "1"
click at [587, 160] on div "Search and add products" at bounding box center [607, 155] width 203 height 18
click at [512, 160] on input "0 results available. Use Up and Down to choose options, press Enter to select t…" at bounding box center [511, 155] width 1 height 10
paste input "DGR8YW92PRV"
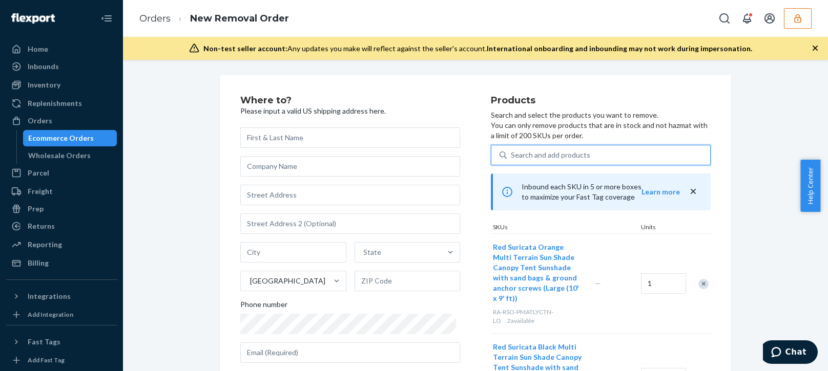
type input "DGR8YW92PRV"
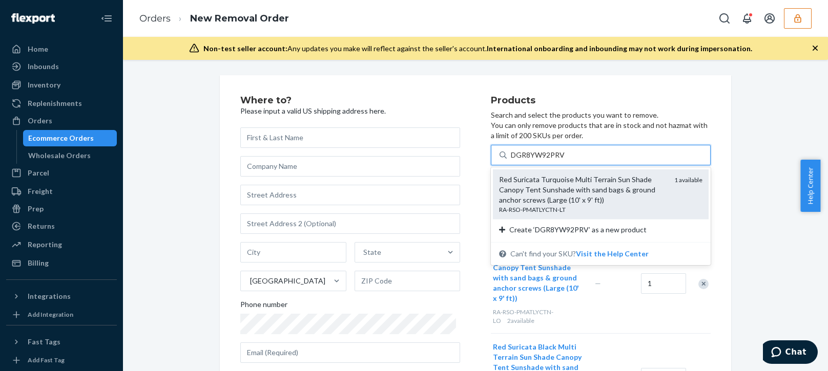
click at [581, 189] on div "Red Suricata Turquoise Multi Terrain Sun Shade Canopy Tent Sunshade with sand b…" at bounding box center [582, 190] width 167 height 31
click at [565, 160] on input "DGR8YW92PRV" at bounding box center [538, 155] width 54 height 10
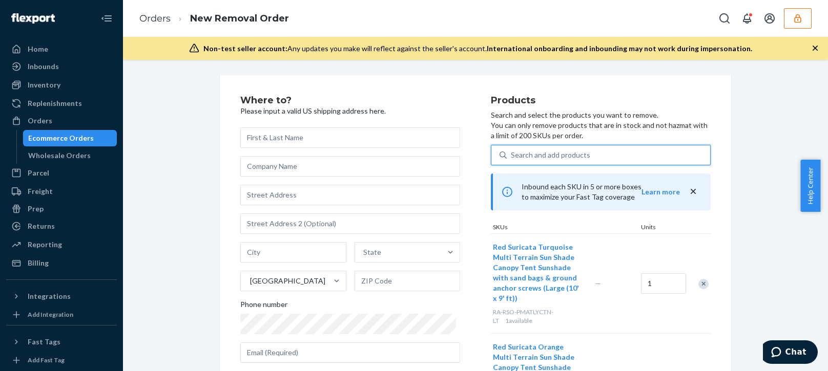
click at [548, 155] on div "Search and add products" at bounding box center [550, 155] width 79 height 10
click at [512, 155] on input "0 results available. Use Up and Down to choose options, press Enter to select t…" at bounding box center [511, 155] width 1 height 10
paste input "DT9IPKACY91"
type input "DT9IPKACY91"
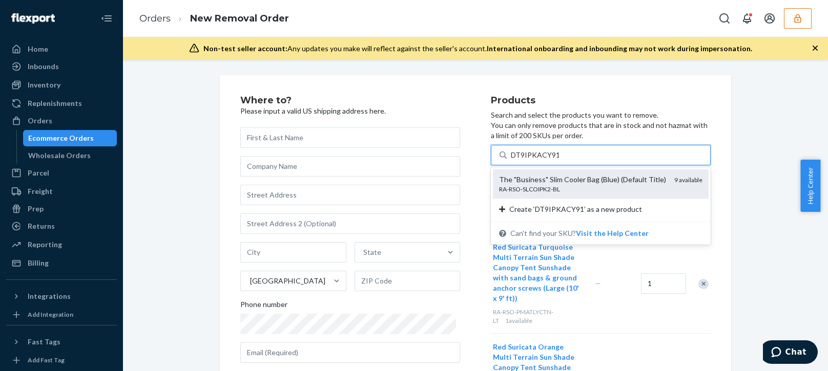
click at [565, 195] on div "The "Business" Slim Cooler Bag (Blue) (Default Title) RA-RSO-SLCOIPK2-BL 9 avai…" at bounding box center [601, 183] width 216 height 29
click at [559, 160] on input "DT9IPKACY91" at bounding box center [535, 155] width 48 height 10
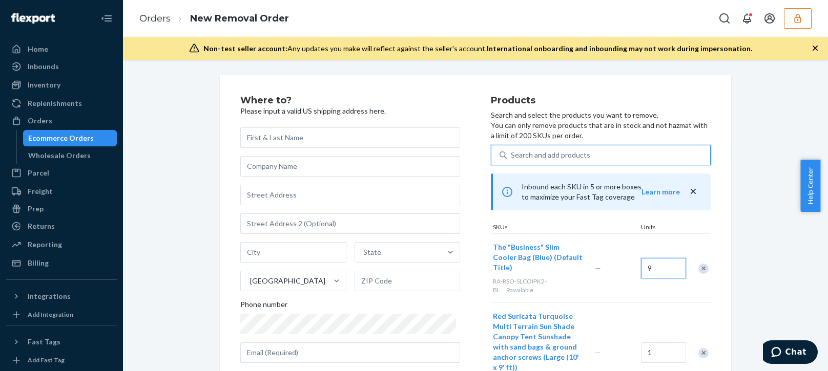
click at [644, 267] on input "9" at bounding box center [663, 268] width 45 height 20
type input "7"
click at [556, 151] on div "Search and add products" at bounding box center [550, 155] width 79 height 10
click at [512, 151] on input "Search and add products" at bounding box center [511, 155] width 1 height 10
paste input "DOJL88R9013"
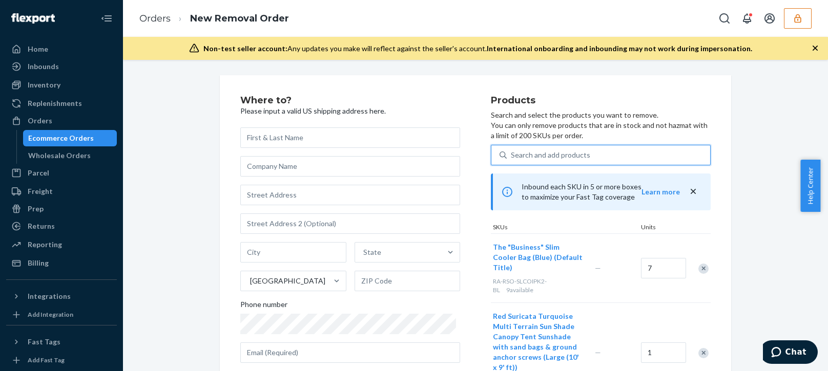
type input "DOJL88R9013"
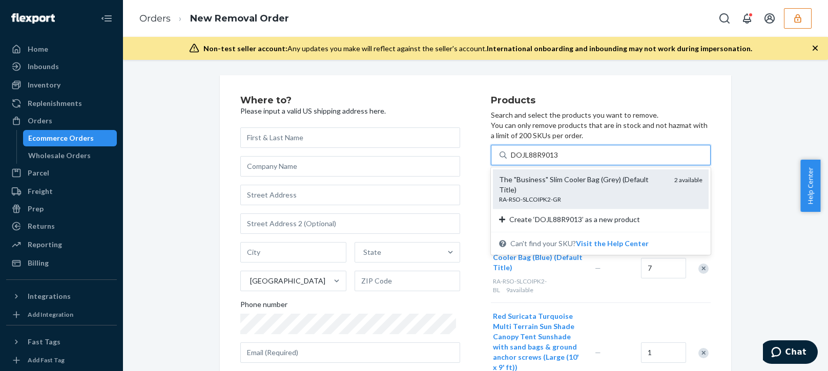
click at [572, 195] on div "RA-RSO-SLCOIPK2-GR" at bounding box center [582, 199] width 167 height 9
click at [559, 160] on input "DOJL88R9013" at bounding box center [535, 155] width 49 height 10
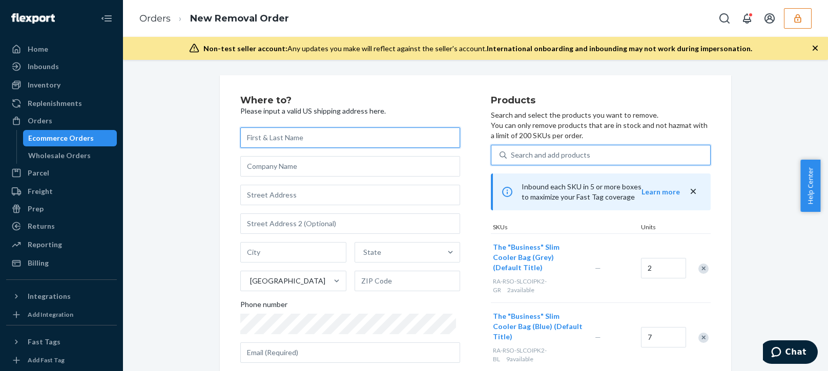
click at [320, 142] on input "text" at bounding box center [350, 138] width 220 height 20
type input "avfasdfa"
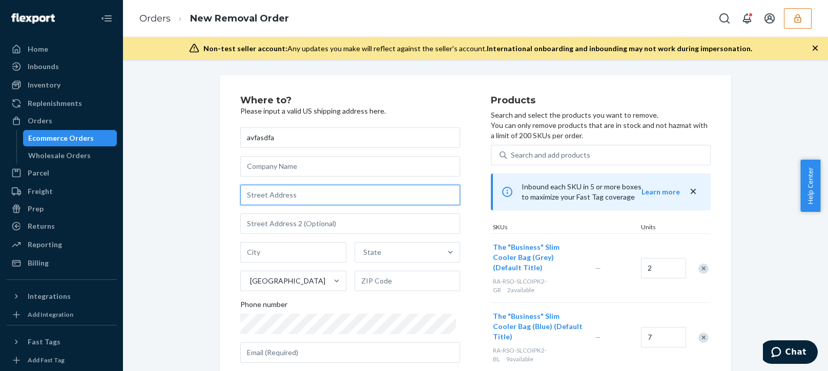
click at [274, 187] on input "text" at bounding box center [350, 195] width 220 height 20
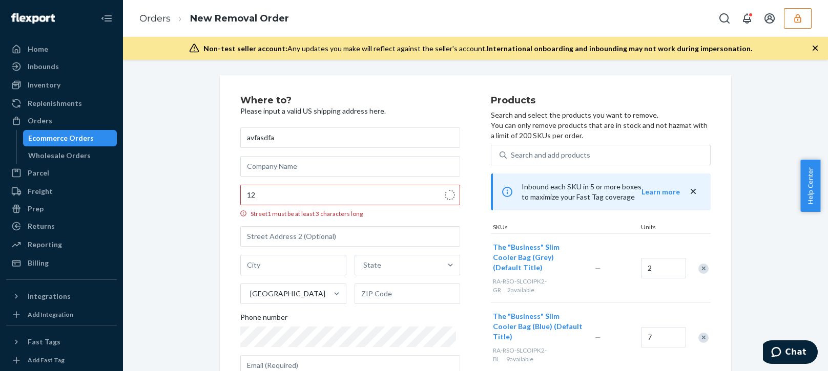
type input "159 E 125th St"
type input "Manhattan - New York"
type input "10035"
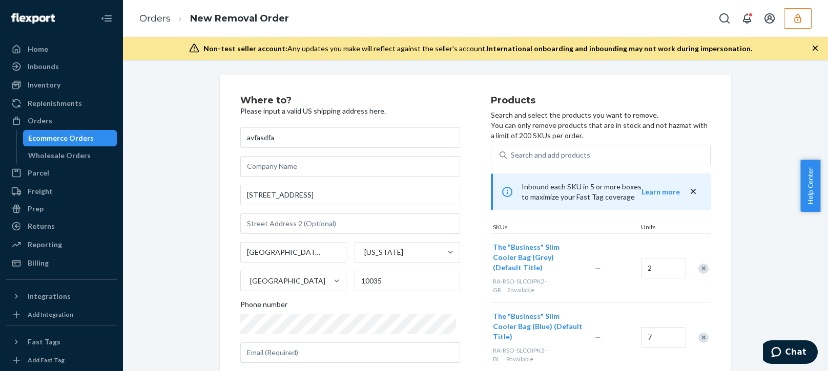
scroll to position [90, 0]
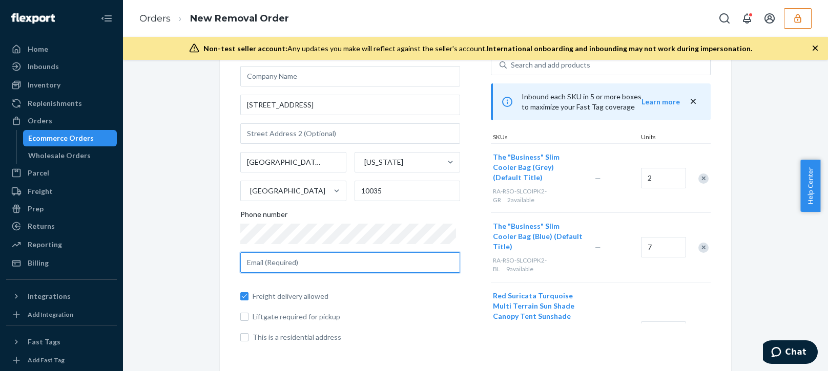
click at [273, 262] on input "text" at bounding box center [350, 262] width 220 height 20
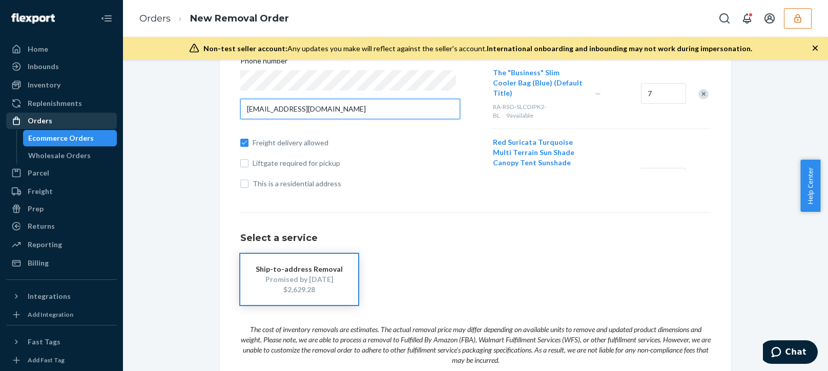
type input "ac@email.com"
drag, startPoint x: 760, startPoint y: 137, endPoint x: 791, endPoint y: 49, distance: 93.3
click at [760, 137] on div "Where to? Please input a valid US shipping address here. avfasdfa 159 E 125th S…" at bounding box center [475, 144] width 689 height 624
click at [799, 17] on icon "button" at bounding box center [797, 18] width 7 height 9
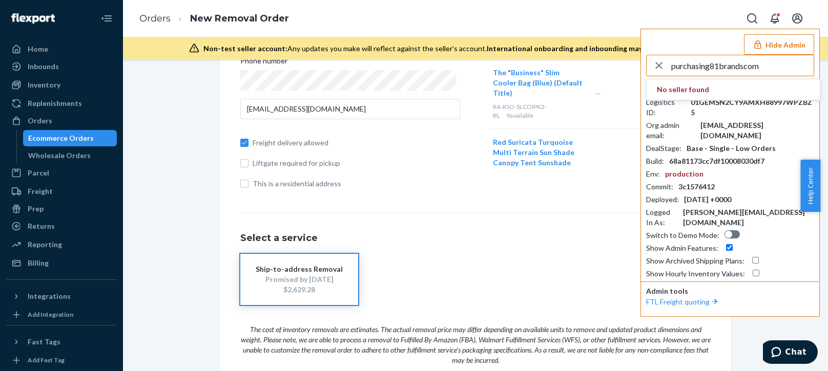
click at [761, 66] on input "purchasing81brandscom" at bounding box center [742, 65] width 142 height 20
click at [769, 66] on input "purchasing81brandscom" at bounding box center [742, 65] width 142 height 20
click at [769, 69] on input "purchasing81brandscom" at bounding box center [742, 65] width 142 height 20
click at [770, 68] on input "purchasing81brandscom" at bounding box center [742, 65] width 142 height 20
type input "purchasing81brandscom"
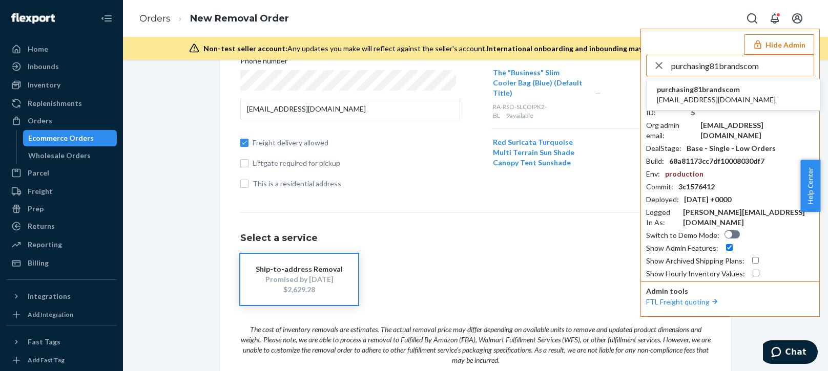
click at [707, 98] on span "purchasing@81brands.com" at bounding box center [715, 100] width 119 height 10
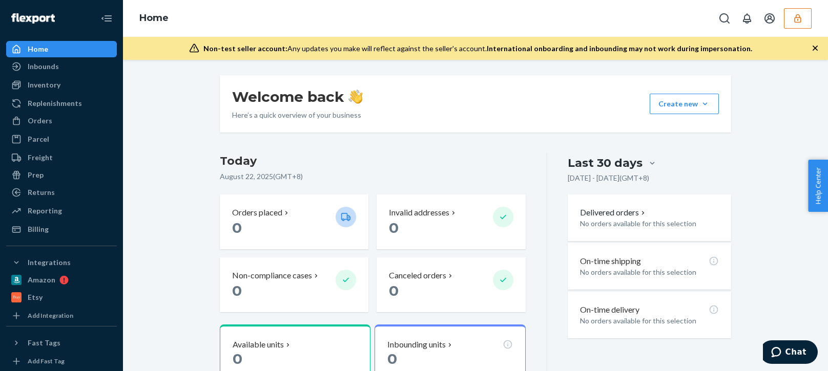
click at [814, 50] on icon "button" at bounding box center [815, 48] width 10 height 10
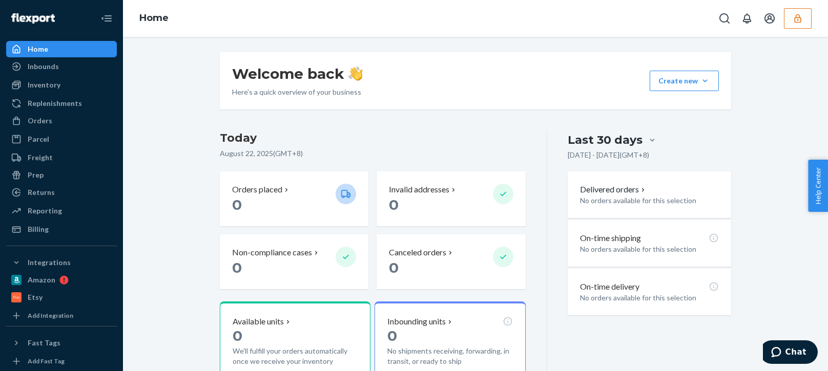
click at [49, 89] on div "Inventory" at bounding box center [44, 85] width 33 height 10
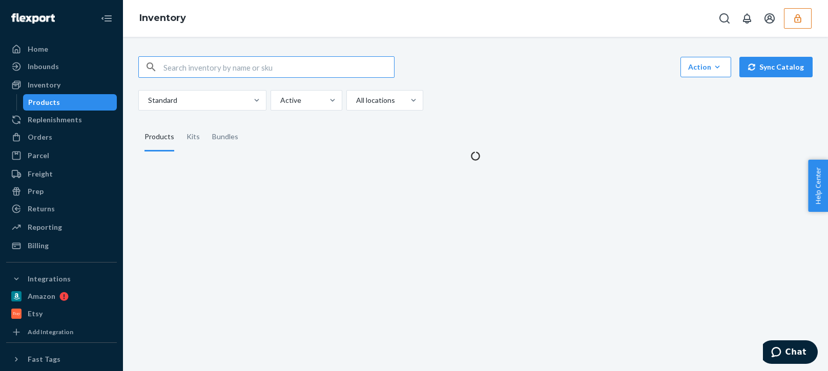
click at [561, 105] on div "Standard Active All locations" at bounding box center [471, 100] width 666 height 20
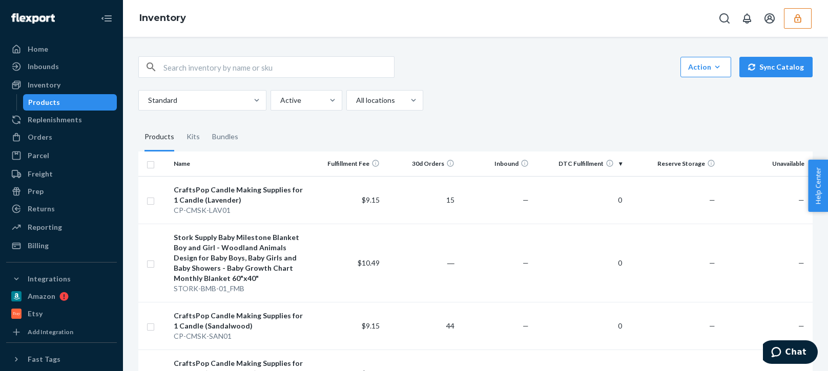
scroll to position [205, 0]
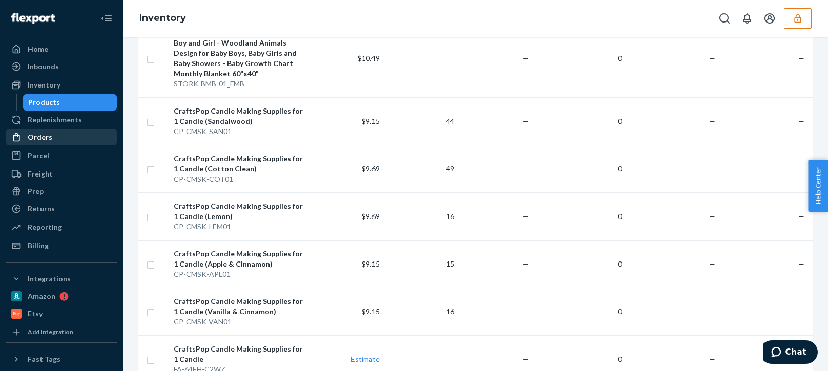
click at [54, 135] on div "Orders" at bounding box center [61, 137] width 109 height 14
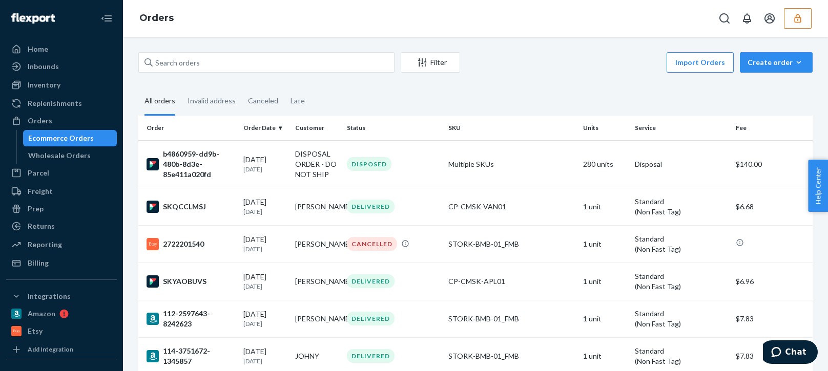
scroll to position [102, 0]
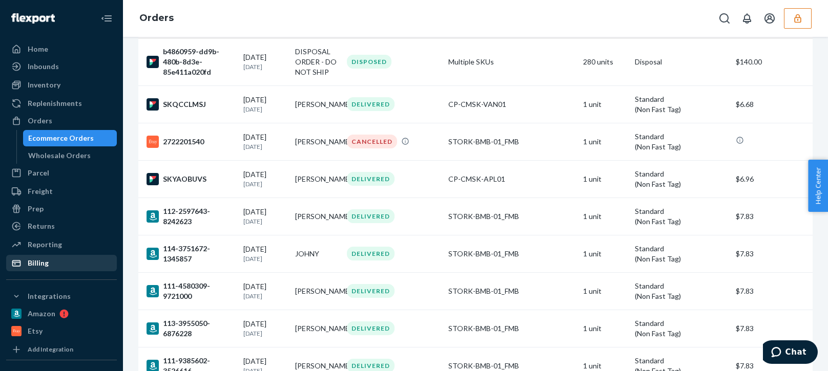
click at [37, 264] on div "Billing" at bounding box center [38, 263] width 21 height 10
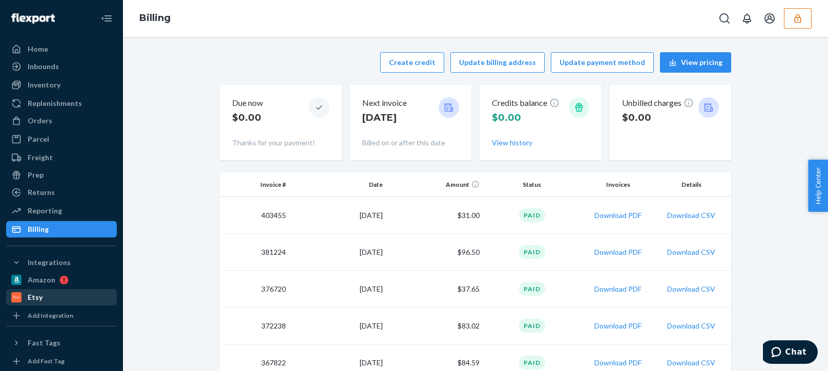
click at [36, 291] on div "Etsy" at bounding box center [61, 297] width 109 height 14
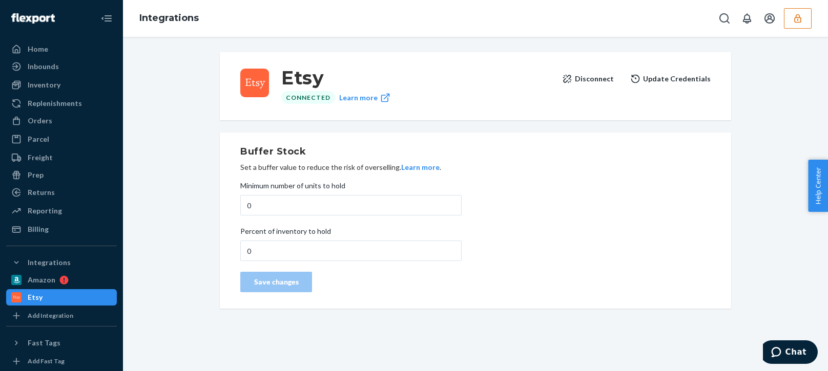
click at [593, 83] on button "Disconnect" at bounding box center [588, 79] width 52 height 20
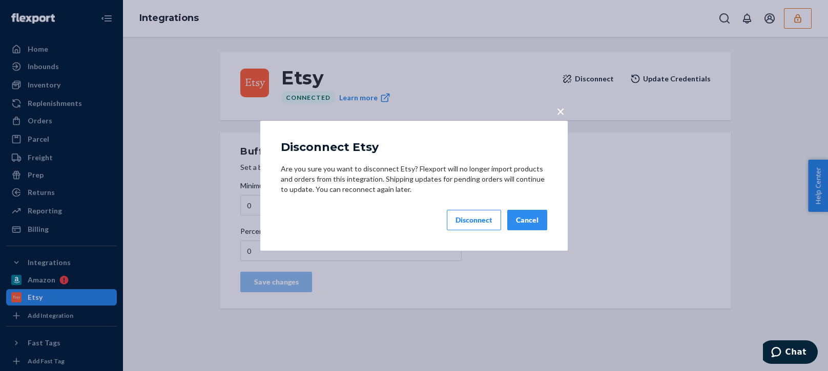
click at [469, 222] on div "Disconnect" at bounding box center [473, 220] width 37 height 10
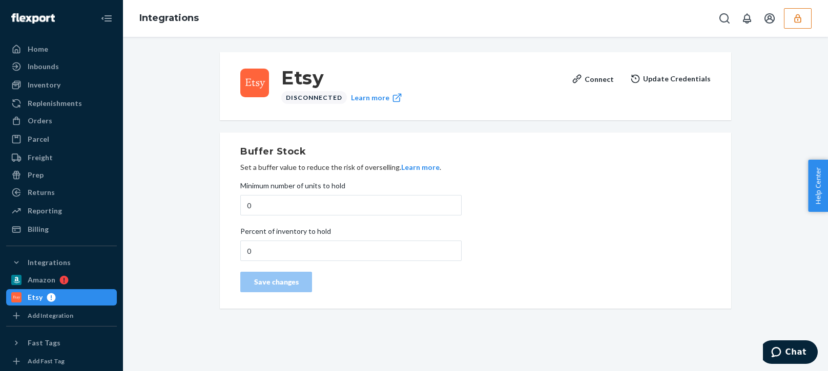
click at [795, 25] on button "button" at bounding box center [797, 18] width 28 height 20
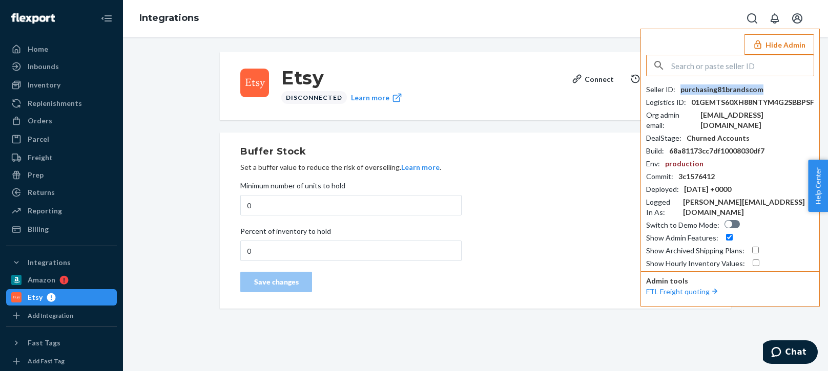
click at [730, 93] on div "purchasing81brandscom" at bounding box center [721, 89] width 83 height 10
copy div "purchasing81brandscom"
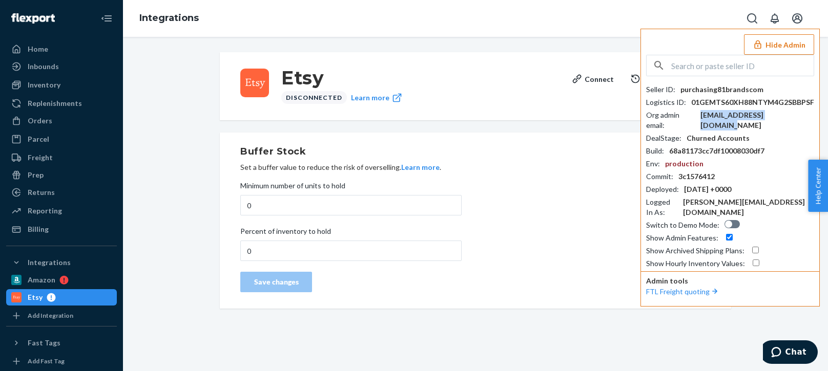
click at [736, 112] on div "[EMAIL_ADDRESS][DOMAIN_NAME]" at bounding box center [757, 120] width 114 height 20
copy div "[EMAIL_ADDRESS][DOMAIN_NAME]"
click at [727, 90] on div "purchasing81brandscom" at bounding box center [721, 89] width 83 height 10
copy div "purchasing81brandscom"
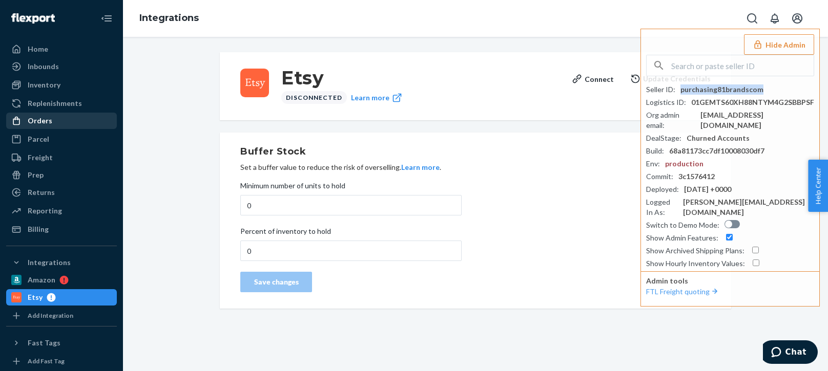
click at [42, 122] on div "Orders" at bounding box center [40, 121] width 25 height 10
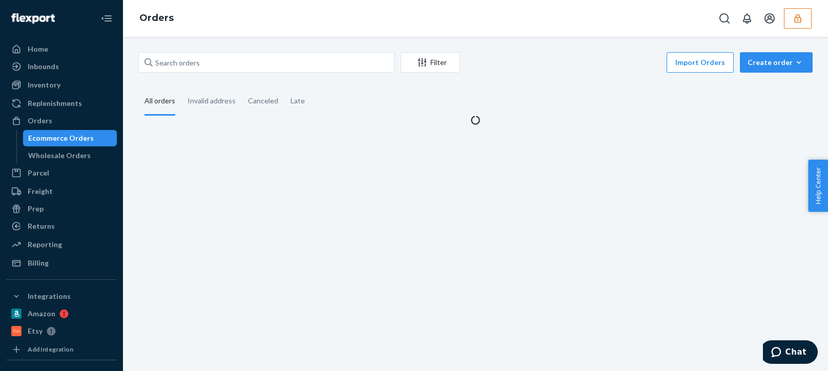
click at [538, 106] on fieldset "All orders Invalid address Canceled Late" at bounding box center [475, 102] width 674 height 28
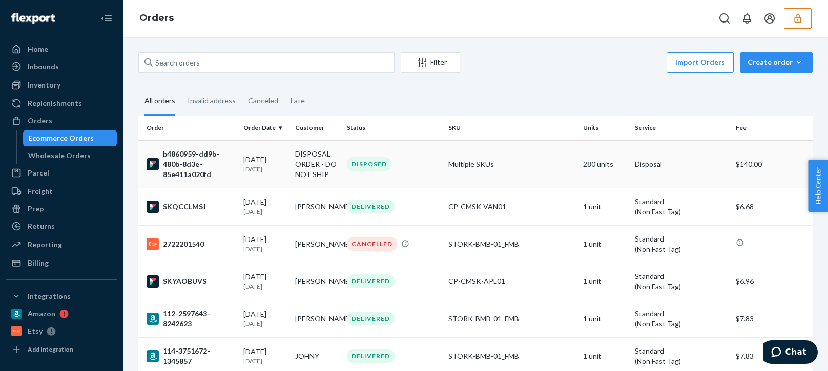
click at [259, 170] on p "[DATE]" at bounding box center [265, 169] width 44 height 9
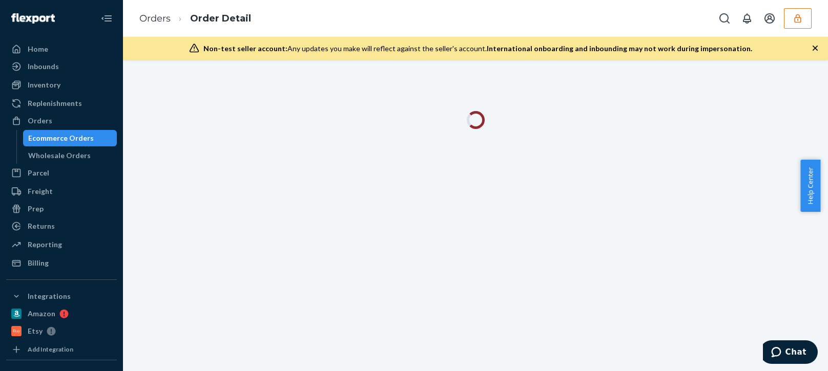
click at [814, 52] on button "button" at bounding box center [815, 48] width 10 height 11
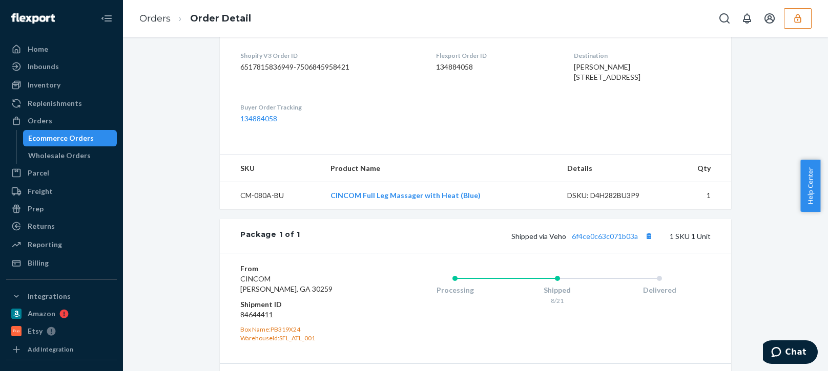
scroll to position [363, 0]
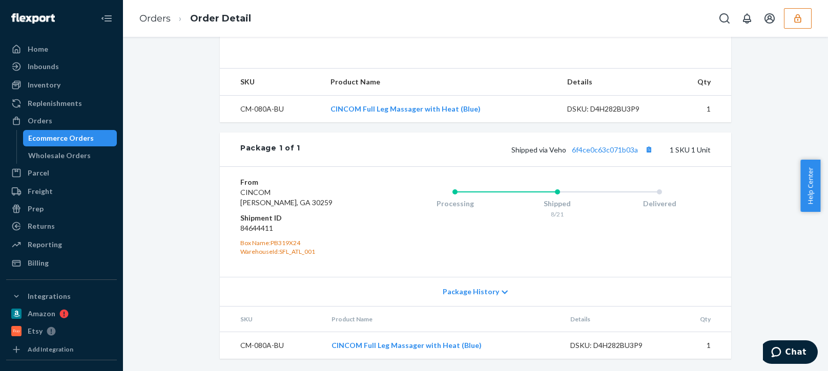
click at [591, 155] on div "Shipped via Veho 6f4ce0c63c071b03a 1 SKU 1 Unit" at bounding box center [505, 149] width 410 height 13
click at [602, 150] on link "6f4ce0c63c071b03a" at bounding box center [604, 149] width 66 height 9
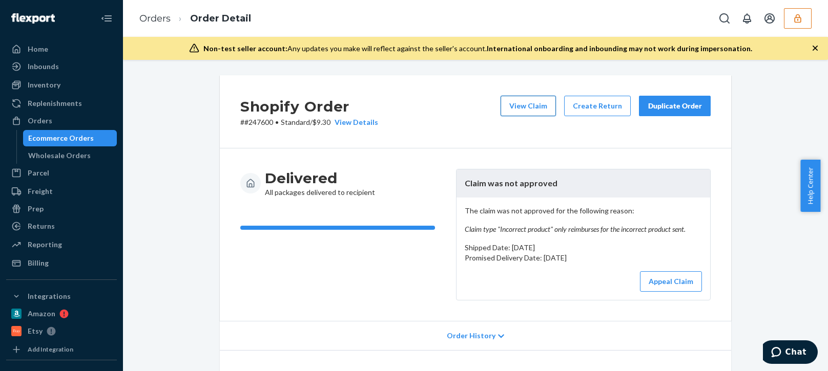
click at [528, 101] on button "View Claim" at bounding box center [527, 106] width 55 height 20
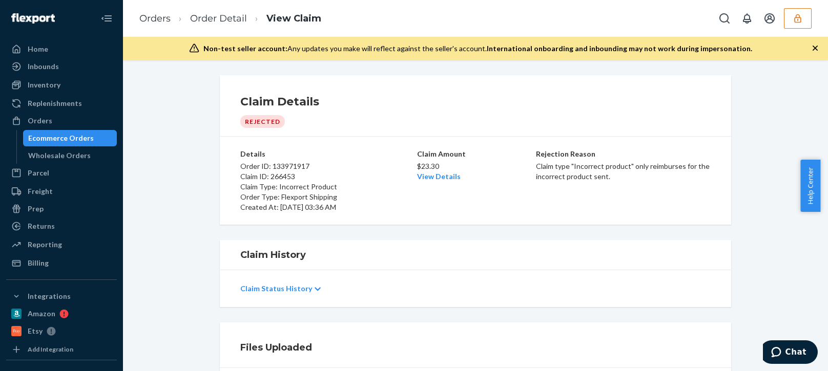
scroll to position [144, 0]
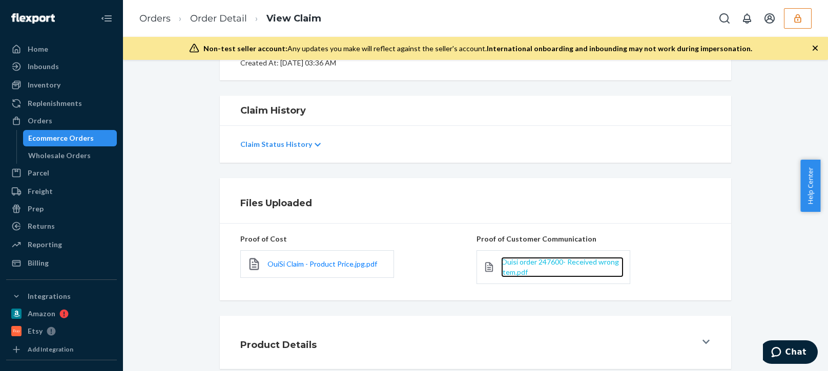
click at [519, 264] on span "Ouisi order 247600- Received wrong item.pdf" at bounding box center [560, 267] width 118 height 19
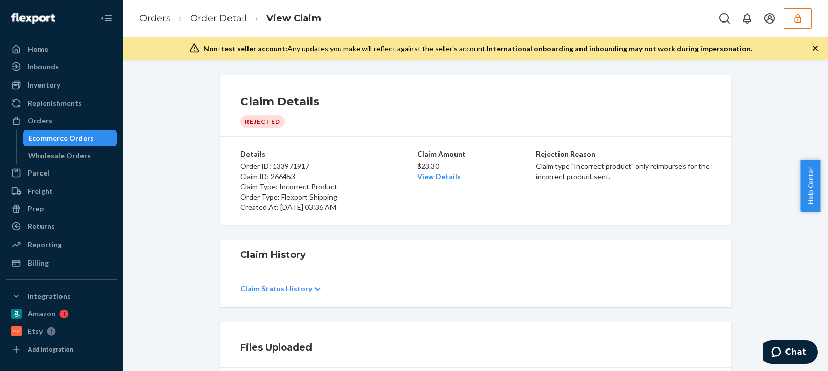
drag, startPoint x: 452, startPoint y: 123, endPoint x: 398, endPoint y: 124, distance: 53.3
click at [398, 124] on div "Claim Details Rejected" at bounding box center [475, 111] width 470 height 34
click at [796, 22] on icon "button" at bounding box center [797, 18] width 10 height 10
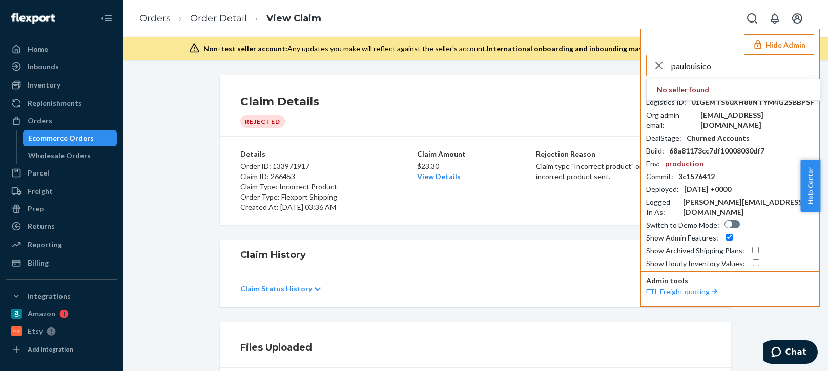
click at [725, 70] on input "paulouisico" at bounding box center [742, 65] width 142 height 20
click at [730, 69] on input "paulouisico" at bounding box center [742, 65] width 142 height 20
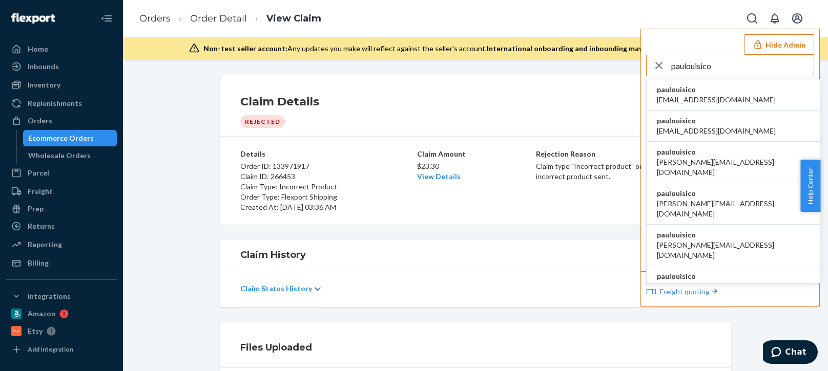
type input "paulouisico"
click at [689, 94] on span "paulouisico" at bounding box center [715, 89] width 119 height 10
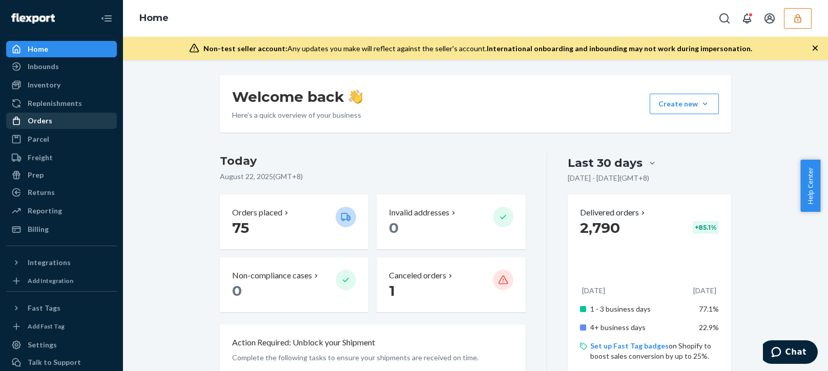
drag, startPoint x: 60, startPoint y: 113, endPoint x: 65, endPoint y: 116, distance: 6.0
click at [60, 113] on link "Orders" at bounding box center [61, 121] width 111 height 16
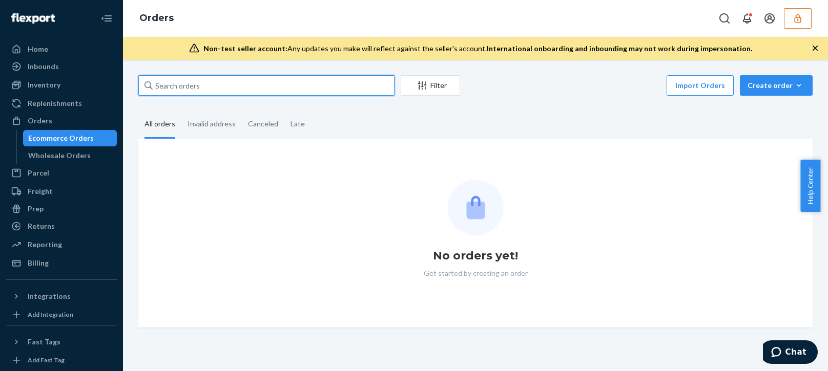
click at [184, 85] on input "text" at bounding box center [266, 85] width 256 height 20
paste input "133971917"
type input "133971917"
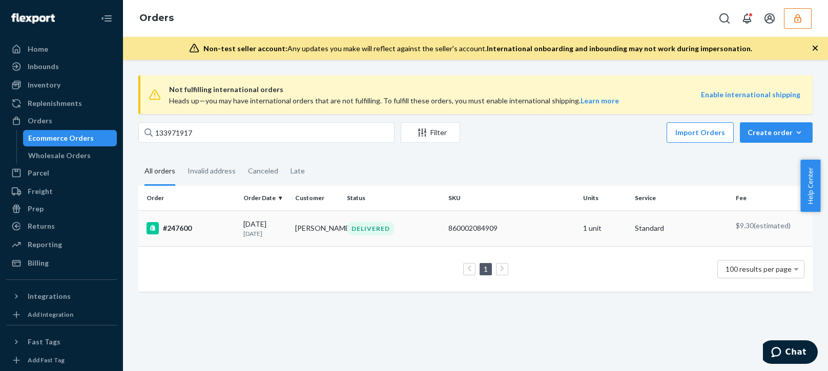
click at [239, 236] on td "08/07/2025 15 days ago" at bounding box center [265, 228] width 52 height 36
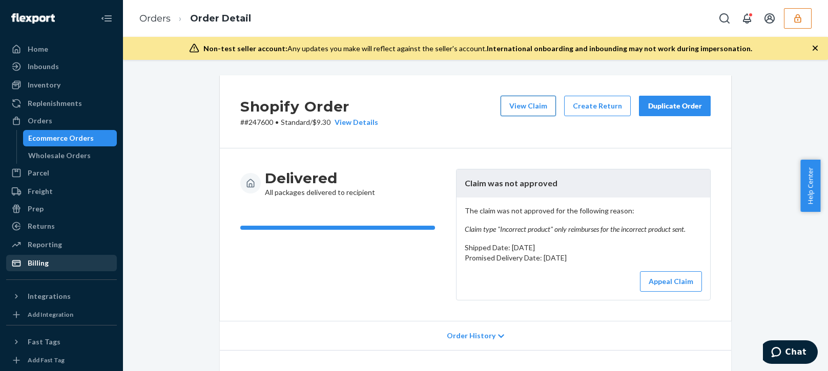
click at [516, 105] on button "View Claim" at bounding box center [527, 106] width 55 height 20
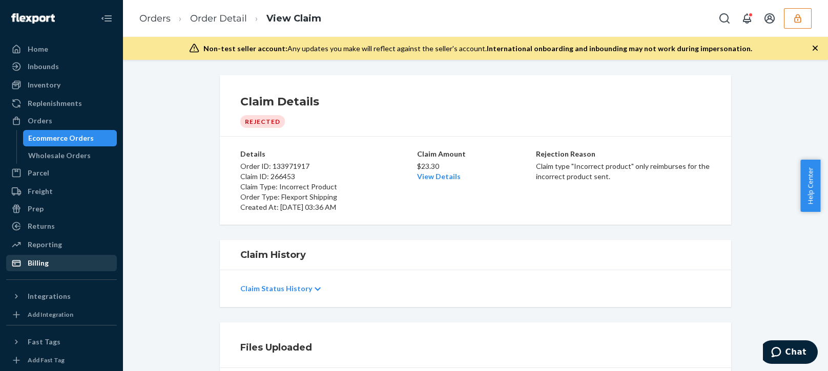
click at [574, 170] on p "Claim type "Incorrect product" only reimburses for the incorrect product sent." at bounding box center [623, 171] width 175 height 20
click at [574, 169] on p "Claim type "Incorrect product" only reimburses for the incorrect product sent." at bounding box center [623, 171] width 175 height 20
click at [654, 195] on div "Rejection Reason Claim type "Incorrect product" only reimburses for the incorre…" at bounding box center [623, 180] width 175 height 63
click at [695, 176] on p "Claim type "Incorrect product" only reimburses for the incorrect product sent." at bounding box center [623, 171] width 175 height 20
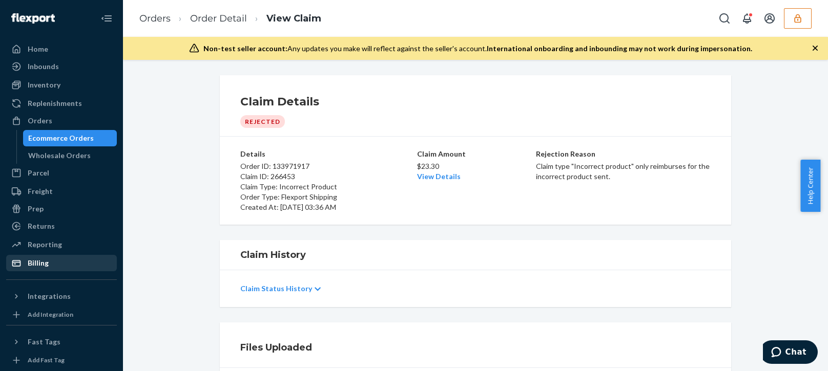
click at [41, 253] on div "Reporting Reports Analytics" at bounding box center [61, 245] width 111 height 17
click at [35, 261] on div "Billing" at bounding box center [38, 263] width 21 height 10
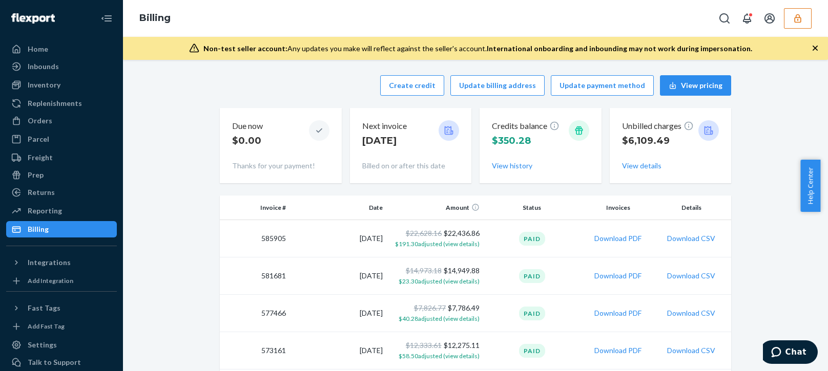
click at [297, 96] on div "Create credit Update billing address Update payment method View pricing Due now…" at bounding box center [475, 129] width 511 height 120
click at [409, 86] on button "Create credit" at bounding box center [412, 85] width 64 height 20
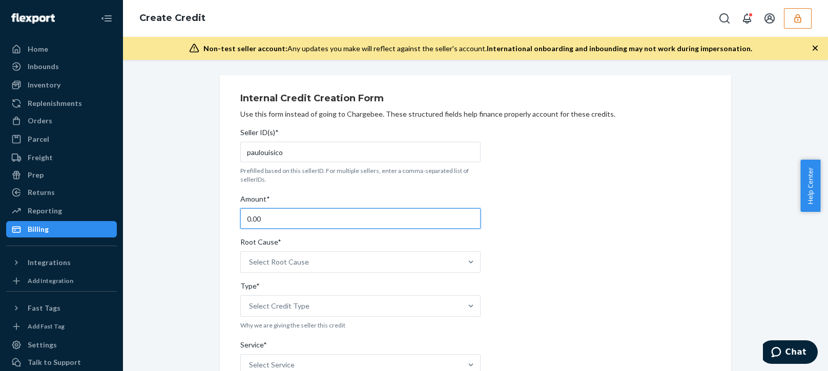
click at [292, 219] on input "0.00" at bounding box center [360, 218] width 240 height 20
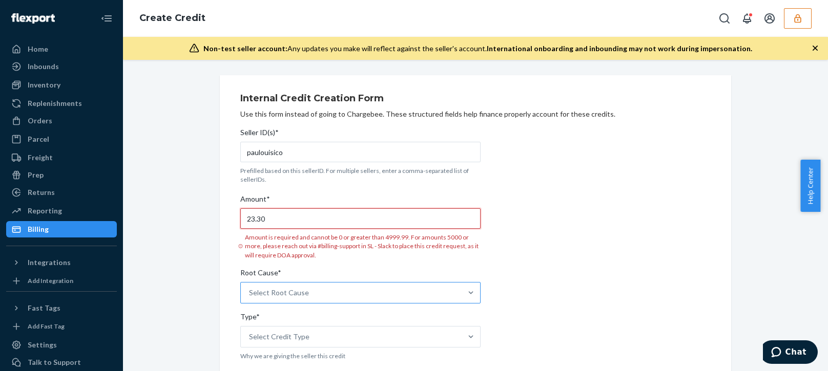
type input "23.30"
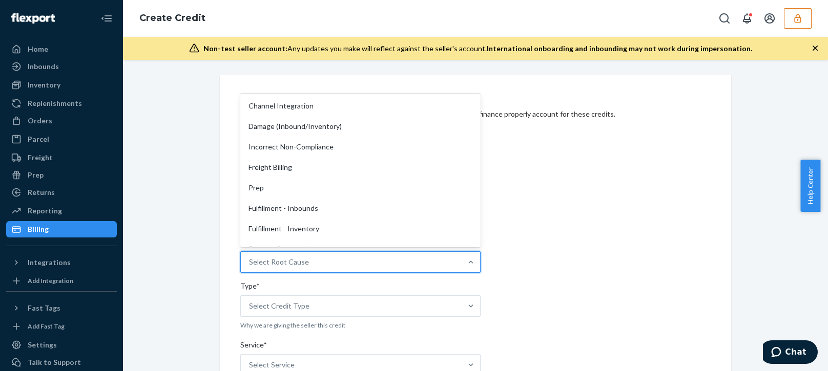
scroll to position [205, 0]
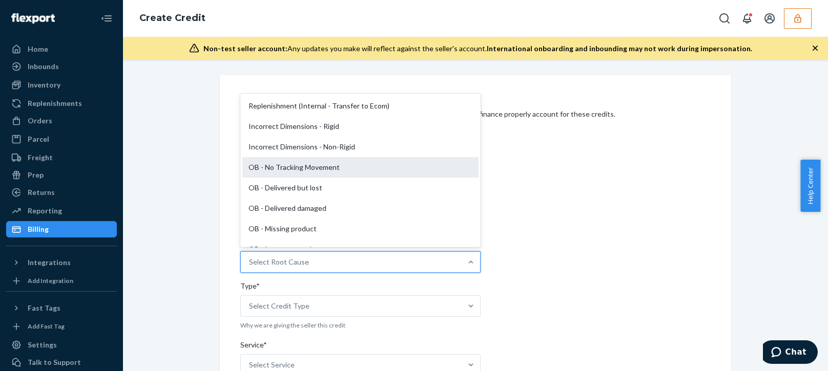
click at [282, 169] on div "OB - No Tracking Movement" at bounding box center [360, 167] width 236 height 20
click at [250, 257] on input "Root Cause* option OB - No Tracking Movement focused, 14 of 29. 29 results avai…" at bounding box center [249, 262] width 1 height 10
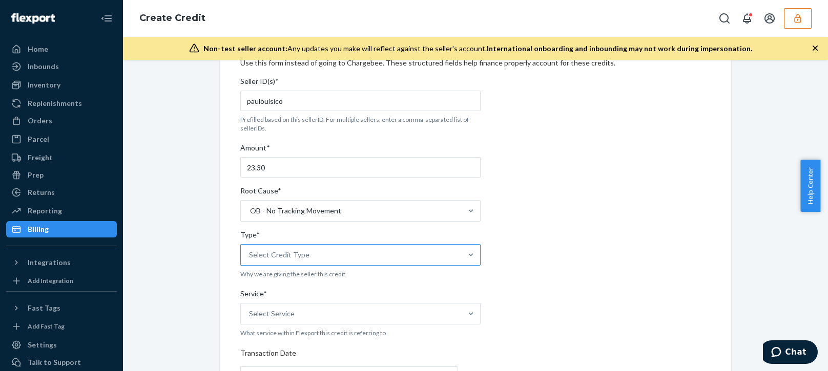
click at [286, 256] on div "Select Credit Type" at bounding box center [279, 255] width 60 height 10
click at [250, 256] on input "Type* Select Credit Type" at bounding box center [249, 255] width 1 height 10
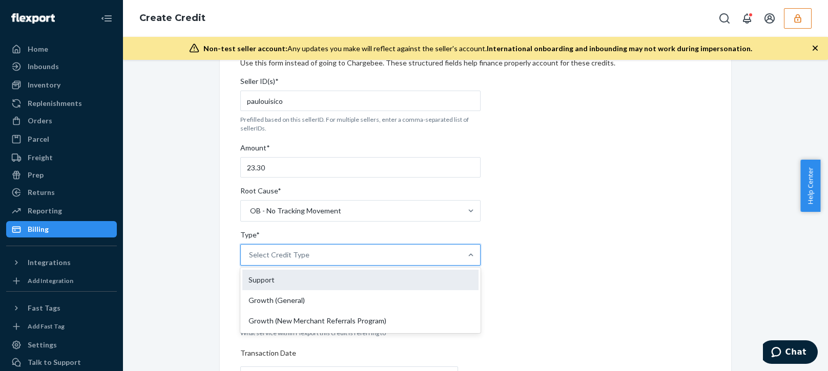
click at [280, 285] on div "Support" at bounding box center [360, 280] width 236 height 20
click at [250, 260] on input "Type* option Support focused, 1 of 3. 3 results available. Use Up and Down to c…" at bounding box center [249, 255] width 1 height 10
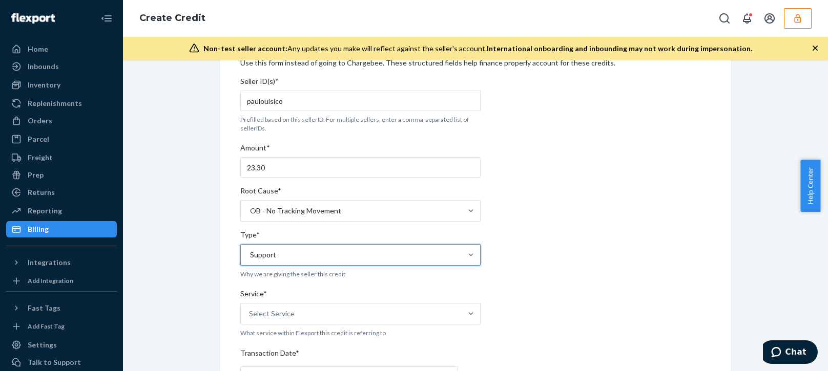
click at [187, 317] on div "Internal Credit Creation Form Use this form instead of going to Chargebee. Thes…" at bounding box center [475, 351] width 689 height 654
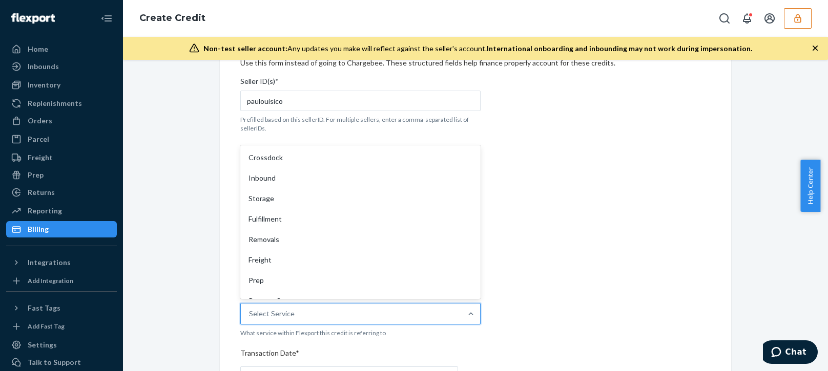
click at [249, 311] on div "Select Service" at bounding box center [272, 314] width 46 height 10
click at [249, 311] on input "Service* option Crossdock focused, 1 of 10. 10 results available. Use Up and Do…" at bounding box center [249, 314] width 1 height 10
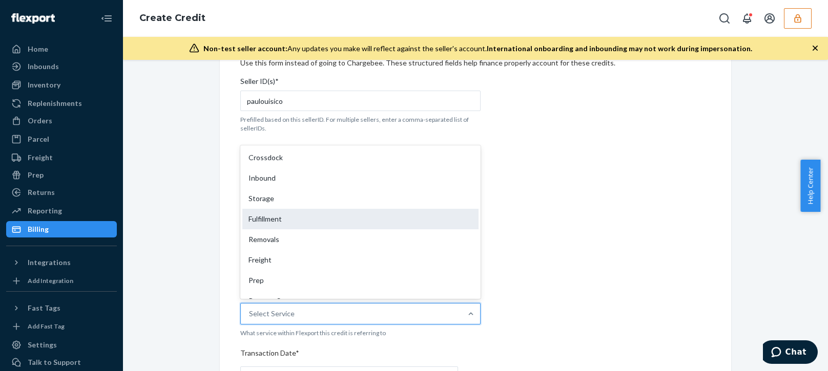
click at [281, 222] on div "Fulfillment" at bounding box center [360, 219] width 236 height 20
click at [250, 309] on input "Service* option Removals focused, 5 of 10. 10 results available. Use Up and Dow…" at bounding box center [249, 314] width 1 height 10
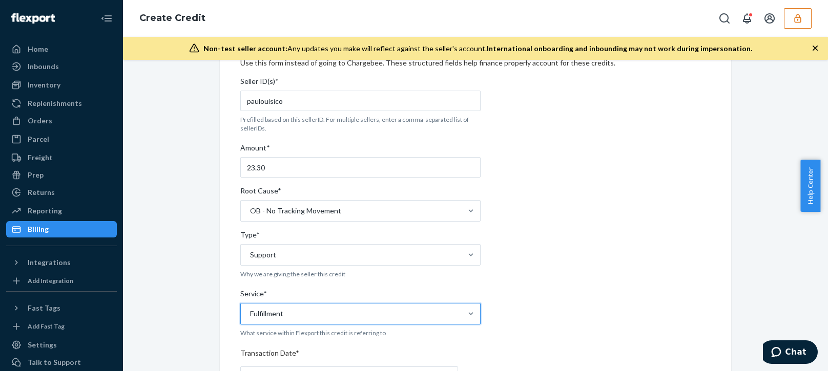
scroll to position [205, 0]
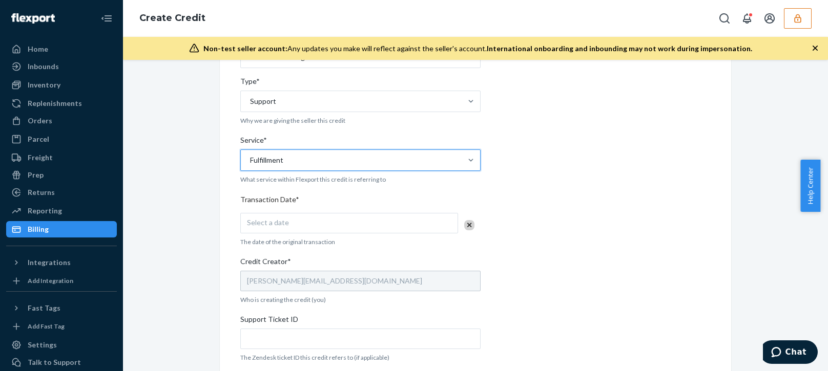
click at [284, 221] on div "Select a date" at bounding box center [349, 223] width 218 height 20
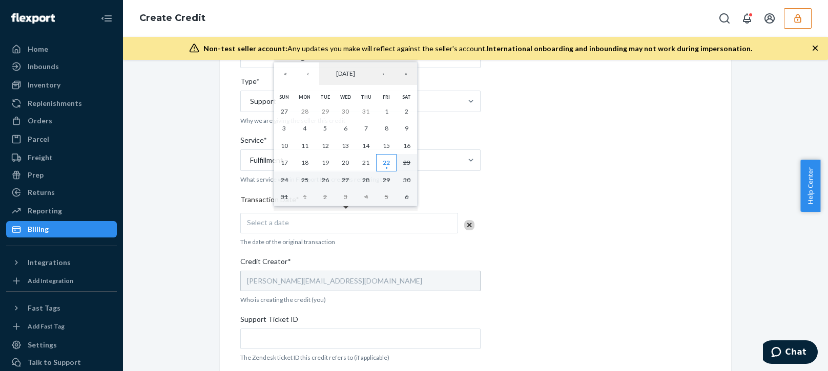
click at [389, 162] on abbr "22" at bounding box center [386, 163] width 7 height 8
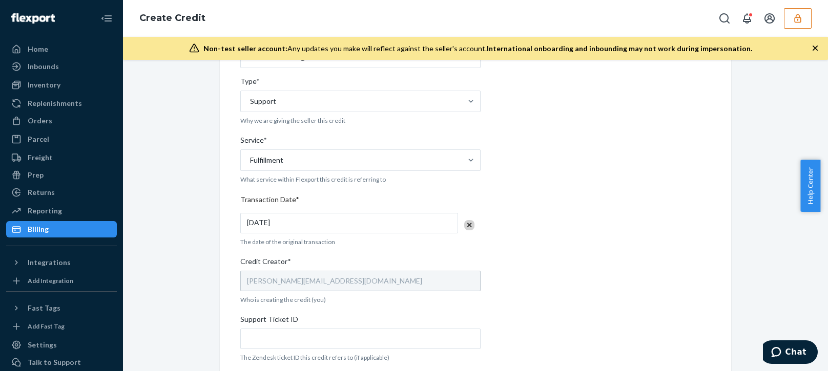
scroll to position [358, 0]
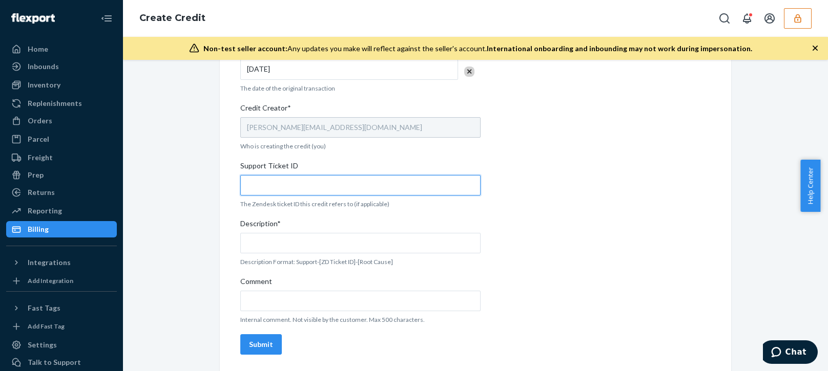
click at [285, 178] on input "Support Ticket ID" at bounding box center [360, 185] width 240 height 20
paste input "803093"
type input "803093"
click at [287, 226] on div "Description*" at bounding box center [360, 226] width 240 height 14
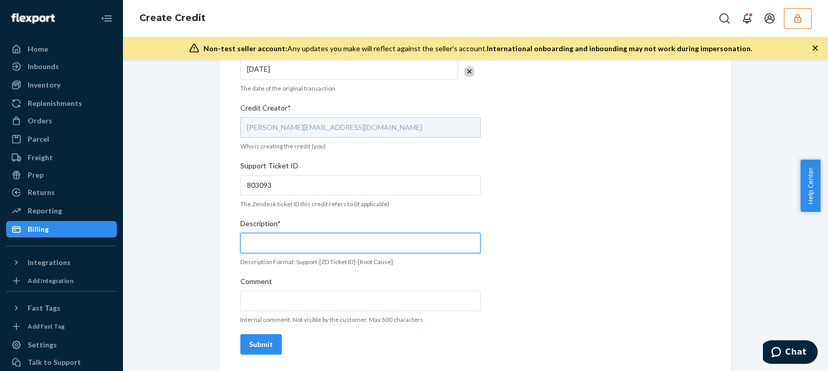
click at [287, 233] on input "Description*" at bounding box center [360, 243] width 240 height 20
paste input "803093"
drag, startPoint x: 319, startPoint y: 244, endPoint x: 555, endPoint y: 257, distance: 236.4
click at [555, 257] on div "Internal Credit Creation Form Use this form instead of going to Chargebee. Thes…" at bounding box center [475, 44] width 470 height 630
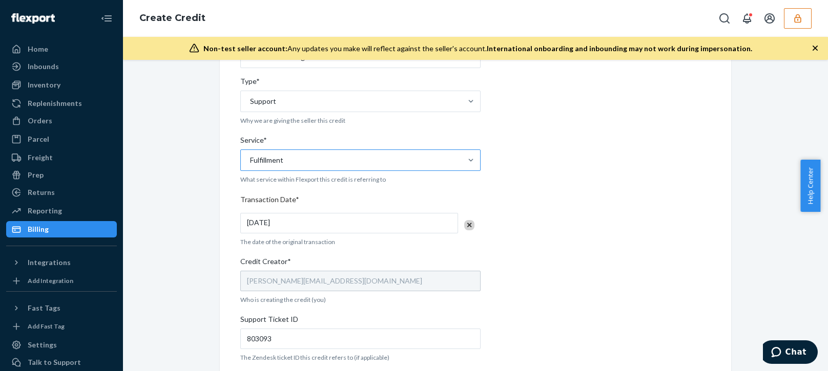
scroll to position [154, 0]
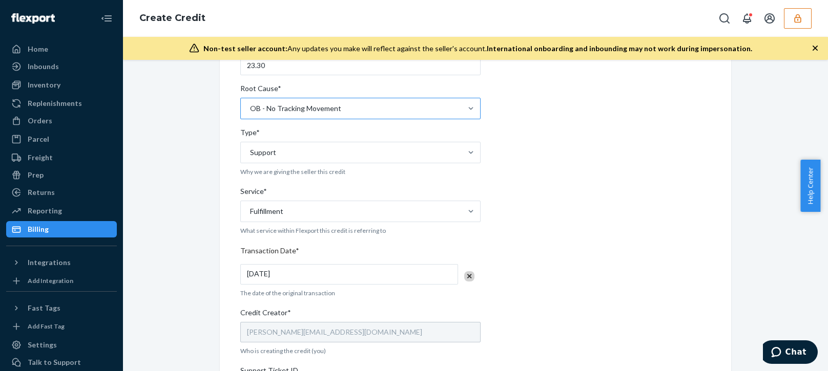
type input "Support 803093 / OB - Incorrect product"
click at [351, 113] on div "OB - No Tracking Movement" at bounding box center [351, 108] width 221 height 20
click at [250, 113] on input "Root Cause* OB - No Tracking Movement" at bounding box center [249, 108] width 1 height 10
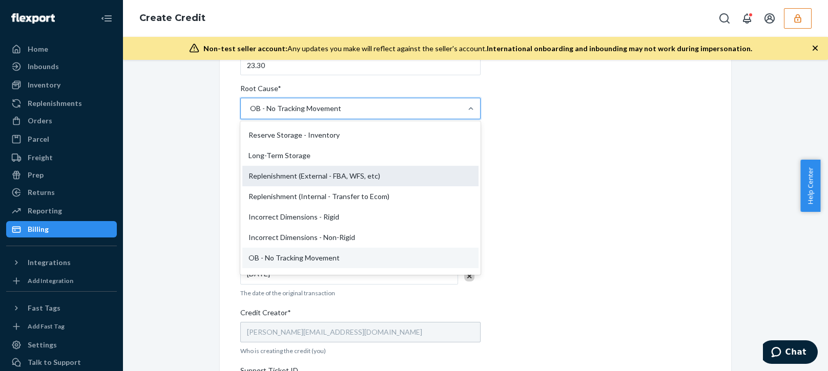
scroll to position [244, 0]
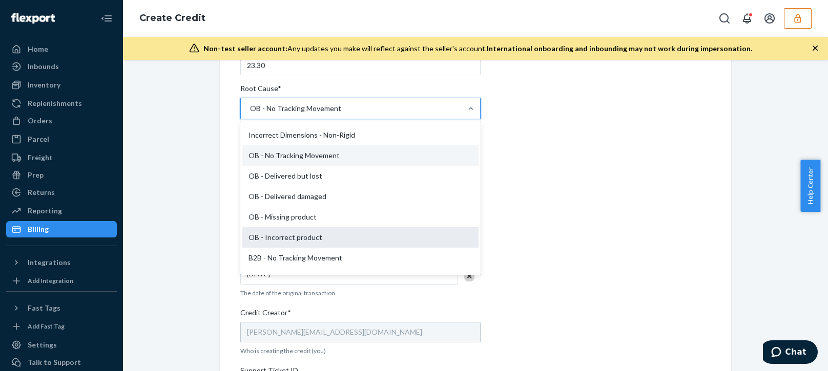
click at [287, 231] on div "OB - Incorrect product" at bounding box center [360, 237] width 236 height 20
click at [250, 114] on input "Root Cause* option OB - No Tracking Movement, selected. option OB - Incorrect p…" at bounding box center [249, 108] width 1 height 10
click at [287, 231] on p "What service within Flexport this credit is referring to" at bounding box center [360, 230] width 240 height 9
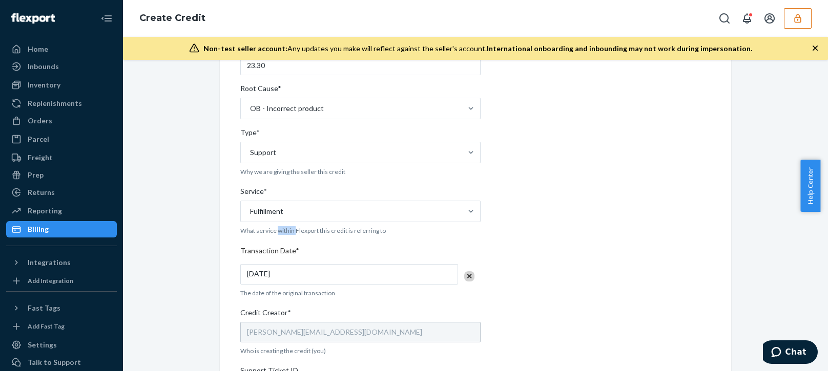
click at [628, 178] on div "Internal Credit Creation Form Use this form instead of going to Chargebee. Thes…" at bounding box center [475, 249] width 470 height 630
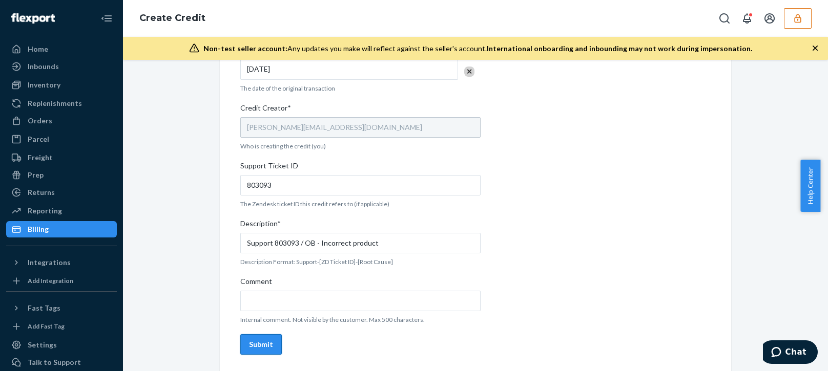
click at [255, 340] on div "Submit" at bounding box center [261, 345] width 24 height 10
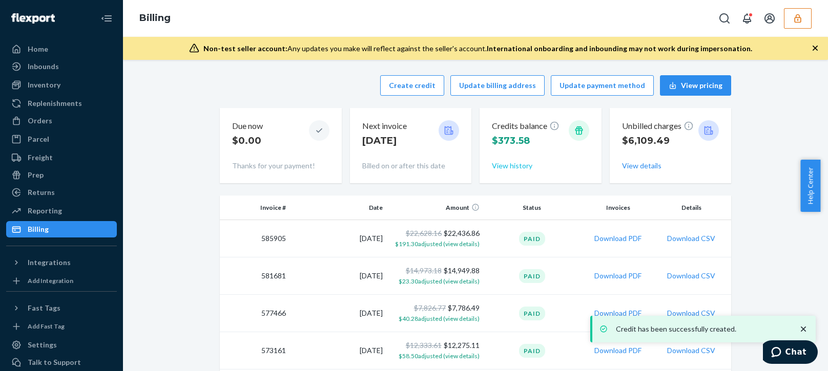
click at [507, 167] on button "View history" at bounding box center [512, 166] width 40 height 10
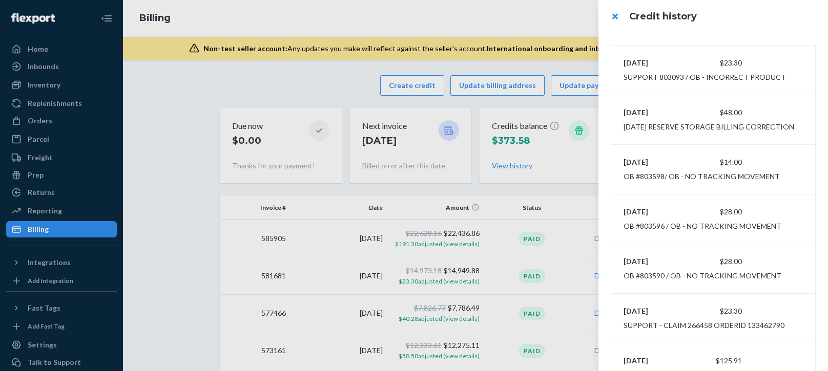
click at [550, 13] on div at bounding box center [414, 185] width 828 height 371
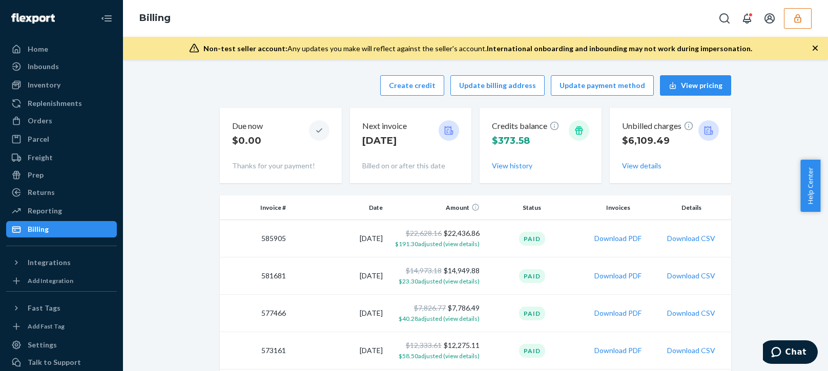
click at [794, 20] on icon "button" at bounding box center [797, 18] width 7 height 9
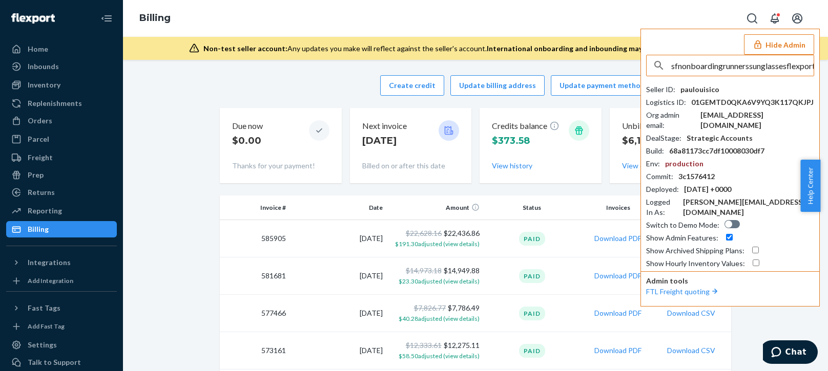
scroll to position [0, 19]
click at [727, 60] on input "sfnonboardingrunnerssunglassesflexportcom" at bounding box center [742, 65] width 142 height 20
click at [742, 70] on input "sfnonboardingrunnerssunglassesflexportcom" at bounding box center [742, 65] width 142 height 20
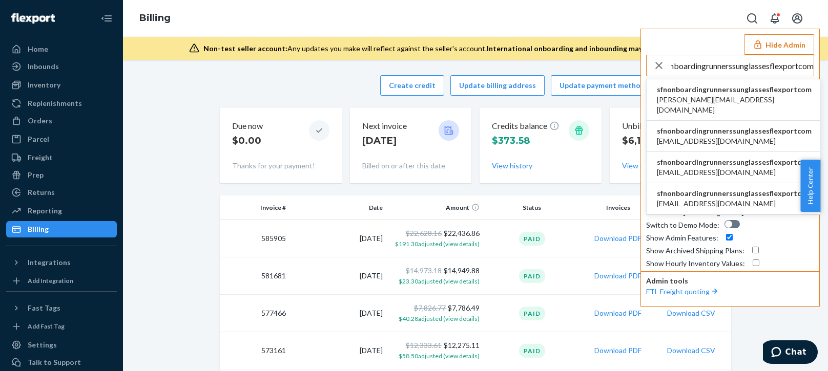
type input "sfnonboardingrunnerssunglassesflexportcom"
click at [710, 91] on span "sfnonboardingrunnerssunglassesflexportcom" at bounding box center [733, 89] width 155 height 10
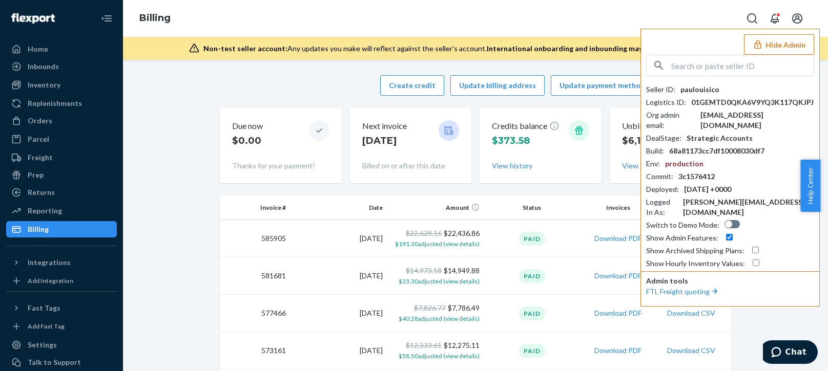
scroll to position [0, 0]
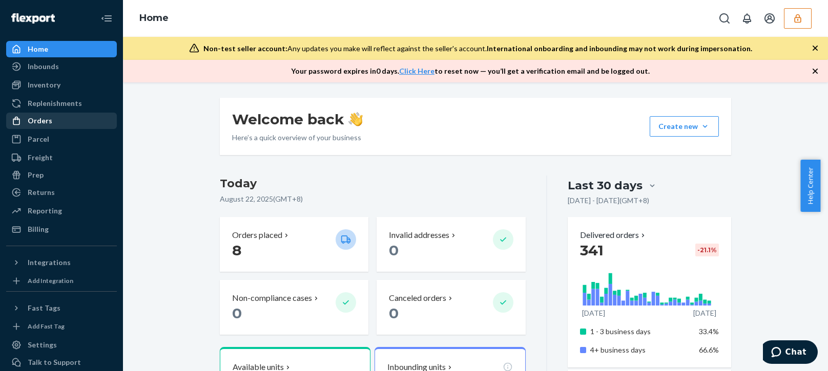
click at [57, 123] on div "Orders" at bounding box center [61, 121] width 109 height 14
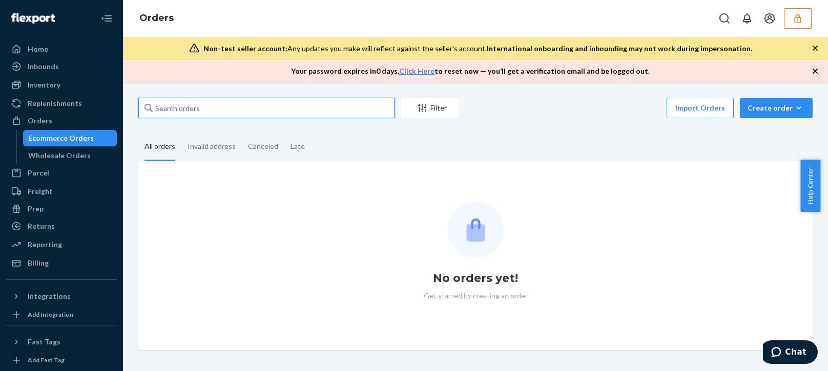
click at [217, 107] on input "text" at bounding box center [266, 108] width 256 height 20
paste input "31805821"
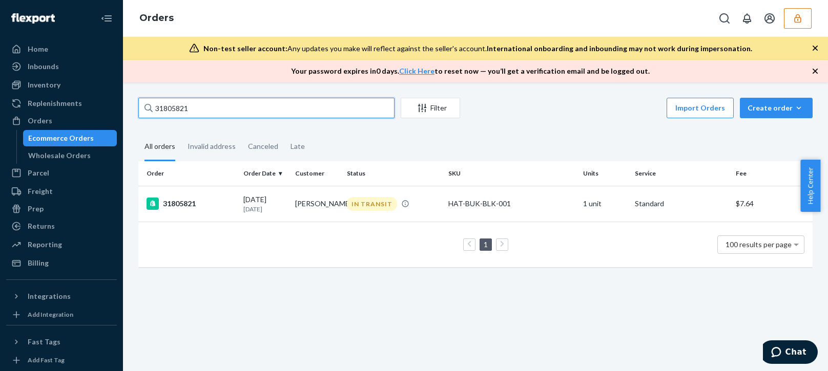
type input "31805821"
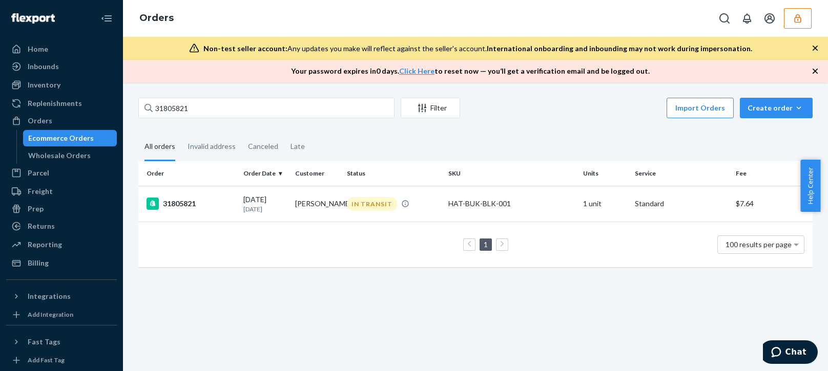
drag, startPoint x: 217, startPoint y: 270, endPoint x: 213, endPoint y: 265, distance: 6.2
click at [218, 269] on div "Order Order Date Customer Status SKU Units Service Fee 31805821 08/02/2025 20 d…" at bounding box center [475, 219] width 674 height 116
click at [279, 196] on div "08/02/2025 20 days ago" at bounding box center [265, 204] width 44 height 19
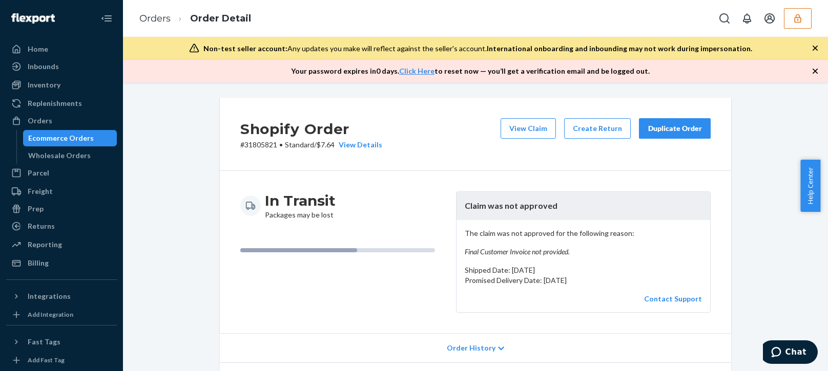
click at [507, 234] on p "The claim was not approved for the following reason: Final Customer Invoice not…" at bounding box center [582, 242] width 237 height 29
drag, startPoint x: 513, startPoint y: 246, endPoint x: 507, endPoint y: 248, distance: 5.5
click at [512, 246] on p "The claim was not approved for the following reason: Final Customer Invoice not…" at bounding box center [582, 242] width 237 height 29
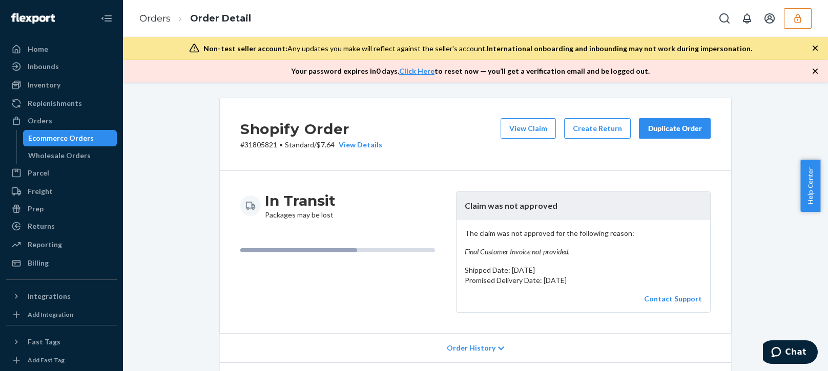
click at [500, 251] on em "Final Customer Invoice not provided." at bounding box center [582, 252] width 237 height 10
click at [522, 136] on button "View Claim" at bounding box center [527, 128] width 55 height 20
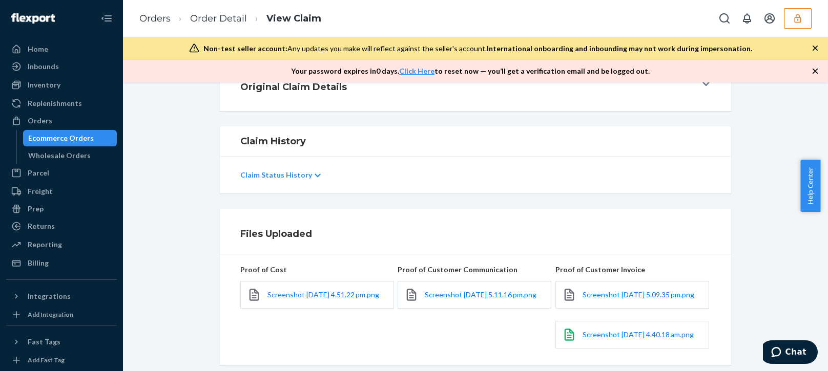
scroll to position [282, 0]
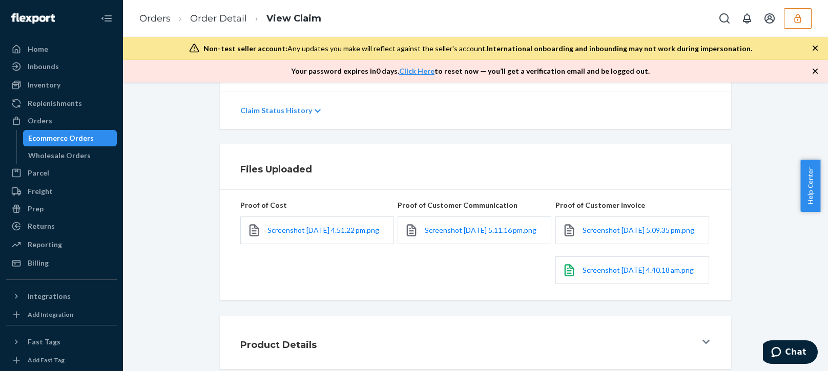
click at [342, 268] on div "Proof of Cost Screenshot 2025-08-19 at 4.51.22 pm.png" at bounding box center [317, 245] width 155 height 94
click at [595, 226] on span "Screenshot 2025-08-19 at 5.09.35 pm.png" at bounding box center [638, 230] width 112 height 9
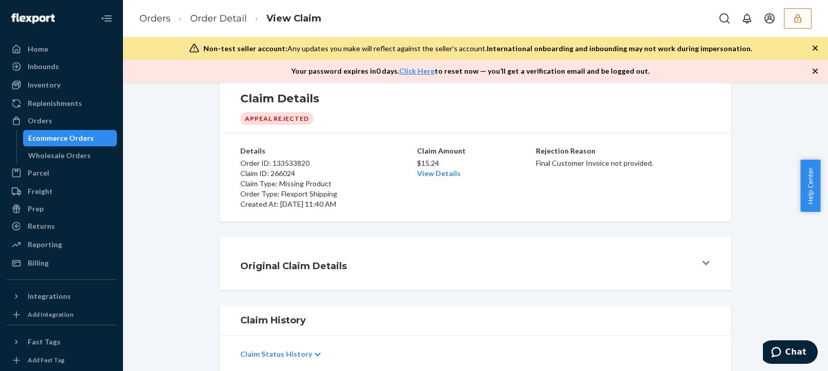
scroll to position [0, 0]
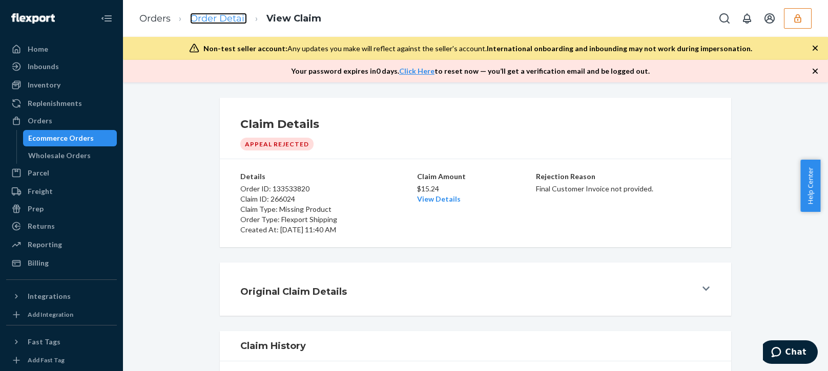
click at [214, 24] on link "Order Detail" at bounding box center [218, 18] width 57 height 11
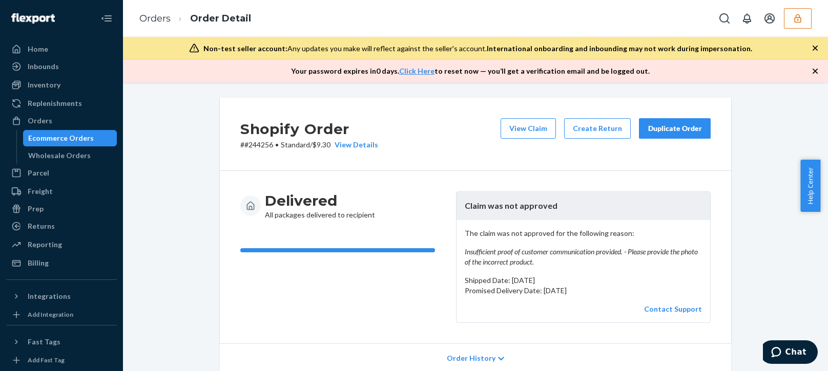
click at [536, 259] on em "Insufficient proof of customer communication provided. - Please provide the pho…" at bounding box center [582, 257] width 237 height 20
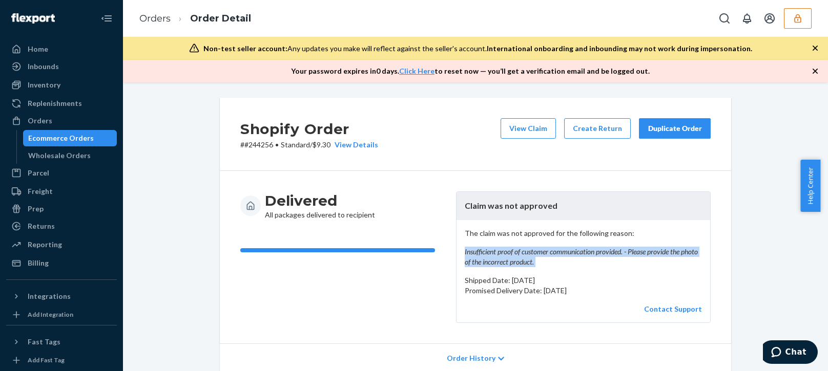
click at [536, 259] on em "Insufficient proof of customer communication provided. - Please provide the pho…" at bounding box center [582, 257] width 237 height 20
click at [581, 251] on em "Insufficient proof of customer communication provided. - Please provide the pho…" at bounding box center [582, 257] width 237 height 20
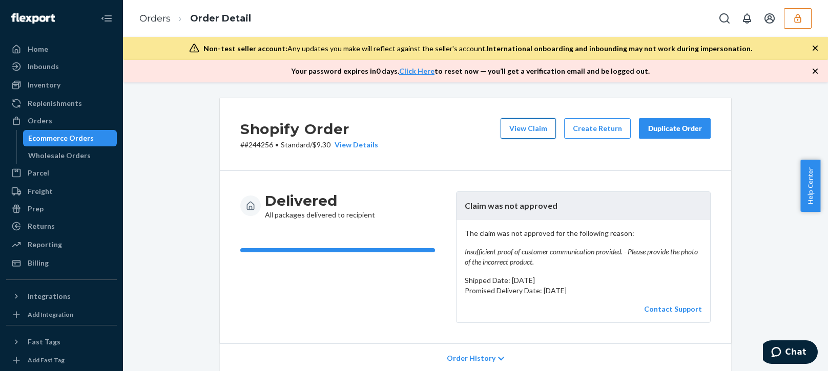
click at [521, 136] on button "View Claim" at bounding box center [527, 128] width 55 height 20
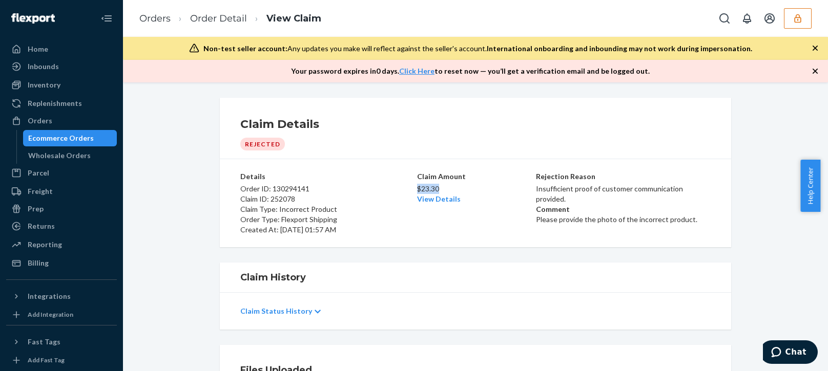
copy p "$23.30"
drag, startPoint x: 442, startPoint y: 190, endPoint x: 414, endPoint y: 189, distance: 27.7
click at [417, 189] on p "$23.30" at bounding box center [475, 189] width 117 height 10
click at [390, 261] on div "Claim Details Rejected Details Order ID: 130294141 Claim ID: 252078 Claim Type:…" at bounding box center [475, 226] width 705 height 289
click at [797, 20] on icon "button" at bounding box center [797, 18] width 10 height 10
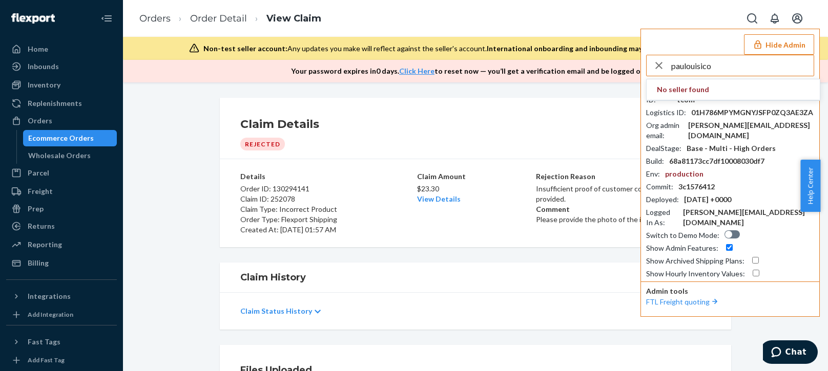
click at [718, 65] on input "paulouisico" at bounding box center [742, 65] width 142 height 20
click at [719, 65] on input "paulouisico" at bounding box center [742, 65] width 142 height 20
click at [720, 65] on input "paulouisico" at bounding box center [742, 65] width 142 height 20
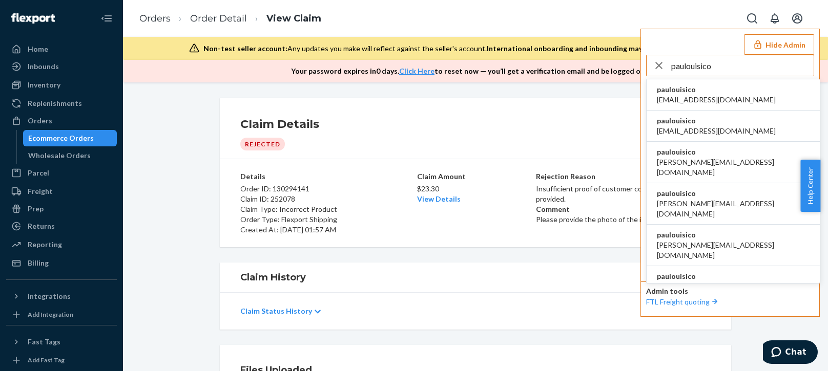
click at [722, 66] on input "paulouisico" at bounding box center [742, 65] width 142 height 20
type input "paulouisico"
click at [680, 89] on span "paulouisico" at bounding box center [715, 89] width 119 height 10
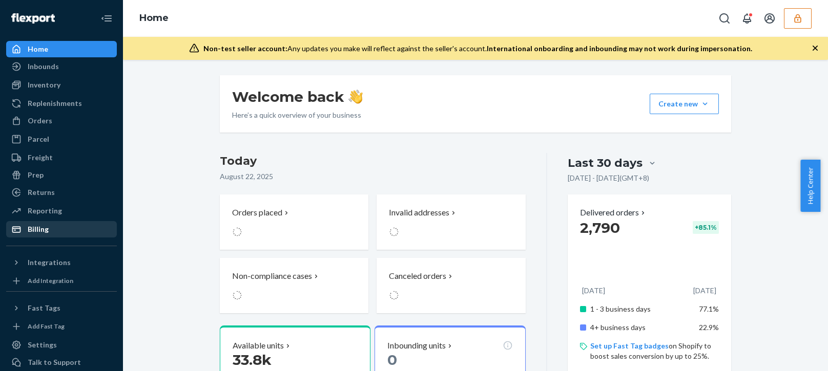
click at [45, 232] on div "Billing" at bounding box center [38, 229] width 21 height 10
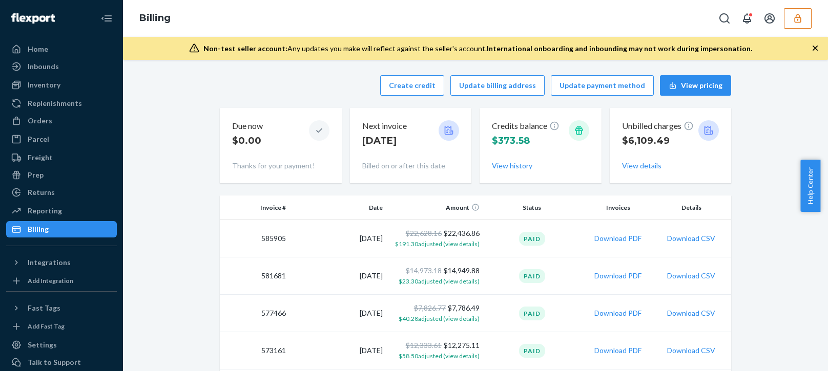
click at [292, 97] on div "Create credit Update billing address Update payment method View pricing Due now…" at bounding box center [475, 129] width 511 height 120
click at [406, 80] on button "Create credit" at bounding box center [412, 85] width 64 height 20
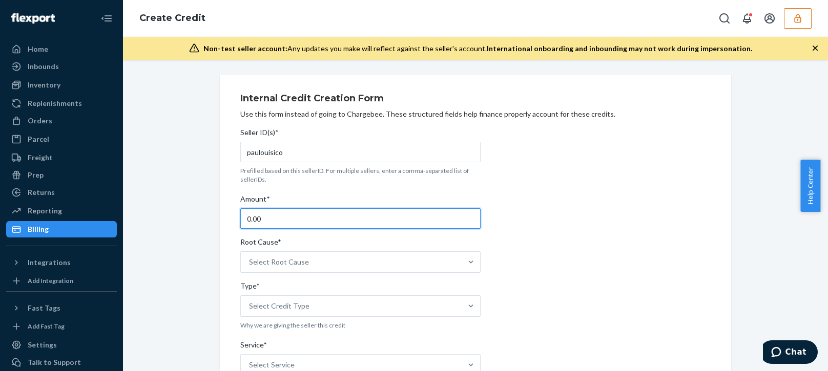
click at [288, 221] on input "0.00" at bounding box center [360, 218] width 240 height 20
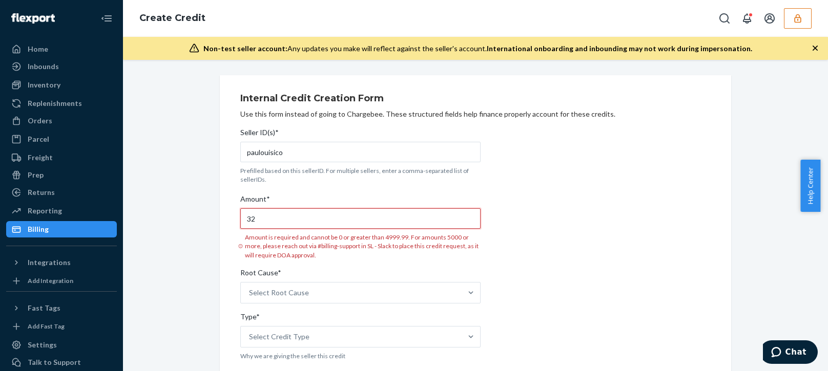
type input "3"
type input "23.30"
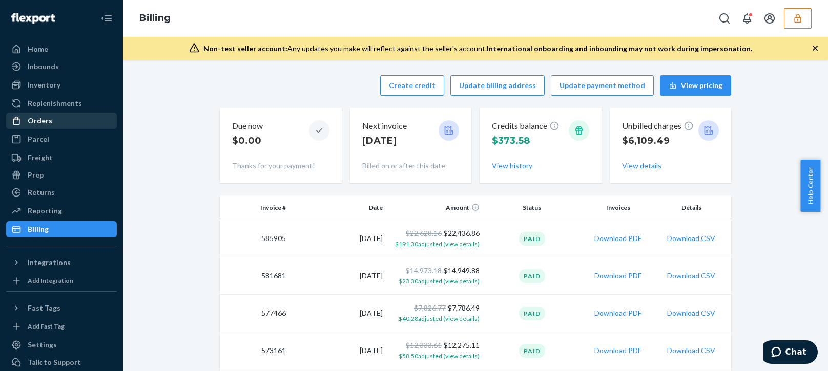
click at [51, 120] on div "Orders" at bounding box center [61, 121] width 109 height 14
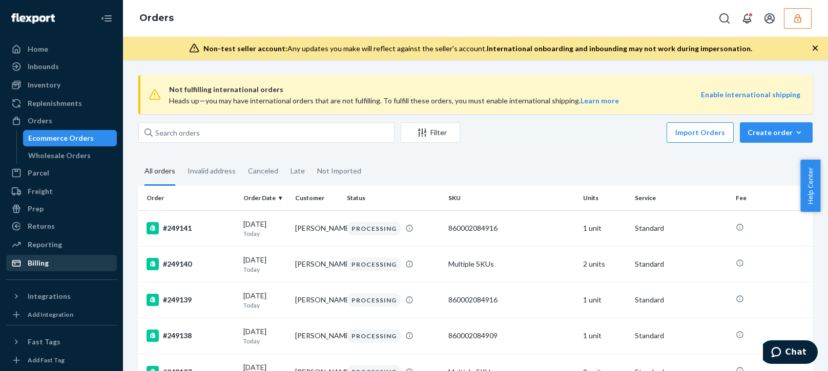
click at [56, 269] on div "Billing" at bounding box center [61, 263] width 109 height 14
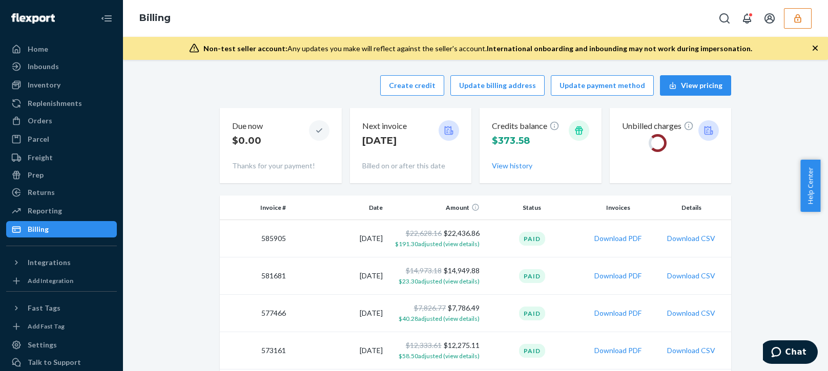
click at [287, 80] on div "Create credit Update billing address Update payment method View pricing" at bounding box center [475, 85] width 511 height 20
click at [397, 88] on button "Create credit" at bounding box center [412, 85] width 64 height 20
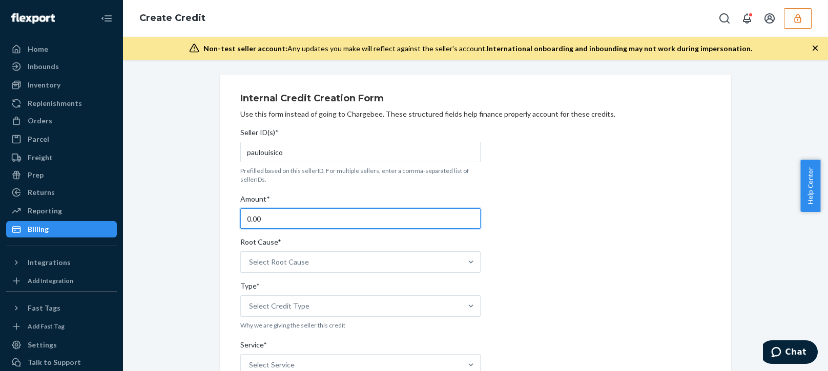
click at [259, 217] on input "0.00" at bounding box center [360, 218] width 240 height 20
type input "23.30"
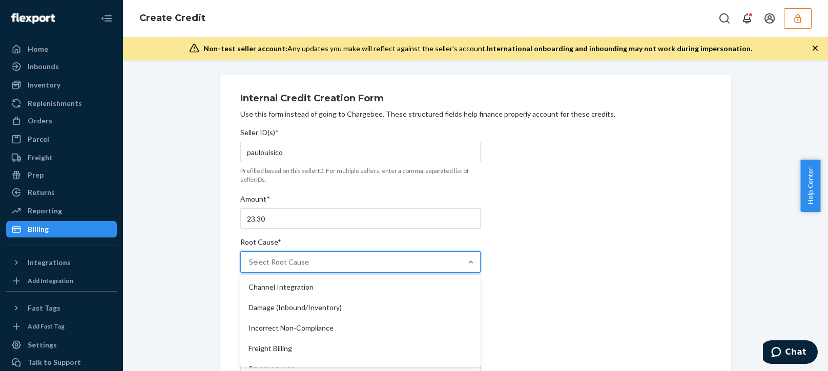
click at [269, 268] on div "Select Root Cause" at bounding box center [351, 262] width 221 height 20
click at [250, 267] on input "Root Cause* option Channel Integration focused, 1 of 29. 29 results available. …" at bounding box center [249, 262] width 1 height 10
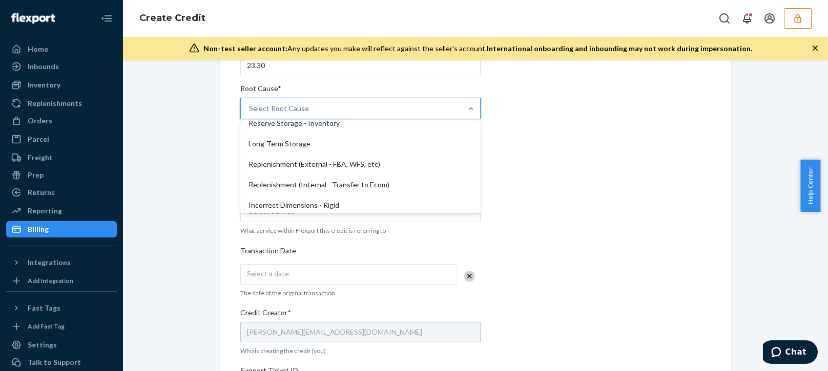
scroll to position [256, 0]
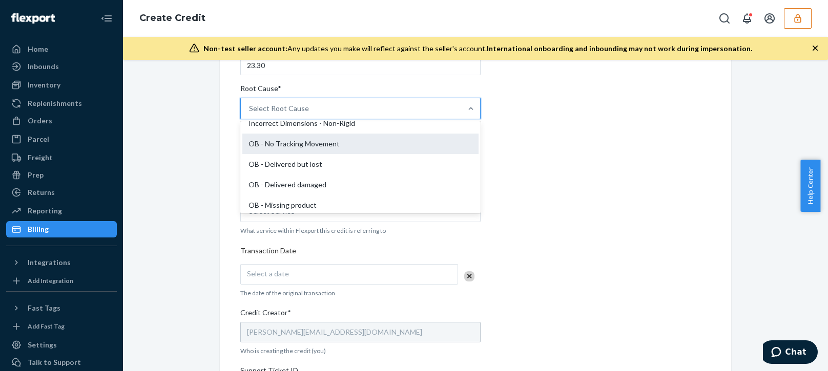
drag, startPoint x: 301, startPoint y: 147, endPoint x: 248, endPoint y: 187, distance: 66.2
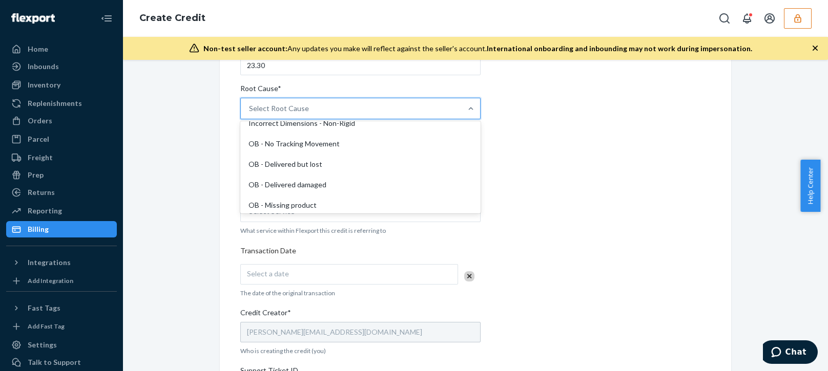
click at [302, 147] on div "OB - No Tracking Movement" at bounding box center [360, 144] width 236 height 20
click at [250, 114] on input "Root Cause* option OB - No Tracking Movement focused, 14 of 29. 29 results avai…" at bounding box center [249, 108] width 1 height 10
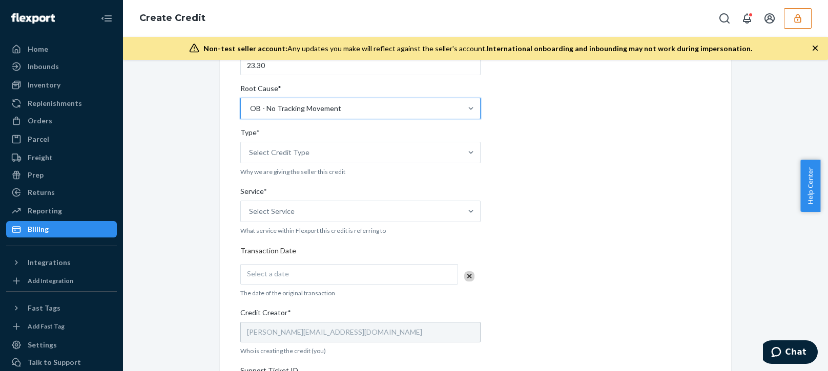
click at [190, 225] on div "Internal Credit Creation Form Use this form instead of going to Chargebee. Thes…" at bounding box center [475, 249] width 689 height 654
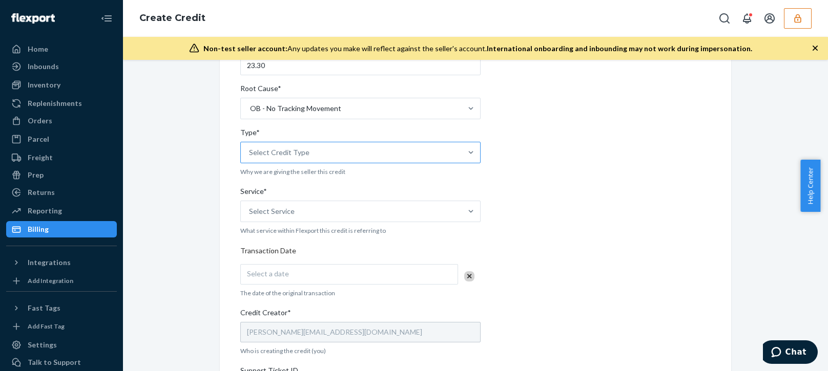
click at [309, 158] on div "Select Credit Type" at bounding box center [351, 152] width 221 height 20
click at [250, 158] on input "Type* Select Credit Type" at bounding box center [249, 152] width 1 height 10
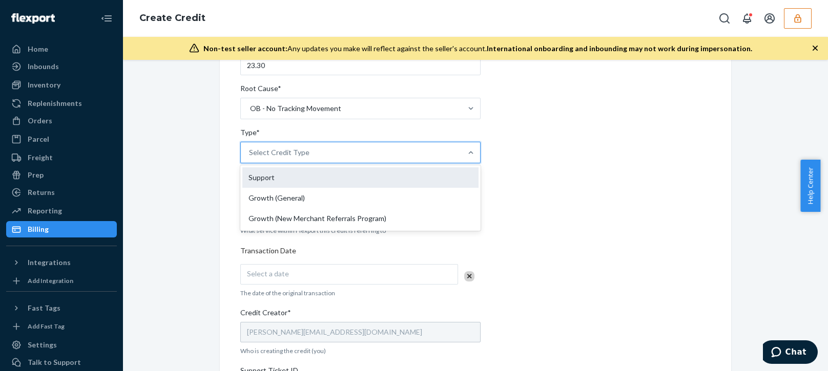
click at [268, 180] on div "Support" at bounding box center [360, 177] width 236 height 20
click at [250, 158] on input "Type* option Support focused, 1 of 3. 3 results available. Use Up and Down to c…" at bounding box center [249, 152] width 1 height 10
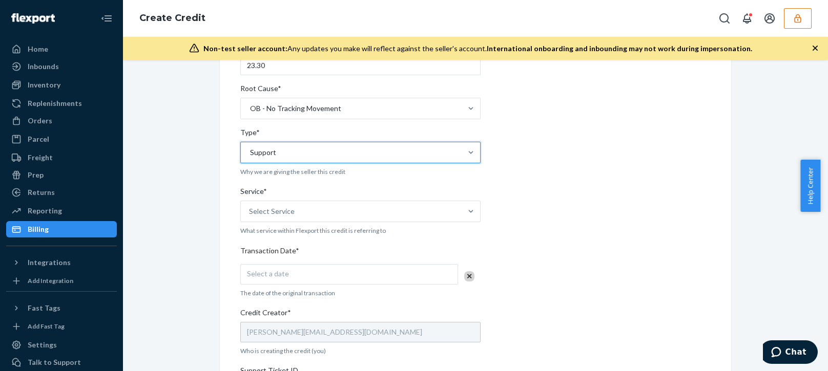
click at [180, 241] on div "Internal Credit Creation Form Use this form instead of going to Chargebee. Thes…" at bounding box center [475, 249] width 689 height 654
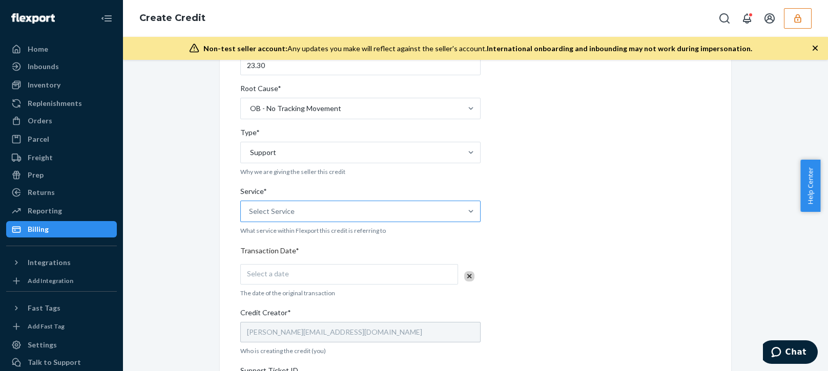
click at [266, 204] on div "Select Service" at bounding box center [351, 211] width 221 height 20
click at [250, 206] on input "Service* Select Service" at bounding box center [249, 211] width 1 height 10
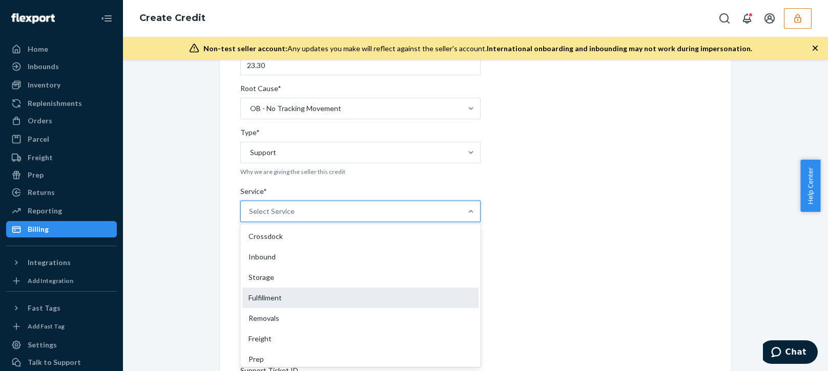
click at [259, 297] on div "Fulfillment" at bounding box center [360, 298] width 236 height 20
click at [250, 217] on input "Service* option Fulfillment focused, 4 of 10. 10 results available. Use Up and …" at bounding box center [249, 211] width 1 height 10
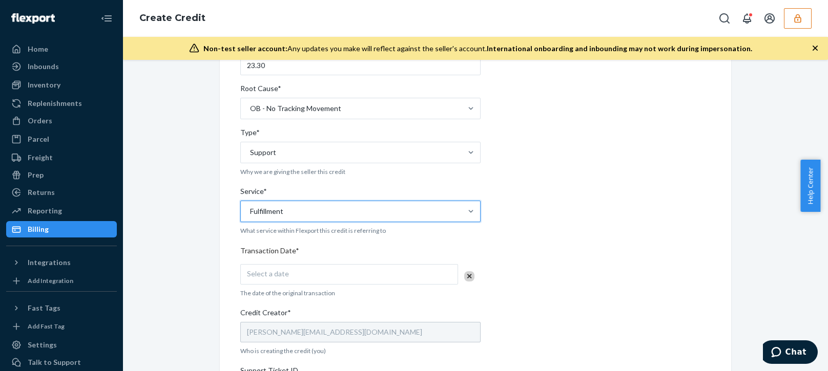
drag, startPoint x: 171, startPoint y: 337, endPoint x: 174, endPoint y: 331, distance: 7.1
click at [171, 337] on div "Internal Credit Creation Form Use this form instead of going to Chargebee. Thes…" at bounding box center [475, 249] width 689 height 654
click at [312, 269] on div "Select a date" at bounding box center [349, 274] width 218 height 20
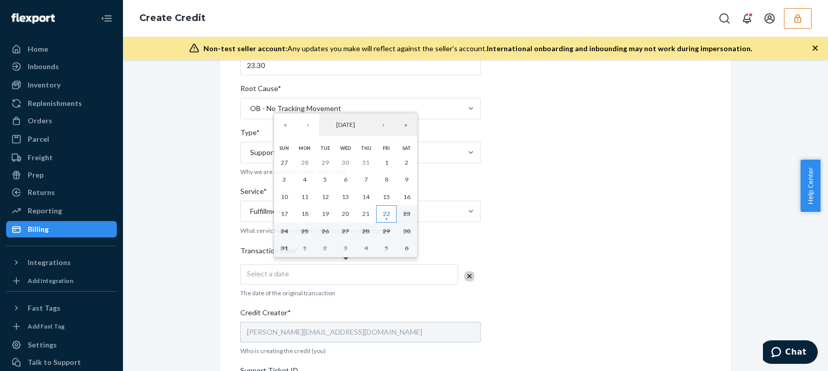
click at [384, 215] on abbr "22" at bounding box center [386, 214] width 7 height 8
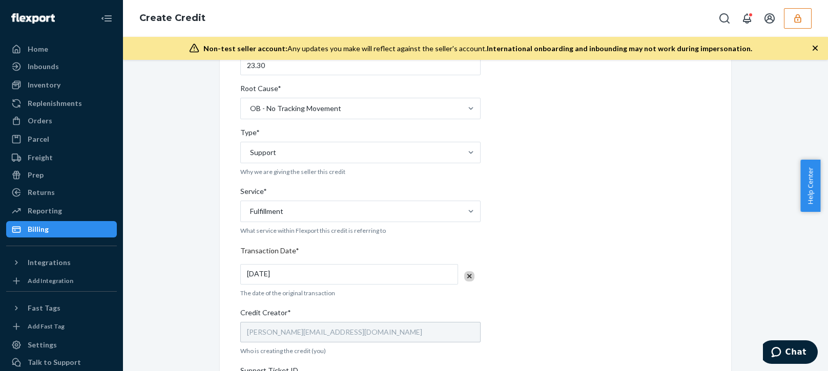
scroll to position [307, 0]
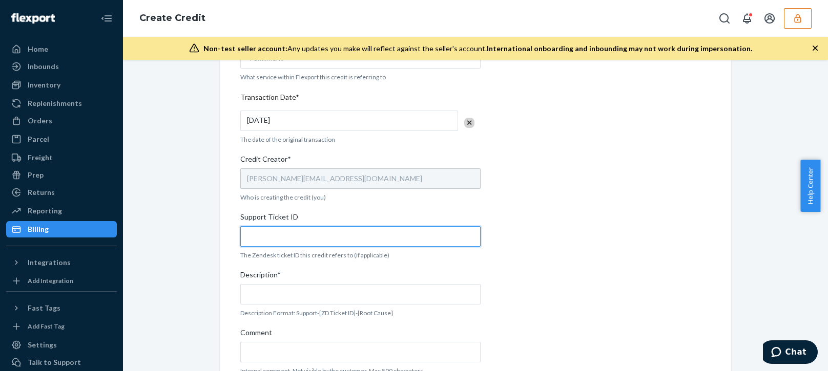
click at [257, 231] on input "Support Ticket ID" at bounding box center [360, 236] width 240 height 20
paste input "804156"
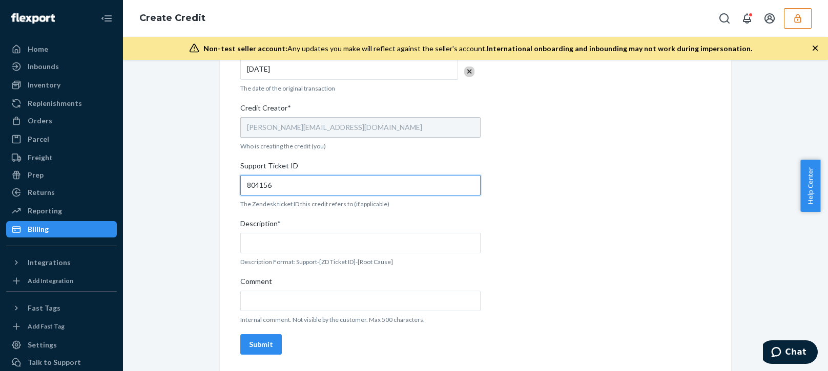
type input "804156"
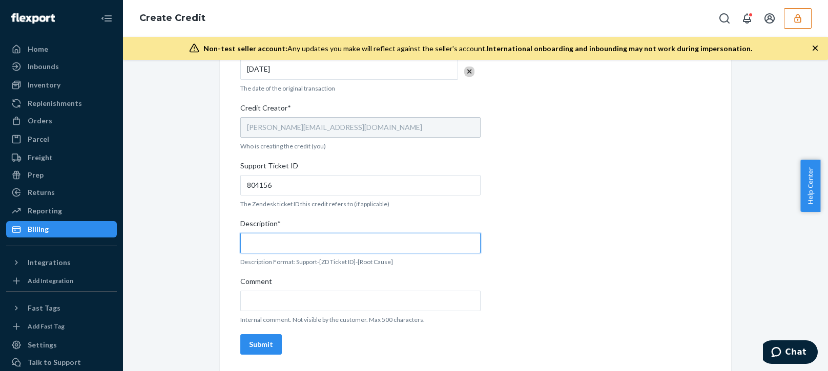
click at [298, 239] on input "Description*" at bounding box center [360, 243] width 240 height 20
paste input "804156"
type input "Support 804156 / OB - No tracking movement"
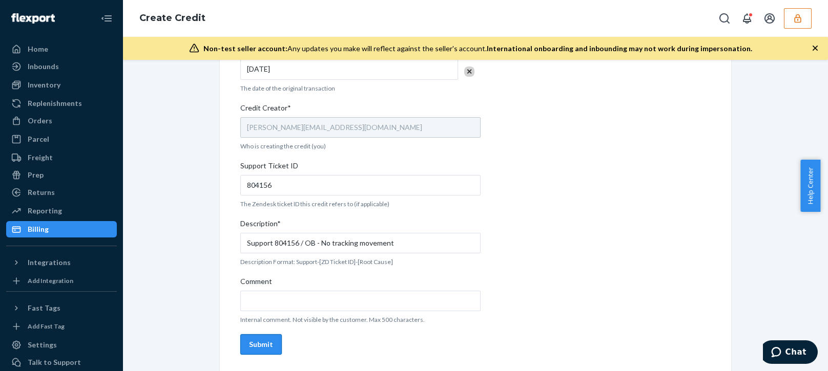
click at [249, 344] on div "Submit" at bounding box center [261, 345] width 24 height 10
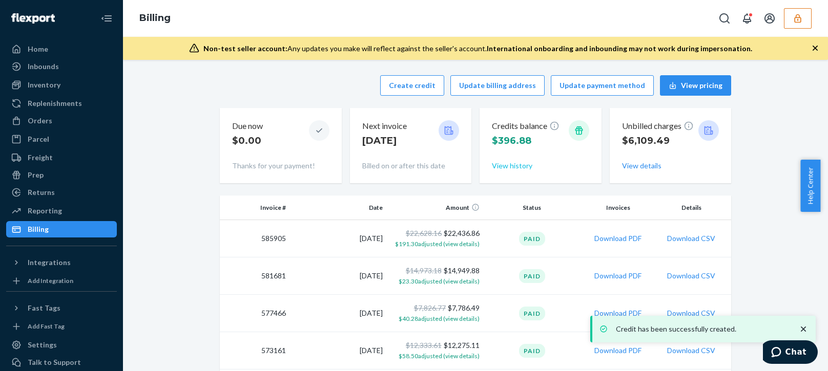
click at [514, 165] on button "View history" at bounding box center [512, 166] width 40 height 10
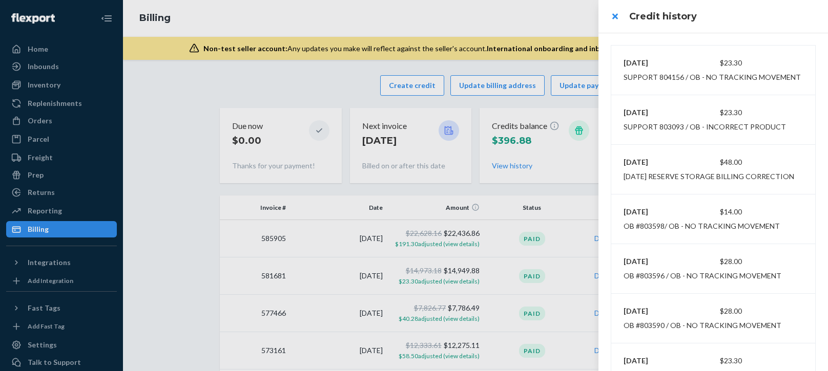
click at [546, 23] on div at bounding box center [414, 185] width 828 height 371
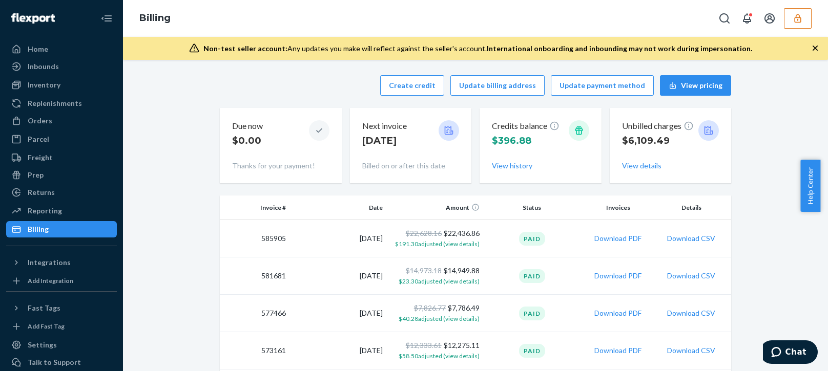
click at [800, 22] on icon "button" at bounding box center [797, 18] width 7 height 9
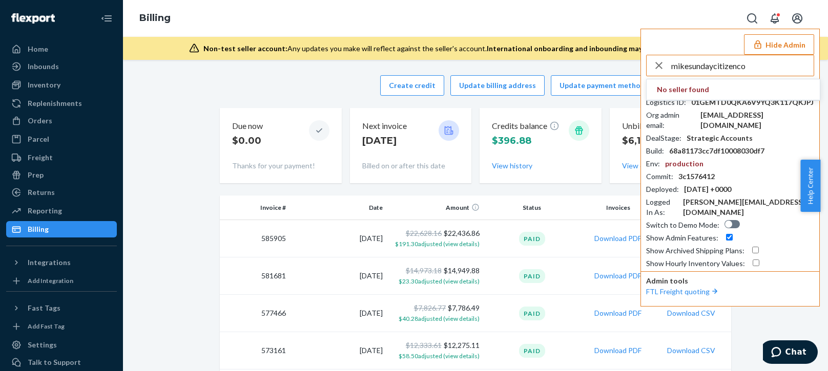
click at [762, 66] on input "mikesundaycitizenco" at bounding box center [742, 65] width 142 height 20
click at [763, 68] on input "mikesundaycitizenco" at bounding box center [742, 65] width 142 height 20
click at [761, 68] on input "mikesundaycitizenco" at bounding box center [742, 65] width 142 height 20
click at [763, 66] on input "mikesundaycitizenco" at bounding box center [742, 65] width 142 height 20
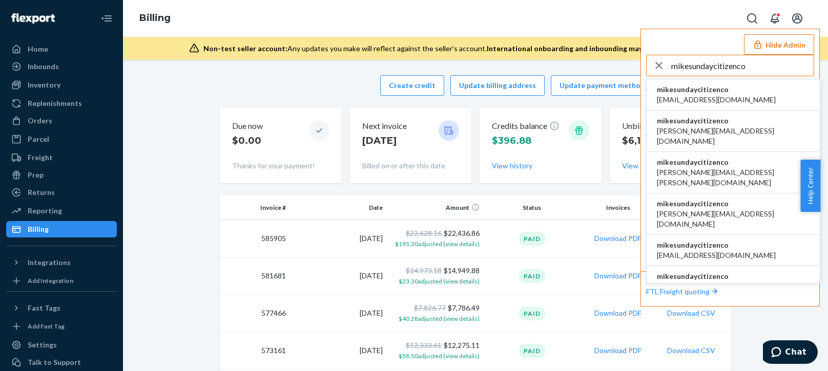
type input "mikesundaycitizenco"
click at [670, 94] on span "mikesundaycitizenco" at bounding box center [715, 89] width 119 height 10
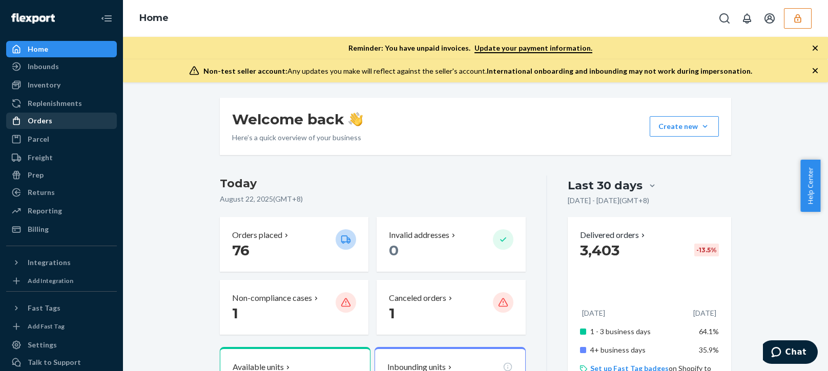
click at [46, 117] on div "Orders" at bounding box center [40, 121] width 25 height 10
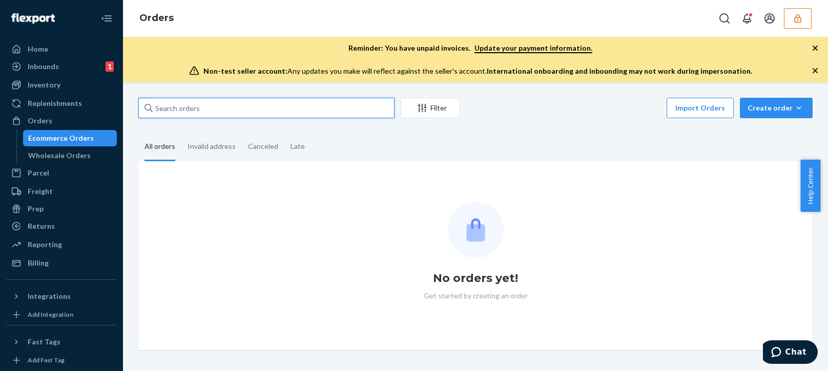
click at [232, 107] on input "text" at bounding box center [266, 108] width 256 height 20
paste input "SUND273919"
type input "SUND273919"
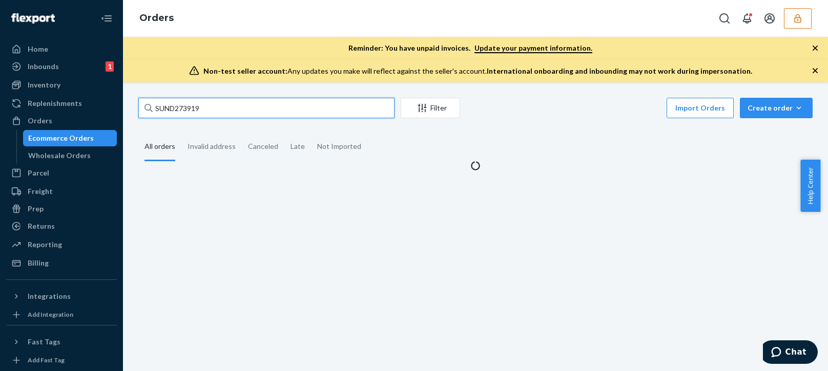
click at [236, 114] on input "SUND273919" at bounding box center [266, 108] width 256 height 20
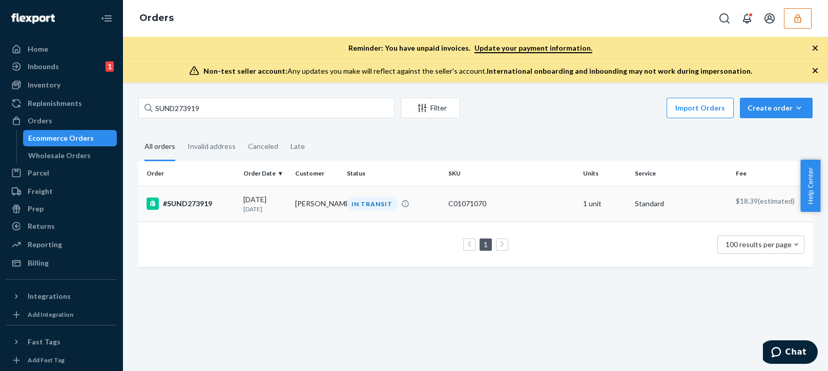
click at [216, 203] on div "#SUND273919" at bounding box center [190, 204] width 89 height 12
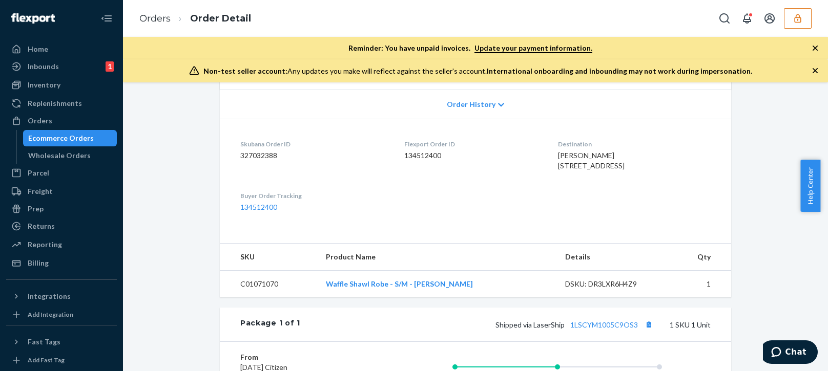
scroll to position [410, 0]
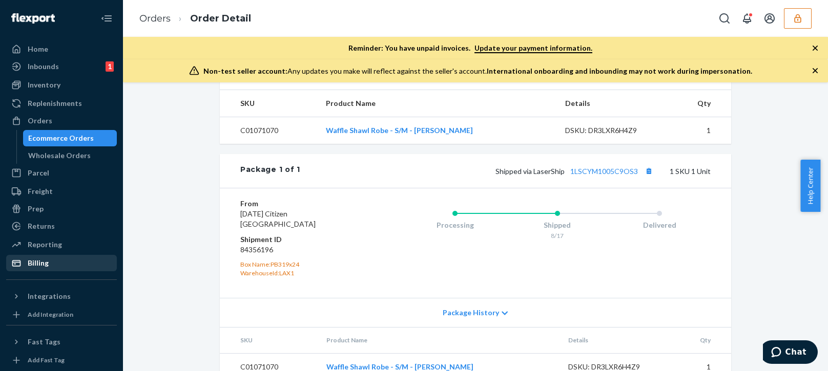
drag, startPoint x: 74, startPoint y: 262, endPoint x: 101, endPoint y: 262, distance: 27.1
click at [74, 262] on div "Billing" at bounding box center [61, 263] width 109 height 14
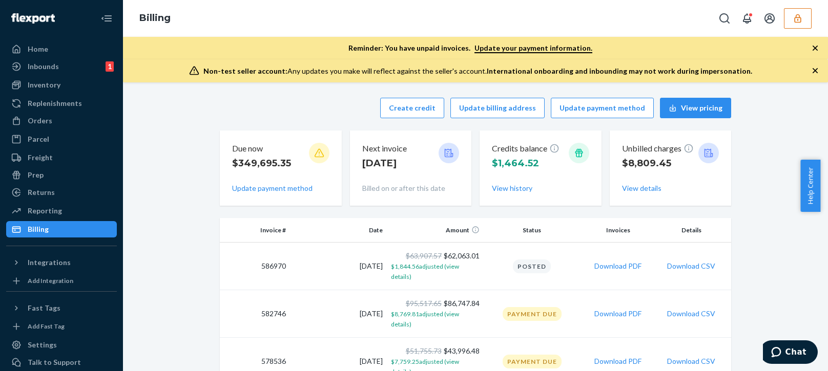
click at [247, 104] on div "Create credit Update billing address Update payment method View pricing" at bounding box center [475, 108] width 511 height 20
click at [404, 107] on button "Create credit" at bounding box center [412, 108] width 64 height 20
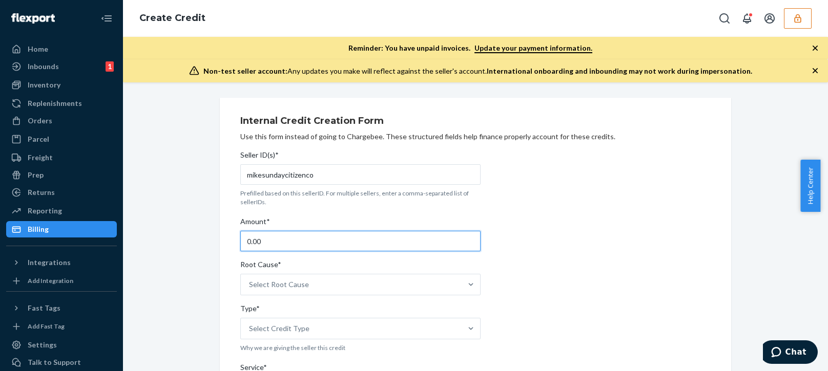
click at [261, 242] on input "0.00" at bounding box center [360, 241] width 240 height 20
type input "76.39"
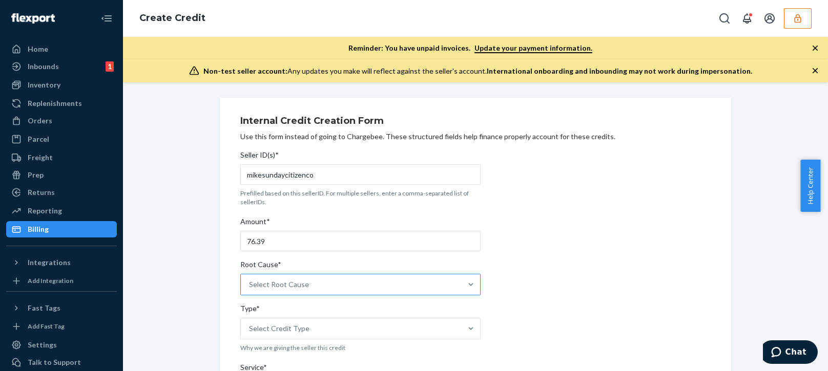
click at [319, 281] on div "Select Root Cause" at bounding box center [351, 284] width 221 height 20
click at [250, 281] on input "Root Cause* Select Root Cause" at bounding box center [249, 285] width 1 height 10
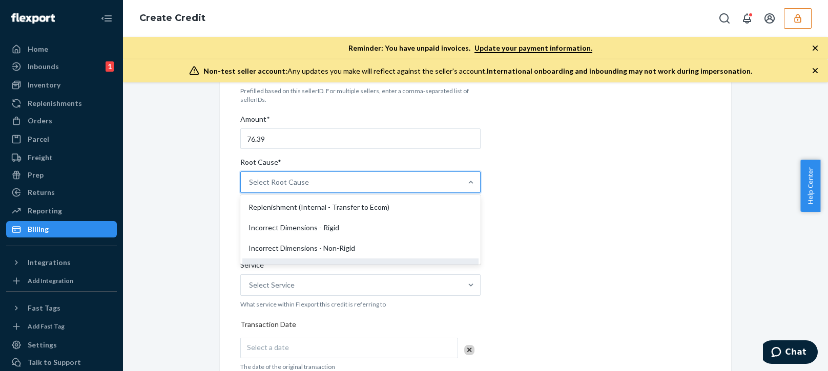
scroll to position [256, 0]
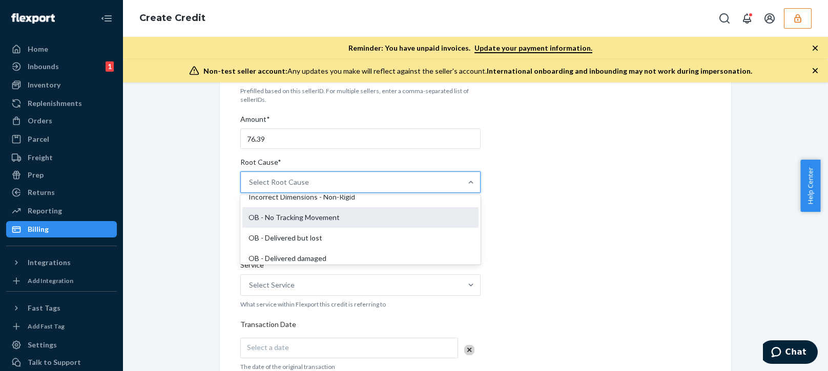
click at [290, 216] on div "OB - No Tracking Movement" at bounding box center [360, 217] width 236 height 20
click at [250, 187] on input "Root Cause* option OB - No Tracking Movement focused, 14 of 29. 29 results avai…" at bounding box center [249, 182] width 1 height 10
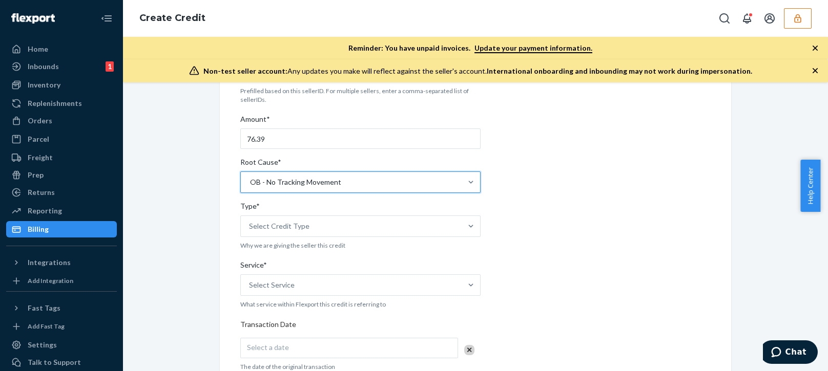
click at [178, 264] on div "Internal Credit Creation Form Use this form instead of going to Chargebee. Thes…" at bounding box center [475, 322] width 689 height 654
click at [257, 224] on div "Select Credit Type" at bounding box center [279, 226] width 60 height 10
click at [250, 224] on input "Type* Select Credit Type" at bounding box center [249, 226] width 1 height 10
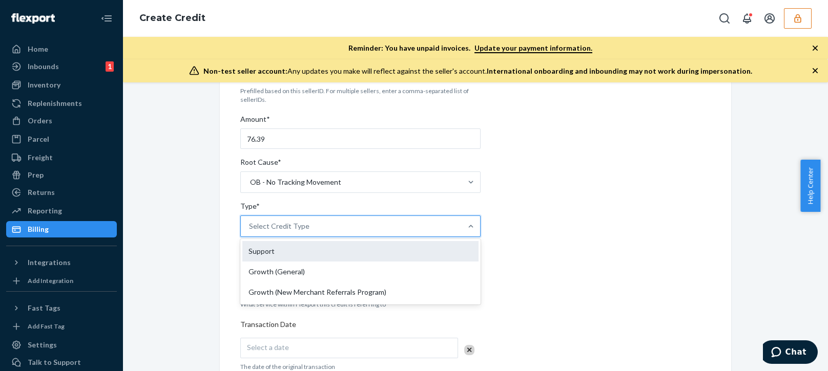
click at [264, 248] on div "Support" at bounding box center [360, 251] width 236 height 20
click at [250, 231] on input "Type* option Support focused, 1 of 3. 3 results available. Use Up and Down to c…" at bounding box center [249, 226] width 1 height 10
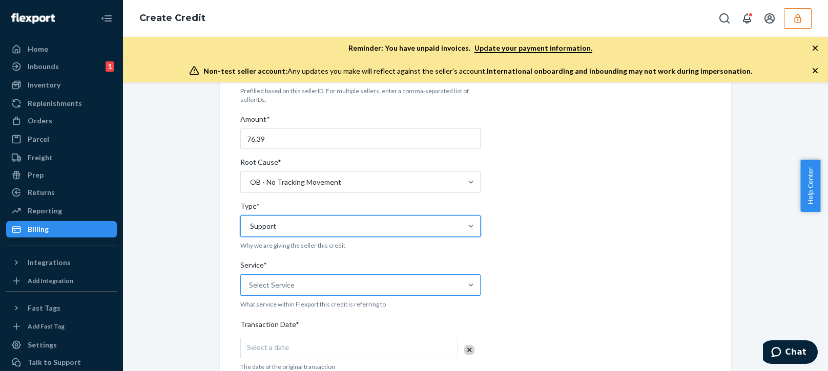
click at [279, 286] on div "Select Service" at bounding box center [272, 285] width 46 height 10
click at [250, 286] on input "Service* Select Service" at bounding box center [249, 285] width 1 height 10
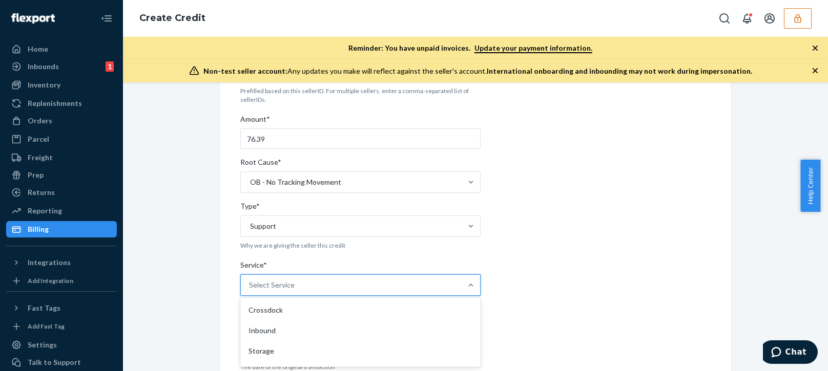
scroll to position [51, 0]
click at [190, 240] on div "Internal Credit Creation Form Use this form instead of going to Chargebee. Thes…" at bounding box center [475, 322] width 689 height 654
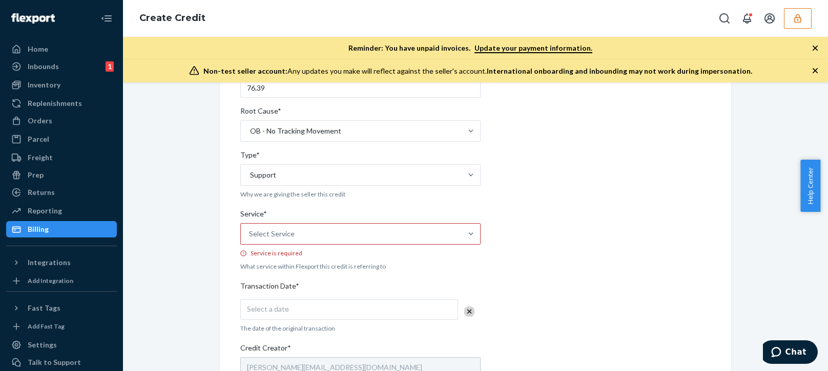
scroll to position [205, 0]
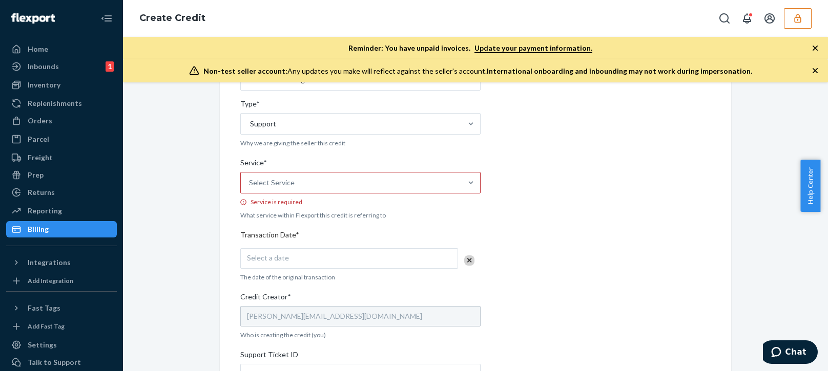
click at [277, 182] on div "Select Service" at bounding box center [272, 183] width 46 height 10
click at [250, 182] on input "Service* Select Service Service is required" at bounding box center [249, 183] width 1 height 10
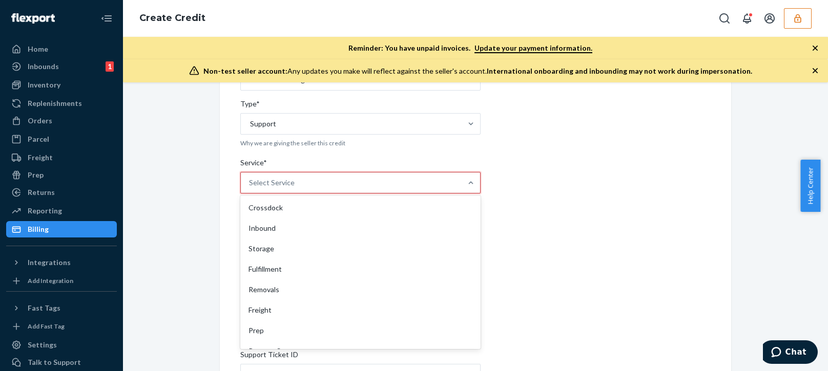
click at [279, 270] on div "Fulfillment" at bounding box center [360, 269] width 236 height 20
click at [250, 188] on input "Service* option Fulfillment focused, 4 of 10. 10 results available. Use Up and …" at bounding box center [249, 183] width 1 height 10
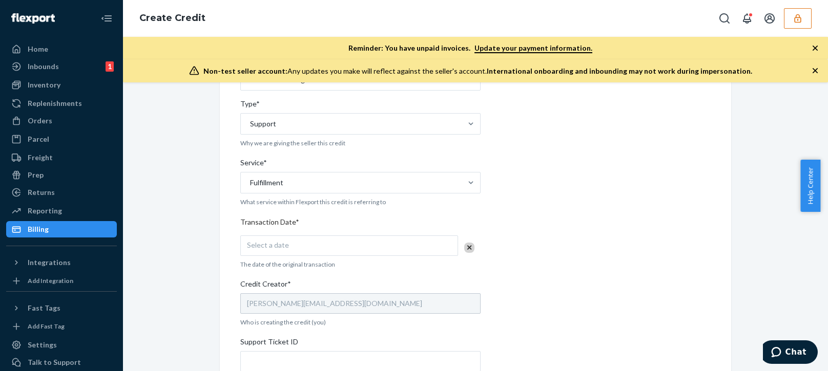
click at [178, 283] on div "Internal Credit Creation Form Use this form instead of going to Chargebee. Thes…" at bounding box center [475, 220] width 689 height 654
click at [289, 259] on div "Seller ID(s)* mikesundaycitizenco Prefilled based on this sellerID. For multipl…" at bounding box center [360, 238] width 240 height 594
click at [308, 249] on div "Select a date" at bounding box center [349, 246] width 218 height 20
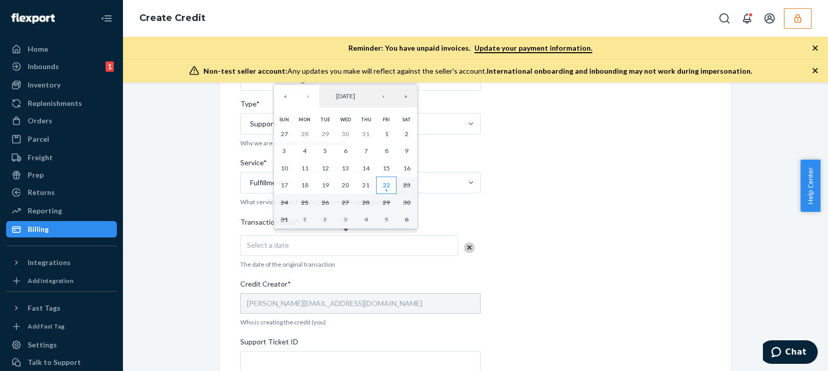
click at [383, 184] on abbr "22" at bounding box center [386, 185] width 7 height 8
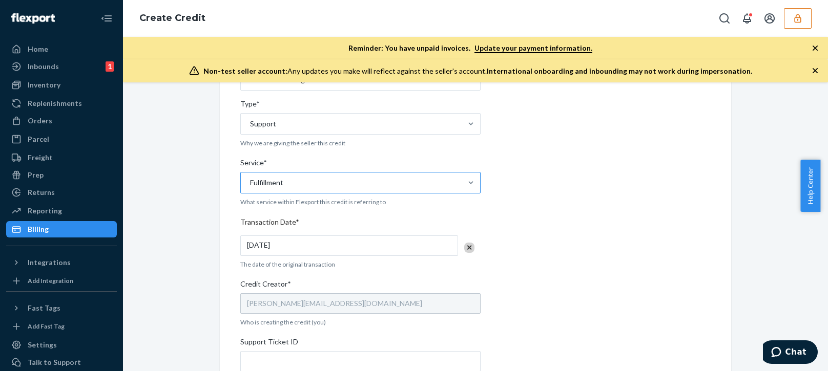
scroll to position [358, 0]
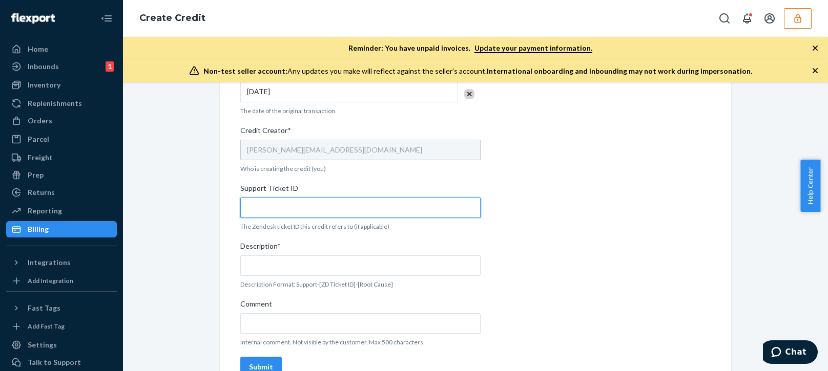
click at [292, 203] on input "Support Ticket ID" at bounding box center [360, 208] width 240 height 20
paste input "804166"
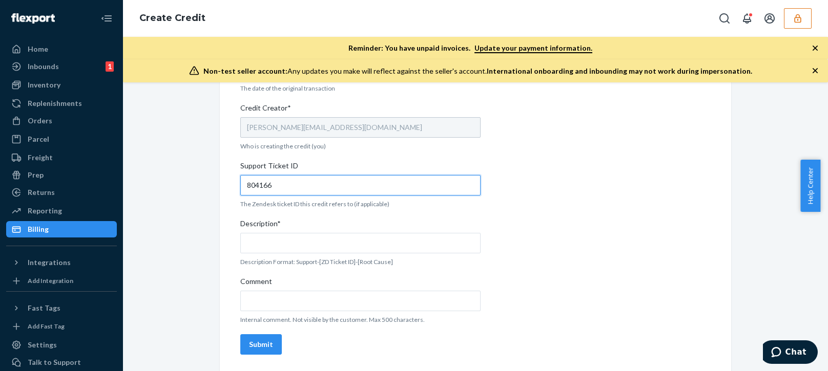
type input "804166"
click at [271, 231] on span "Description*" at bounding box center [260, 226] width 40 height 14
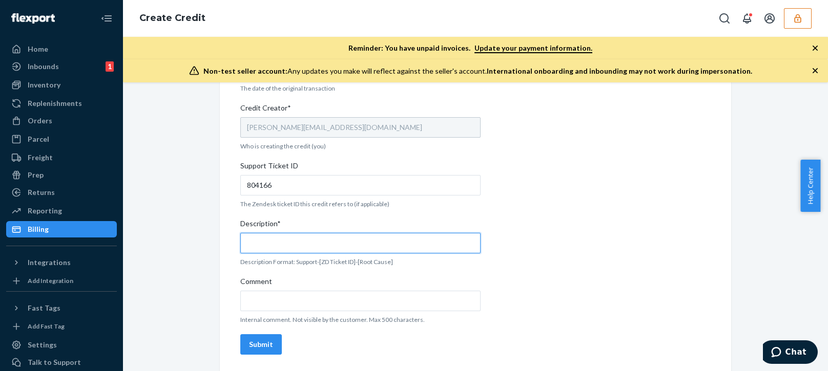
click at [271, 233] on input "Description*" at bounding box center [360, 243] width 240 height 20
click at [290, 245] on input "Description*" at bounding box center [360, 243] width 240 height 20
click at [297, 242] on input "Description*" at bounding box center [360, 243] width 240 height 20
paste input "804166"
type input "Support 804166 / OB - No tracking movement"
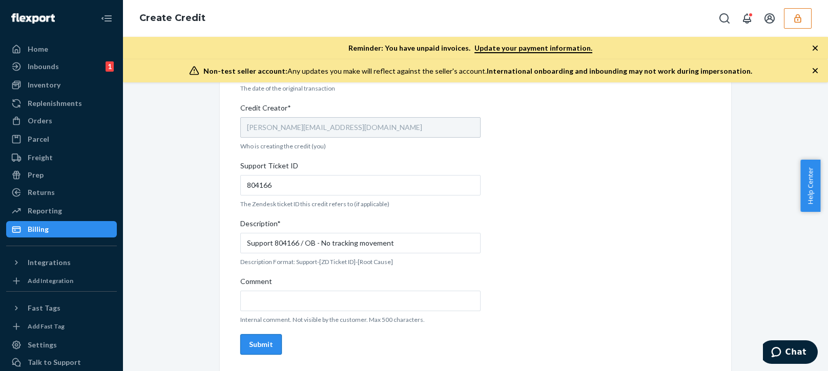
click at [261, 345] on div "Submit" at bounding box center [261, 345] width 24 height 10
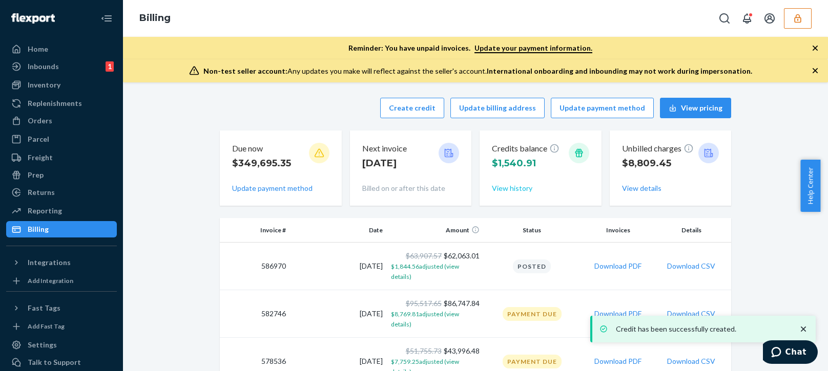
click at [500, 190] on button "View history" at bounding box center [512, 188] width 40 height 10
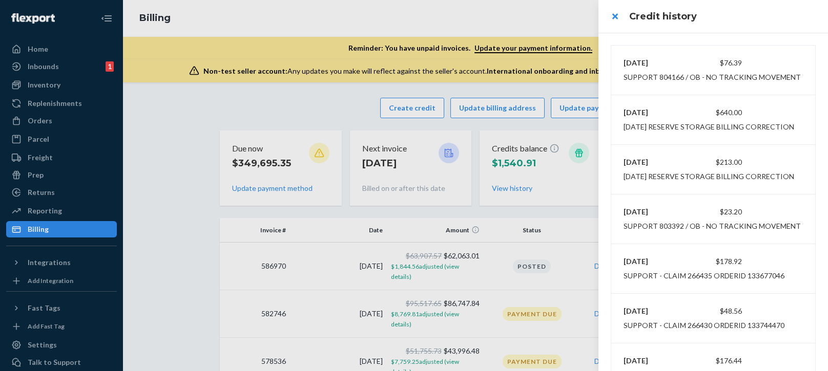
click at [274, 125] on div at bounding box center [414, 185] width 828 height 371
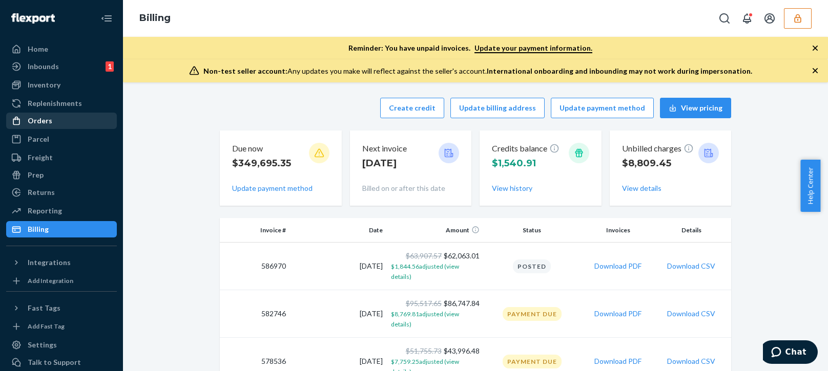
click at [51, 121] on div "Orders" at bounding box center [61, 121] width 109 height 14
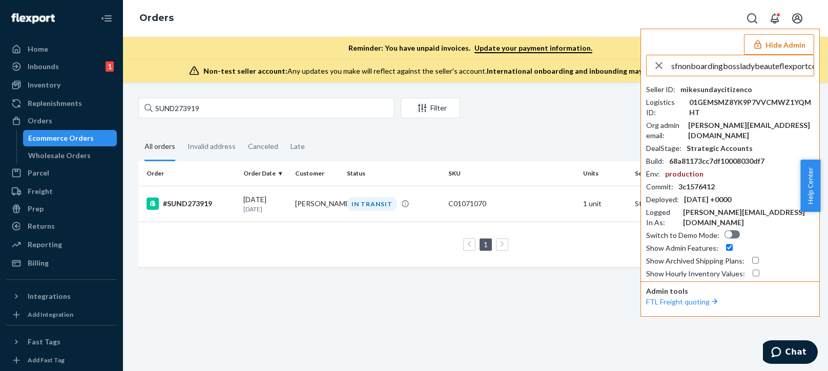
scroll to position [0, 9]
click at [750, 68] on input "sfnonboardingbossladybeauteflexportcom" at bounding box center [742, 65] width 142 height 20
click at [725, 59] on input "sfnonboardingbossladybeauteflexportcom" at bounding box center [742, 65] width 142 height 20
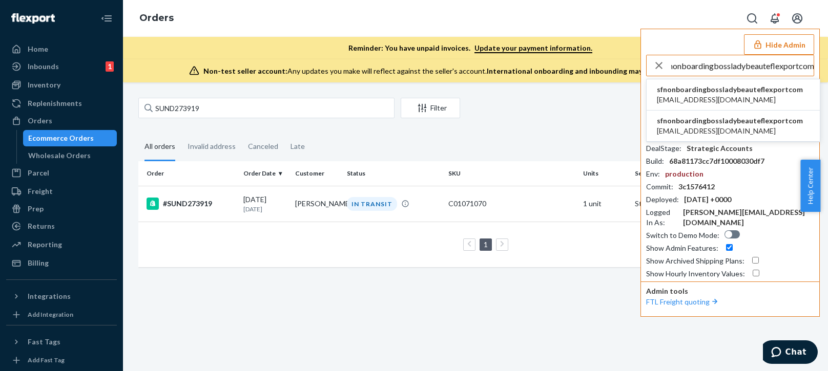
click at [731, 66] on input "sfnonboardingbossladybeauteflexportcom" at bounding box center [742, 65] width 142 height 20
type input "sfnonboardingbossladybeauteflexportcom"
click at [695, 101] on span "[EMAIL_ADDRESS][DOMAIN_NAME]" at bounding box center [729, 100] width 146 height 10
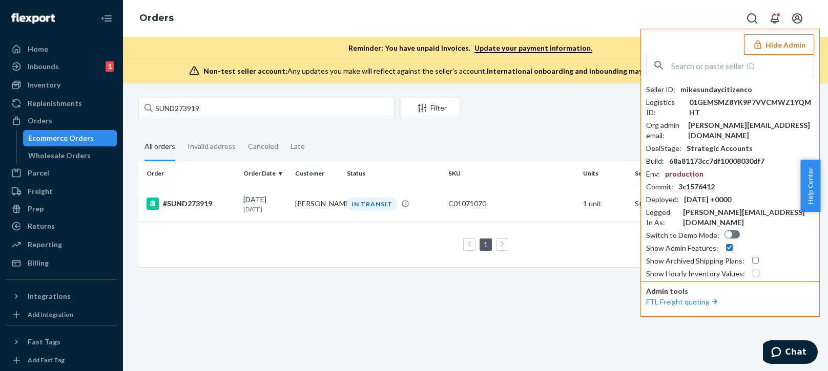
scroll to position [0, 0]
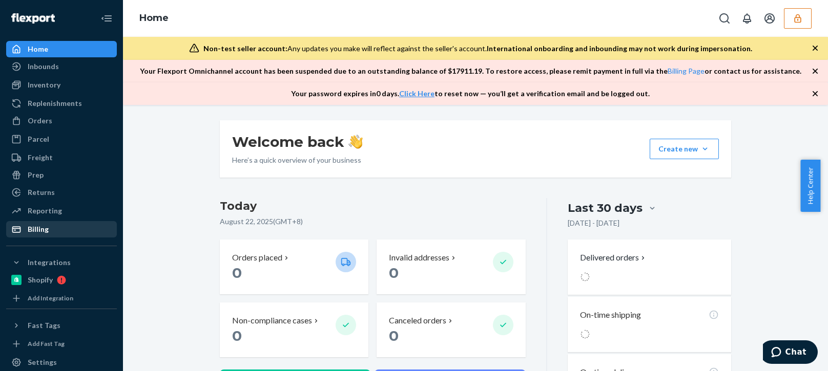
drag, startPoint x: 42, startPoint y: 232, endPoint x: 108, endPoint y: 229, distance: 65.6
click at [42, 232] on div "Billing" at bounding box center [38, 229] width 21 height 10
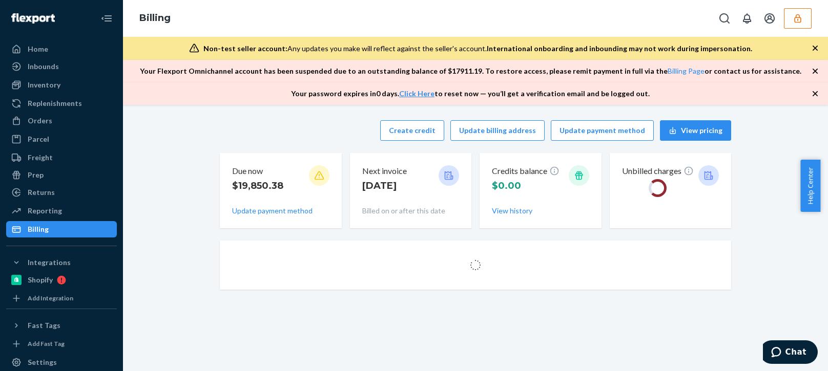
click at [256, 121] on div "Create credit Update billing address Update payment method View pricing" at bounding box center [475, 130] width 511 height 20
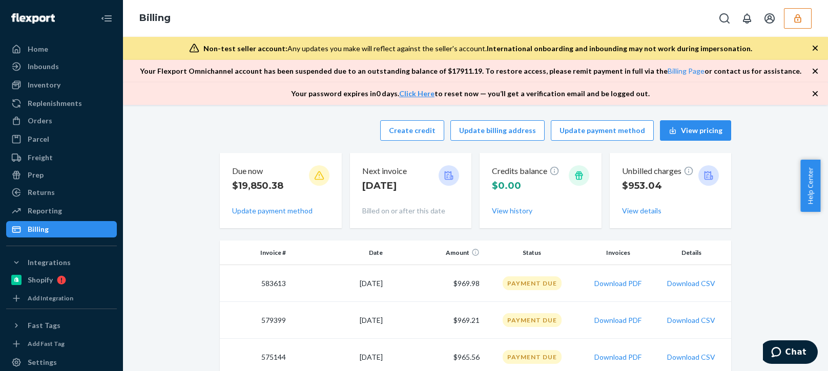
click at [793, 10] on button "button" at bounding box center [797, 18] width 28 height 20
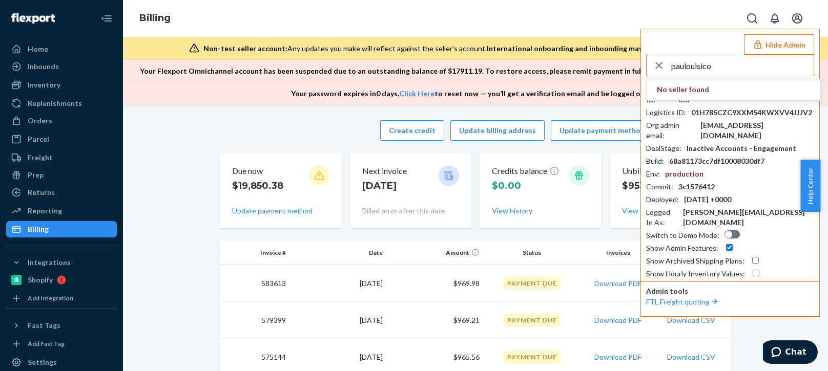
click at [727, 61] on input "paulouisico" at bounding box center [742, 65] width 142 height 20
click at [732, 67] on input "paulouisico" at bounding box center [742, 65] width 142 height 20
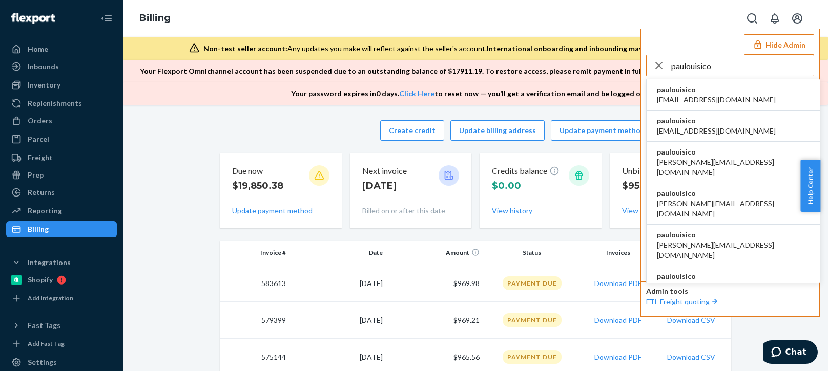
type input "paulouisico"
click at [686, 98] on span "al@ouisi.co" at bounding box center [715, 100] width 119 height 10
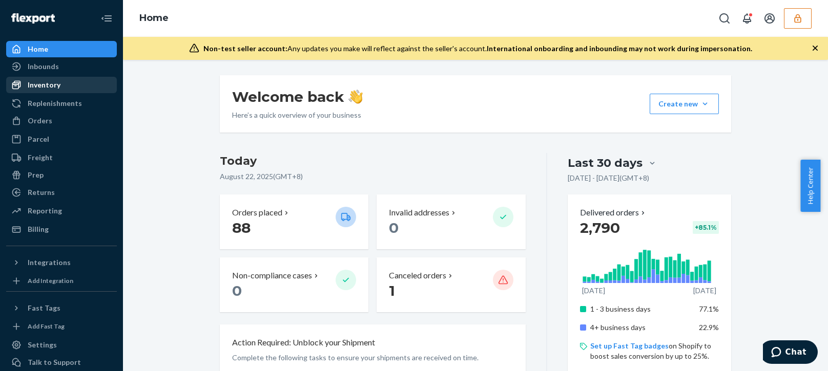
click at [65, 87] on div "Inventory" at bounding box center [61, 85] width 109 height 14
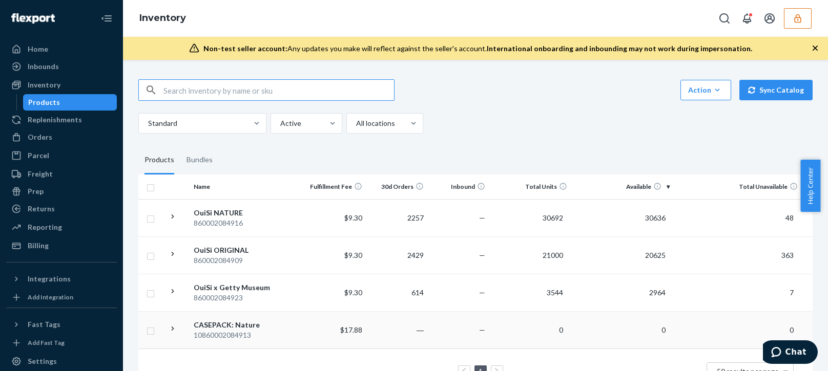
scroll to position [41, 0]
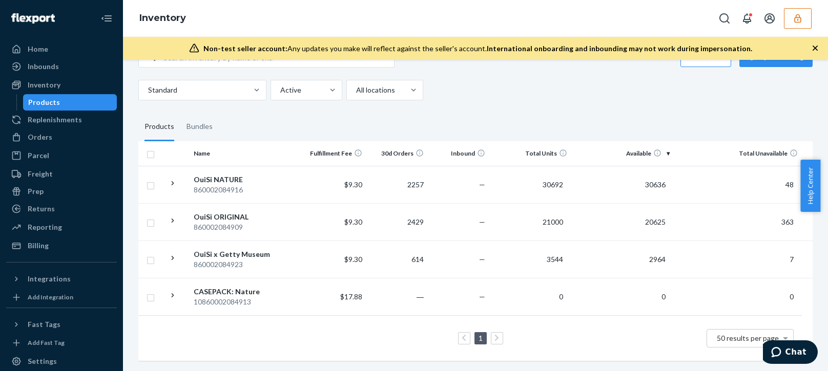
click at [803, 20] on button "button" at bounding box center [797, 18] width 28 height 20
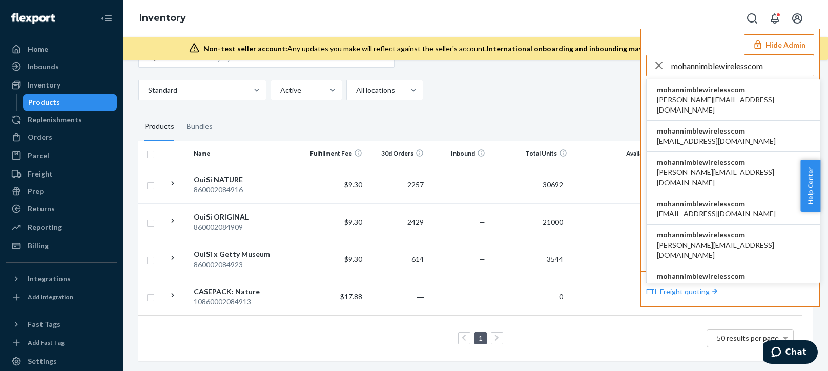
type input "mohannimblewirelesscom"
click at [715, 94] on span "mohannimblewirelesscom" at bounding box center [732, 89] width 153 height 10
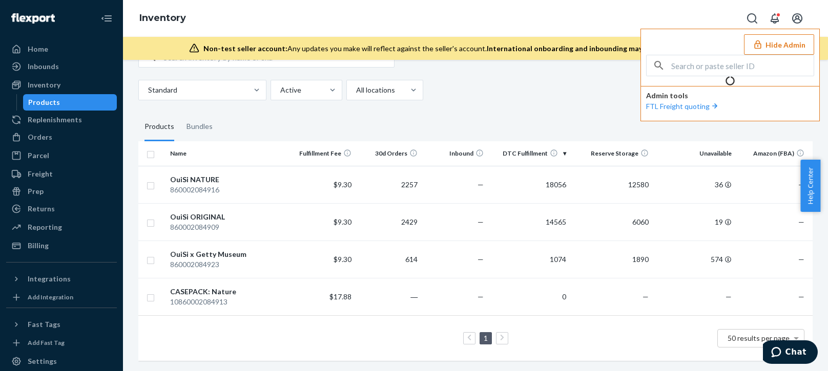
scroll to position [0, 0]
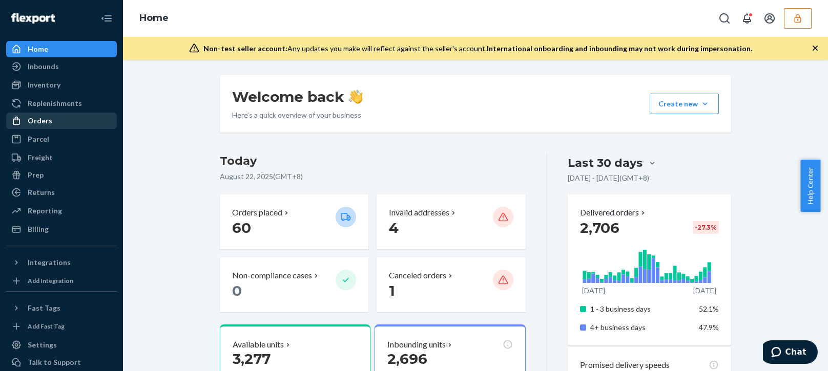
click at [50, 118] on div "Orders" at bounding box center [40, 121] width 25 height 10
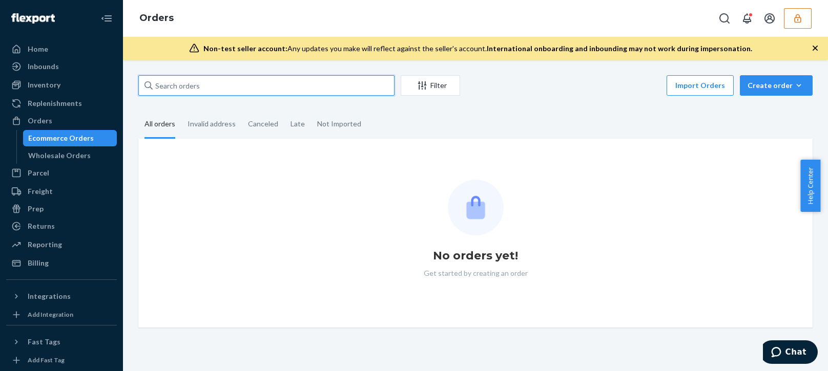
click at [182, 82] on input "text" at bounding box center [266, 85] width 256 height 20
paste input "3345674"
type input "3345674"
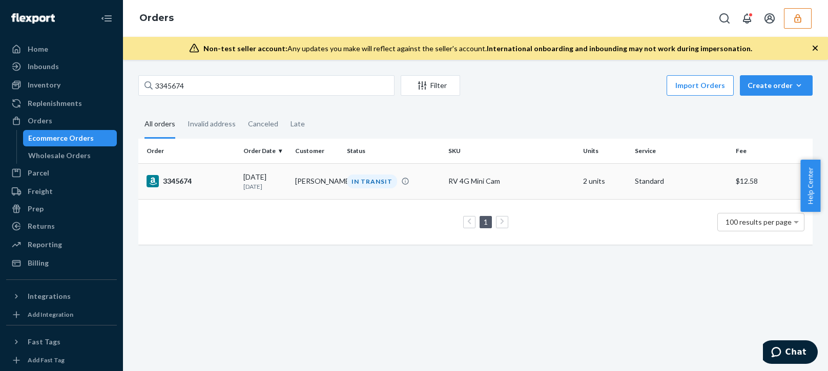
click at [278, 173] on div "07/26/2025 27 days ago" at bounding box center [265, 181] width 44 height 19
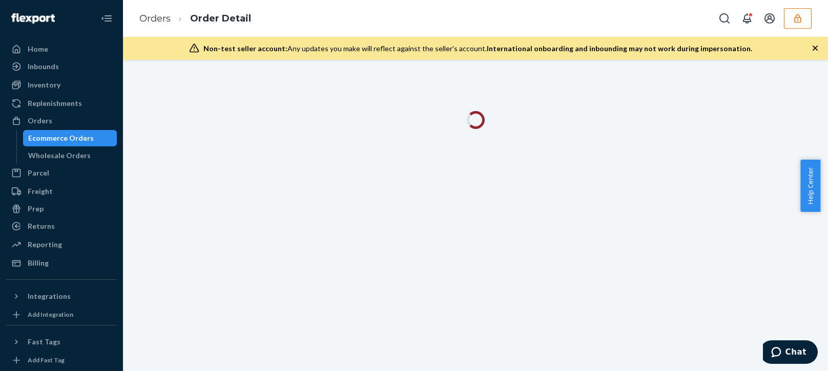
click at [816, 49] on icon "button" at bounding box center [814, 48] width 5 height 5
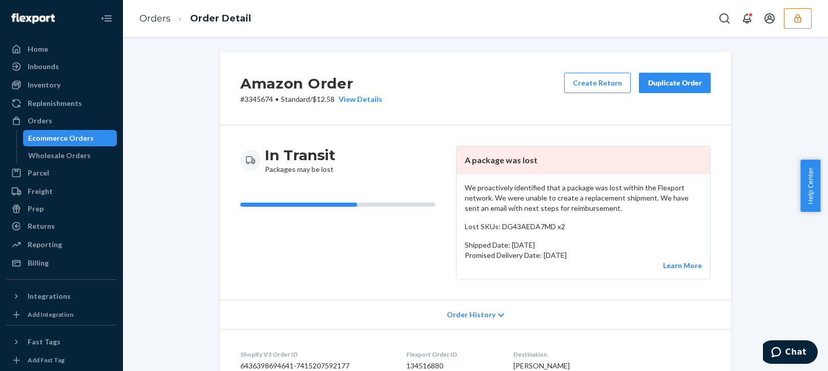
click at [540, 207] on p "We proactively identified that a package was lost within the Flexport network. …" at bounding box center [582, 198] width 237 height 31
click at [541, 206] on p "We proactively identified that a package was lost within the Flexport network. …" at bounding box center [582, 198] width 237 height 31
drag, startPoint x: 31, startPoint y: 260, endPoint x: 84, endPoint y: 266, distance: 53.1
click at [31, 260] on div "Billing" at bounding box center [38, 263] width 21 height 10
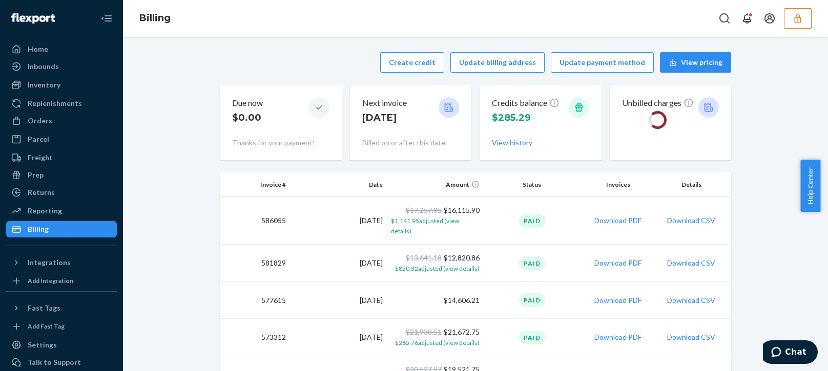
click at [329, 62] on div "Create credit Update billing address Update payment method View pricing" at bounding box center [475, 62] width 511 height 20
click at [313, 61] on div "Create credit Update billing address Update payment method View pricing" at bounding box center [475, 62] width 511 height 20
click at [402, 60] on button "Create credit" at bounding box center [412, 62] width 64 height 20
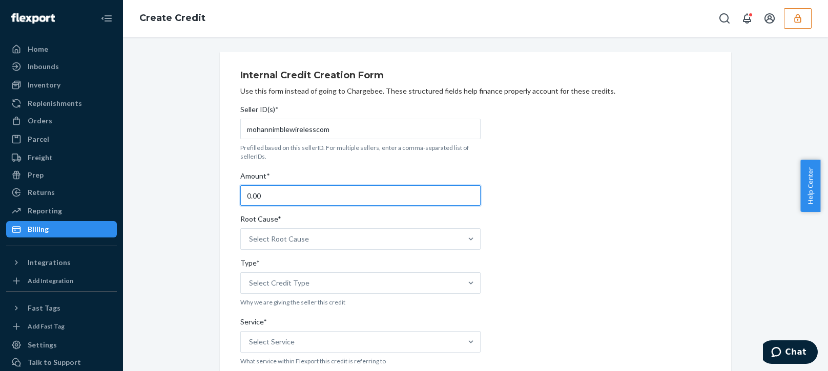
click at [275, 189] on input "0.00" at bounding box center [360, 195] width 240 height 20
type input "88.18"
click at [304, 229] on div "Select Root Cause" at bounding box center [351, 239] width 221 height 20
click at [250, 234] on input "Root Cause* Select Root Cause" at bounding box center [249, 239] width 1 height 10
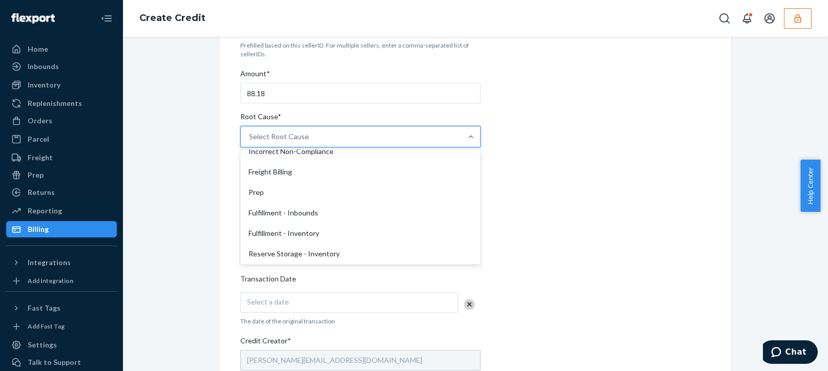
scroll to position [256, 0]
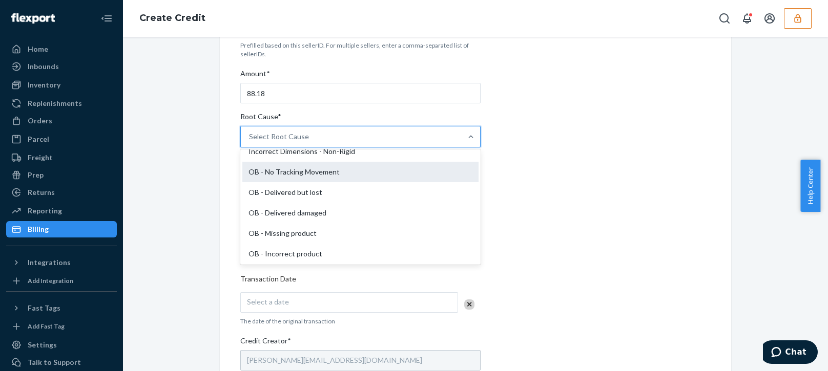
click at [293, 173] on div "OB - No Tracking Movement" at bounding box center [360, 172] width 236 height 20
click at [250, 142] on input "Root Cause* option OB - No Tracking Movement focused, 14 of 29. 29 results avai…" at bounding box center [249, 137] width 1 height 10
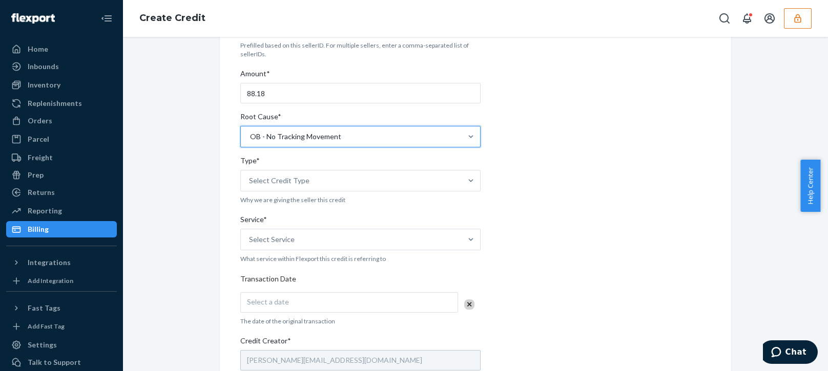
click at [195, 217] on div "Internal Credit Creation Form Use this form instead of going to Chargebee. Thes…" at bounding box center [475, 277] width 689 height 654
click at [334, 168] on div "Type*" at bounding box center [360, 163] width 240 height 14
click at [250, 176] on input "Type* Select Credit Type" at bounding box center [249, 181] width 1 height 10
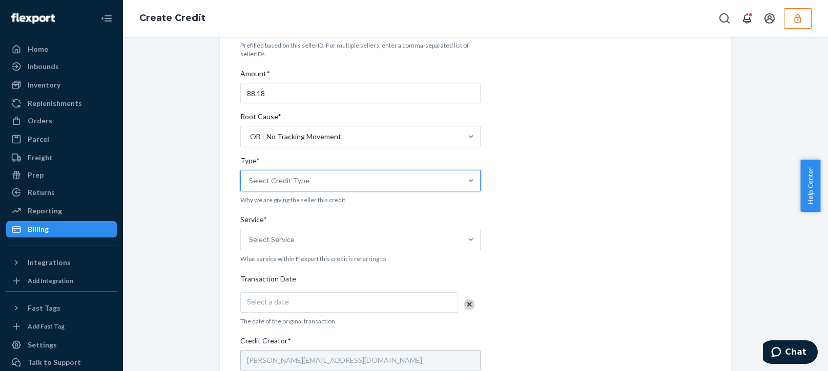
click at [314, 183] on div "Select Credit Type" at bounding box center [351, 181] width 221 height 20
click at [250, 183] on input "Type* 0 results available. Select is focused ,type to refine list, press Down t…" at bounding box center [249, 181] width 1 height 10
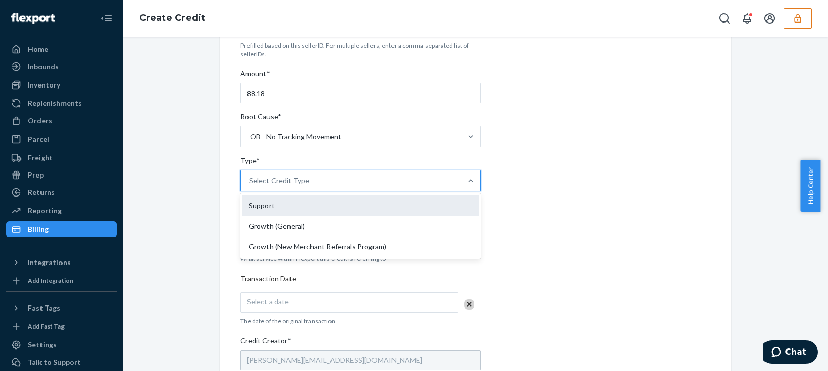
click at [259, 203] on div "Support" at bounding box center [360, 206] width 236 height 20
click at [250, 186] on input "Type* option Support focused, 1 of 3. 3 results available. Use Up and Down to c…" at bounding box center [249, 181] width 1 height 10
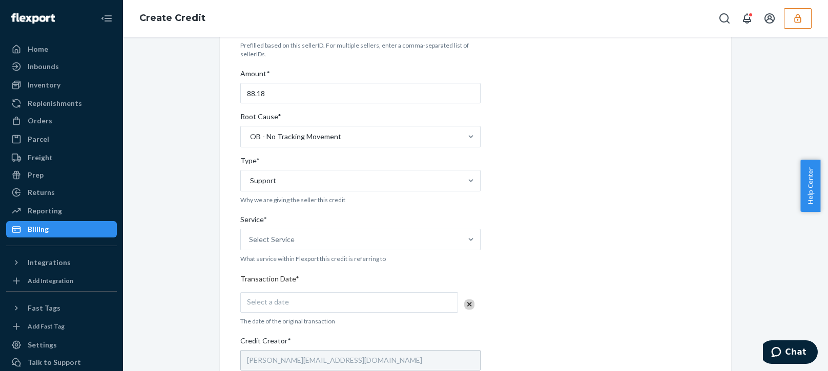
click at [186, 257] on div "Internal Credit Creation Form Use this form instead of going to Chargebee. Thes…" at bounding box center [475, 277] width 689 height 654
click at [275, 250] on div "Select Service" at bounding box center [360, 240] width 240 height 22
click at [250, 245] on input "Service* Select Service" at bounding box center [249, 240] width 1 height 10
click at [318, 235] on div "Select Service" at bounding box center [351, 239] width 221 height 20
click at [250, 235] on input "Service* 0 results available. Select is focused ,type to refine list, press Dow…" at bounding box center [249, 240] width 1 height 10
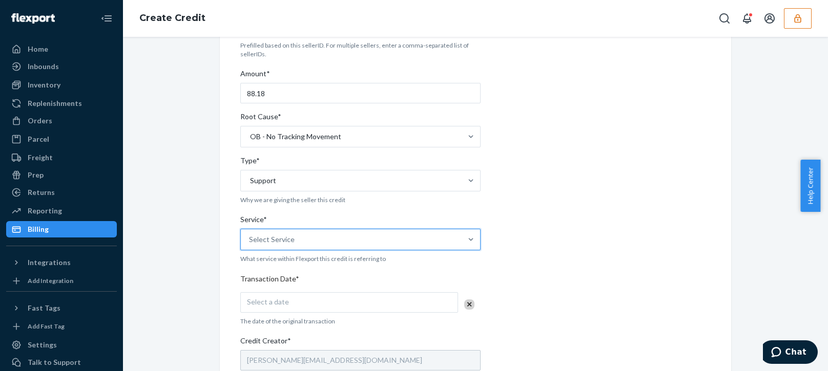
click at [341, 245] on div "Select Service" at bounding box center [351, 239] width 221 height 20
click at [250, 245] on input "Service* 0 results available. Select is focused ,type to refine list, press Dow…" at bounding box center [249, 240] width 1 height 10
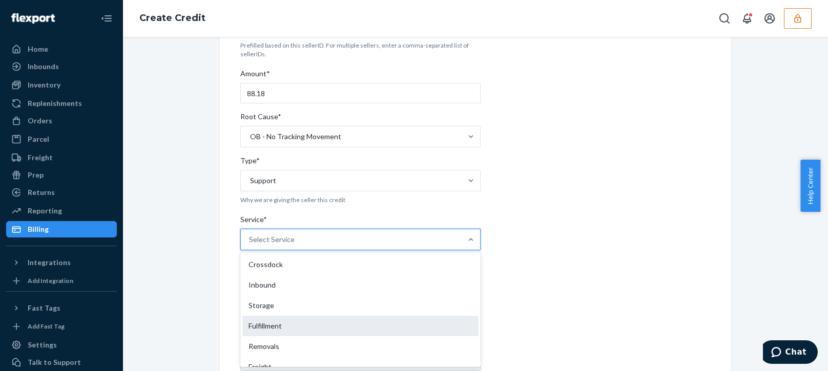
click at [270, 326] on div "Fulfillment" at bounding box center [360, 326] width 236 height 20
click at [250, 245] on input "Service* option Fulfillment focused, 4 of 10. 10 results available. Use Up and …" at bounding box center [249, 240] width 1 height 10
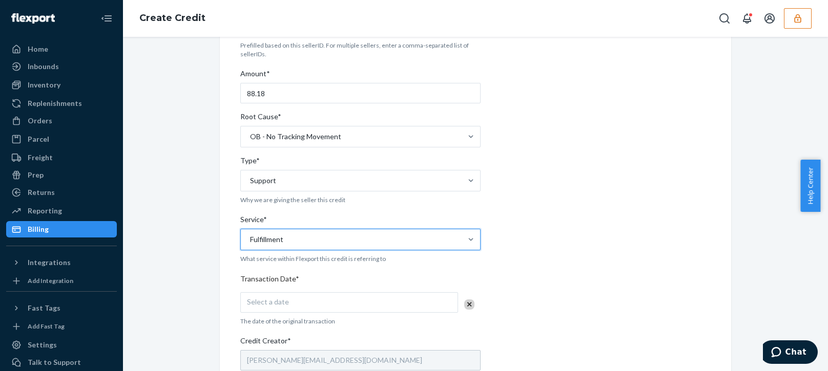
click at [206, 333] on div "Internal Credit Creation Form Use this form instead of going to Chargebee. Thes…" at bounding box center [475, 277] width 689 height 654
click at [309, 304] on div "Select a date" at bounding box center [349, 302] width 218 height 20
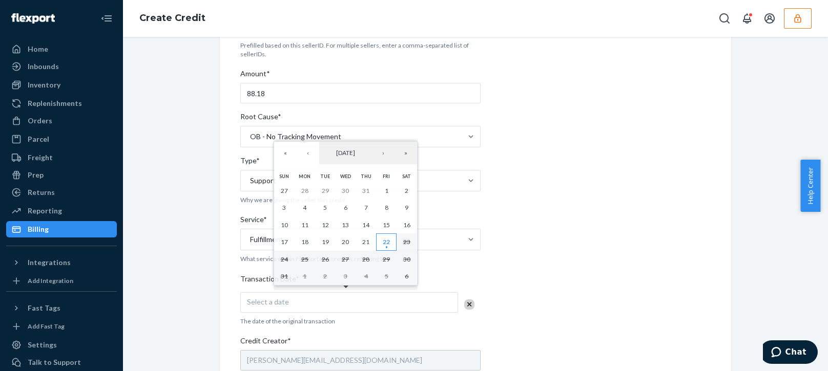
click at [387, 243] on abbr "22" at bounding box center [386, 242] width 7 height 8
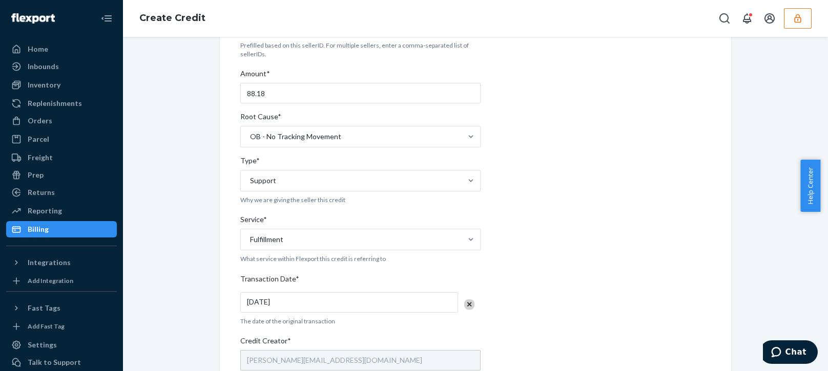
scroll to position [307, 0]
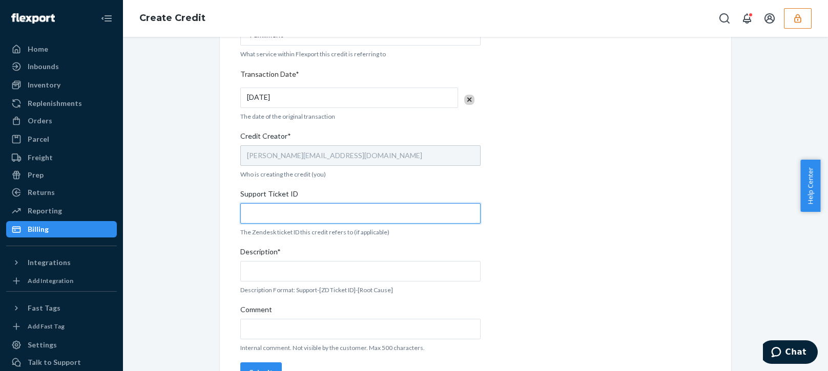
click at [276, 220] on input "Support Ticket ID" at bounding box center [360, 213] width 240 height 20
paste input "804173"
type input "804173"
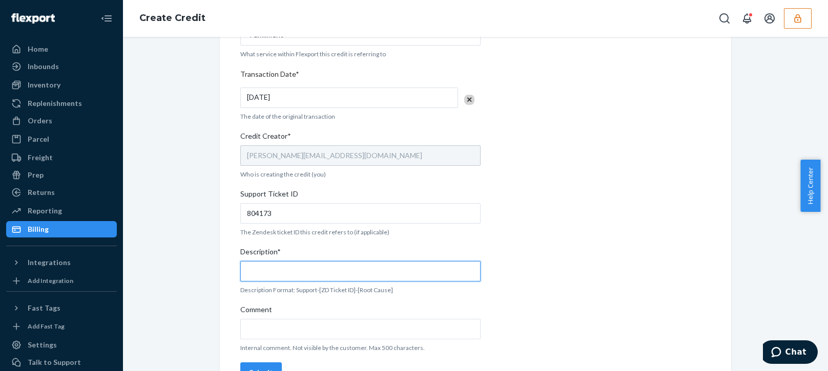
click at [293, 265] on input "Description*" at bounding box center [360, 271] width 240 height 20
paste input "804173"
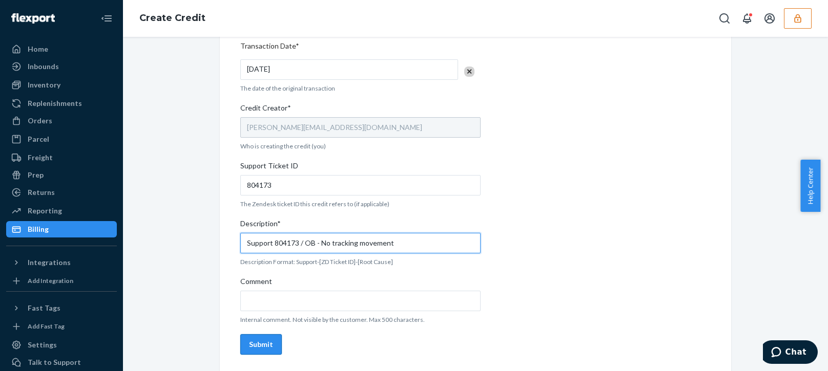
type input "Support 804173 / OB - No tracking movement"
click at [257, 347] on div "Submit" at bounding box center [261, 345] width 24 height 10
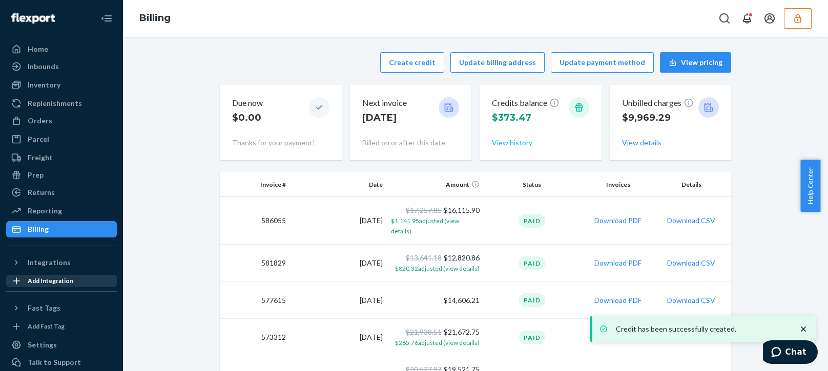
click at [512, 140] on button "View history" at bounding box center [512, 143] width 40 height 10
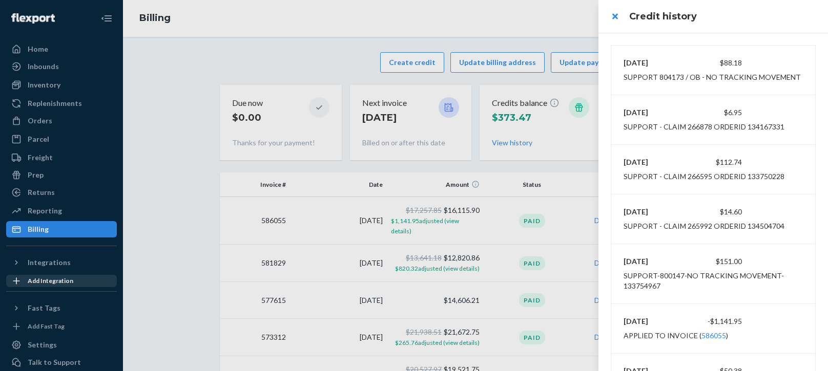
click at [33, 121] on div at bounding box center [414, 185] width 828 height 371
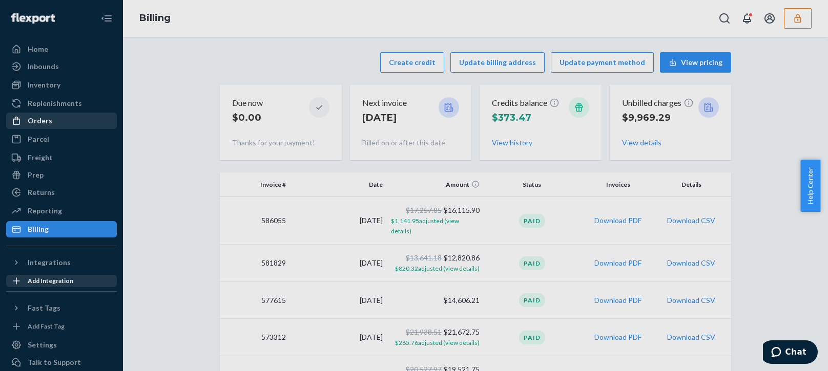
click at [33, 121] on div "Orders" at bounding box center [40, 121] width 25 height 10
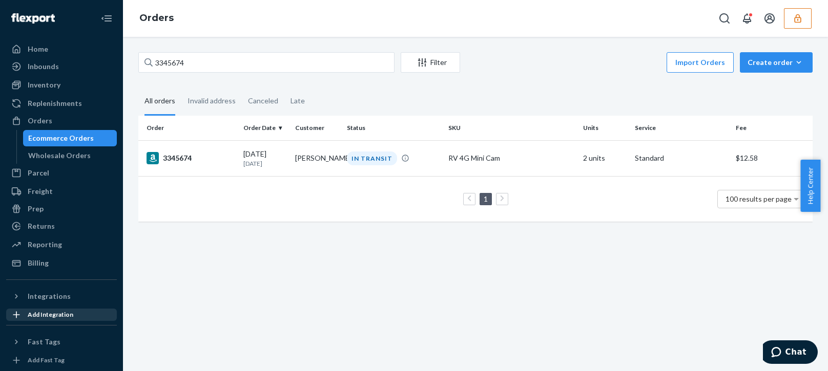
click at [564, 97] on fieldset "All orders Invalid address Canceled Late" at bounding box center [475, 102] width 674 height 28
click at [237, 161] on td "3345674" at bounding box center [188, 158] width 101 height 36
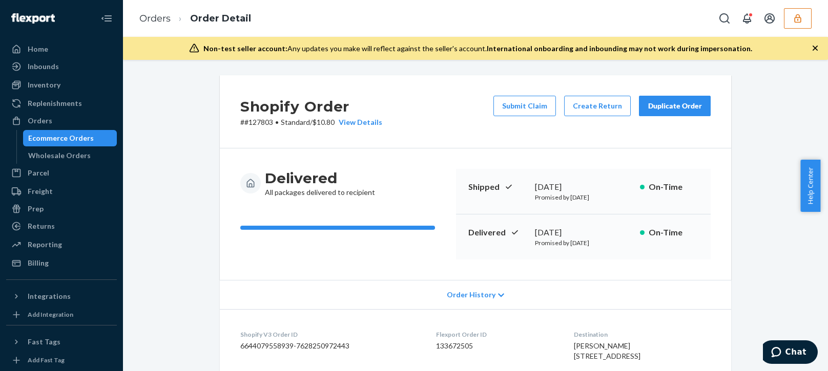
scroll to position [358, 0]
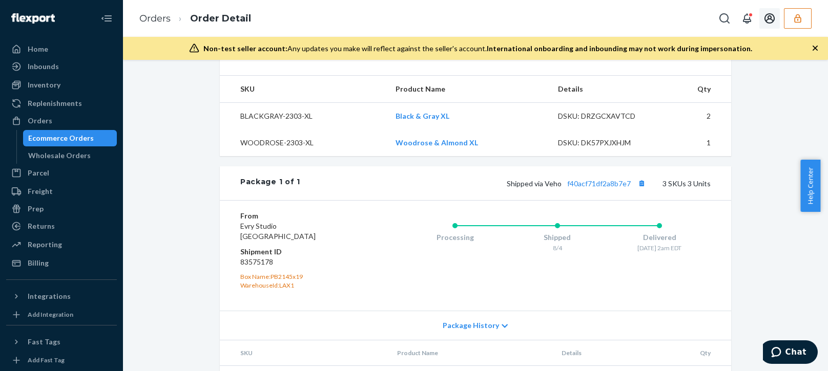
click at [803, 24] on button "button" at bounding box center [797, 18] width 28 height 20
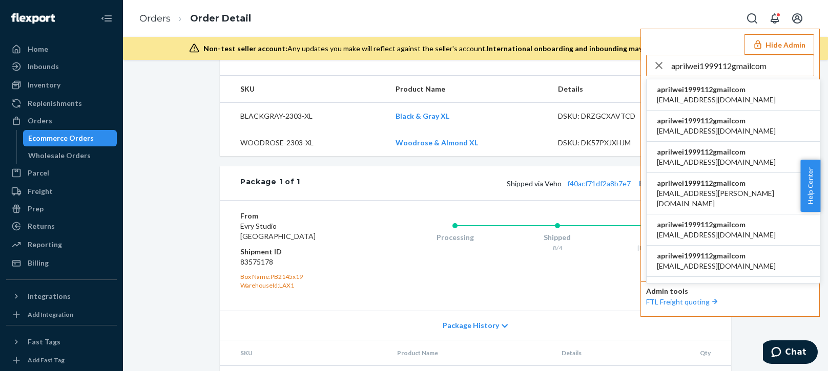
click at [727, 65] on input "aprilwei1999112gmailcom" at bounding box center [742, 65] width 142 height 20
type input "aprilwei1999112gmailcom"
drag, startPoint x: 710, startPoint y: 98, endPoint x: 716, endPoint y: 95, distance: 6.4
click at [712, 94] on div "aprilwei1999112gmailcom [EMAIL_ADDRESS][DOMAIN_NAME]" at bounding box center [715, 94] width 119 height 20
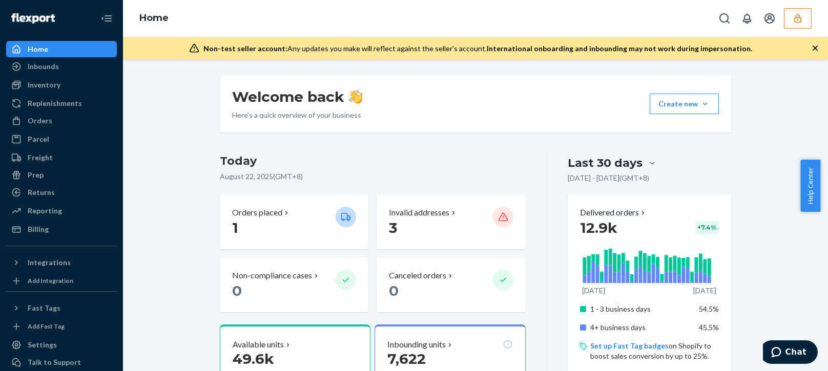
click at [55, 124] on div "Orders" at bounding box center [61, 121] width 109 height 14
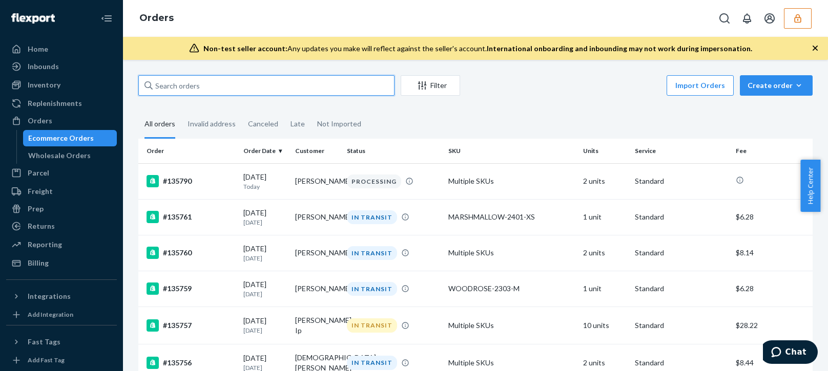
click at [236, 85] on input "text" at bounding box center [266, 85] width 256 height 20
paste input "804176"
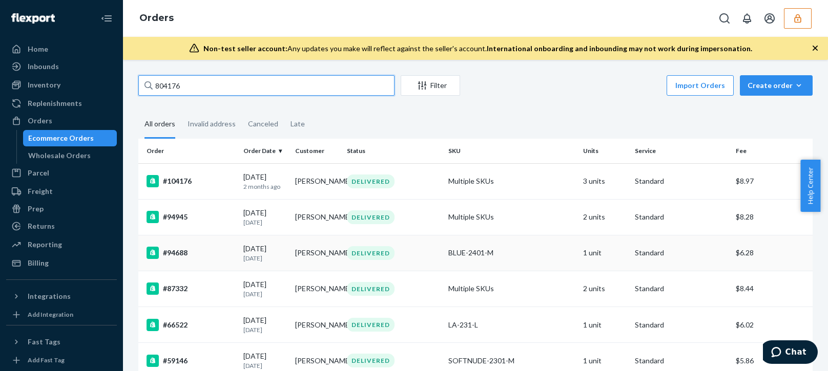
type input "804176"
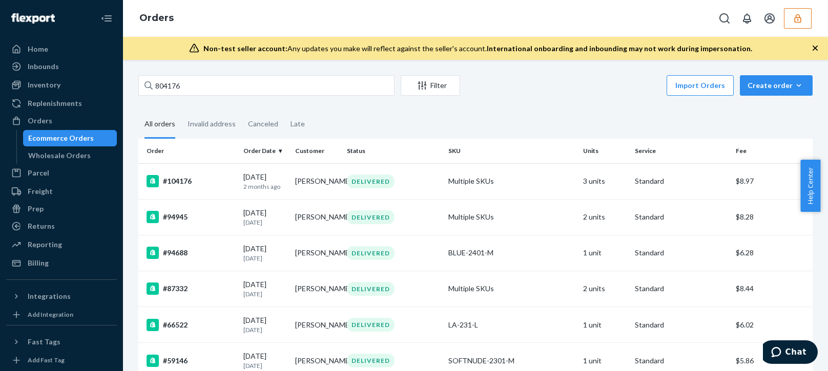
click at [41, 277] on div "Home Inbounds Shipping Plans Problems Inventory Products Replenishments Orders …" at bounding box center [61, 185] width 123 height 371
click at [46, 267] on div "Billing" at bounding box center [38, 263] width 21 height 10
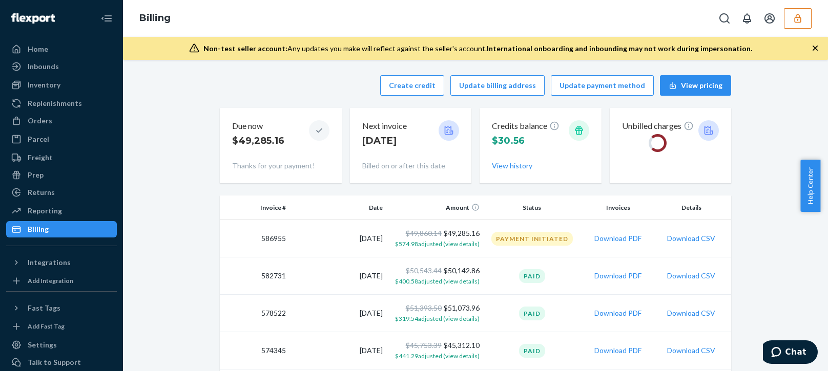
drag, startPoint x: 279, startPoint y: 88, endPoint x: 371, endPoint y: 88, distance: 92.7
click at [287, 88] on div "Create credit Update billing address Update payment method View pricing" at bounding box center [475, 85] width 511 height 20
click at [406, 87] on button "Create credit" at bounding box center [412, 85] width 64 height 20
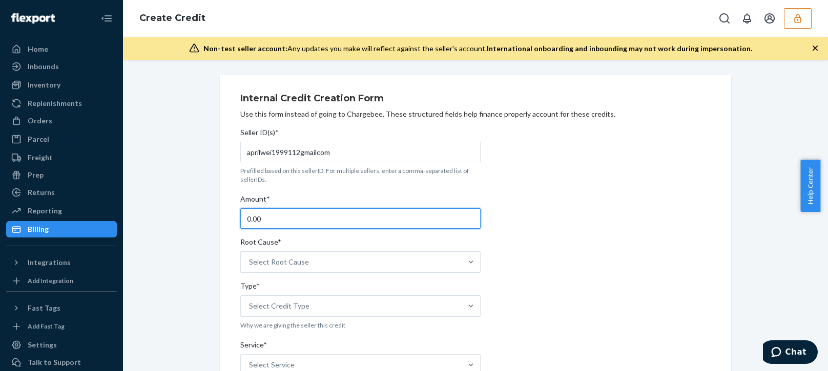
click at [274, 222] on input "0.00" at bounding box center [360, 218] width 240 height 20
type input "9.45"
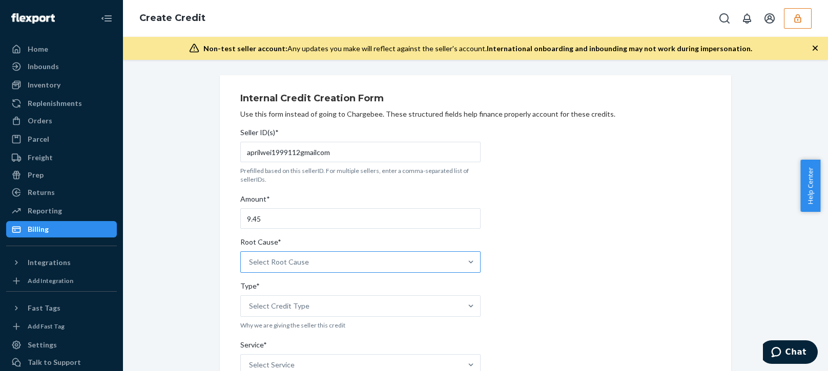
click at [315, 252] on div "Select Root Cause" at bounding box center [351, 262] width 221 height 20
click at [250, 257] on input "Root Cause* Select Root Cause" at bounding box center [249, 262] width 1 height 10
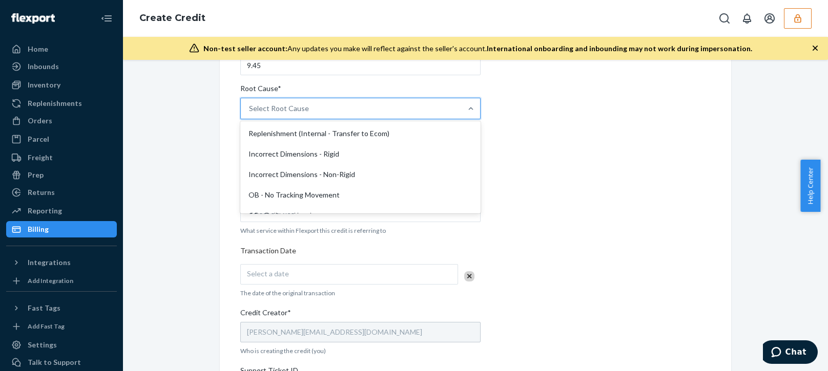
scroll to position [256, 0]
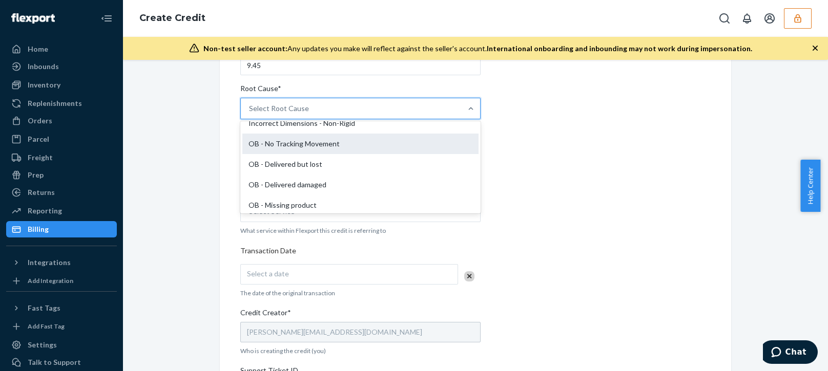
click at [303, 140] on div "OB - No Tracking Movement" at bounding box center [360, 144] width 236 height 20
click at [250, 114] on input "Root Cause* option OB - No Tracking Movement focused, 14 of 29. 29 results avai…" at bounding box center [249, 108] width 1 height 10
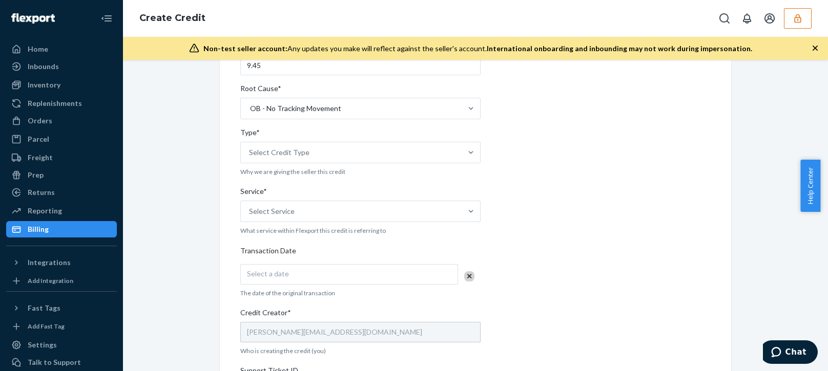
drag, startPoint x: 164, startPoint y: 234, endPoint x: 183, endPoint y: 219, distance: 23.8
click at [164, 232] on div "Internal Credit Creation Form Use this form instead of going to Chargebee. Thes…" at bounding box center [475, 249] width 689 height 654
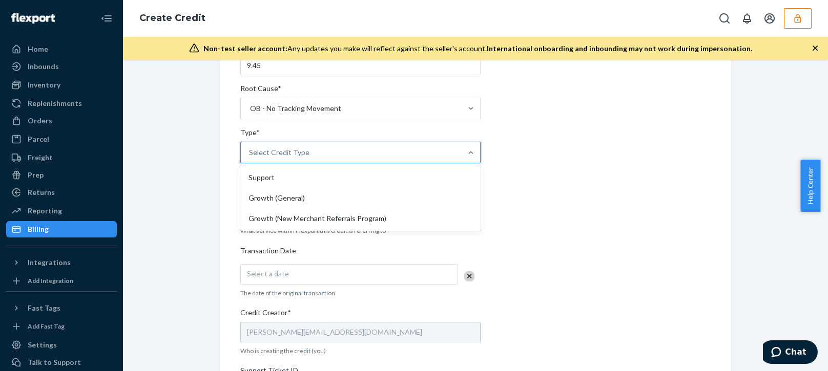
drag, startPoint x: 333, startPoint y: 161, endPoint x: 350, endPoint y: 159, distance: 16.5
click at [334, 160] on div "Select Credit Type" at bounding box center [351, 152] width 221 height 20
click at [250, 158] on input "Type* option Support focused, 1 of 3. 3 results available. Use Up and Down to c…" at bounding box center [249, 152] width 1 height 10
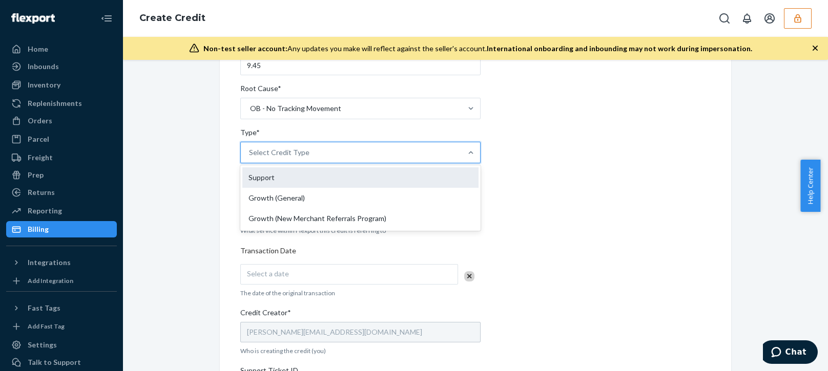
click at [269, 175] on div "Support" at bounding box center [360, 177] width 236 height 20
click at [250, 158] on input "Type* option Support focused, 1 of 3. 3 results available. Use Up and Down to c…" at bounding box center [249, 152] width 1 height 10
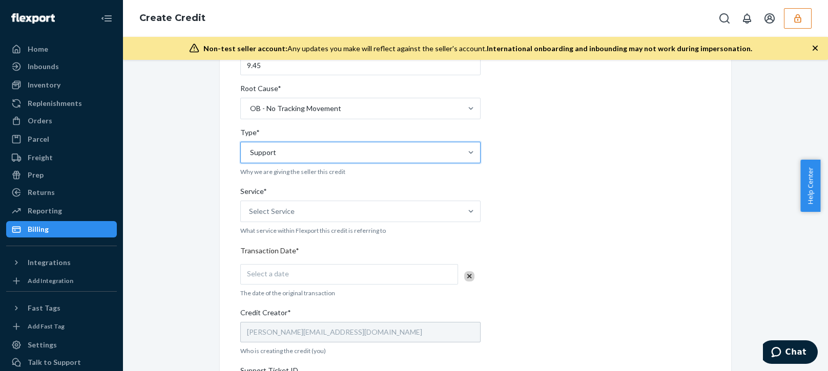
click at [199, 232] on div "Internal Credit Creation Form Use this form instead of going to Chargebee. Thes…" at bounding box center [475, 249] width 689 height 654
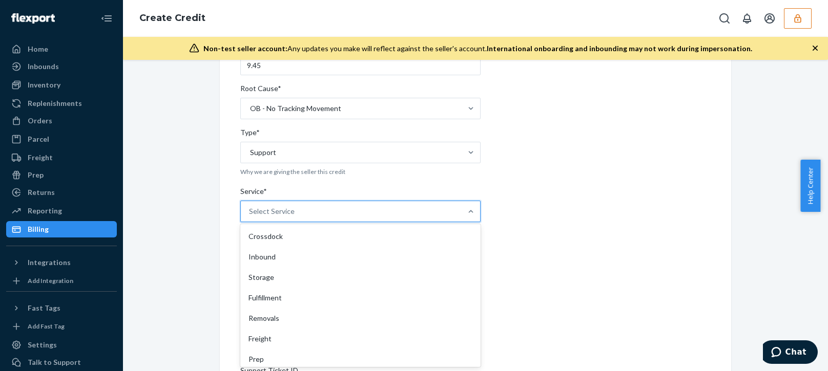
drag, startPoint x: 335, startPoint y: 213, endPoint x: 368, endPoint y: 206, distance: 33.4
click at [347, 211] on div "Select Service" at bounding box center [351, 211] width 221 height 20
click at [250, 211] on input "Service* option Crossdock focused, 1 of 10. 10 results available. Use Up and Do…" at bounding box center [249, 211] width 1 height 10
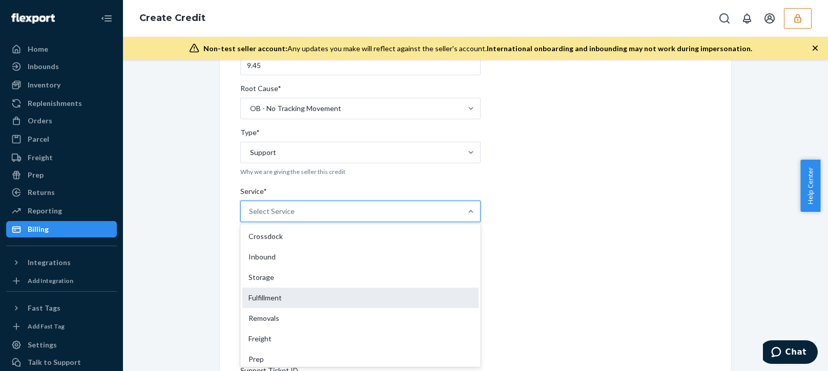
click at [259, 294] on div "Fulfillment" at bounding box center [360, 298] width 236 height 20
click at [250, 217] on input "Service* option Fulfillment focused, 4 of 10. 10 results available. Use Up and …" at bounding box center [249, 211] width 1 height 10
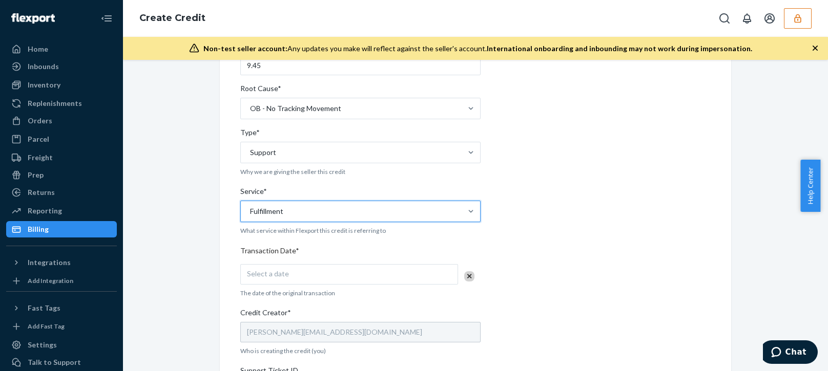
click at [189, 313] on div "Internal Credit Creation Form Use this form instead of going to Chargebee. Thes…" at bounding box center [475, 249] width 689 height 654
click at [288, 282] on div "Select a date" at bounding box center [349, 274] width 218 height 20
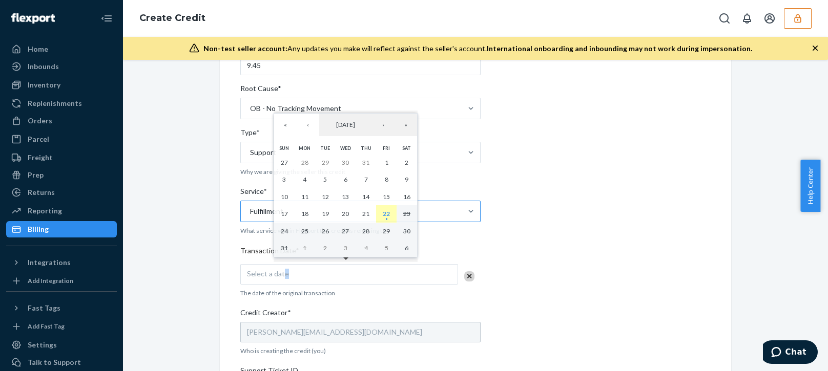
click at [386, 218] on abbr "22" at bounding box center [386, 214] width 7 height 8
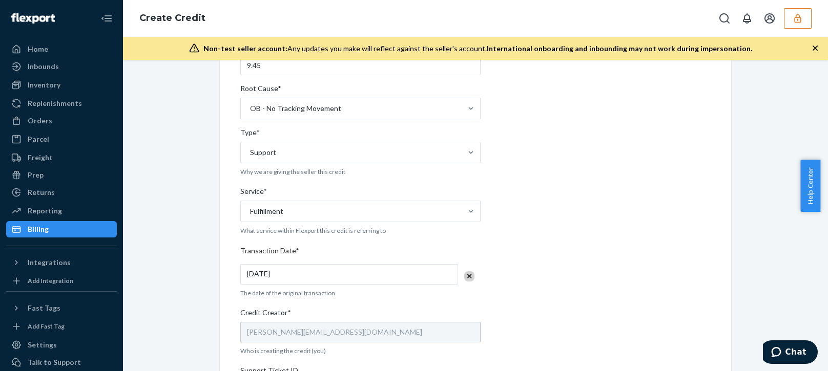
scroll to position [358, 0]
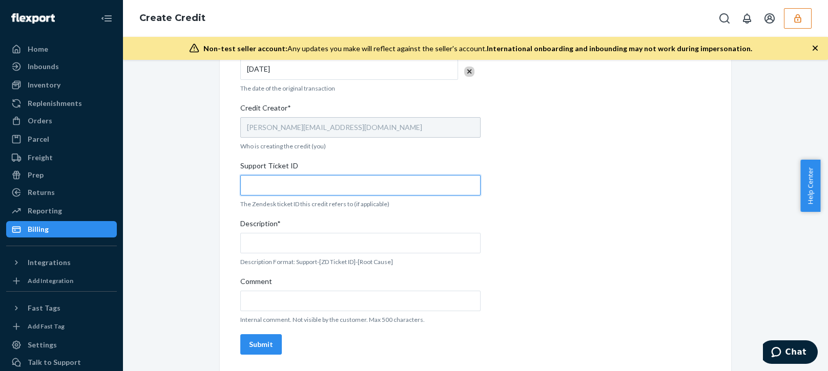
click at [319, 185] on input "Support Ticket ID" at bounding box center [360, 185] width 240 height 20
paste input "804176"
type input "804176"
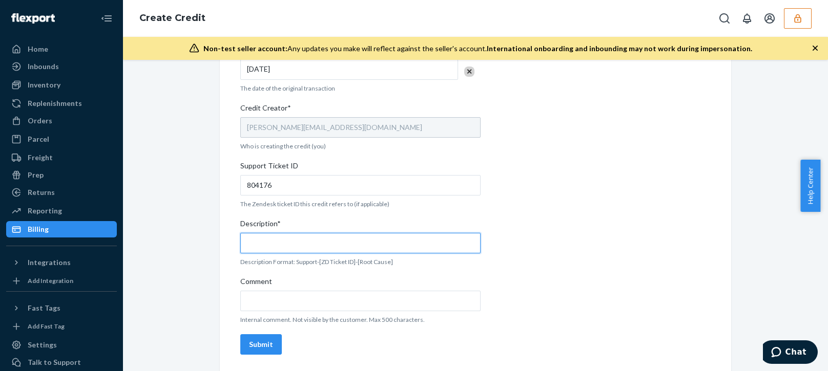
click at [293, 241] on input "Description*" at bounding box center [360, 243] width 240 height 20
paste input "804176"
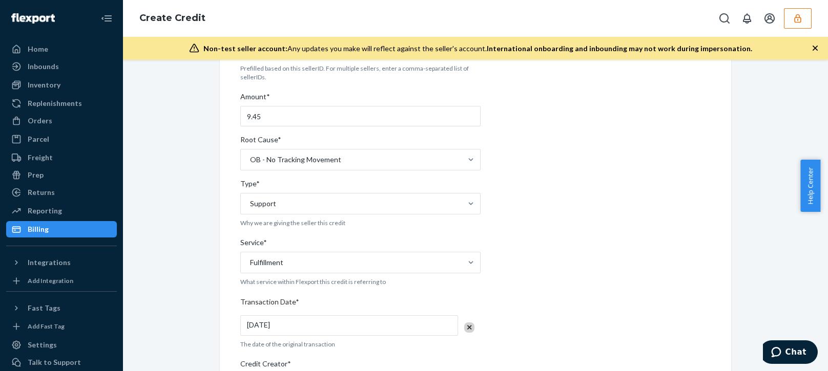
scroll to position [0, 0]
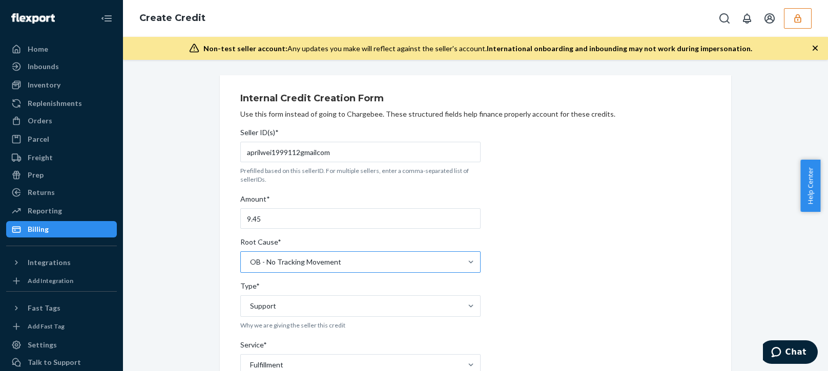
type input "Support 804176 / Fulfillment - Inventory"
click at [321, 264] on div "OB - No Tracking Movement" at bounding box center [295, 262] width 91 height 10
click at [250, 264] on input "Root Cause* OB - No Tracking Movement" at bounding box center [249, 262] width 1 height 10
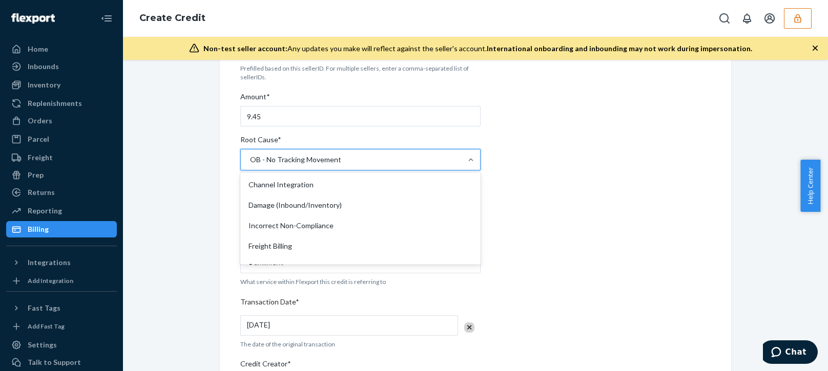
scroll to position [102, 0]
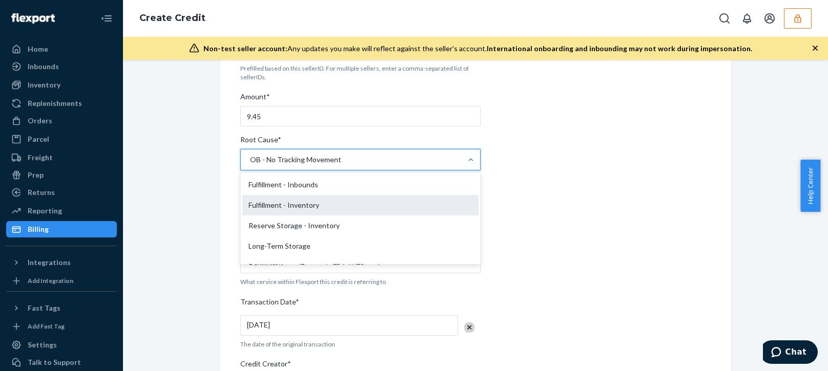
click at [288, 205] on div "Fulfillment - Inventory" at bounding box center [360, 205] width 236 height 20
click at [250, 165] on input "Root Cause* option OB - No Tracking Movement, selected. option Fulfillment - In…" at bounding box center [249, 160] width 1 height 10
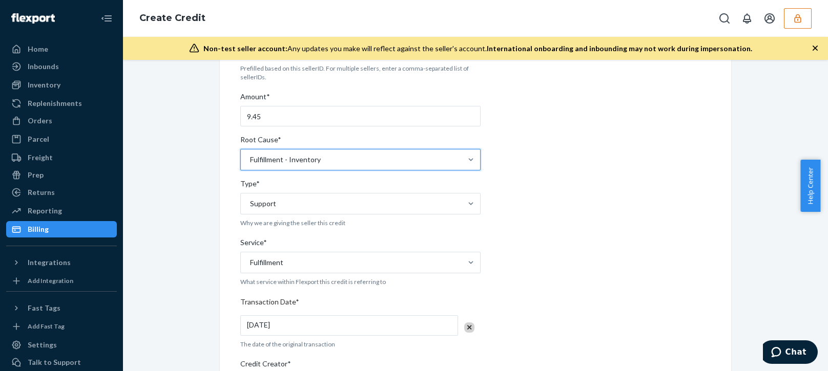
click at [212, 216] on div "Internal Credit Creation Form Use this form instead of going to Chargebee. Thes…" at bounding box center [475, 300] width 526 height 654
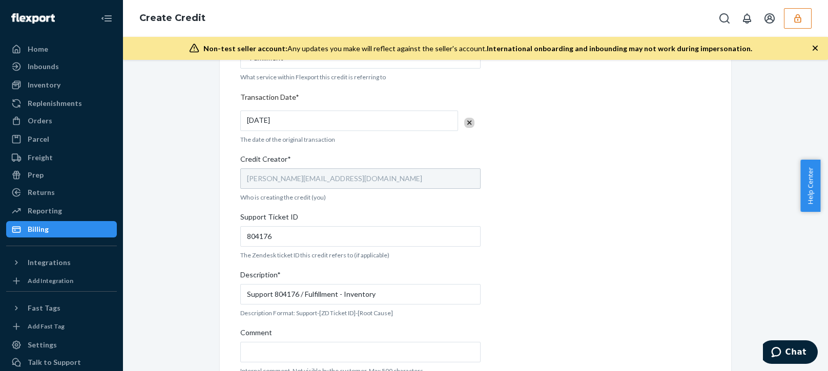
scroll to position [358, 0]
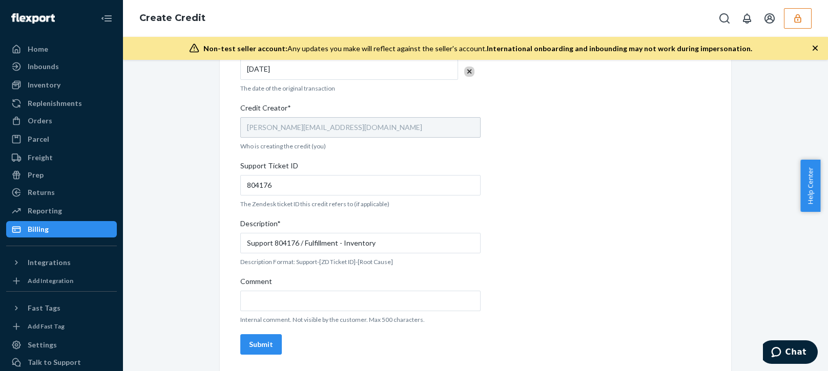
click at [269, 341] on button "Submit" at bounding box center [260, 344] width 41 height 20
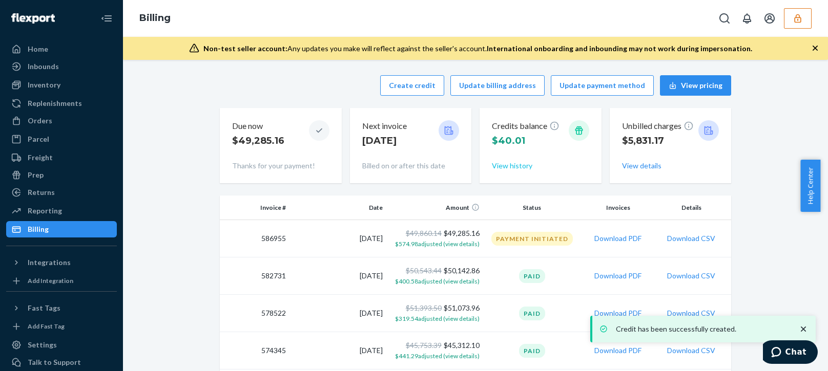
click at [507, 169] on button "View history" at bounding box center [512, 166] width 40 height 10
